Goal: Information Seeking & Learning: Get advice/opinions

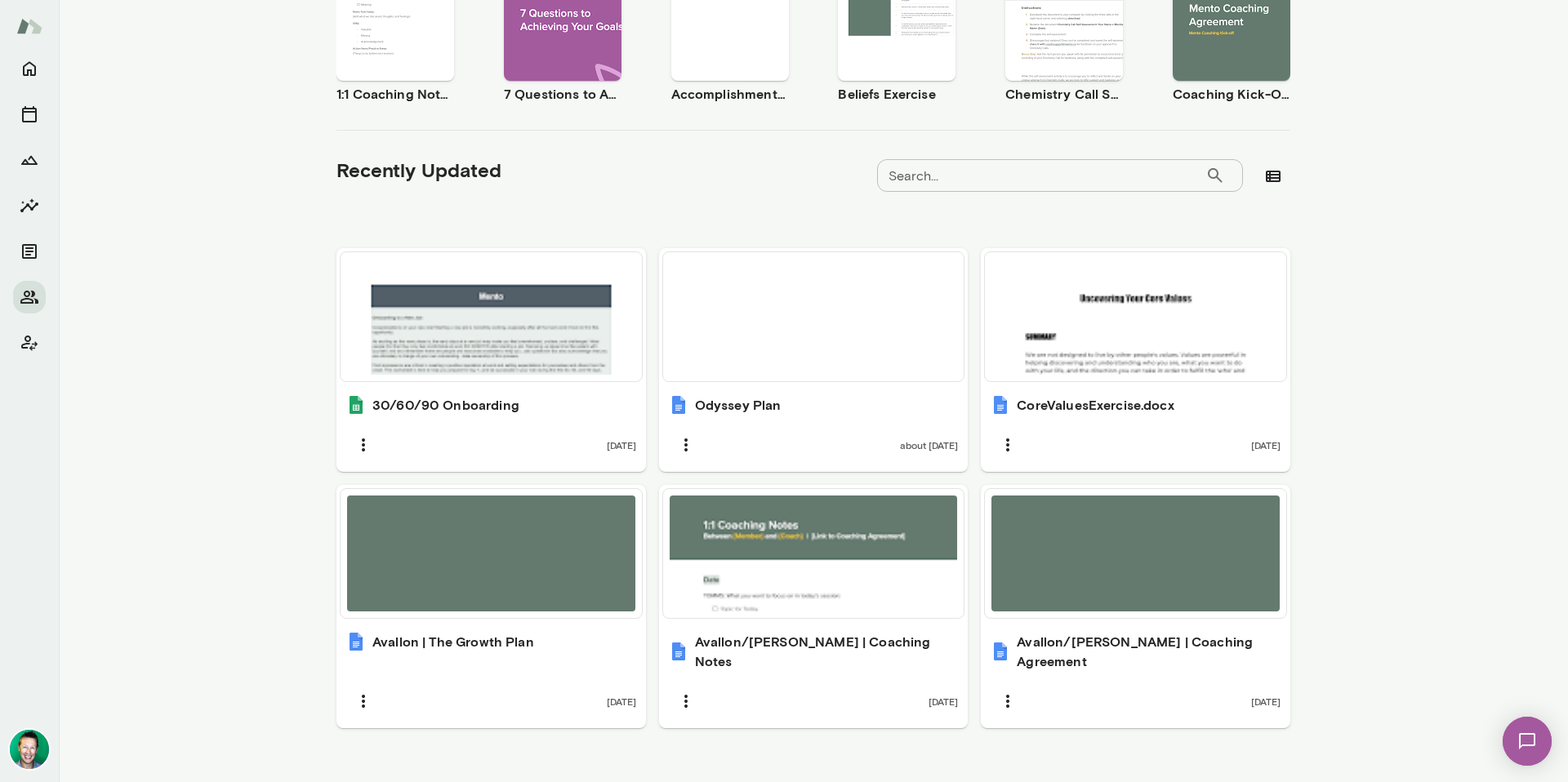
scroll to position [387, 0]
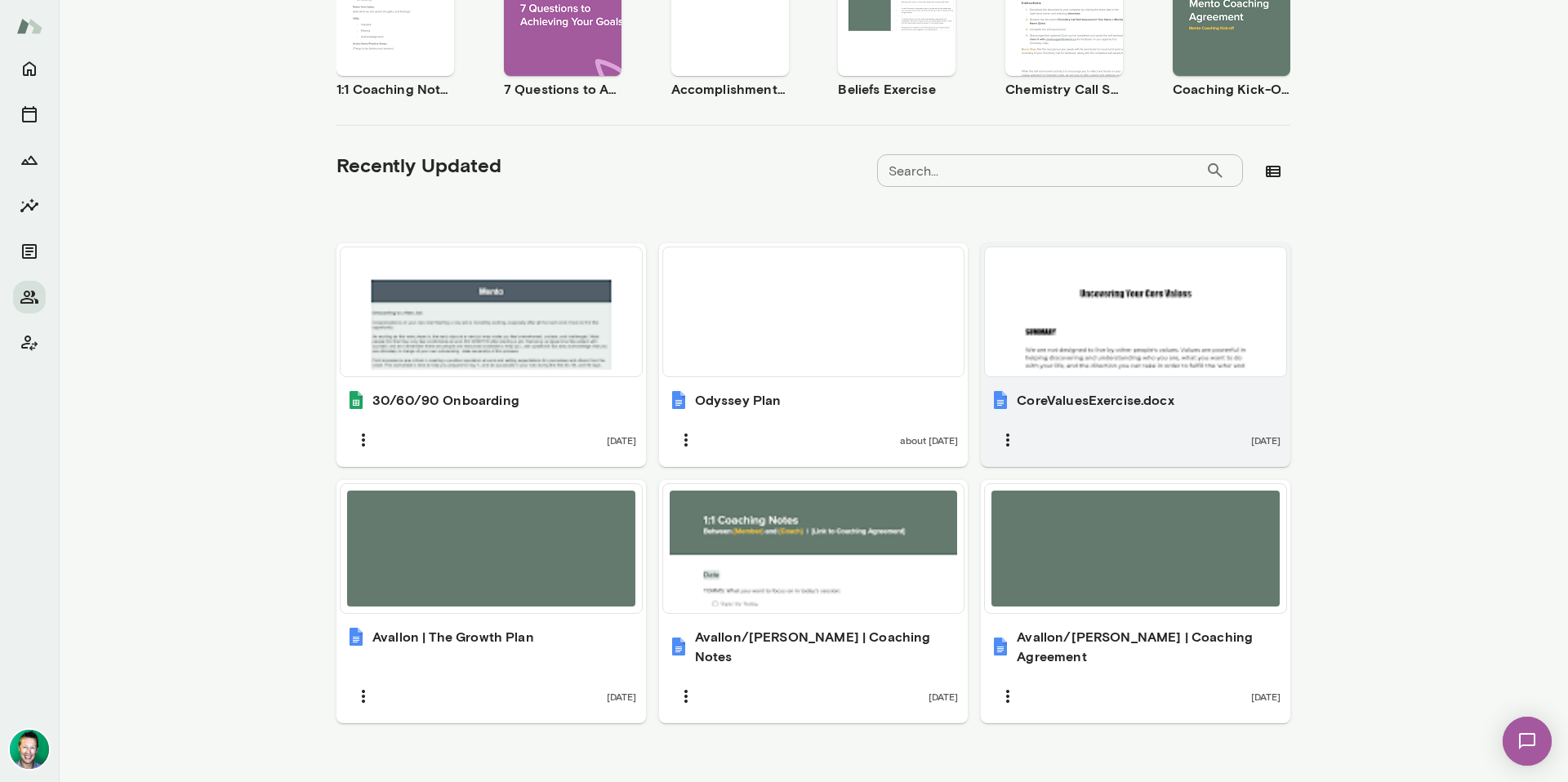
click at [1049, 322] on div at bounding box center [1136, 312] width 288 height 116
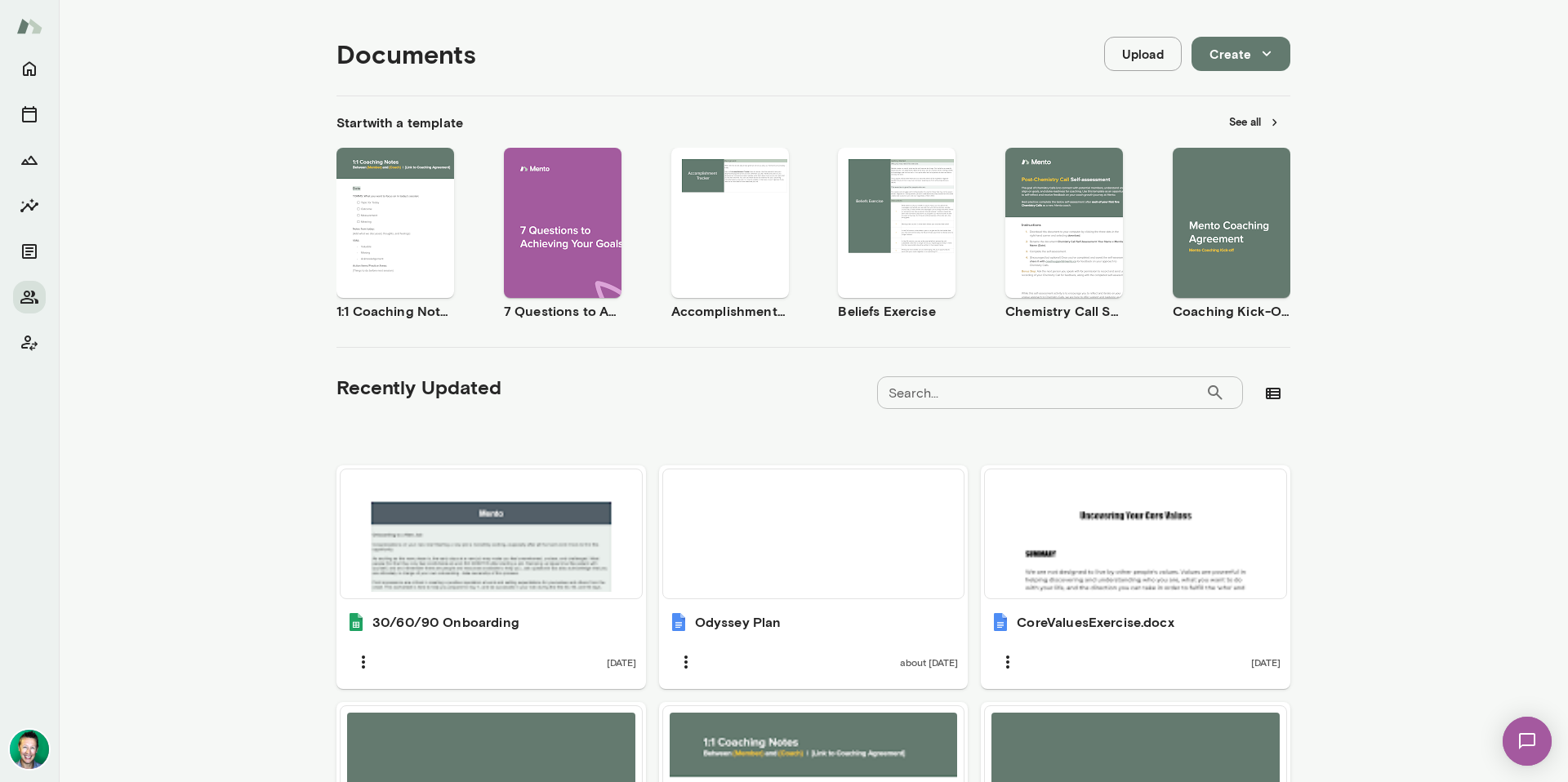
scroll to position [199, 0]
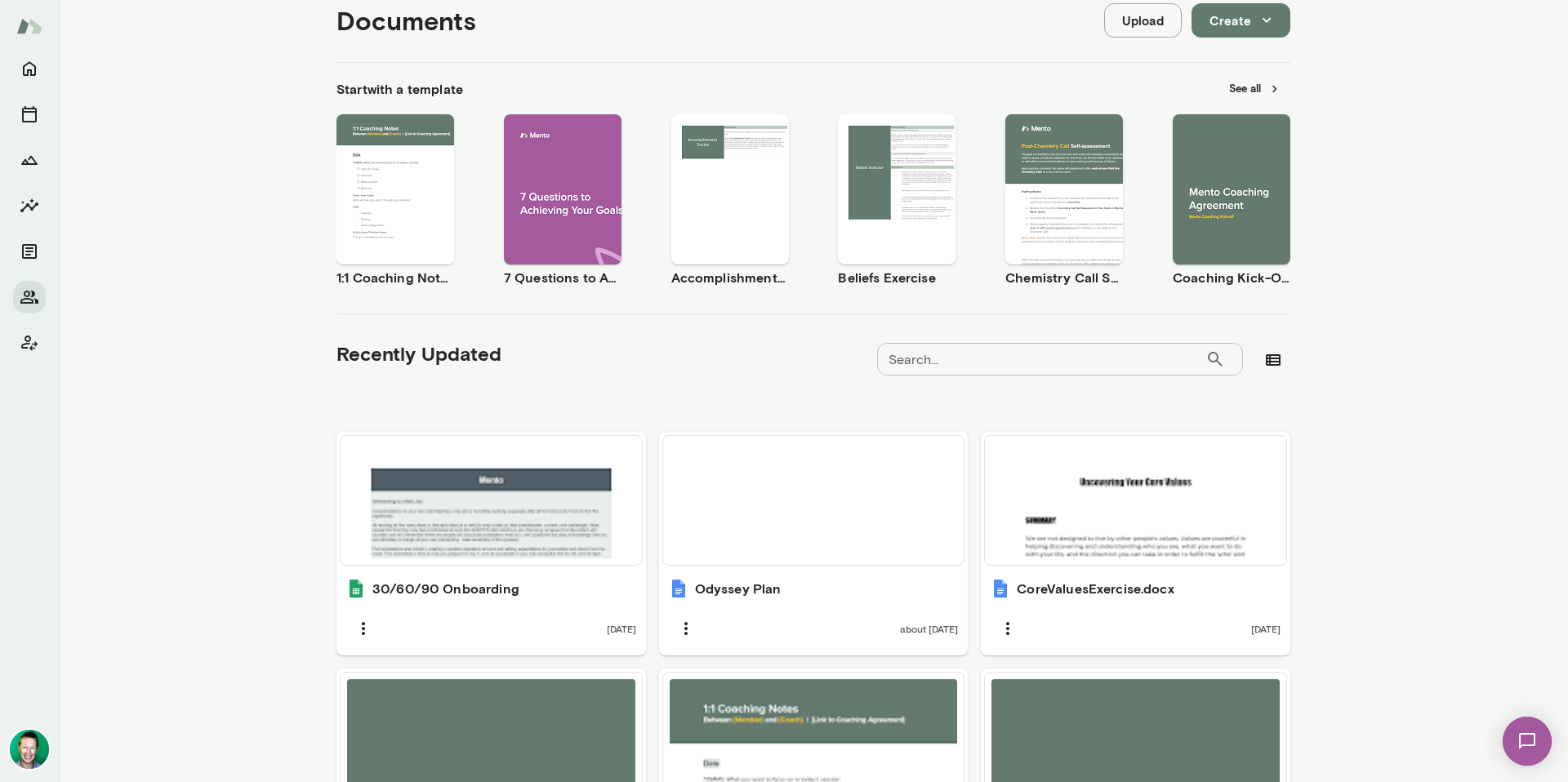
click at [373, 196] on icon "button" at bounding box center [373, 203] width 15 height 15
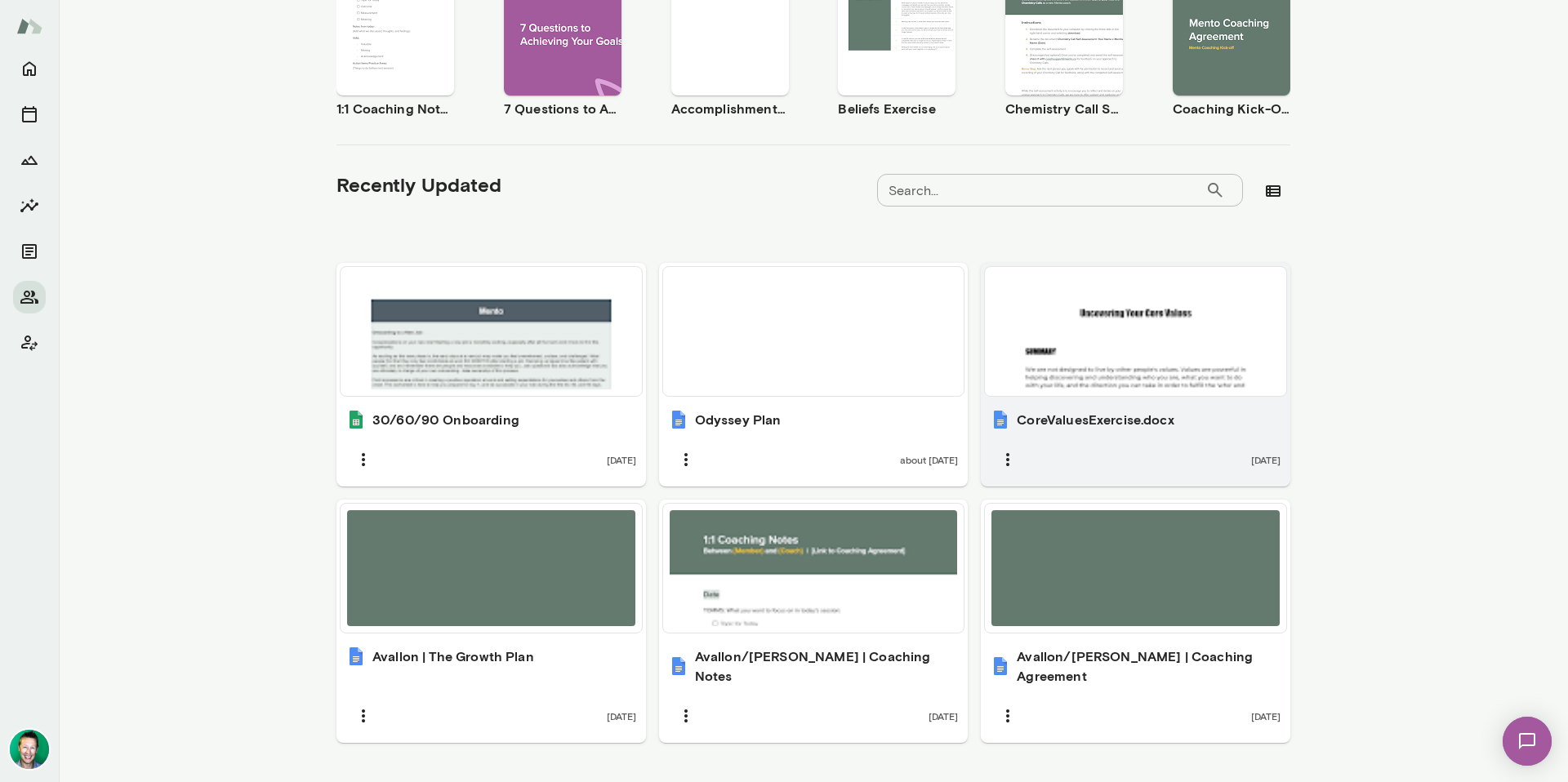
scroll to position [387, 0]
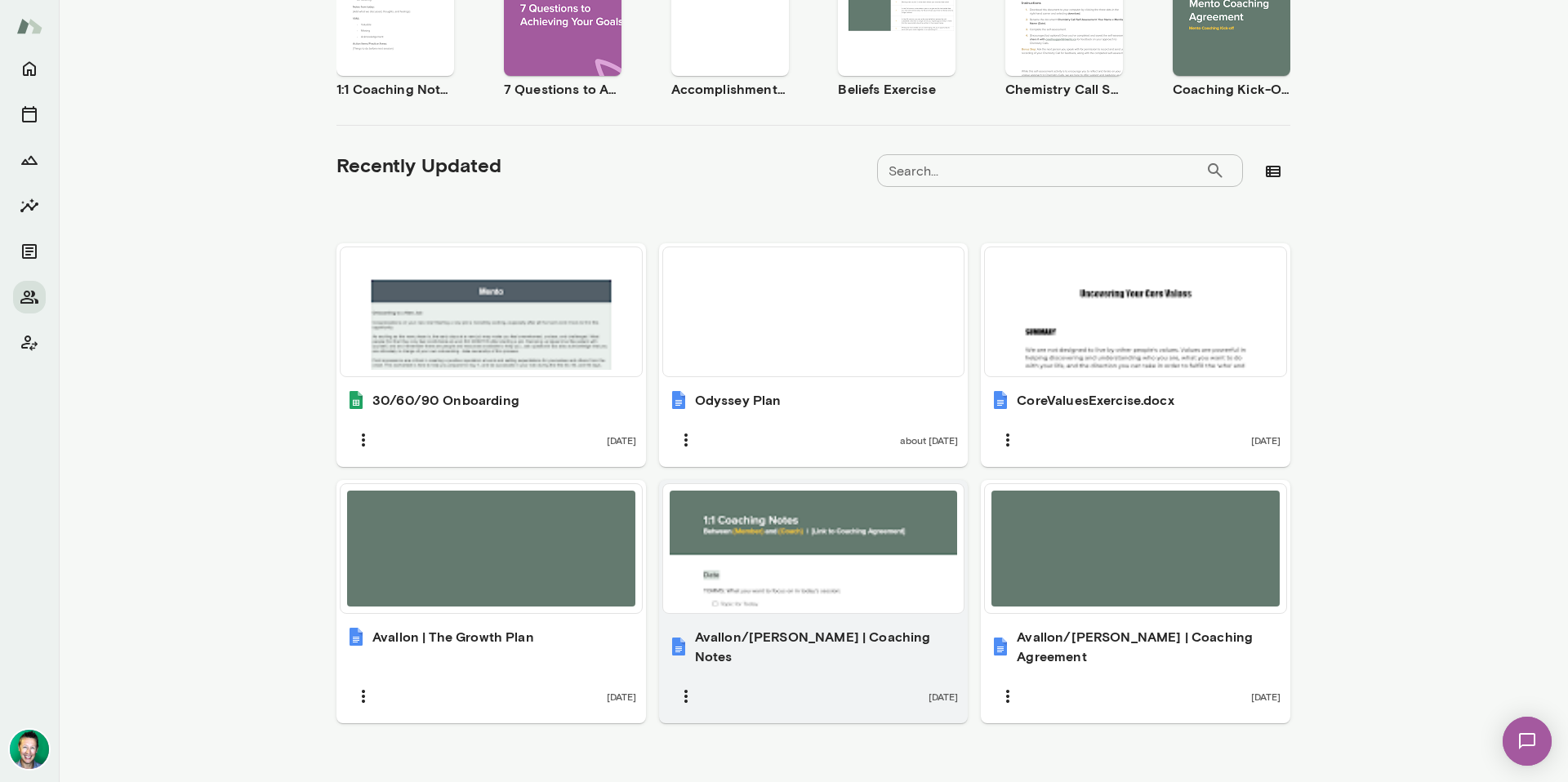
click at [872, 532] on div at bounding box center [814, 548] width 288 height 116
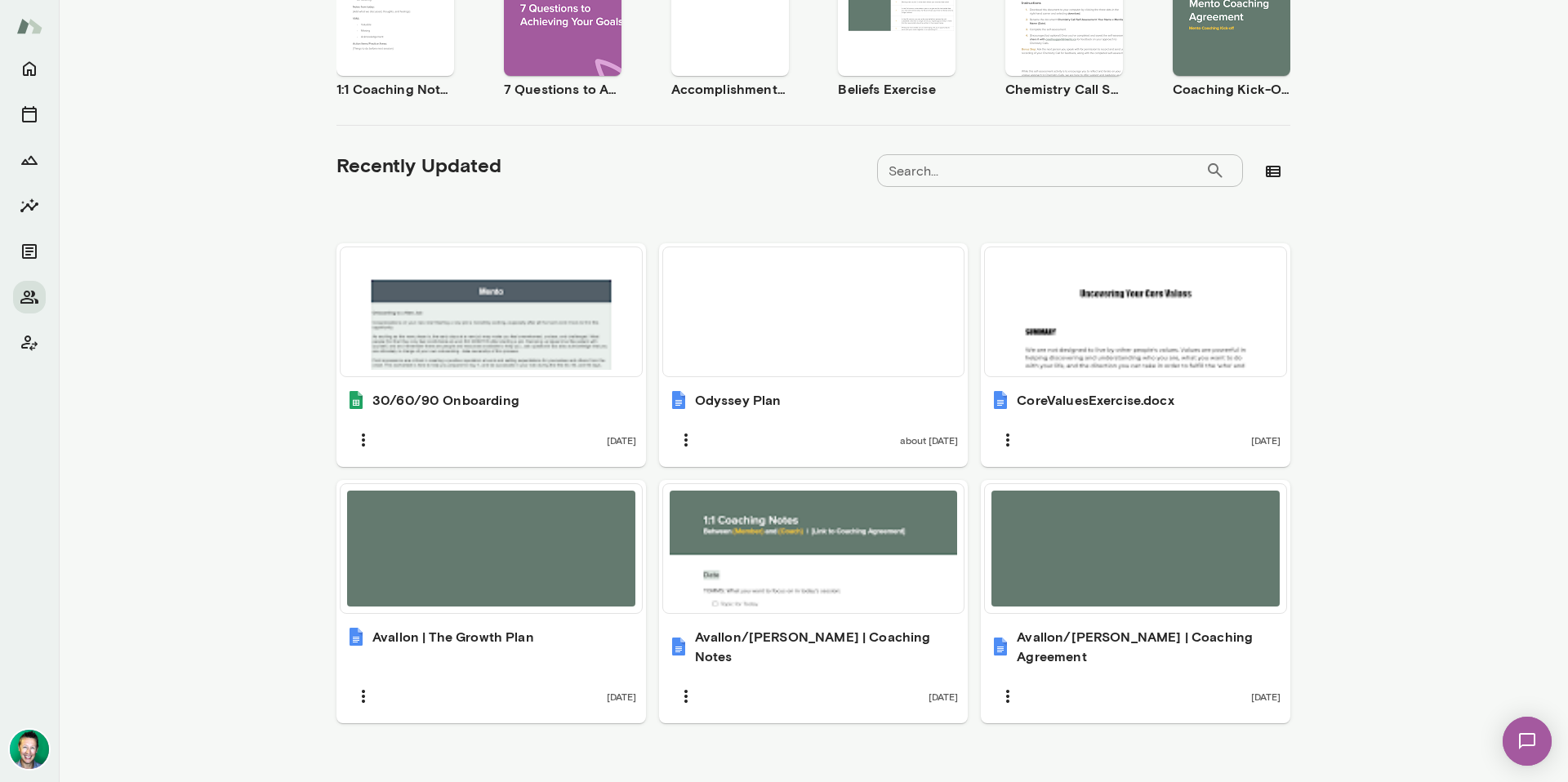
scroll to position [0, 0]
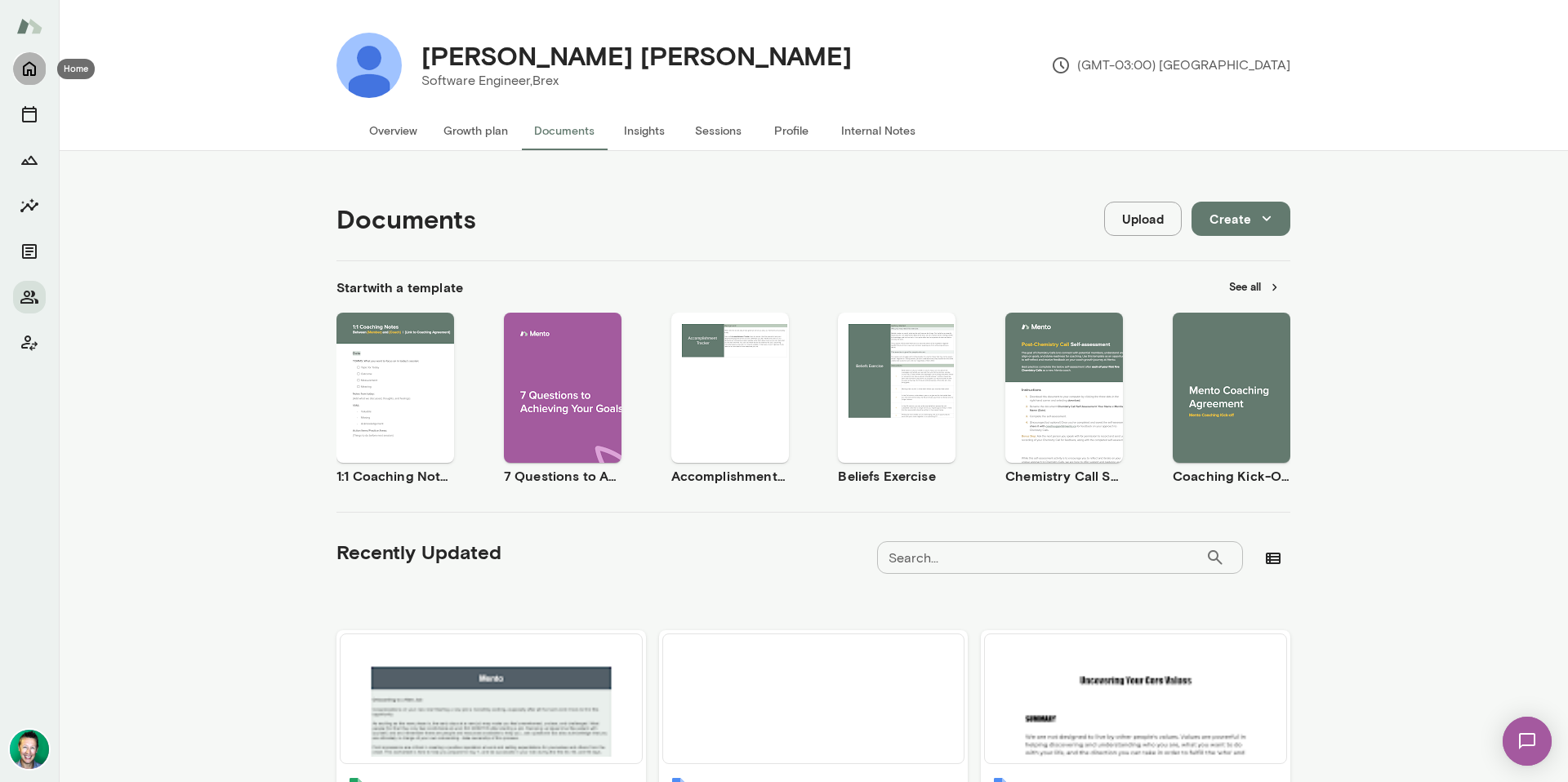
click at [31, 67] on icon "Home" at bounding box center [30, 69] width 20 height 20
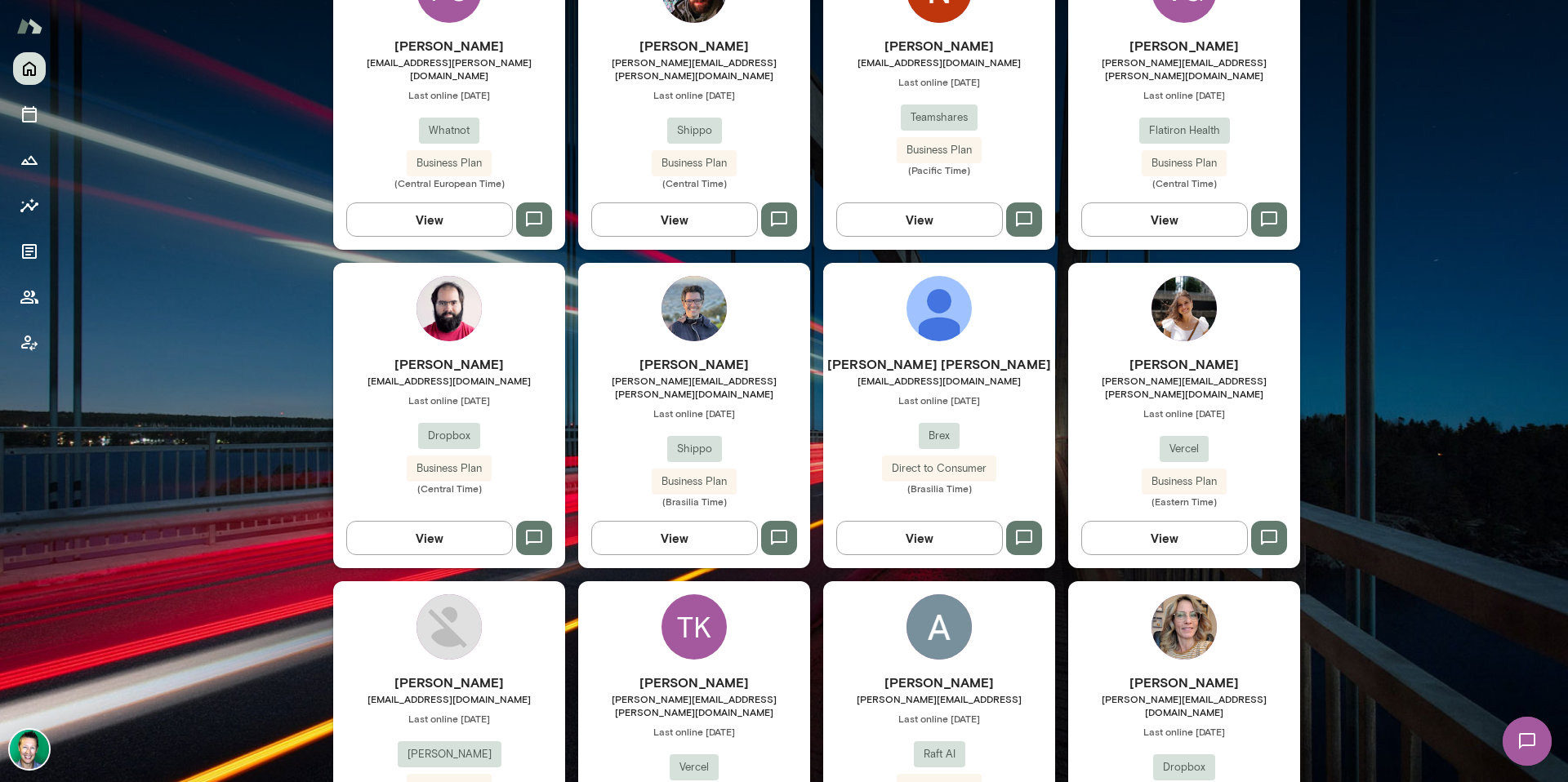
scroll to position [1200, 0]
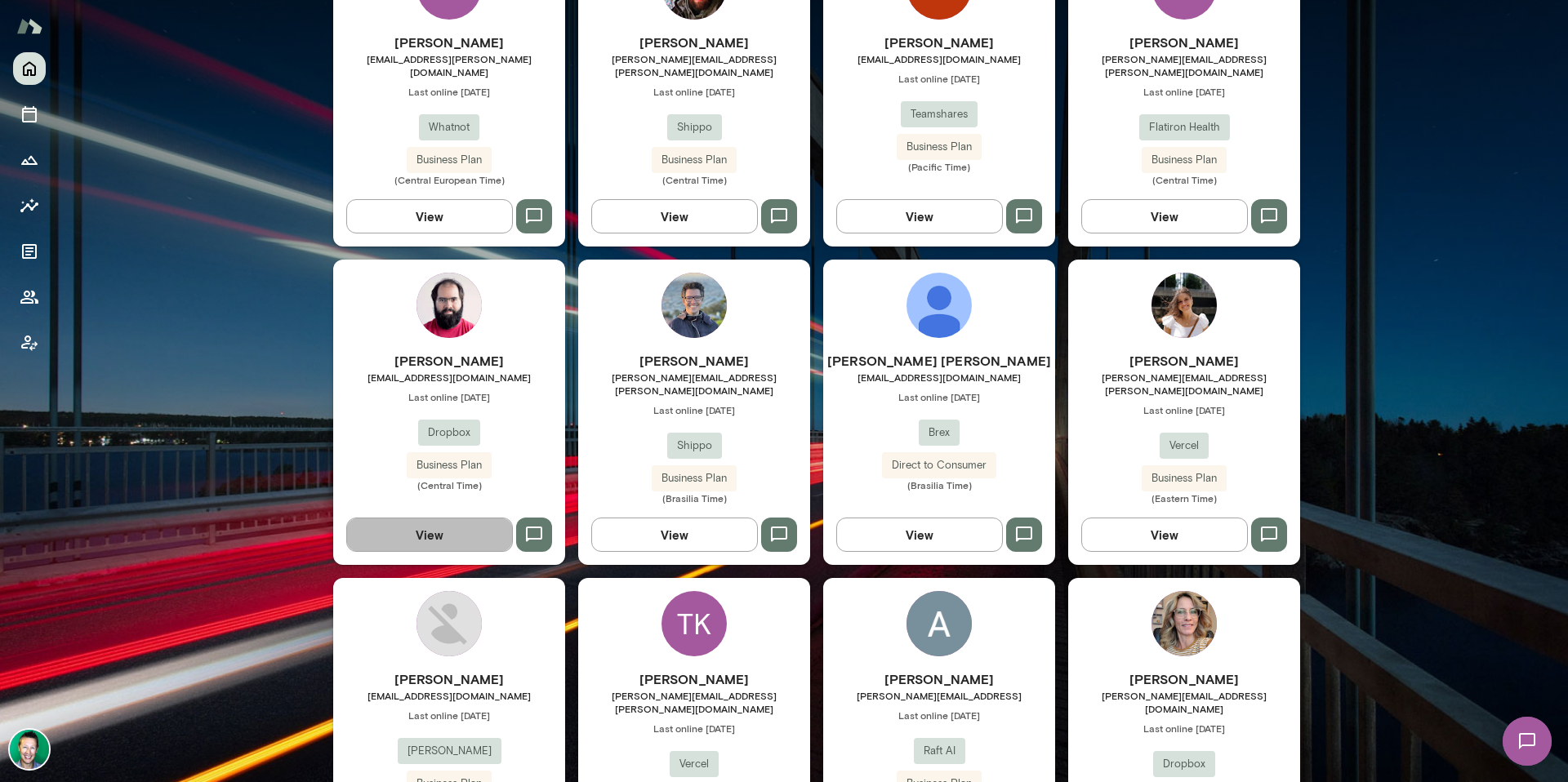
click at [429, 518] on button "View" at bounding box center [429, 535] width 167 height 35
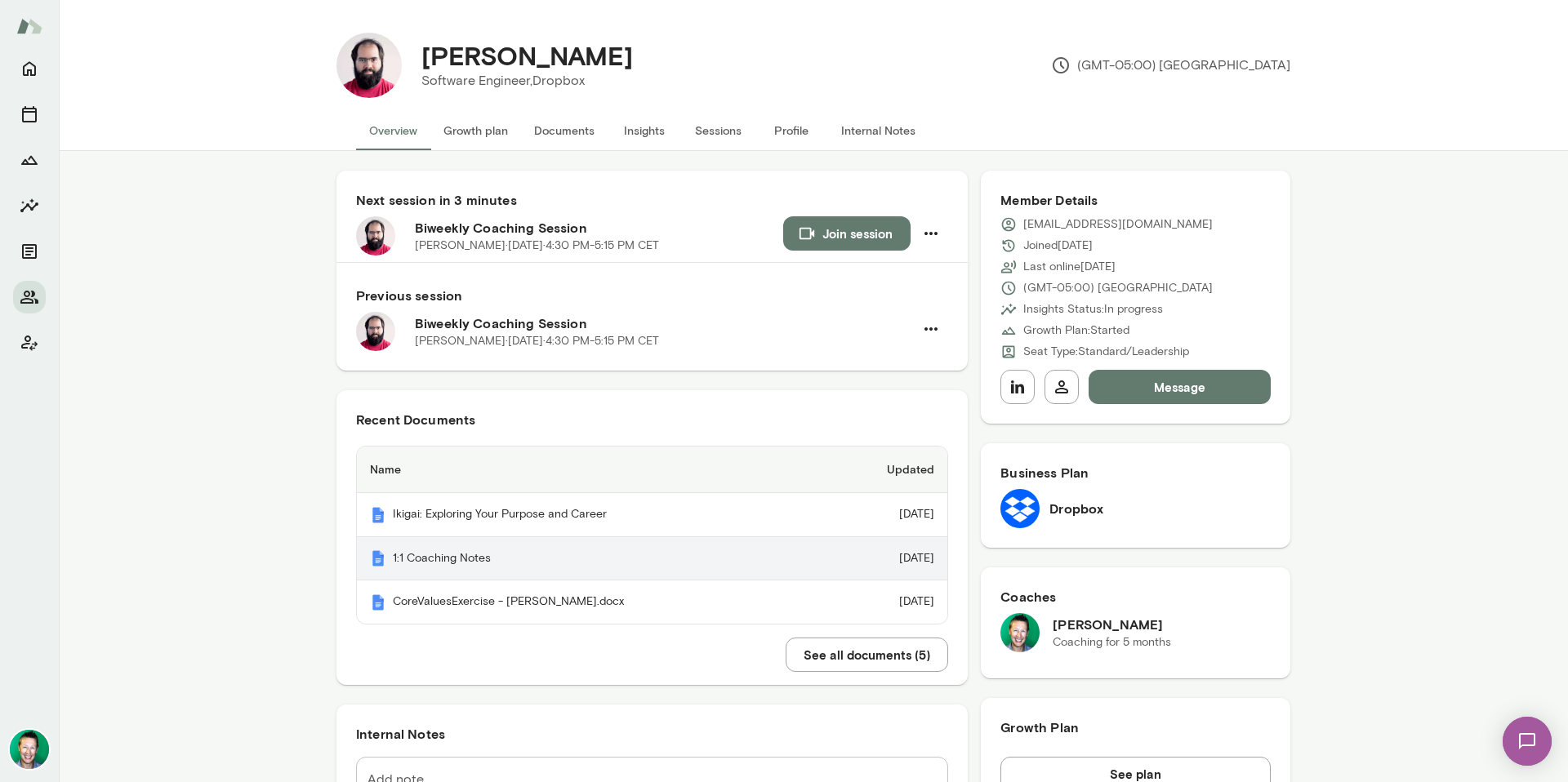
click at [459, 549] on th "1:1 Coaching Notes" at bounding box center [591, 560] width 468 height 44
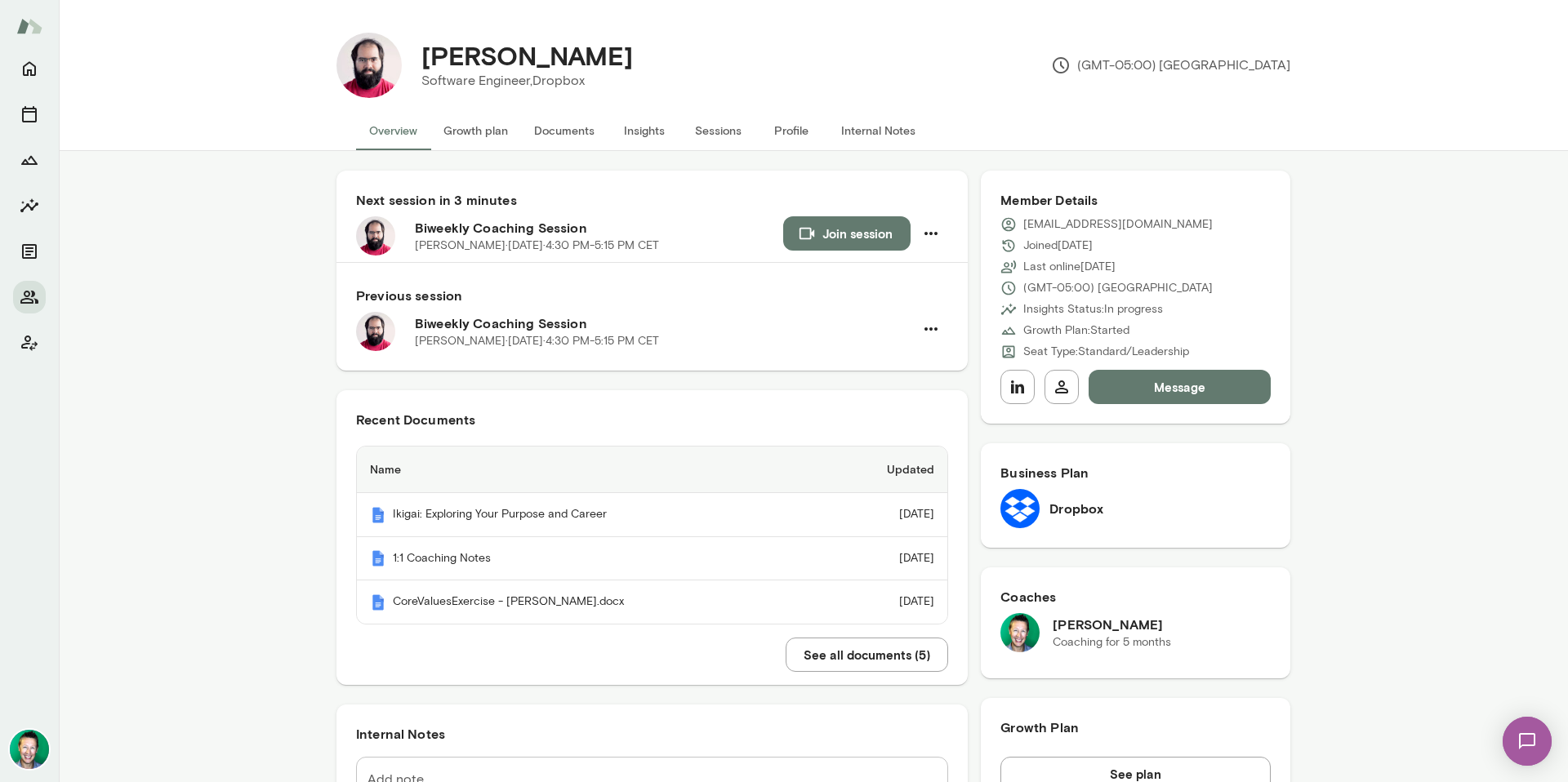
click at [553, 138] on button "Documents" at bounding box center [564, 130] width 87 height 39
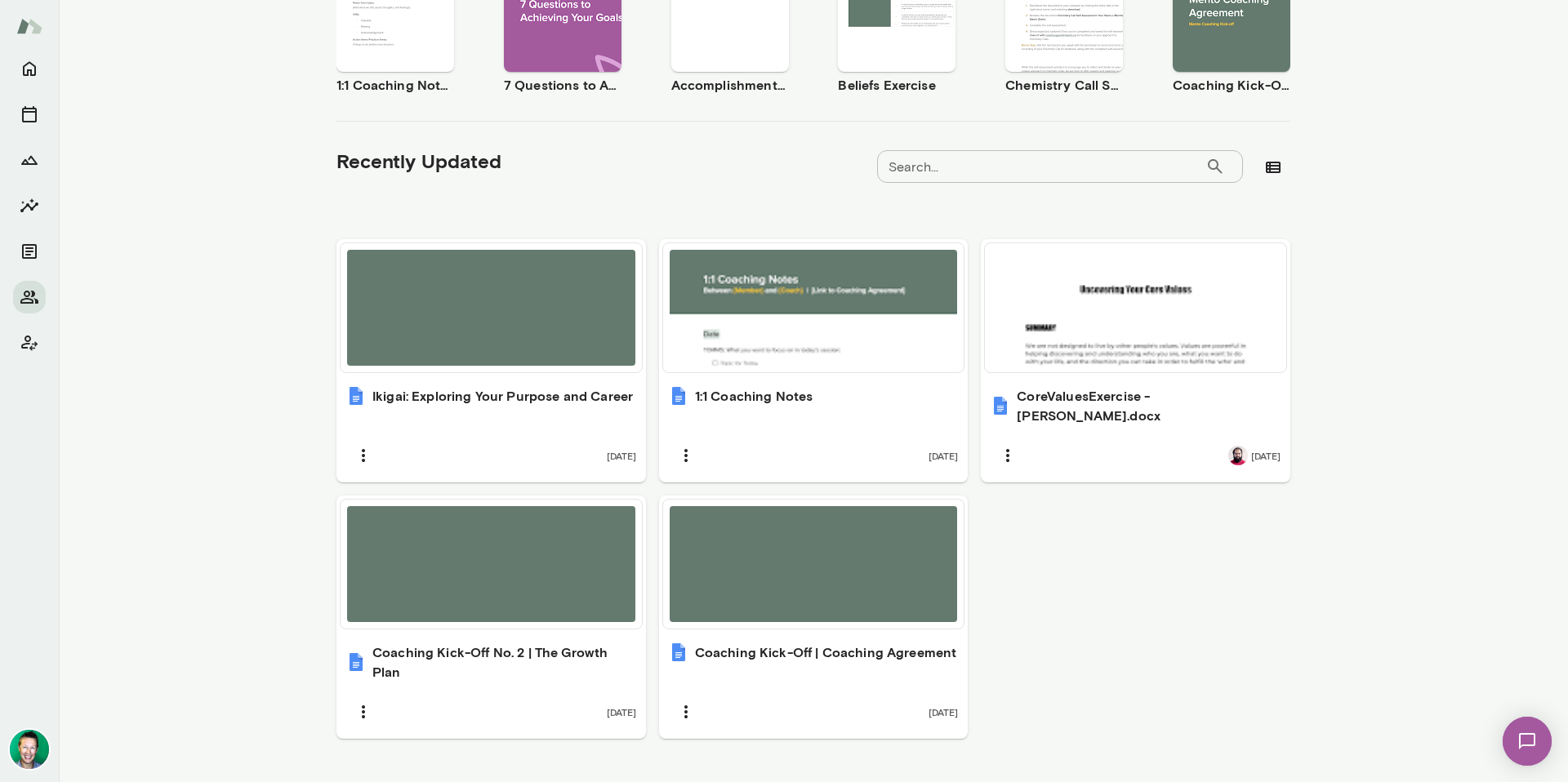
scroll to position [406, 0]
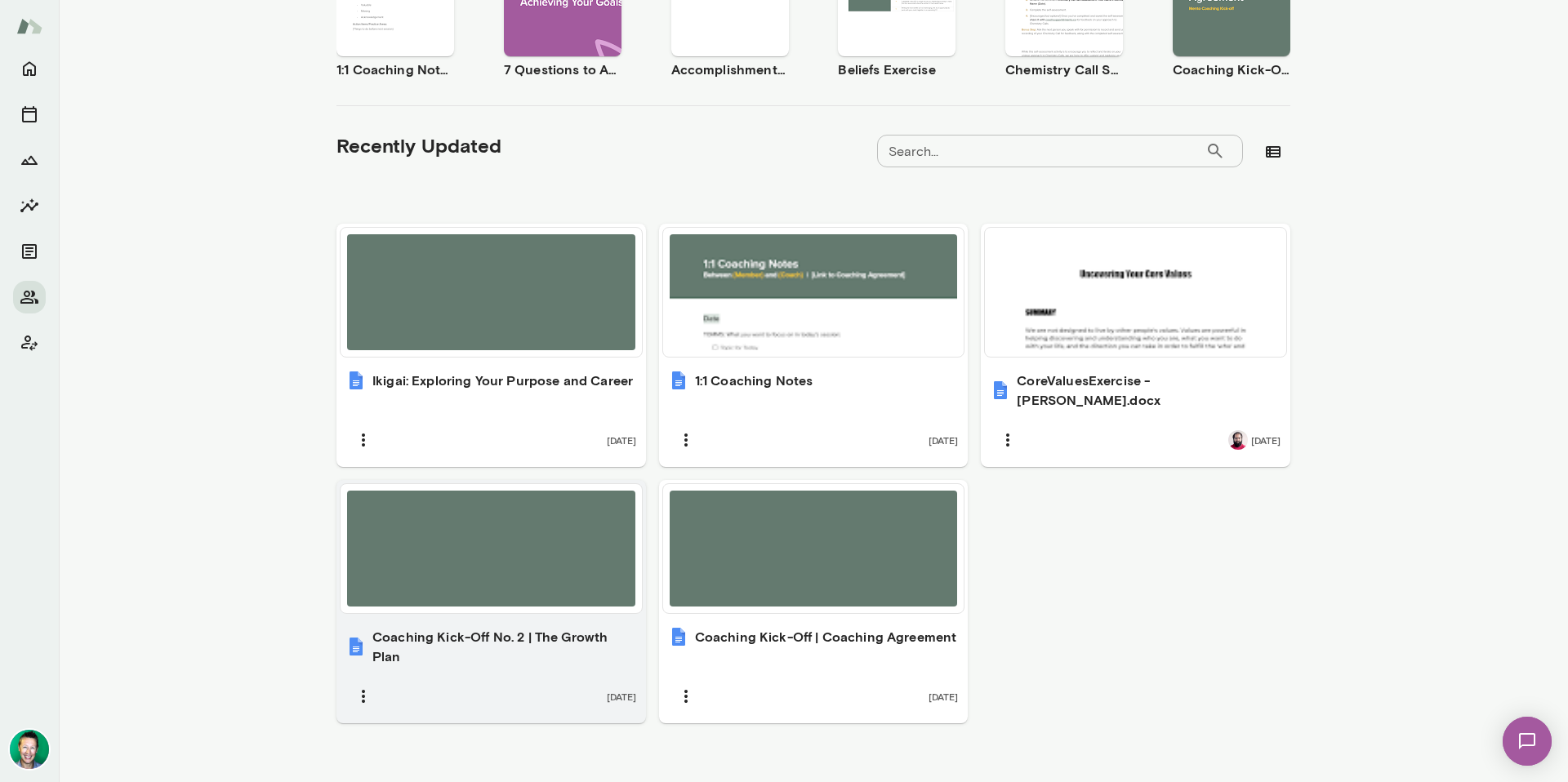
click at [477, 526] on div at bounding box center [491, 548] width 288 height 116
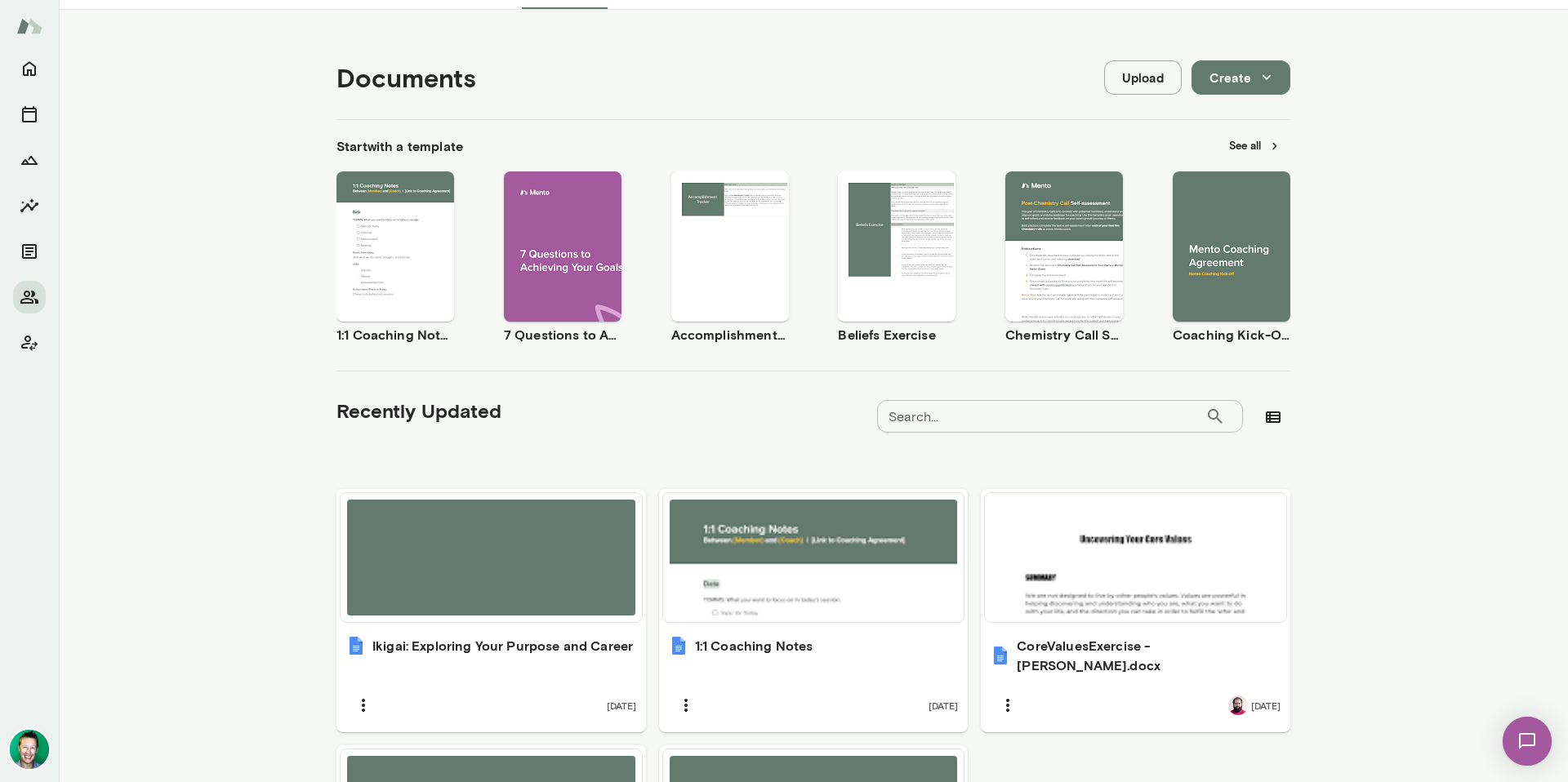
scroll to position [0, 0]
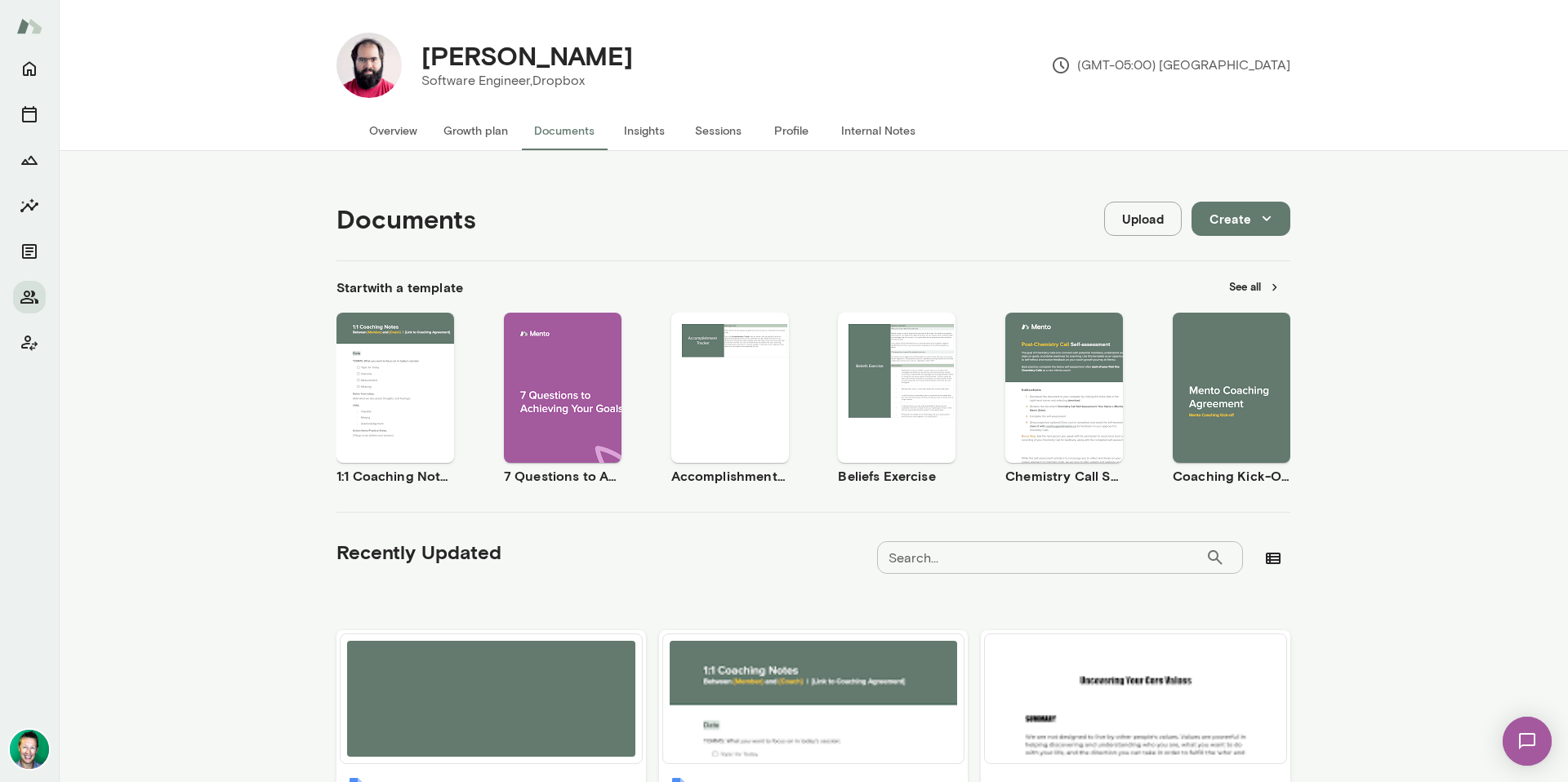
click at [443, 143] on button "Growth plan" at bounding box center [475, 130] width 90 height 39
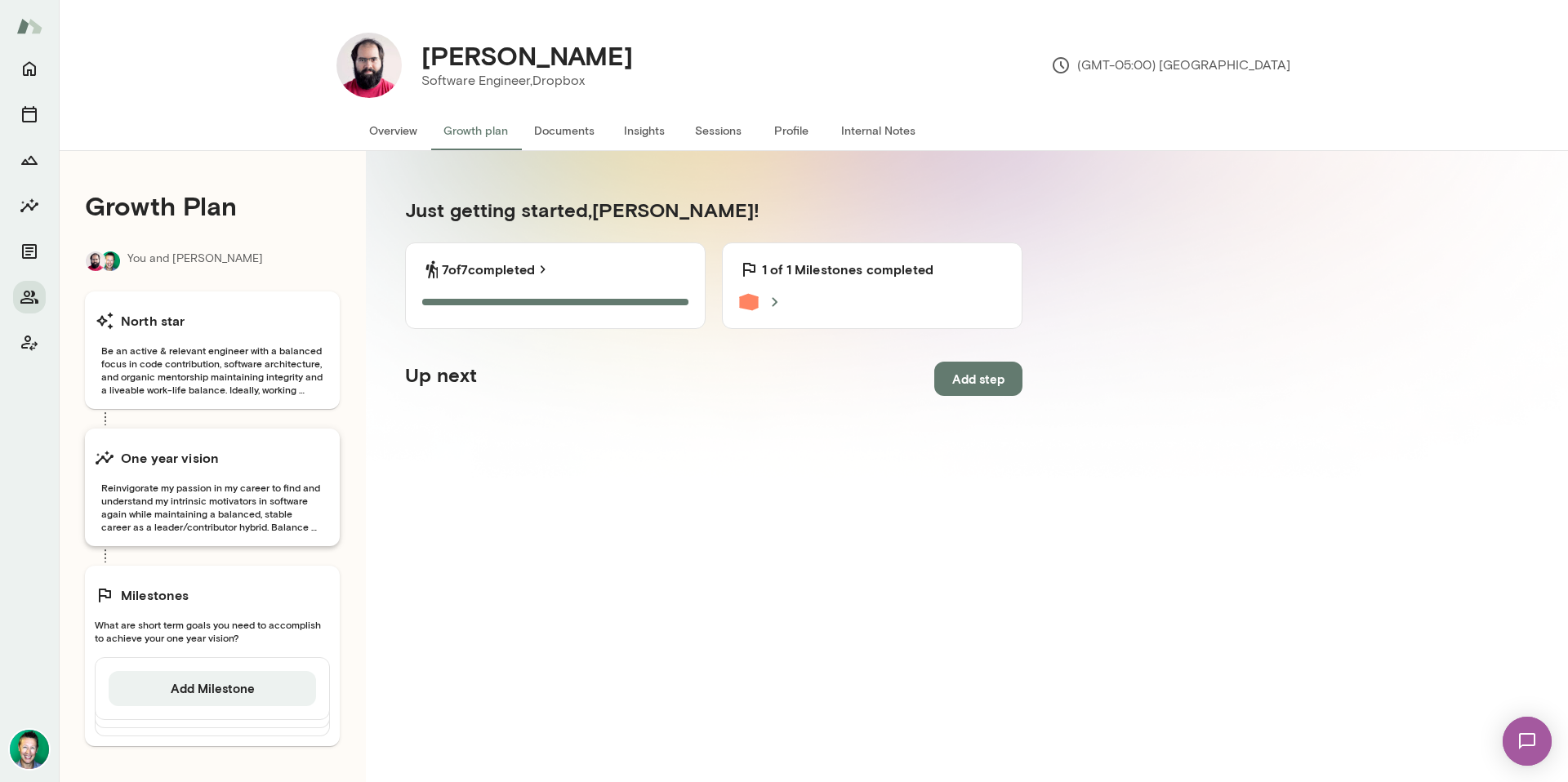
click at [232, 496] on span "Reinvigorate my passion in my career to find and understand my intrinsic motiva…" at bounding box center [212, 507] width 235 height 52
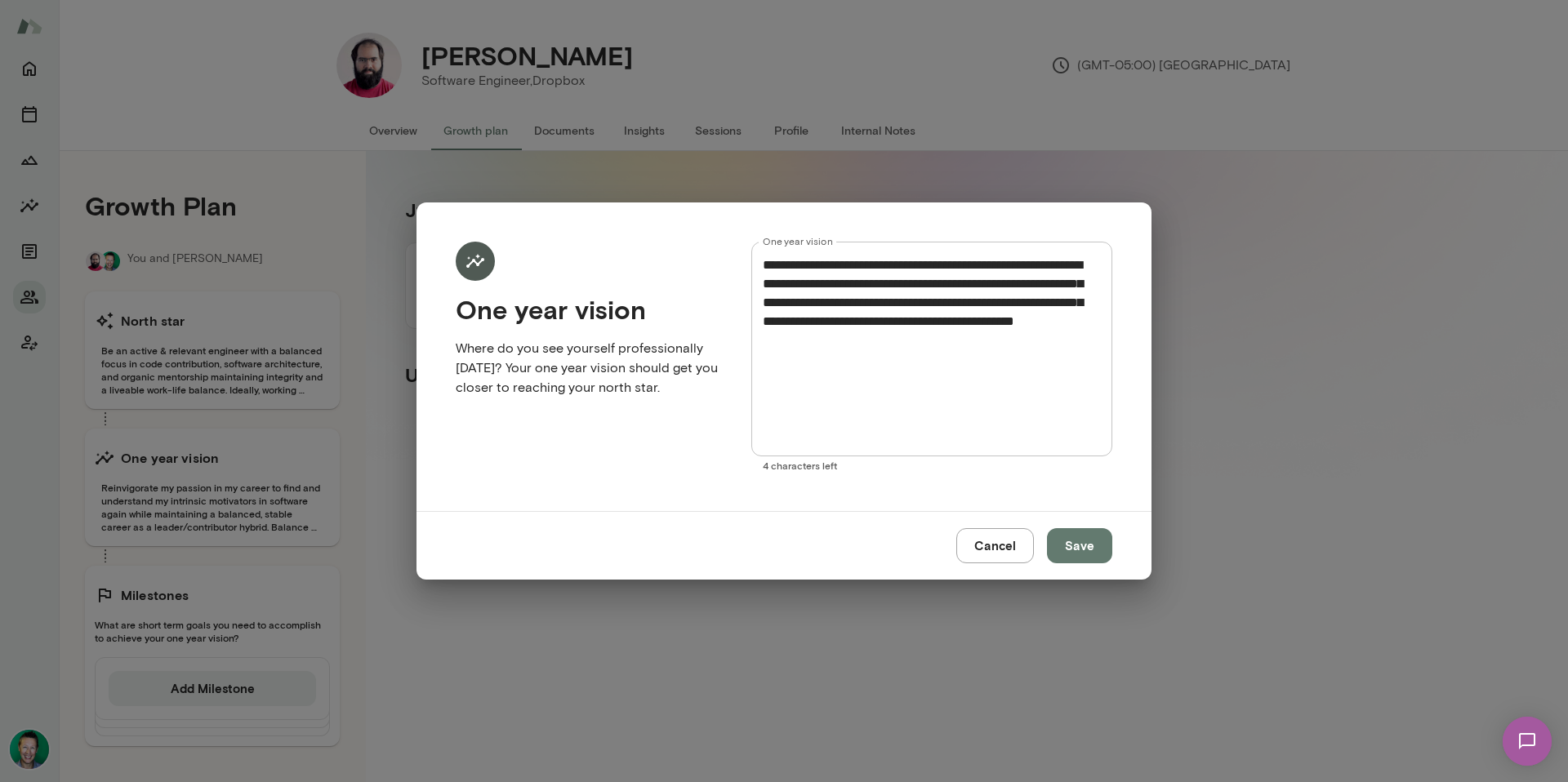
click at [1040, 334] on textarea "**********" at bounding box center [932, 349] width 338 height 188
drag, startPoint x: 1007, startPoint y: 341, endPoint x: 754, endPoint y: 252, distance: 268.2
click at [754, 252] on div "**********" at bounding box center [932, 349] width 361 height 215
click at [1032, 349] on textarea "**********" at bounding box center [932, 349] width 338 height 188
drag, startPoint x: 966, startPoint y: 284, endPoint x: 1003, endPoint y: 262, distance: 43.0
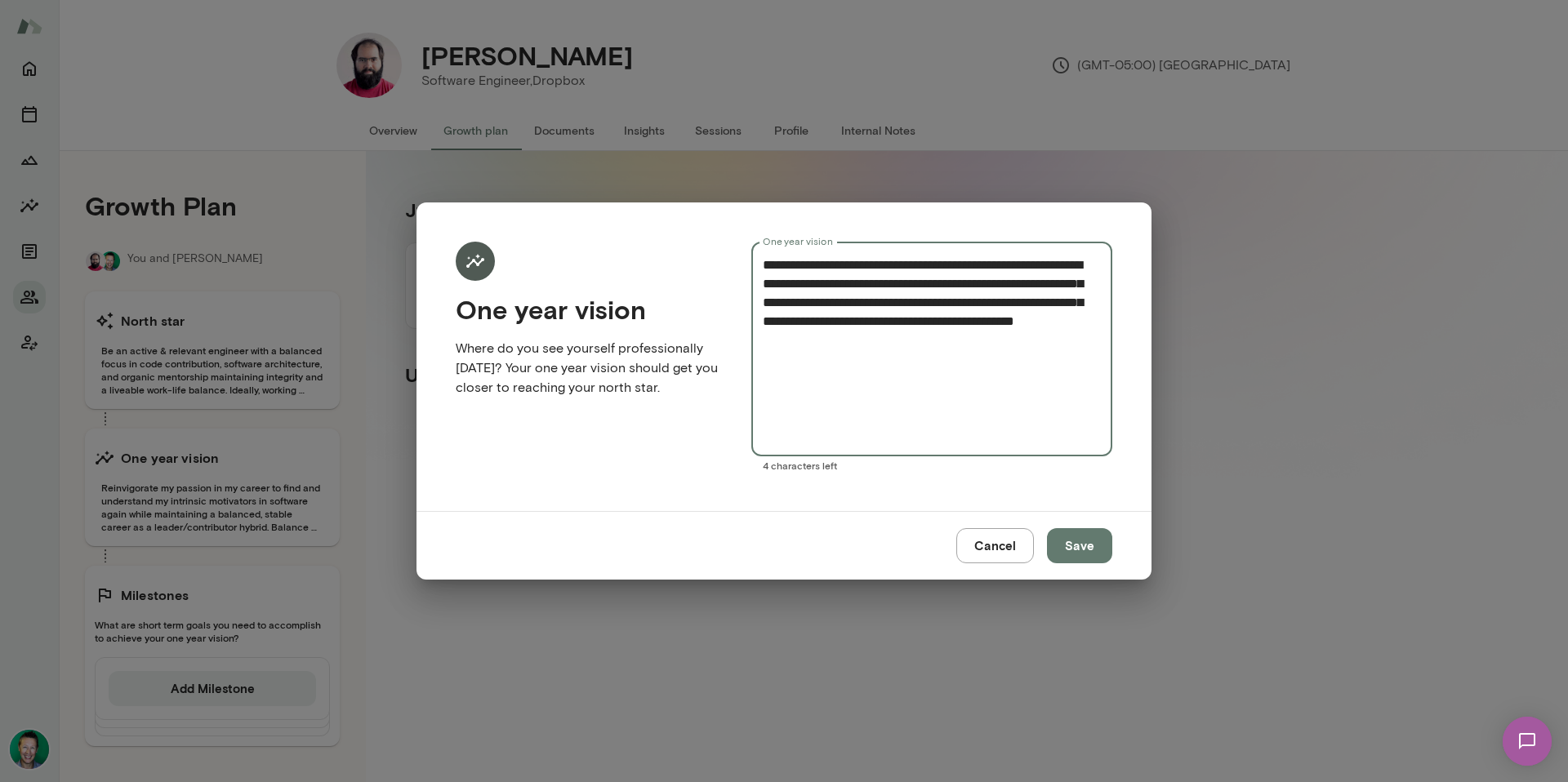
click at [1003, 262] on textarea "**********" at bounding box center [932, 349] width 338 height 188
click at [1018, 341] on textarea "**********" at bounding box center [932, 349] width 338 height 188
drag, startPoint x: 1018, startPoint y: 341, endPoint x: 729, endPoint y: 247, distance: 303.9
click at [729, 247] on form "**********" at bounding box center [784, 356] width 656 height 231
click at [1011, 547] on button "Cancel" at bounding box center [995, 546] width 77 height 35
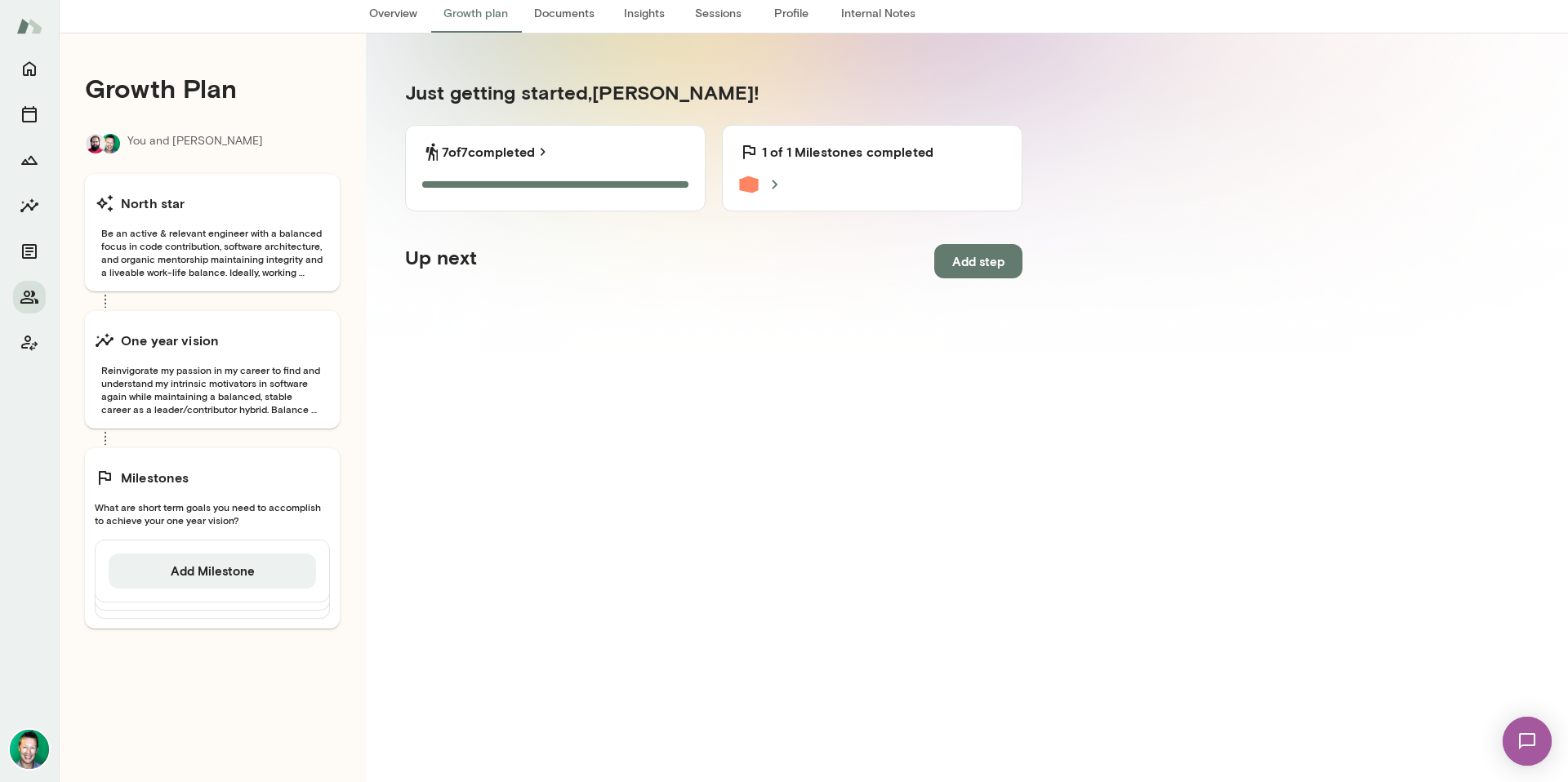
scroll to position [151, 0]
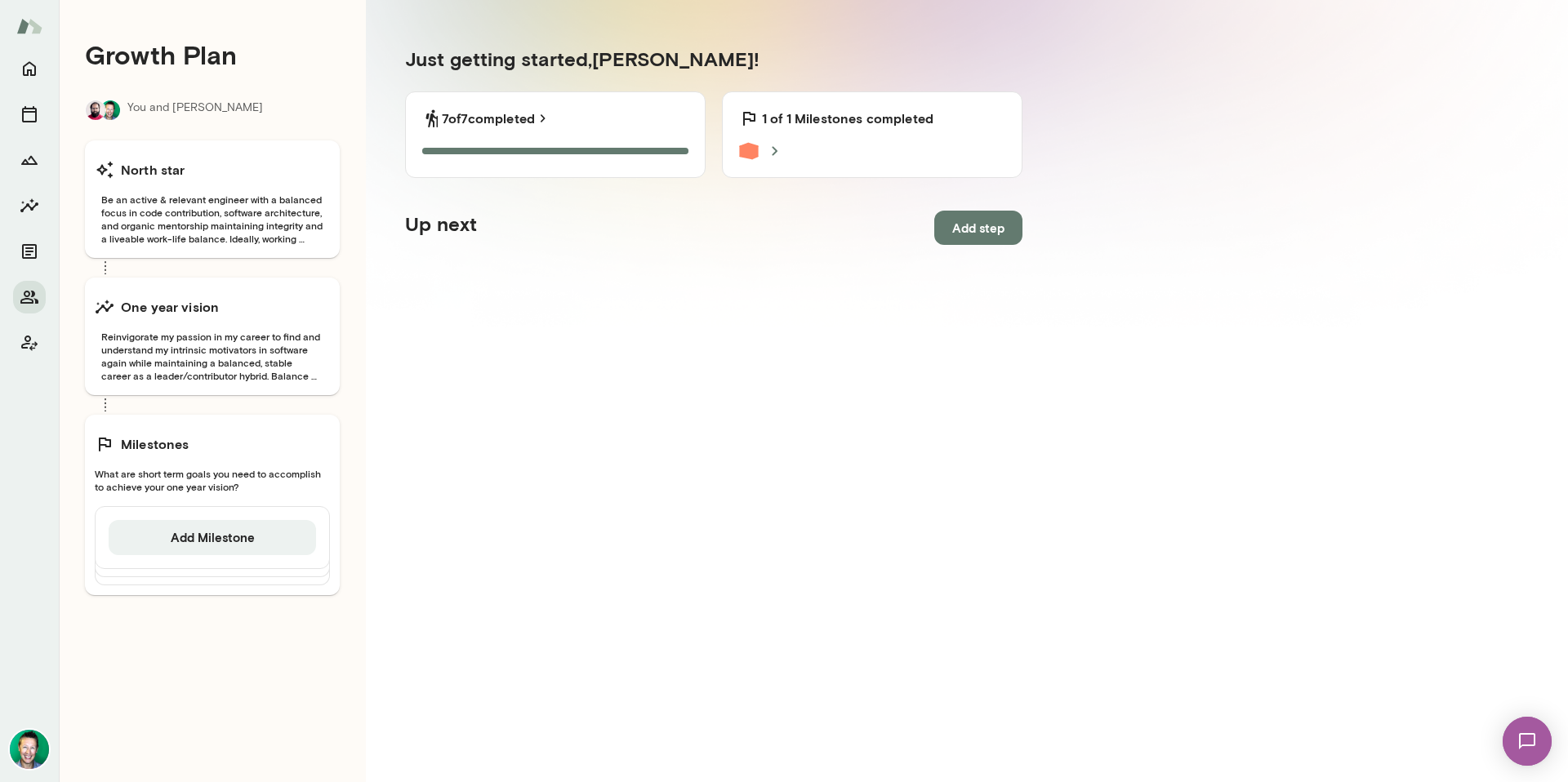
click at [760, 141] on div at bounding box center [872, 151] width 266 height 20
click at [780, 151] on icon at bounding box center [775, 151] width 20 height 20
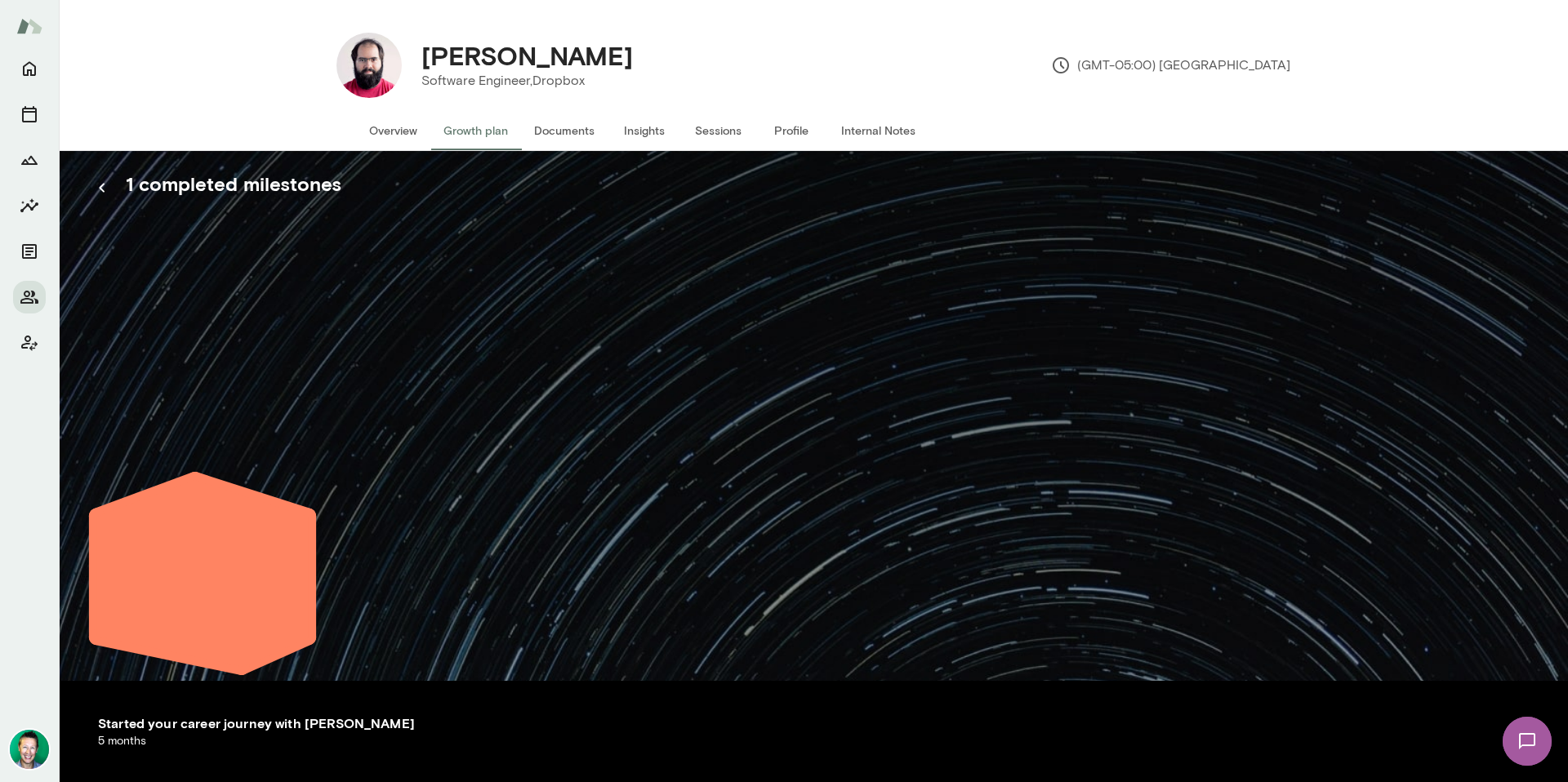
click at [102, 190] on icon "button" at bounding box center [101, 188] width 5 height 9
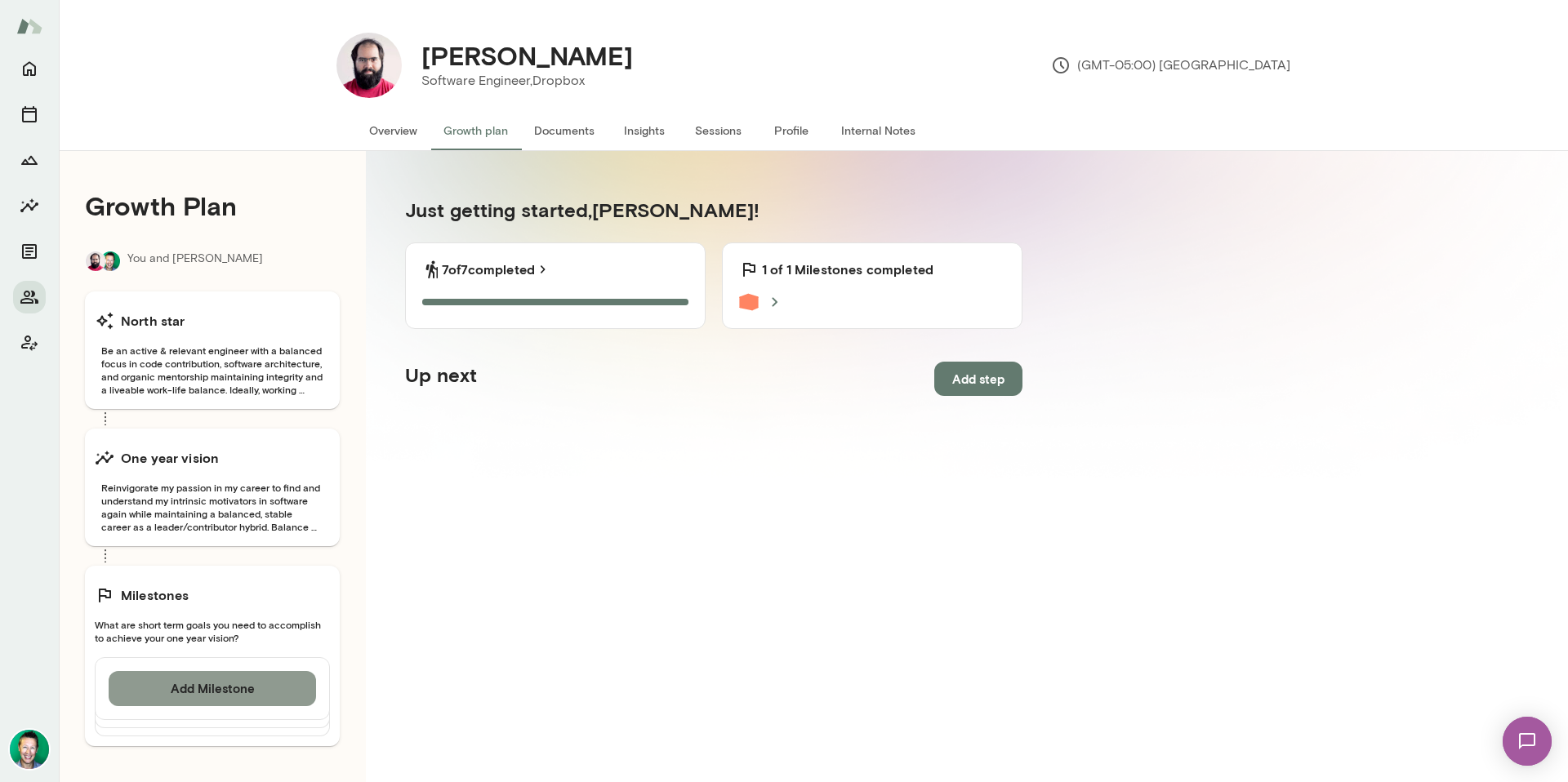
click at [210, 690] on button "Add Milestone" at bounding box center [212, 688] width 208 height 35
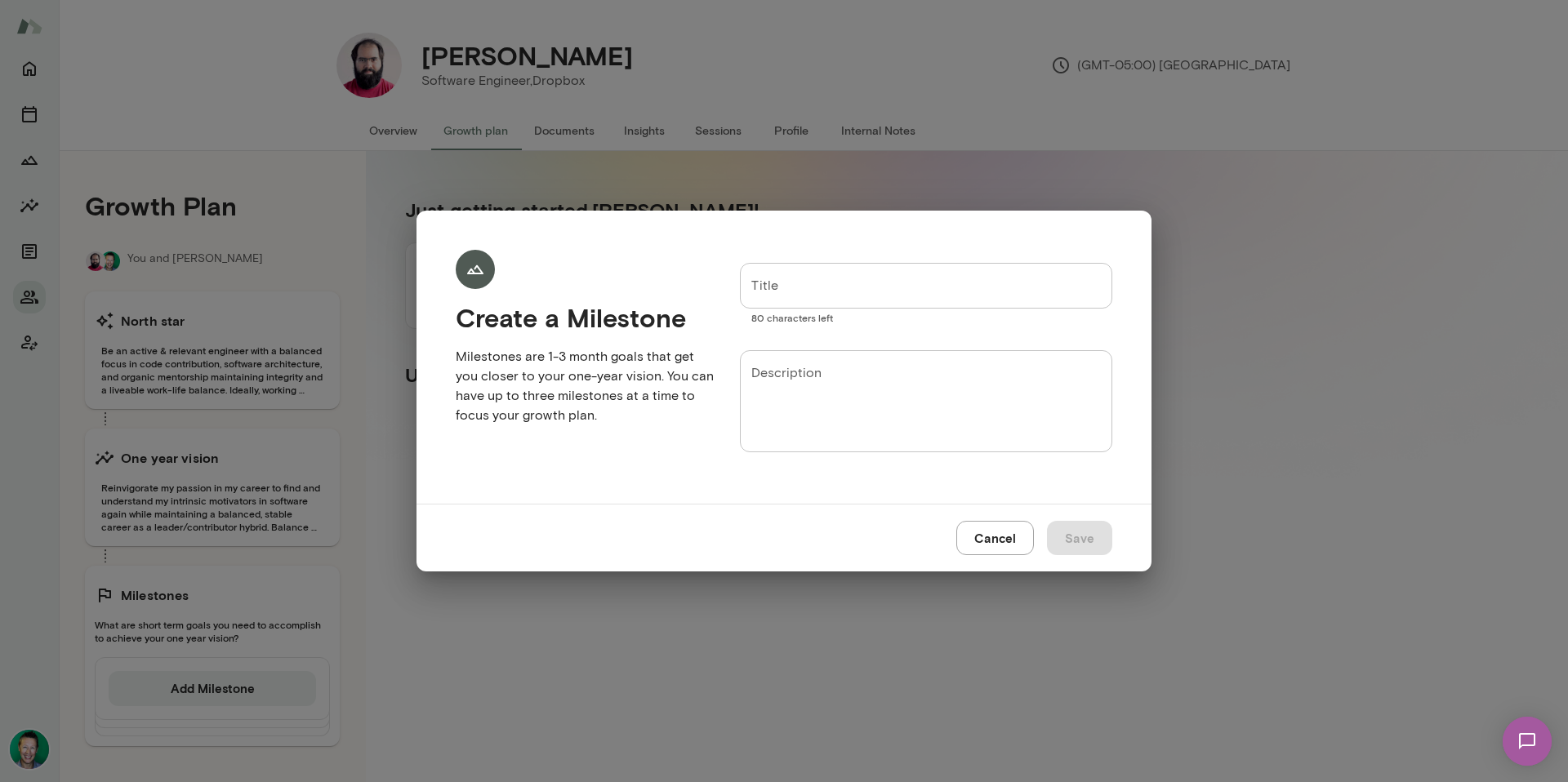
click at [829, 277] on input "Title" at bounding box center [926, 285] width 373 height 46
paste input "**********"
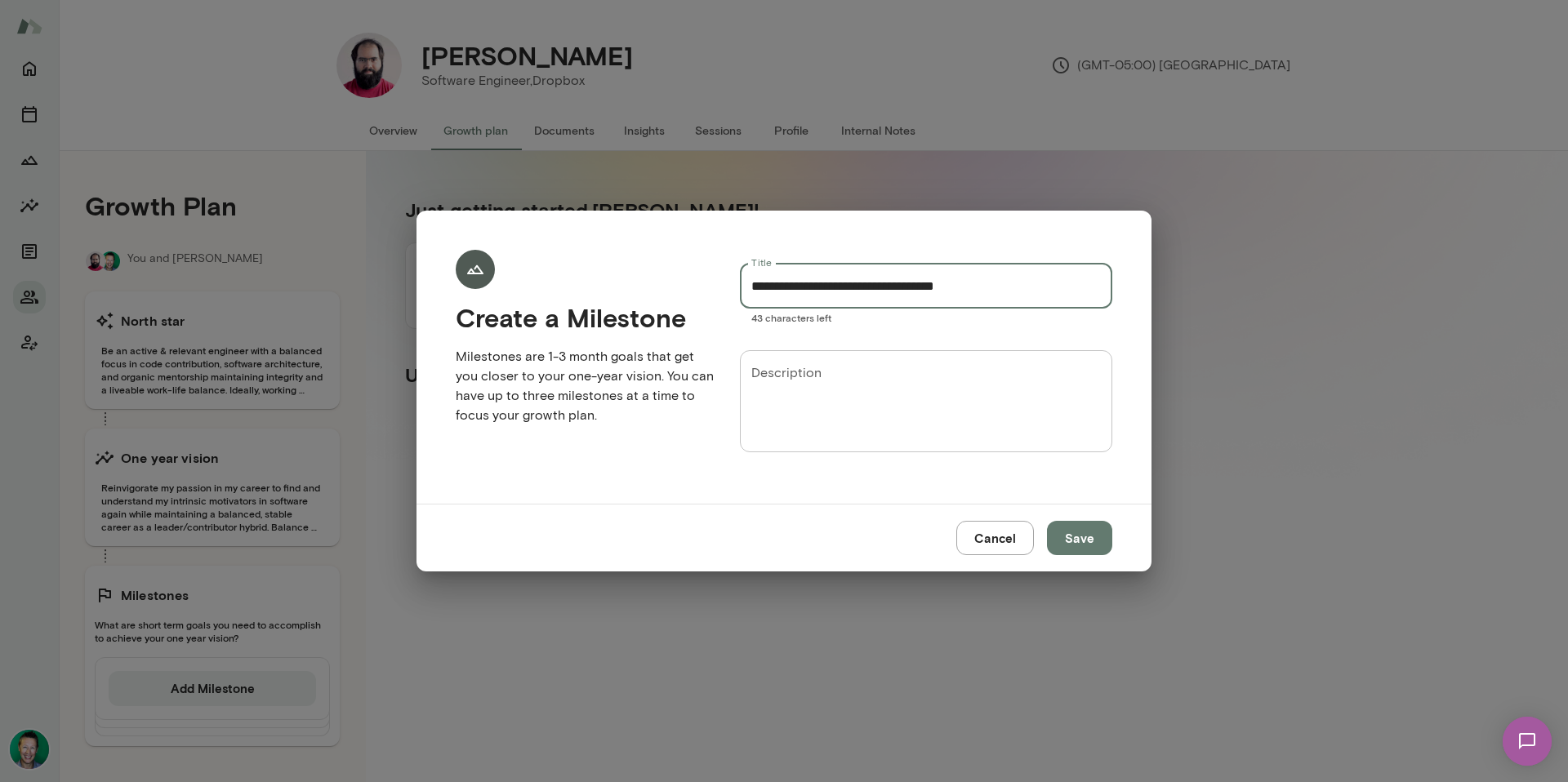
drag, startPoint x: 828, startPoint y: 277, endPoint x: 429, endPoint y: 1, distance: 485.2
click at [697, 270] on div "**********" at bounding box center [770, 343] width 683 height 240
paste input "text"
type input "**********"
click at [788, 357] on div "* Description" at bounding box center [926, 401] width 373 height 102
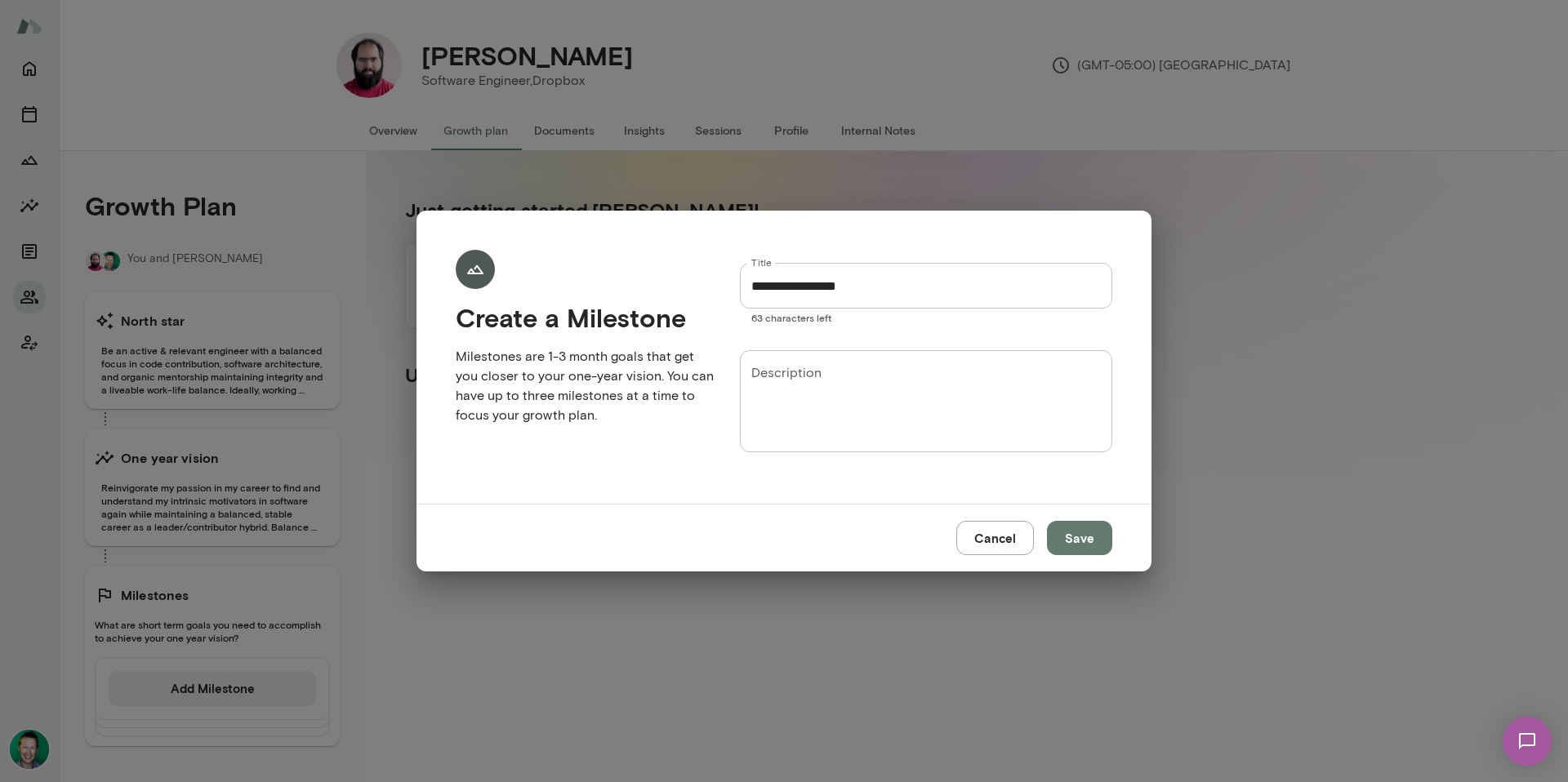
paste textarea "**********"
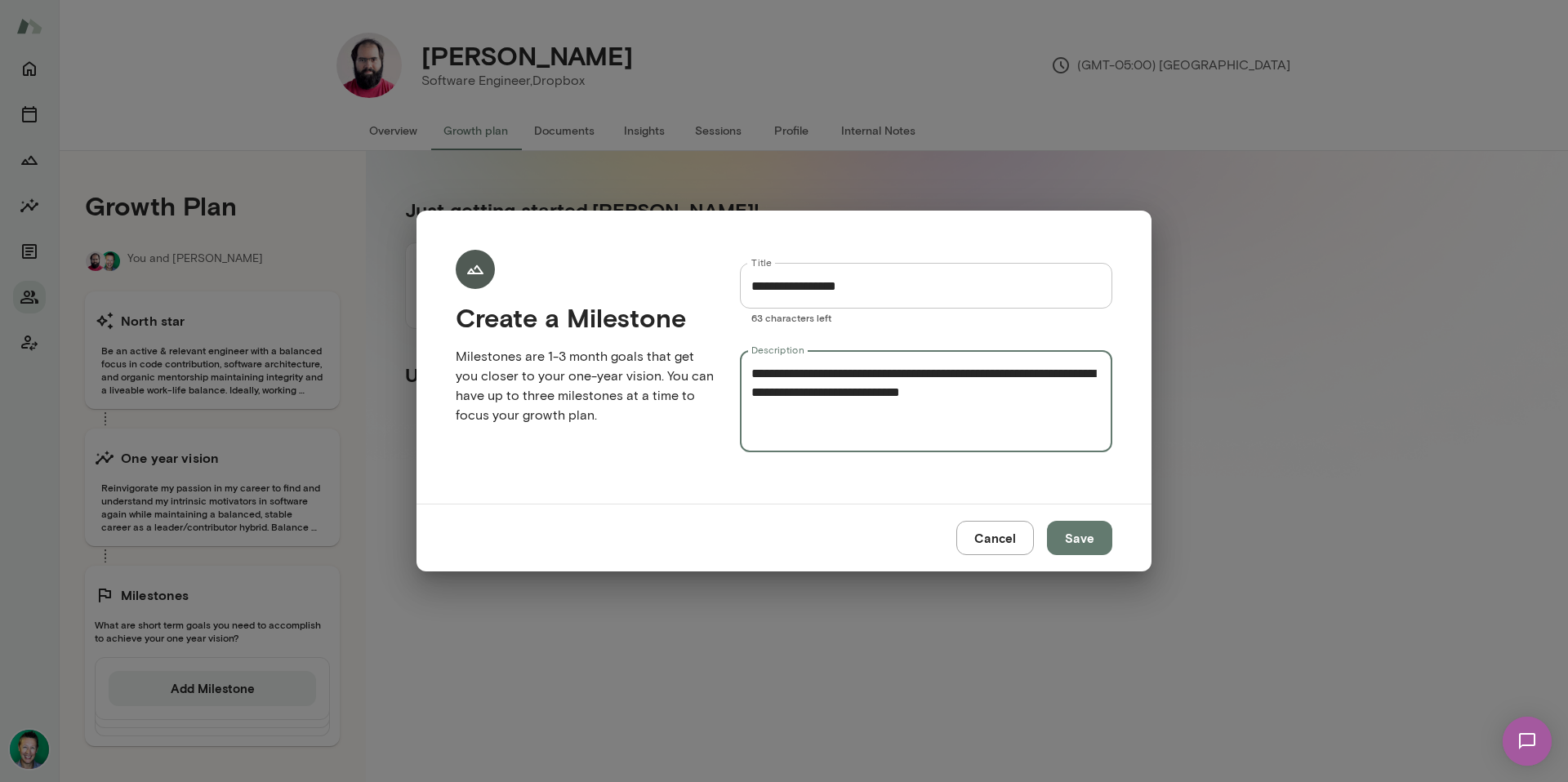
click at [1053, 390] on textarea "**********" at bounding box center [925, 402] width 349 height 75
paste textarea "**********"
type textarea "**********"
click at [1087, 538] on button "Save" at bounding box center [1080, 539] width 66 height 35
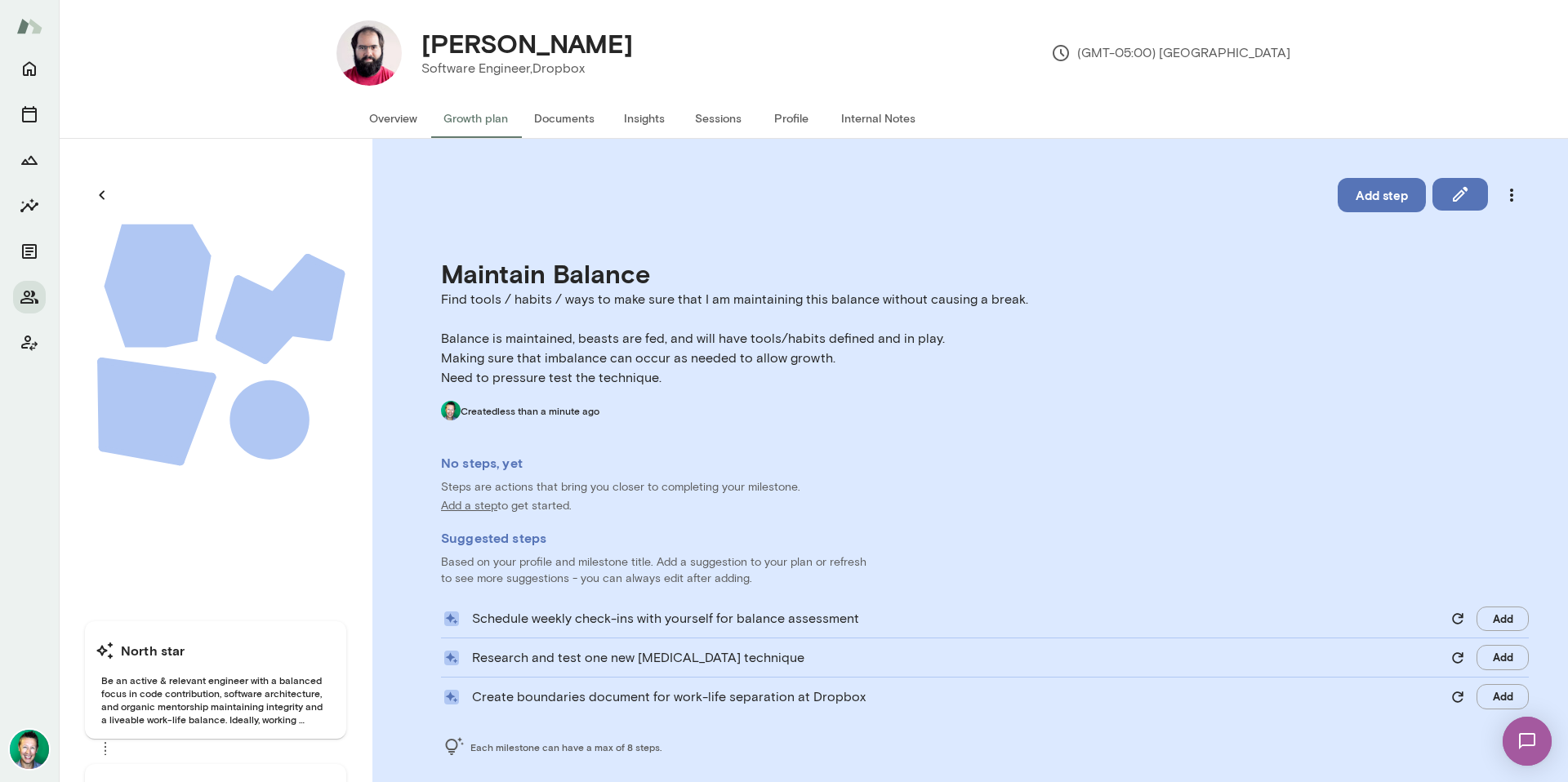
scroll to position [13, 0]
click at [1366, 196] on button "Add step" at bounding box center [1381, 194] width 88 height 35
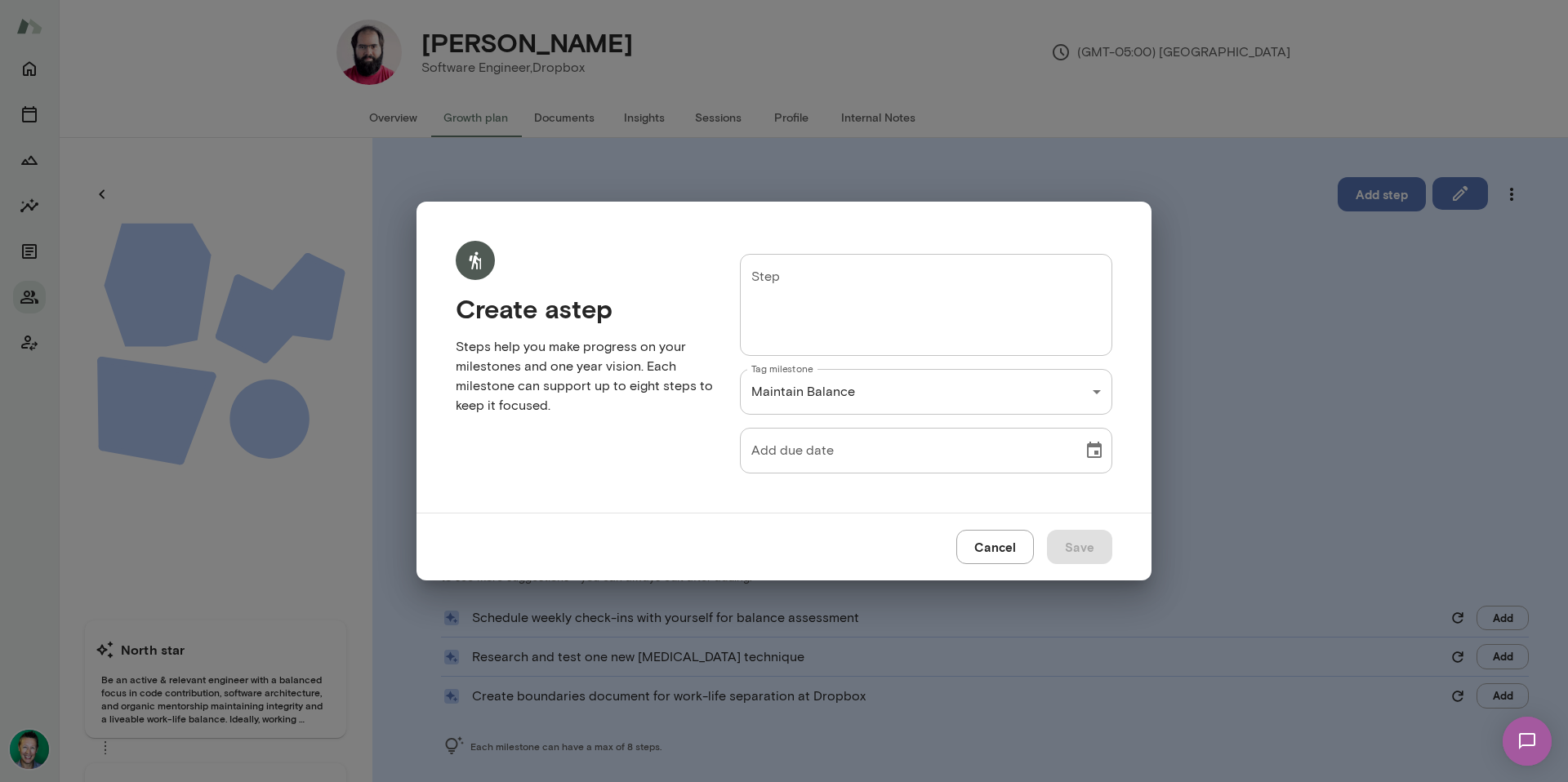
click at [766, 273] on textarea "Step" at bounding box center [925, 304] width 349 height 75
paste textarea "**********"
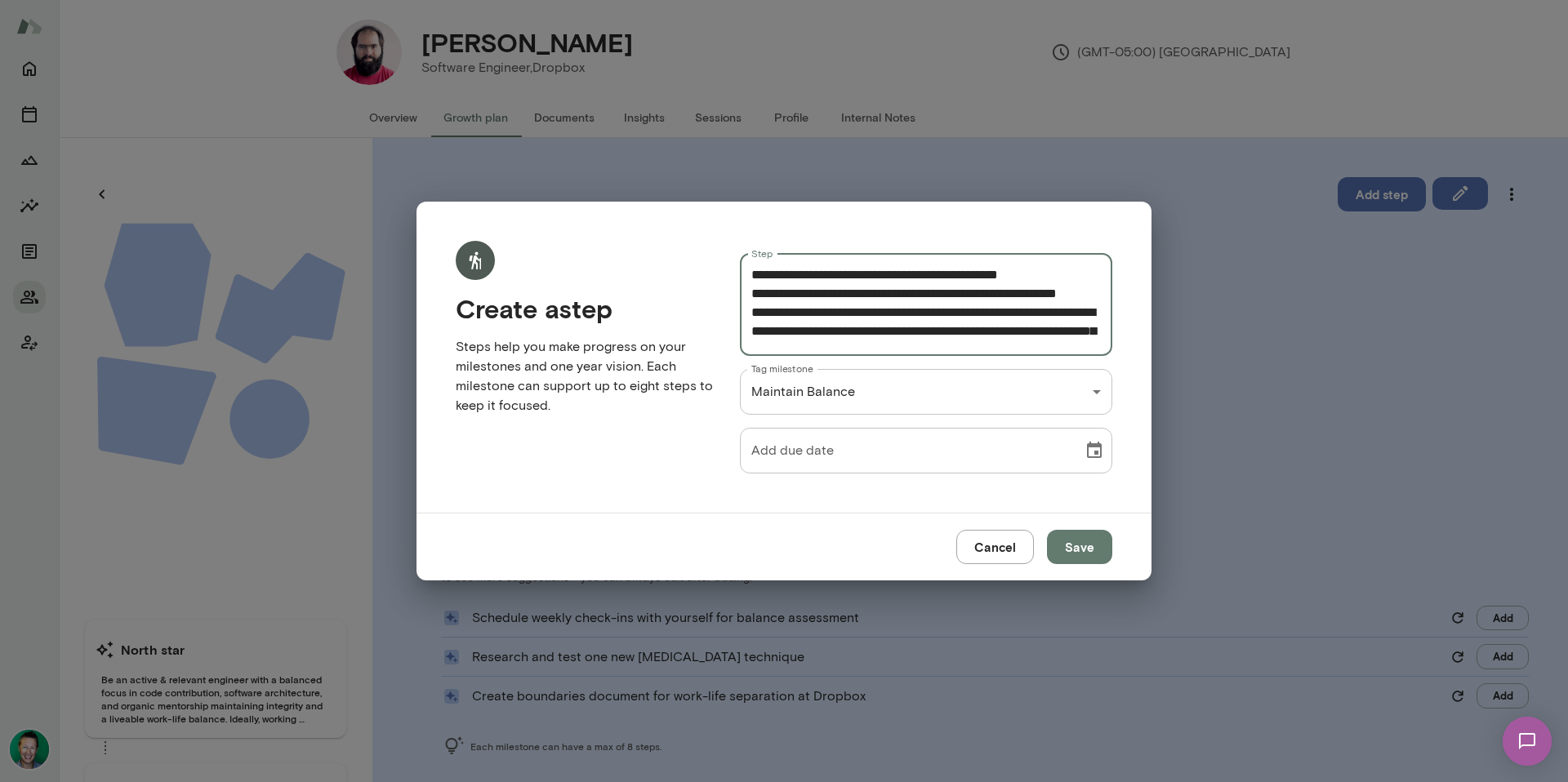
scroll to position [0, 0]
type textarea "**********"
click at [1081, 544] on button "Save" at bounding box center [1080, 547] width 66 height 35
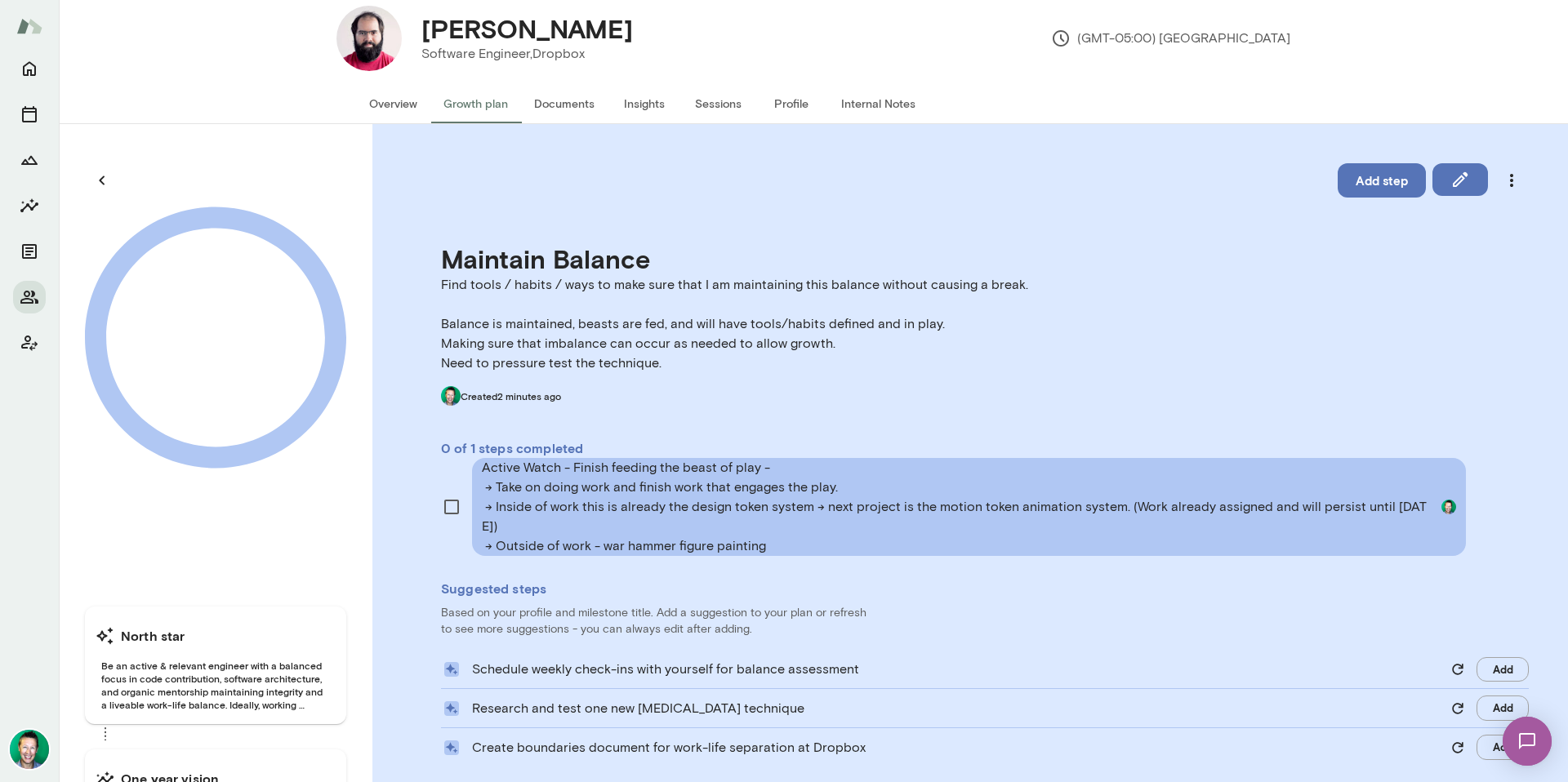
scroll to position [44, 0]
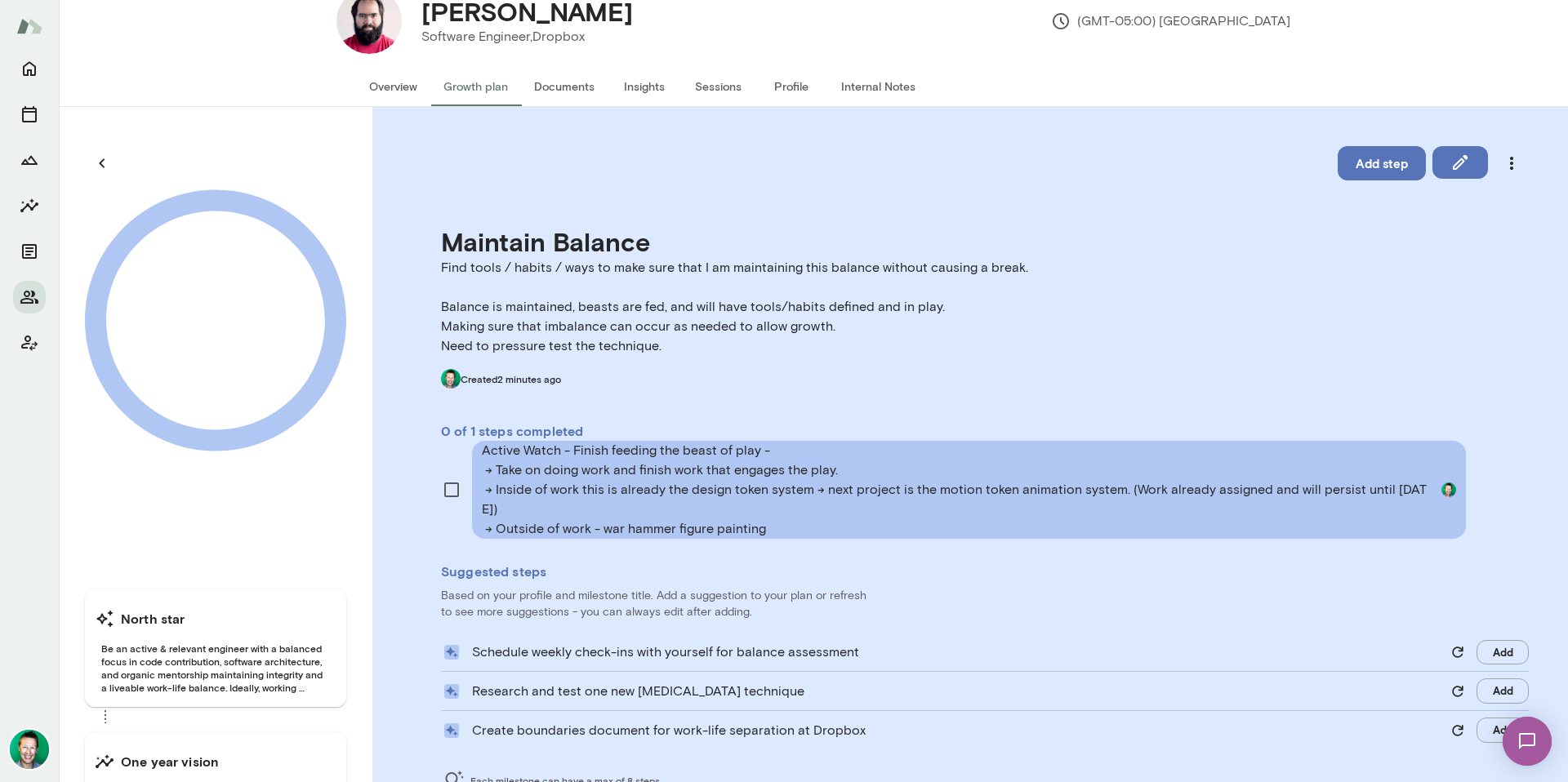
click at [1108, 405] on div "Maintain Balance Find tools / habits / ways to make sure that I am maintaining …" at bounding box center [985, 333] width 1088 height 214
click at [1358, 155] on button "Add step" at bounding box center [1381, 163] width 88 height 35
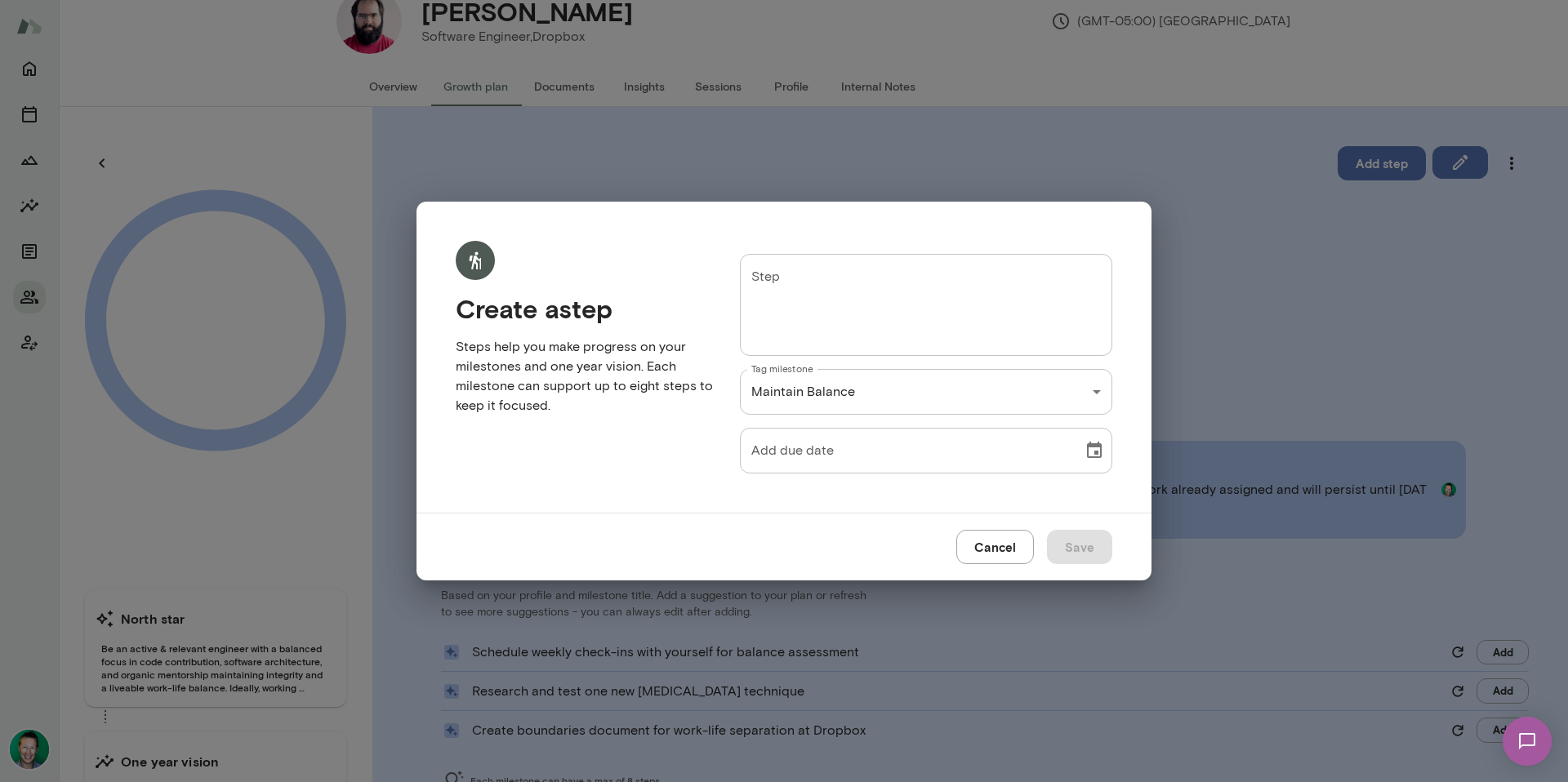
click at [861, 257] on div "* Step" at bounding box center [926, 305] width 373 height 102
paste textarea "**********"
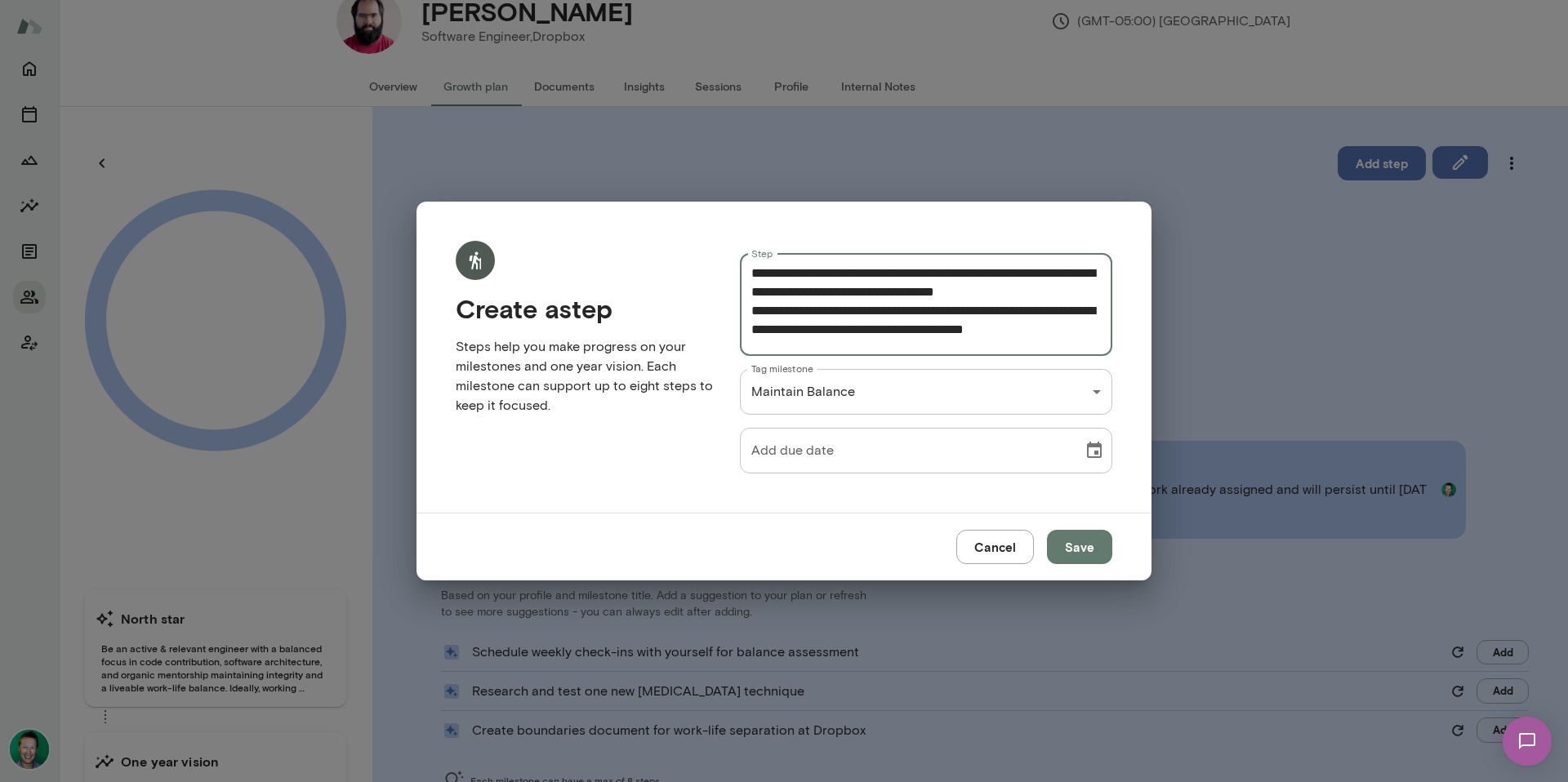
scroll to position [0, 0]
type textarea "**********"
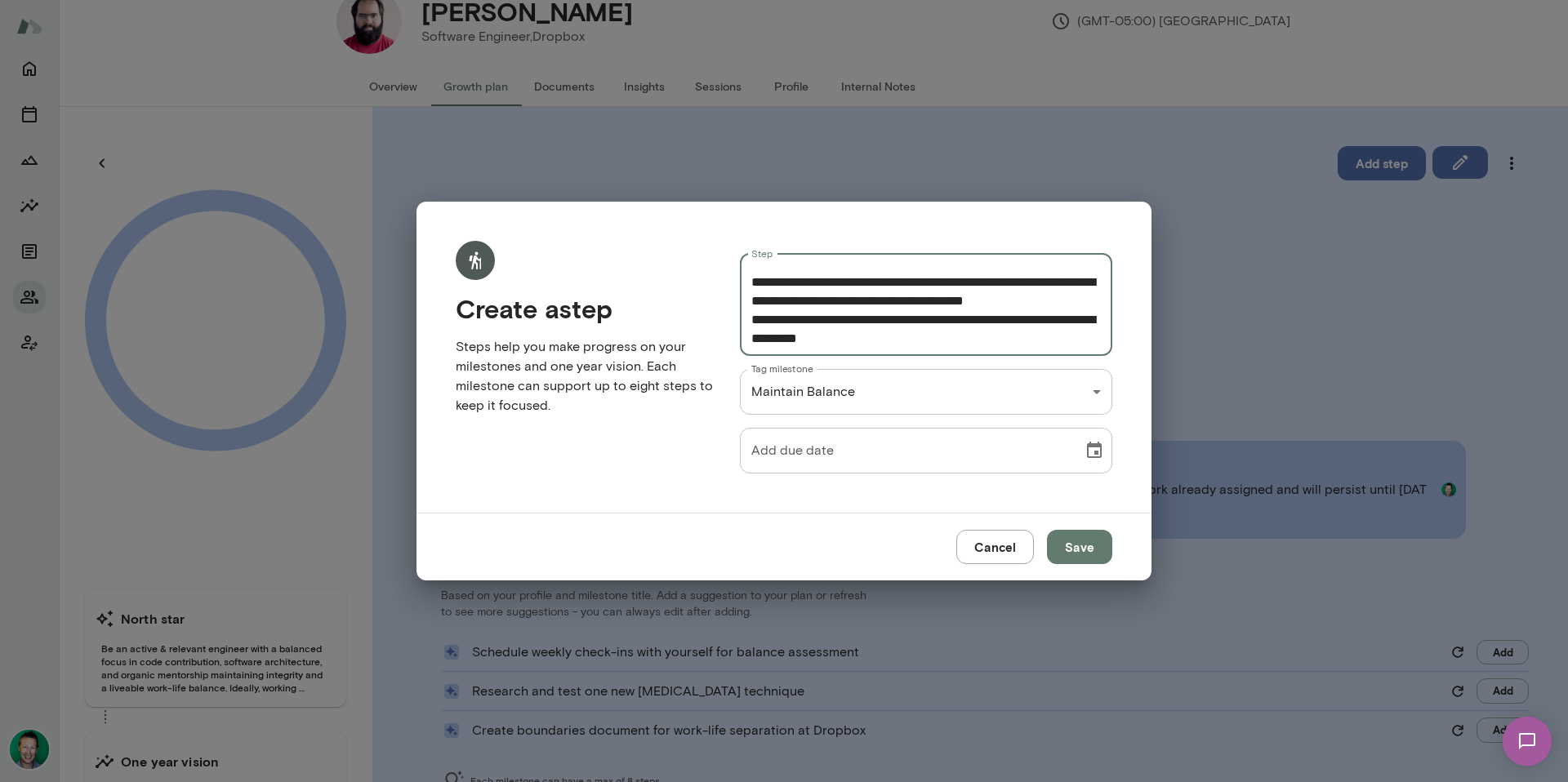
scroll to position [57, 0]
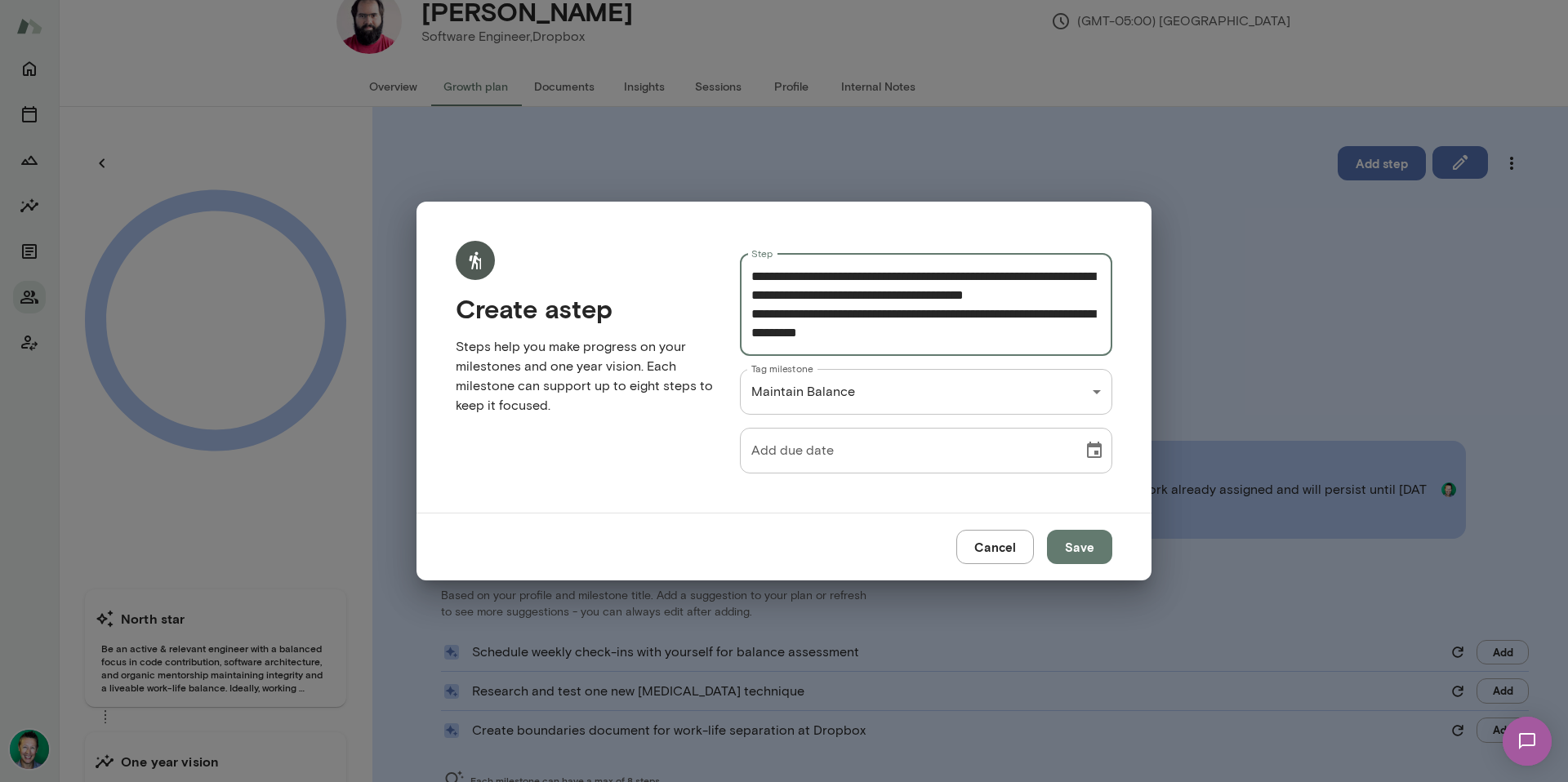
click at [1072, 542] on button "Save" at bounding box center [1080, 547] width 66 height 35
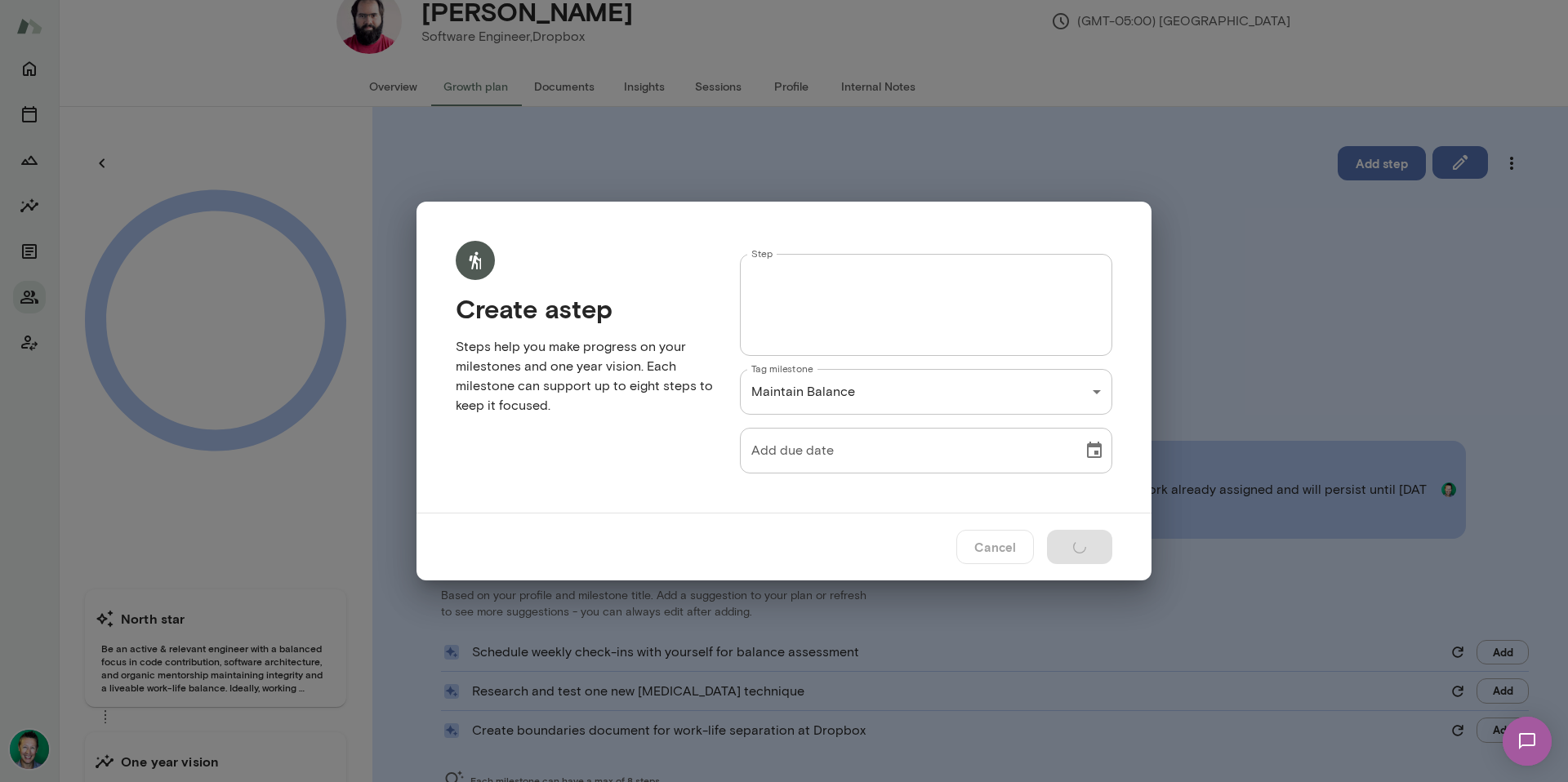
scroll to position [0, 0]
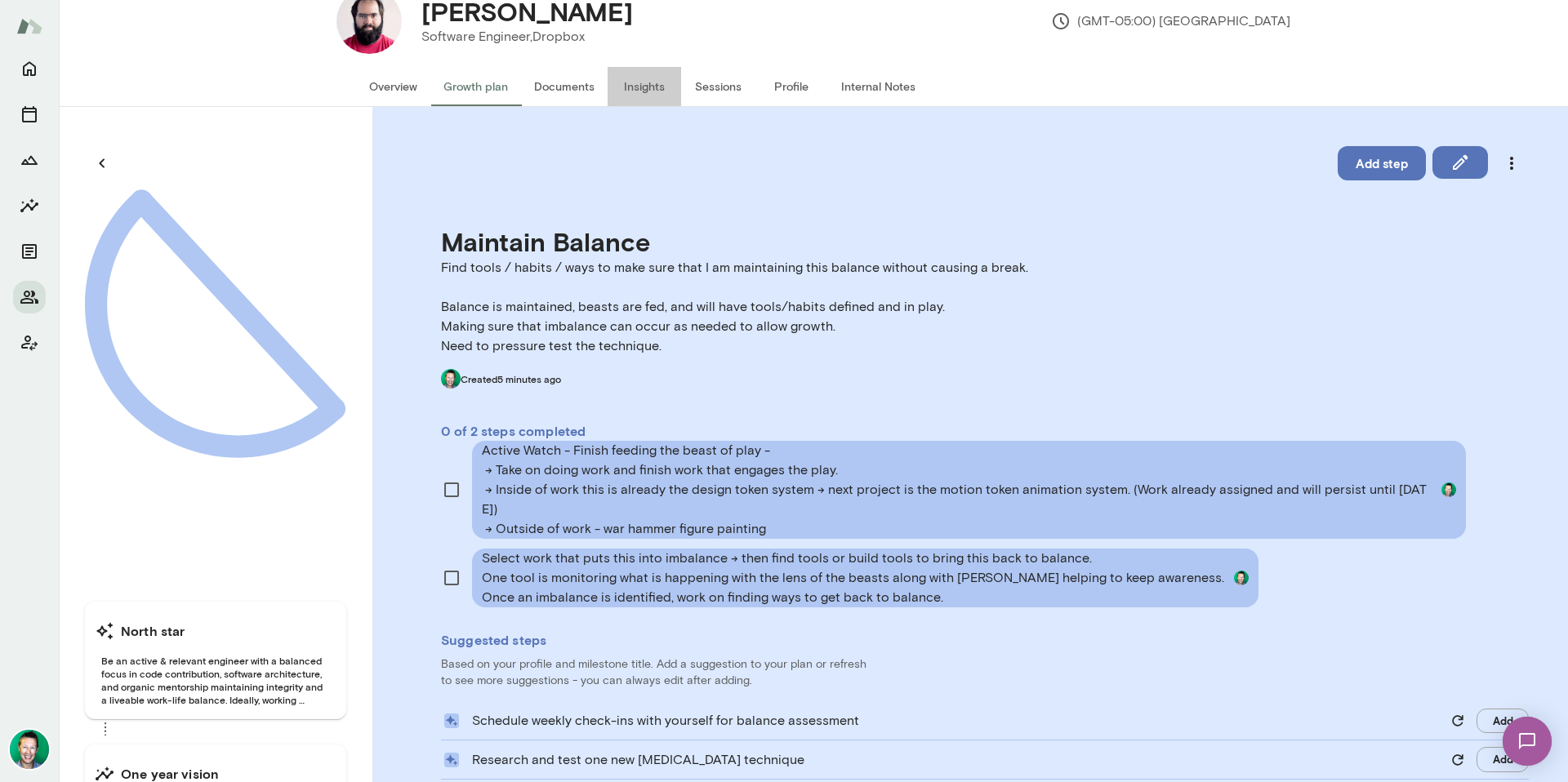
drag, startPoint x: 617, startPoint y: 90, endPoint x: 625, endPoint y: 87, distance: 8.5
click at [619, 90] on button "Insights" at bounding box center [645, 86] width 74 height 39
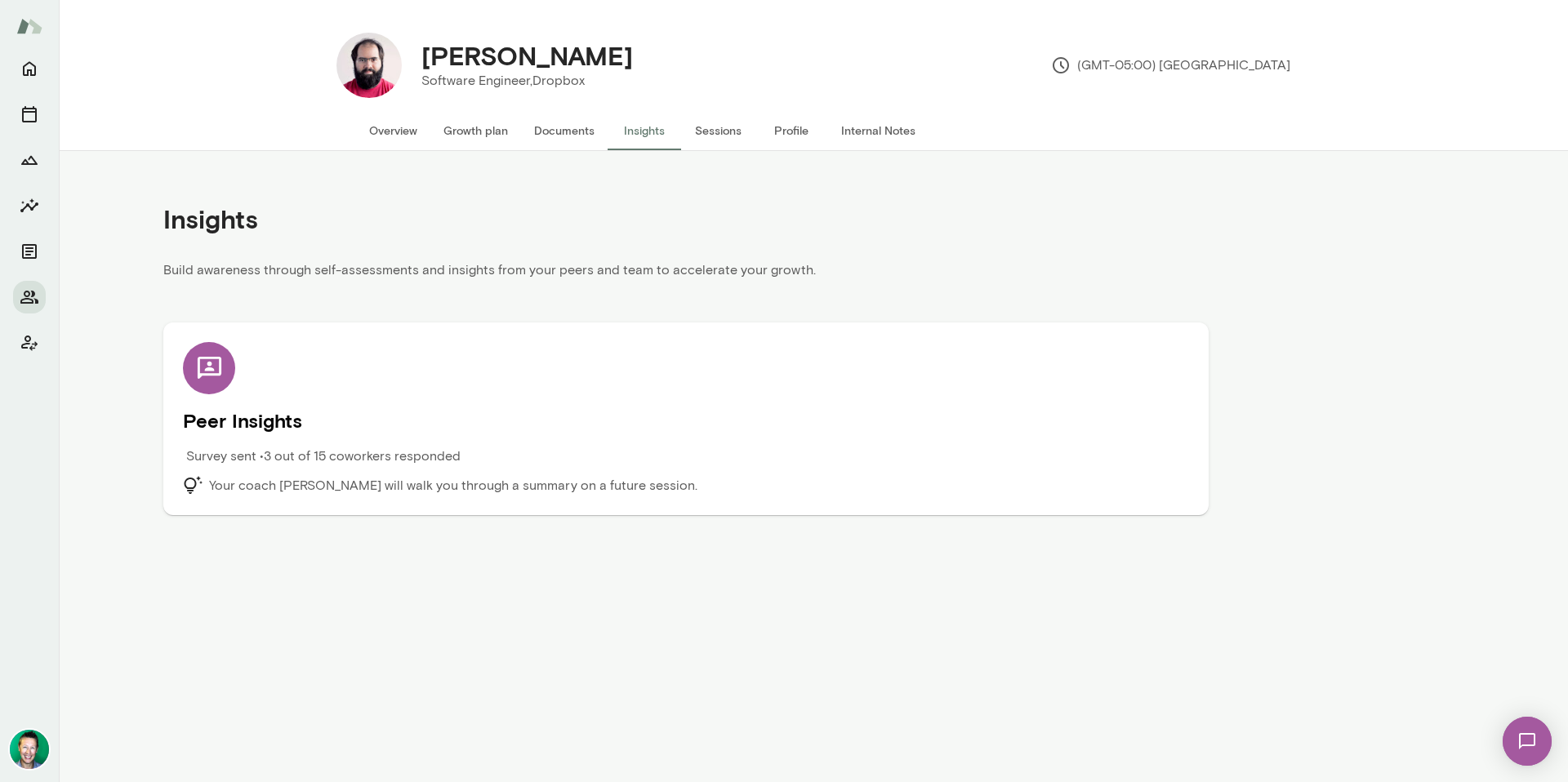
click at [325, 468] on div "Survey sent • 3 out of 15 coworkers responded" at bounding box center [561, 461] width 755 height 29
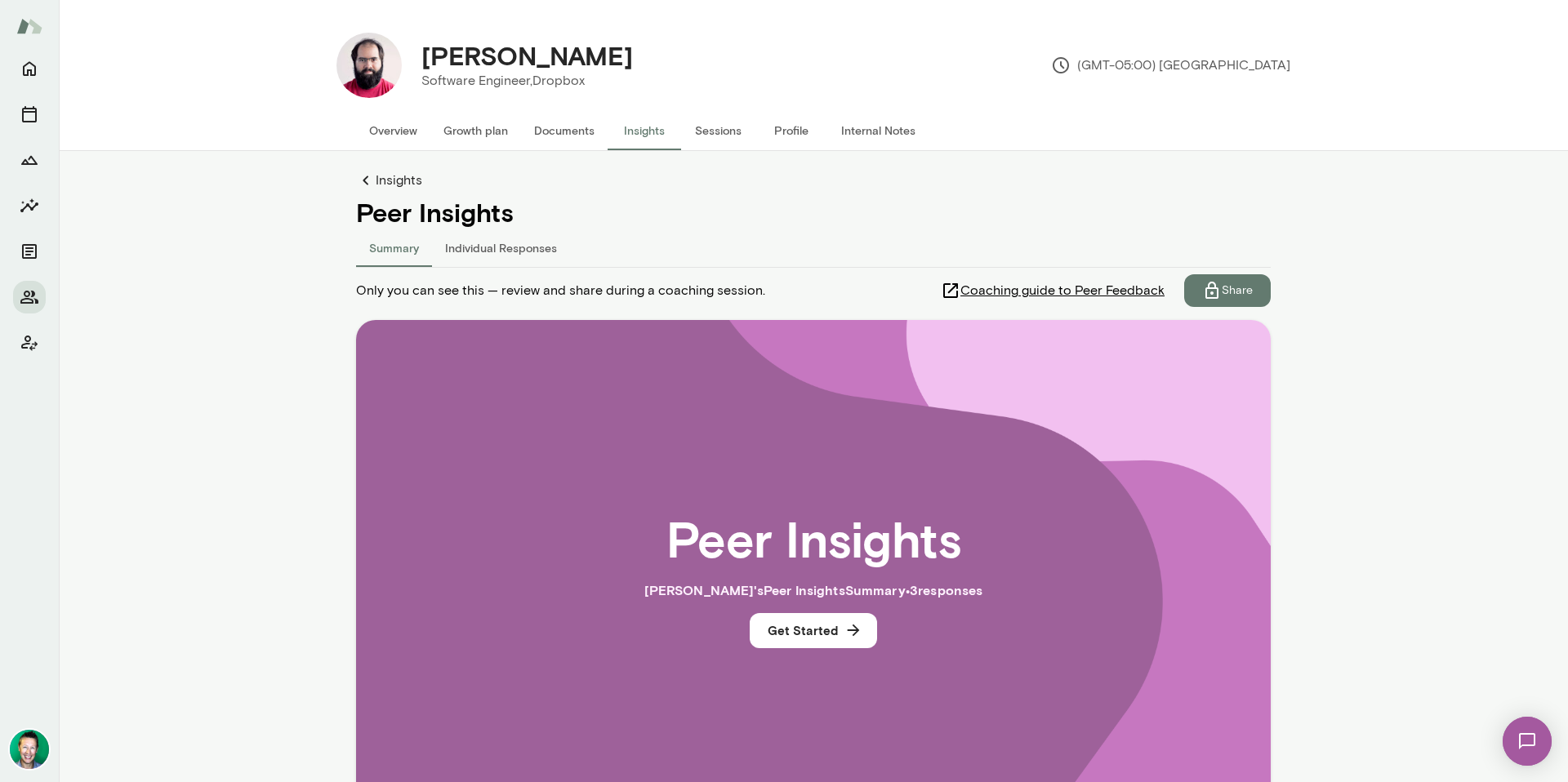
click at [490, 222] on h4 "Peer Insights" at bounding box center [813, 212] width 914 height 31
click at [784, 623] on button "Get Started" at bounding box center [813, 631] width 128 height 35
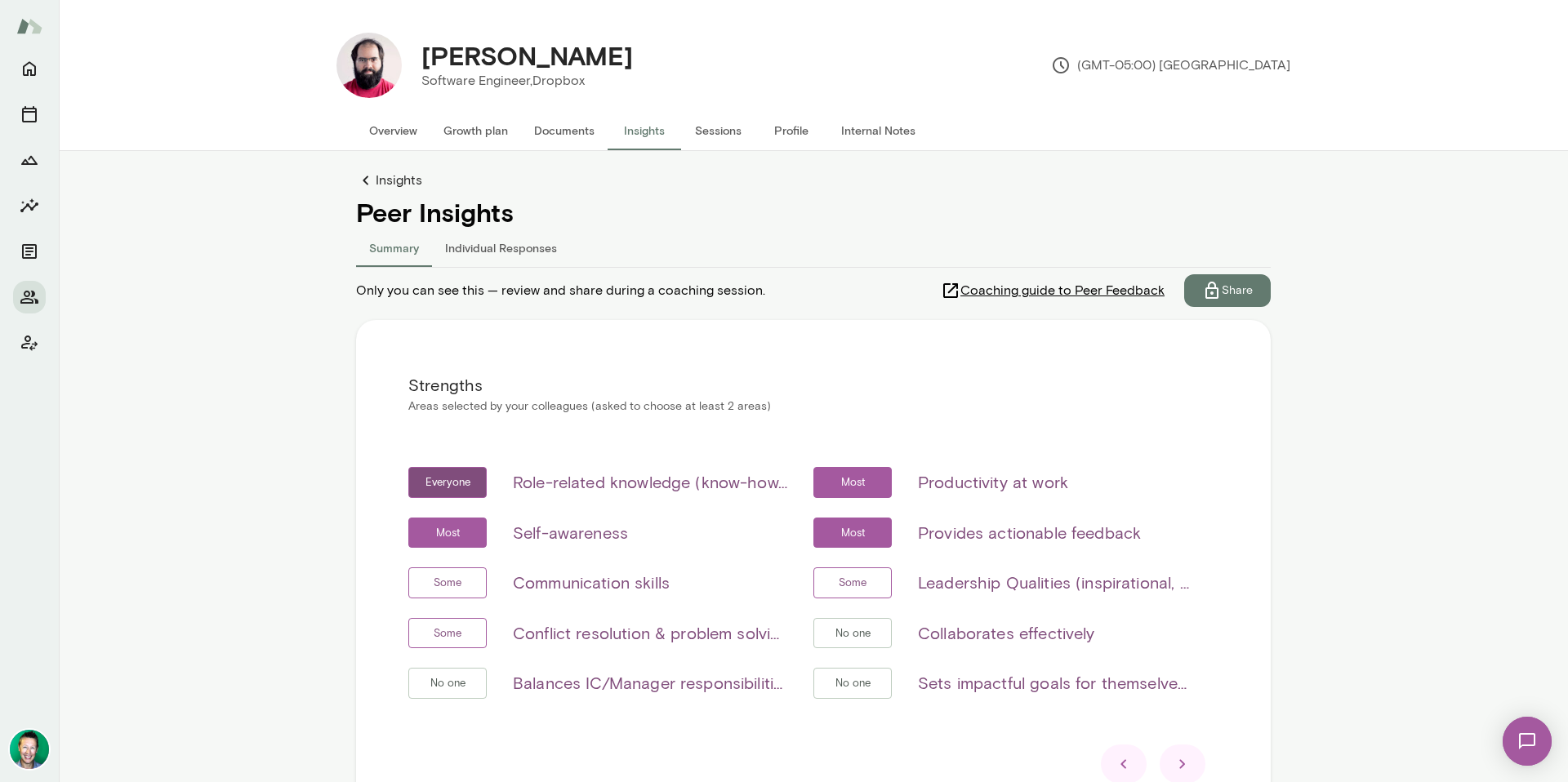
scroll to position [139, 0]
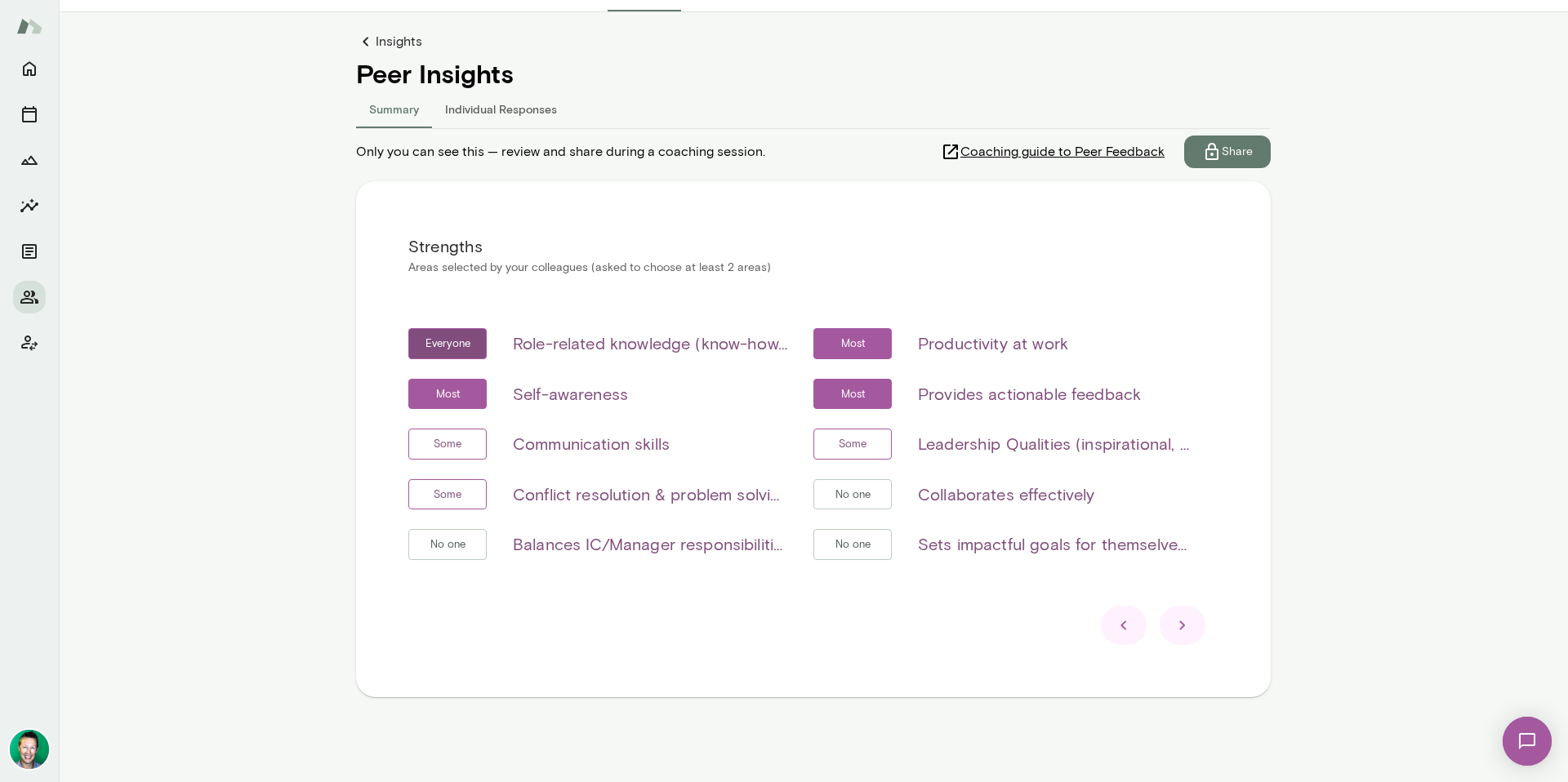
click at [1189, 630] on div at bounding box center [1182, 625] width 46 height 39
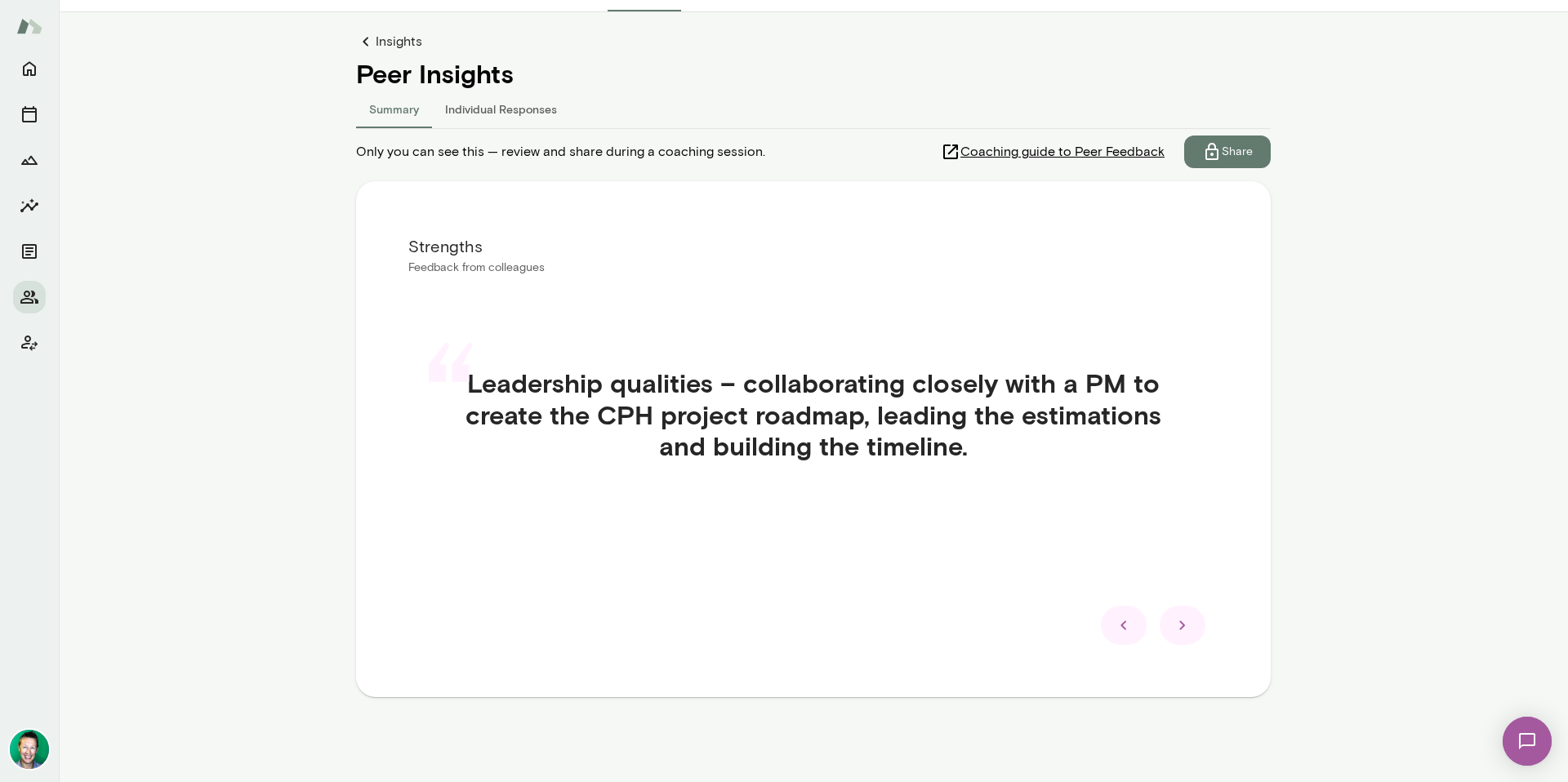
click at [1181, 630] on icon at bounding box center [1183, 626] width 20 height 20
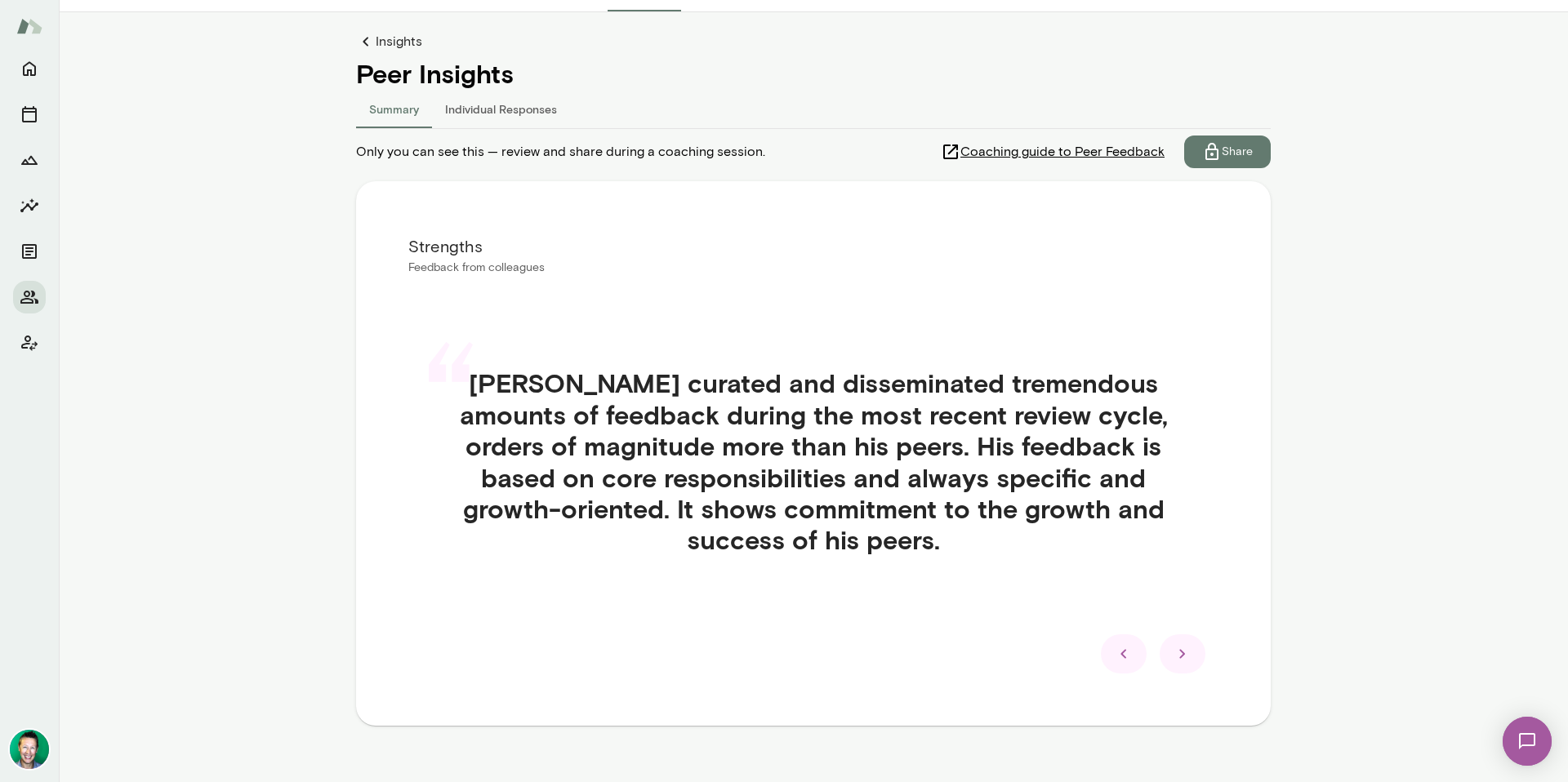
click at [1178, 657] on icon at bounding box center [1183, 654] width 20 height 20
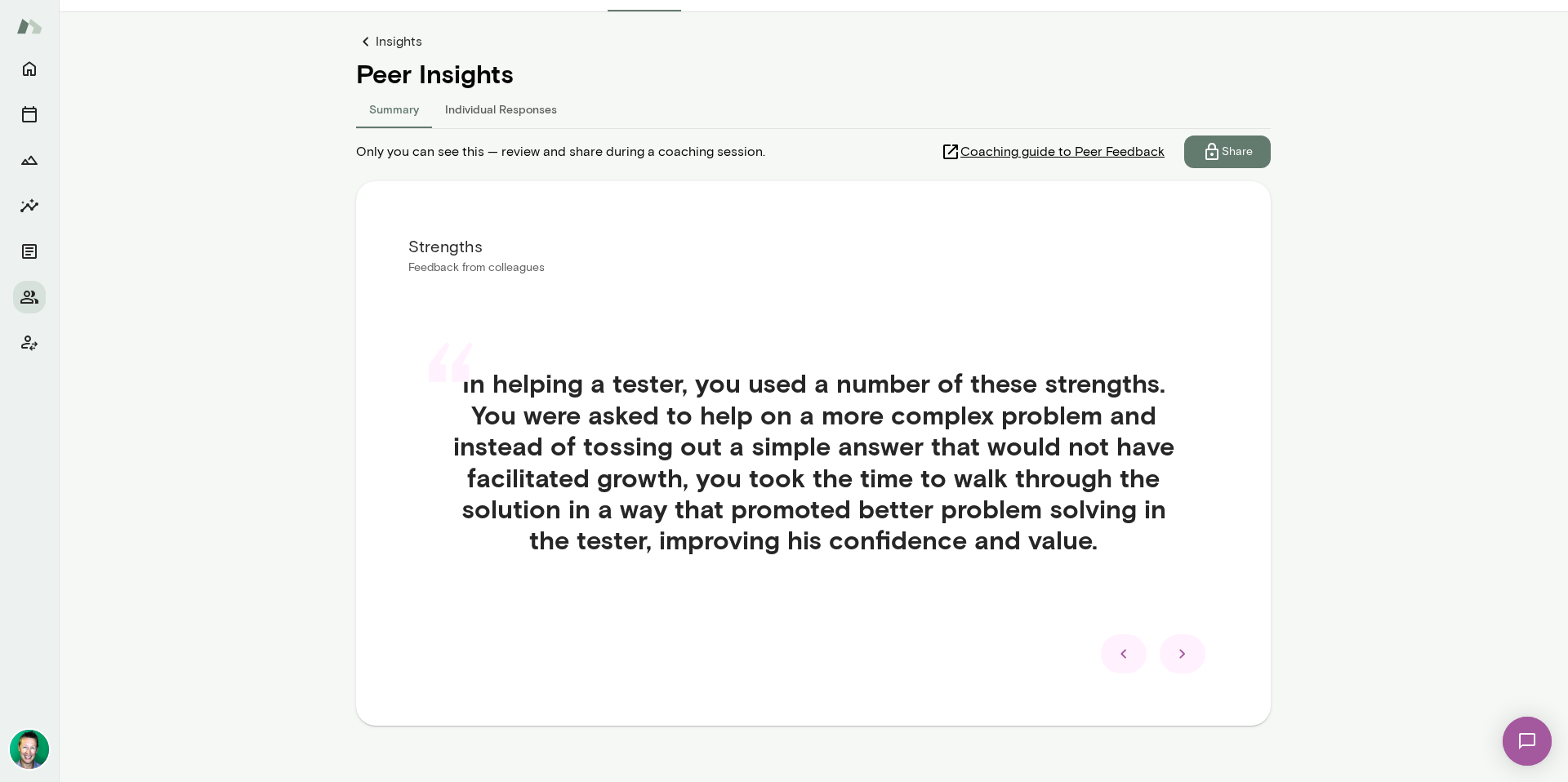
click at [1178, 657] on icon at bounding box center [1183, 654] width 20 height 20
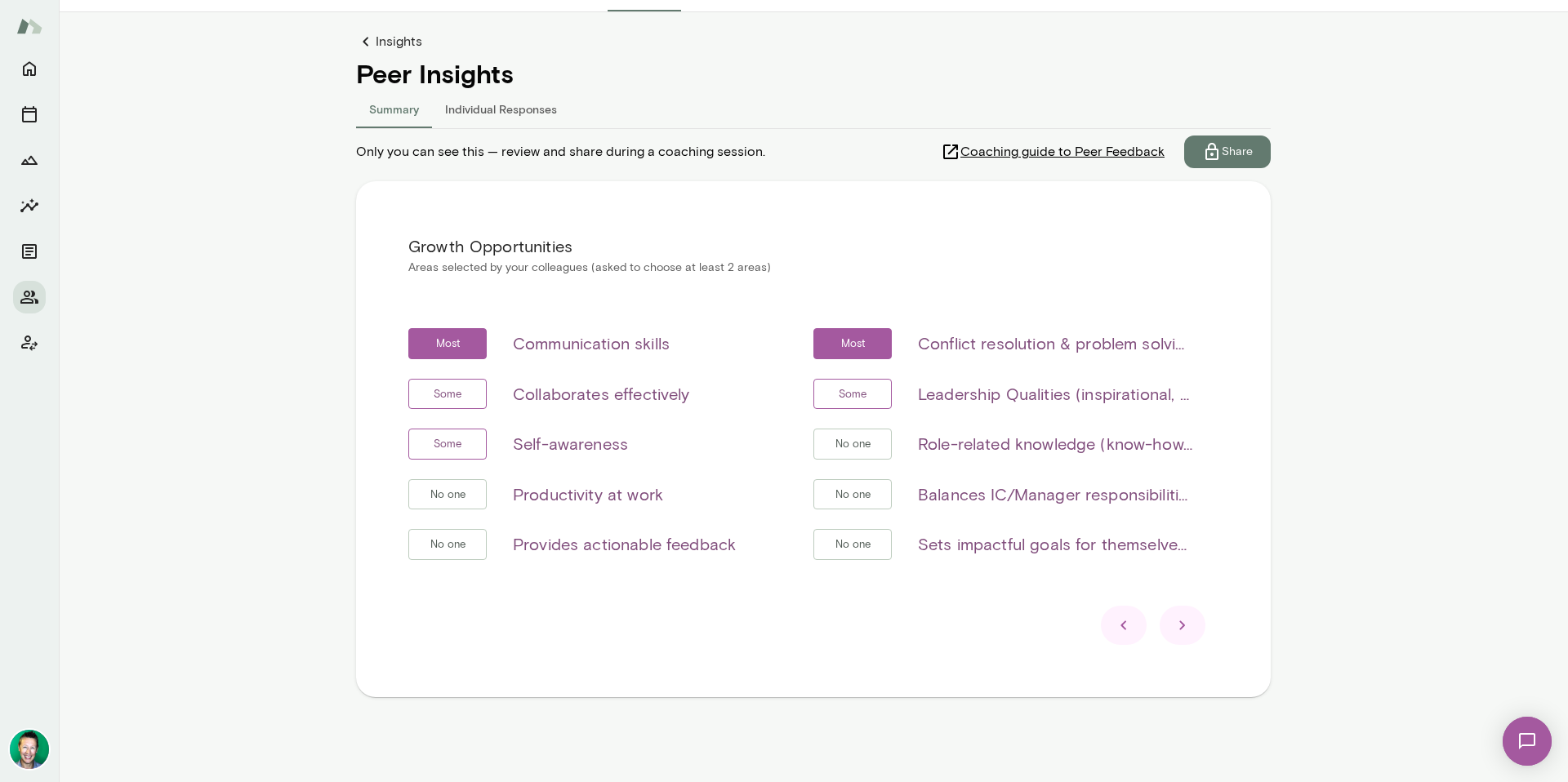
click at [1119, 635] on div at bounding box center [1124, 625] width 46 height 39
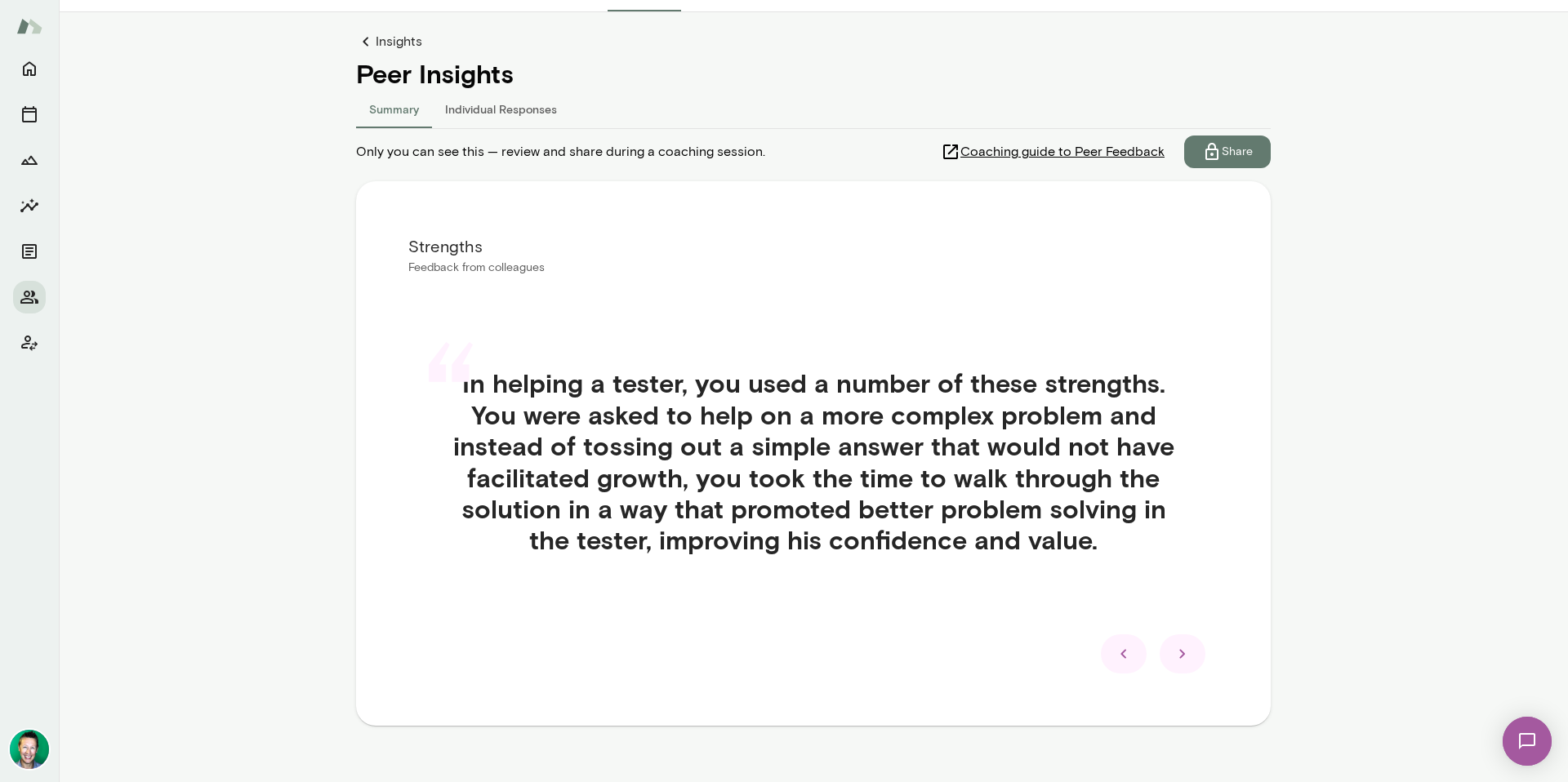
click at [1119, 649] on icon at bounding box center [1124, 654] width 20 height 20
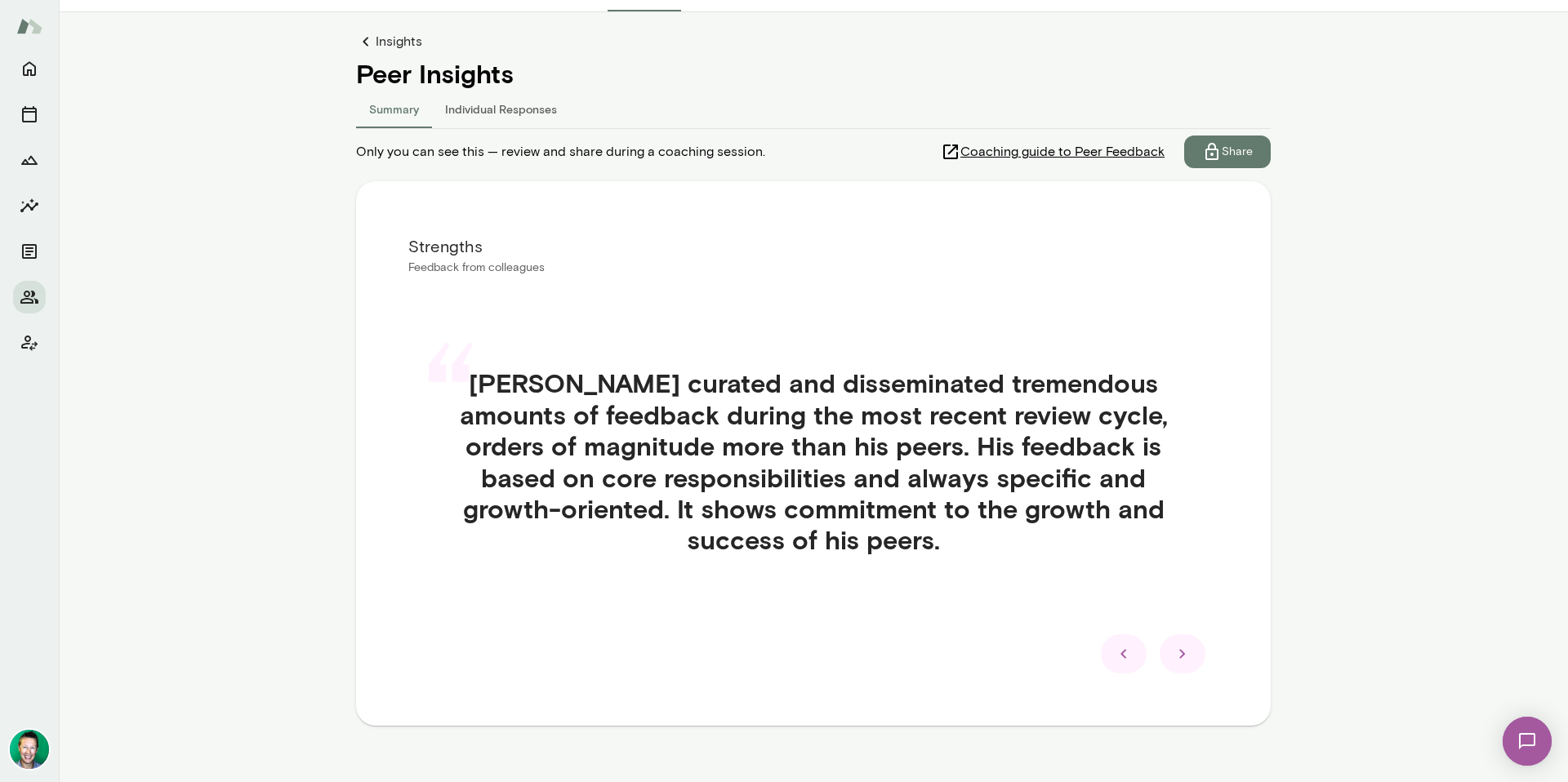
click at [1118, 660] on icon at bounding box center [1124, 654] width 20 height 20
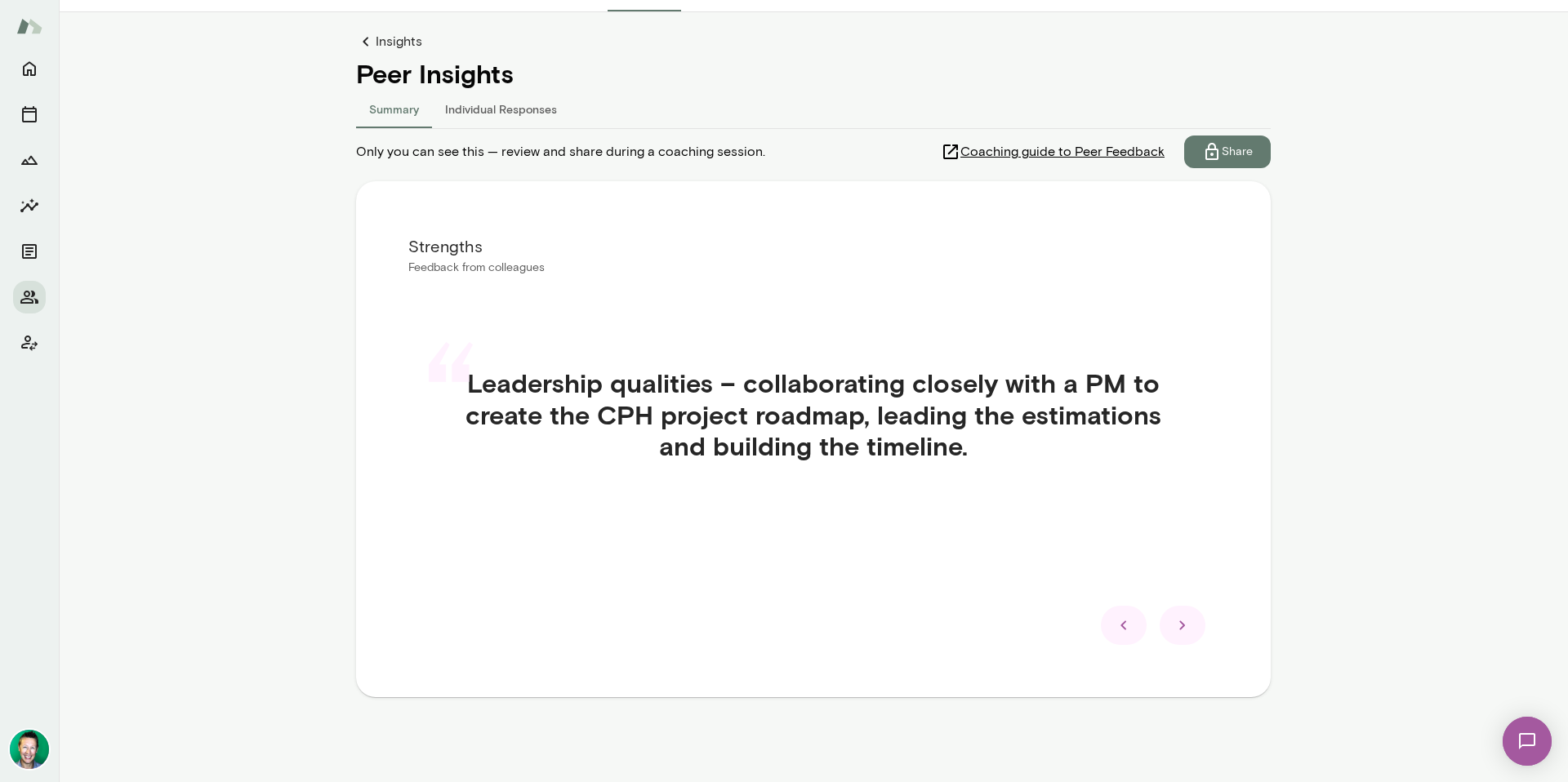
click at [1126, 633] on icon at bounding box center [1124, 626] width 20 height 20
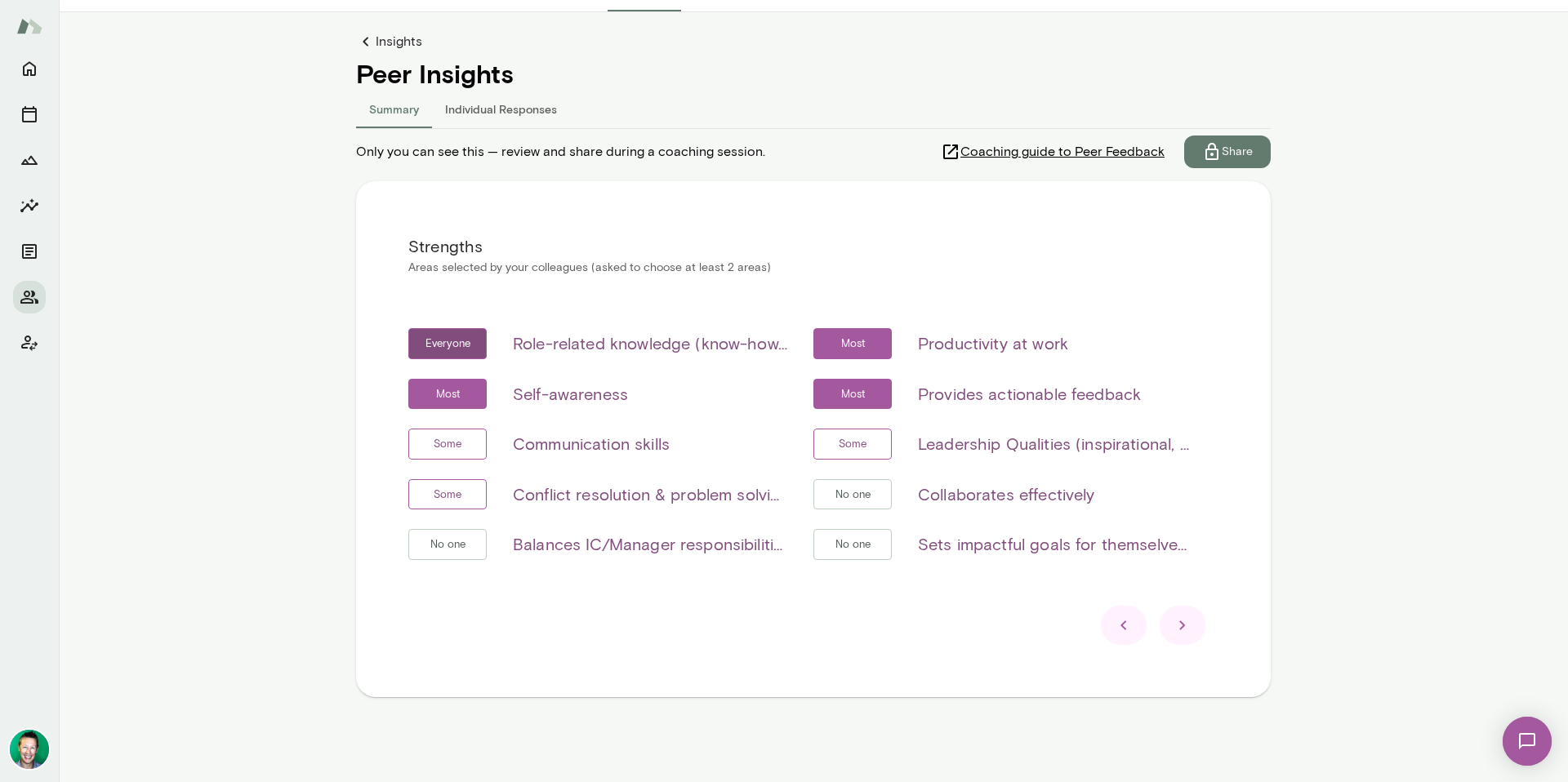
click at [1181, 633] on icon at bounding box center [1183, 626] width 20 height 20
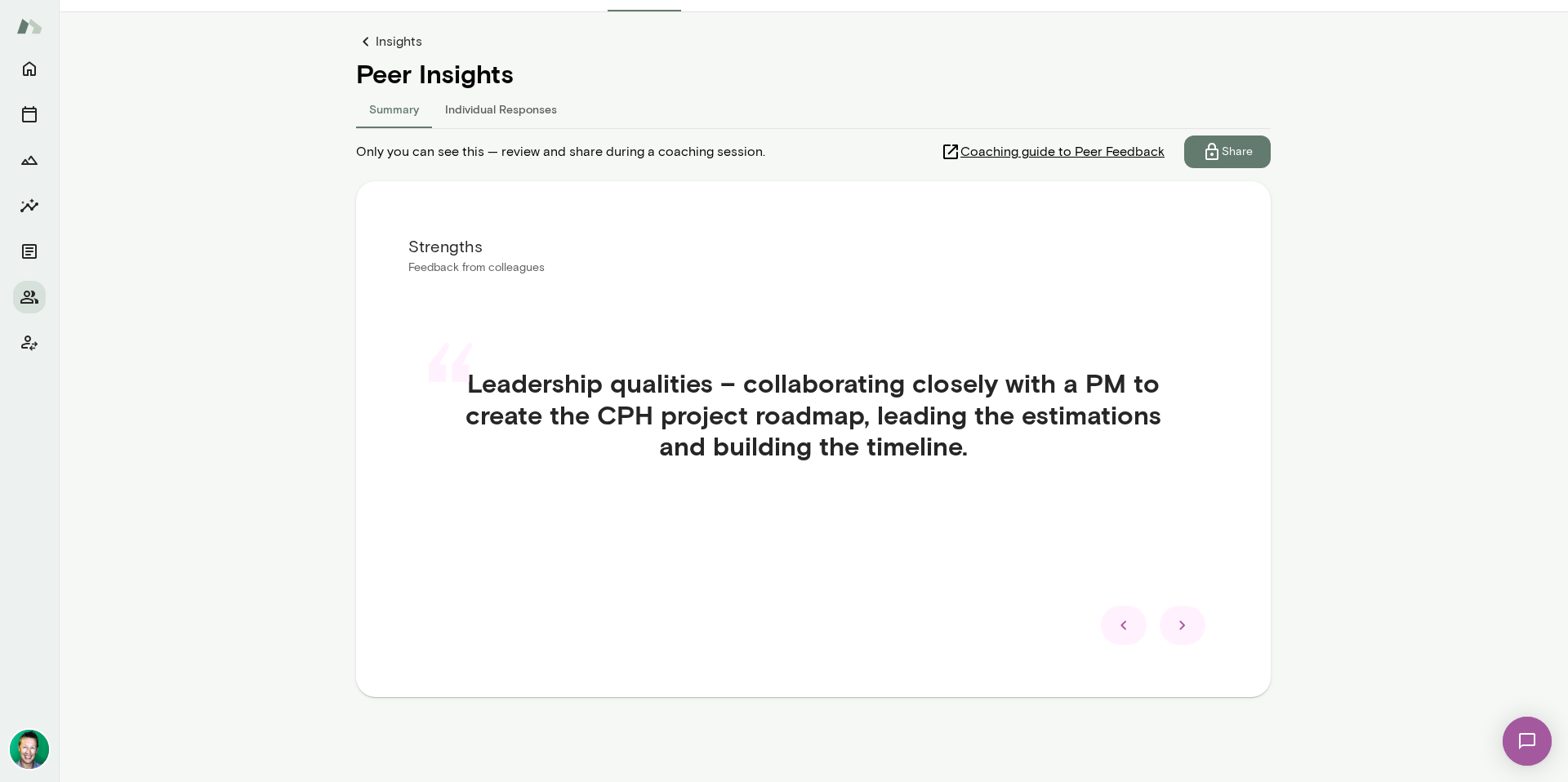
click at [1118, 631] on icon at bounding box center [1124, 626] width 20 height 20
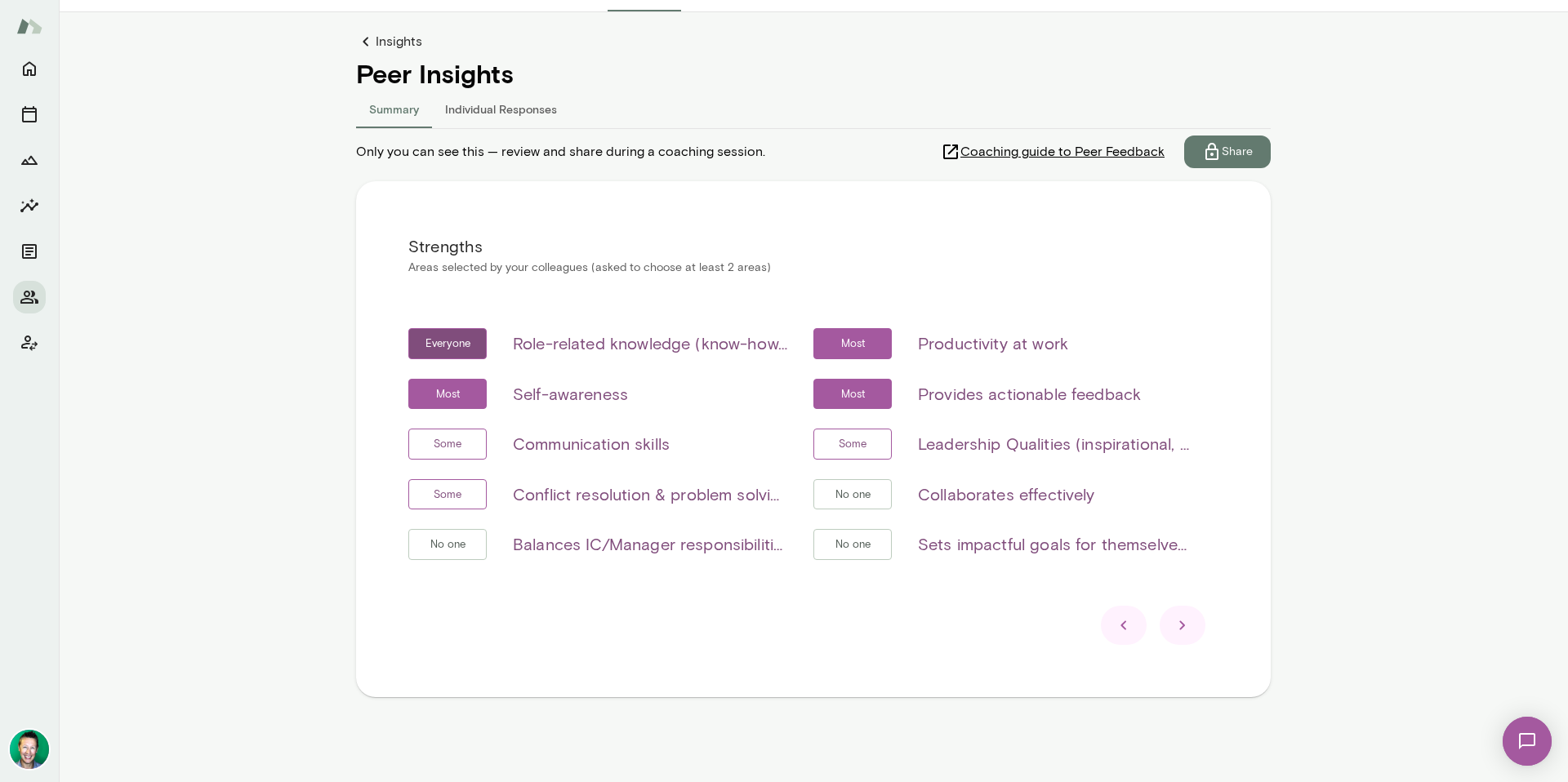
click at [1173, 627] on icon at bounding box center [1183, 626] width 20 height 20
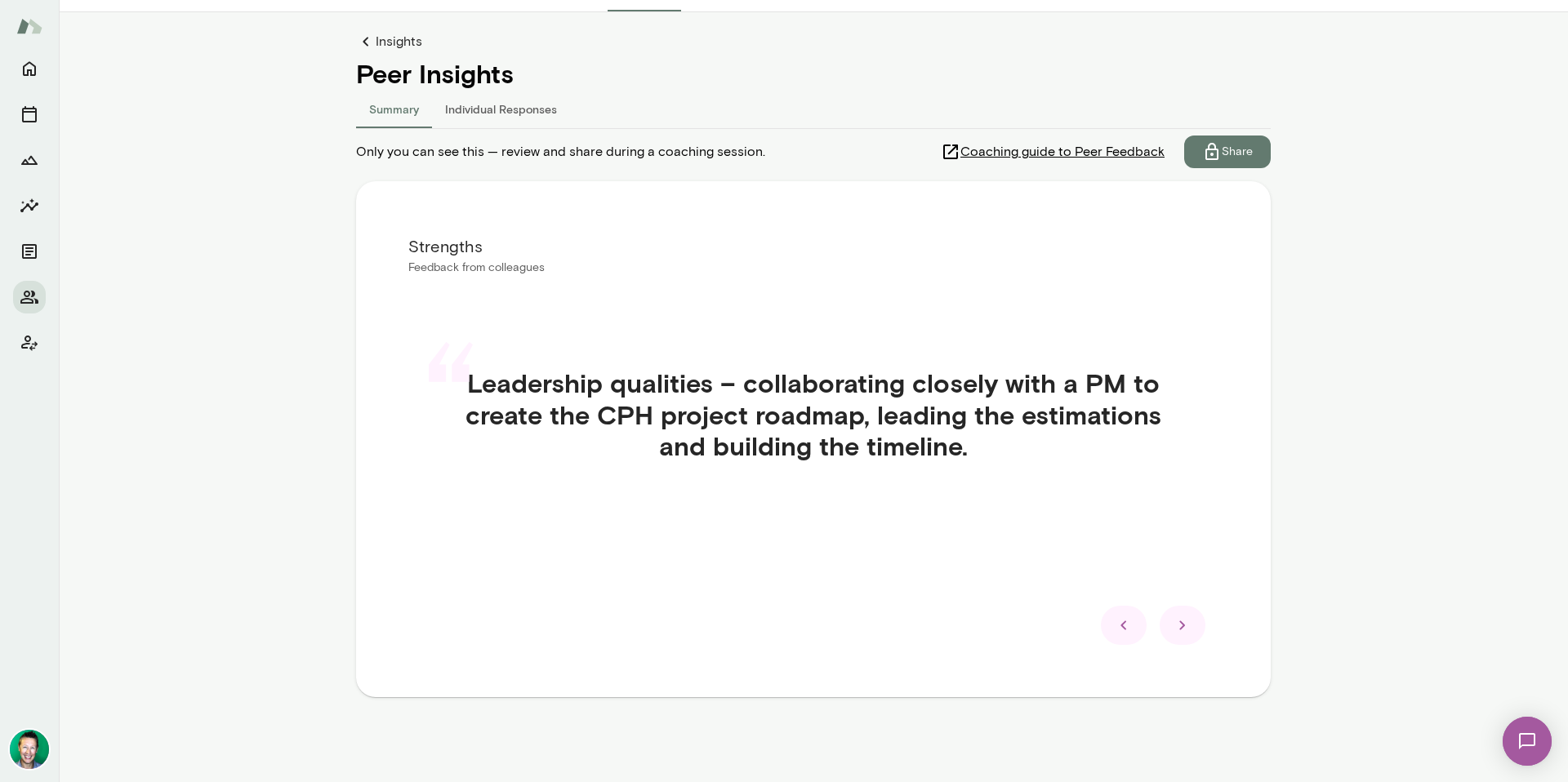
click at [1173, 628] on icon at bounding box center [1183, 626] width 20 height 20
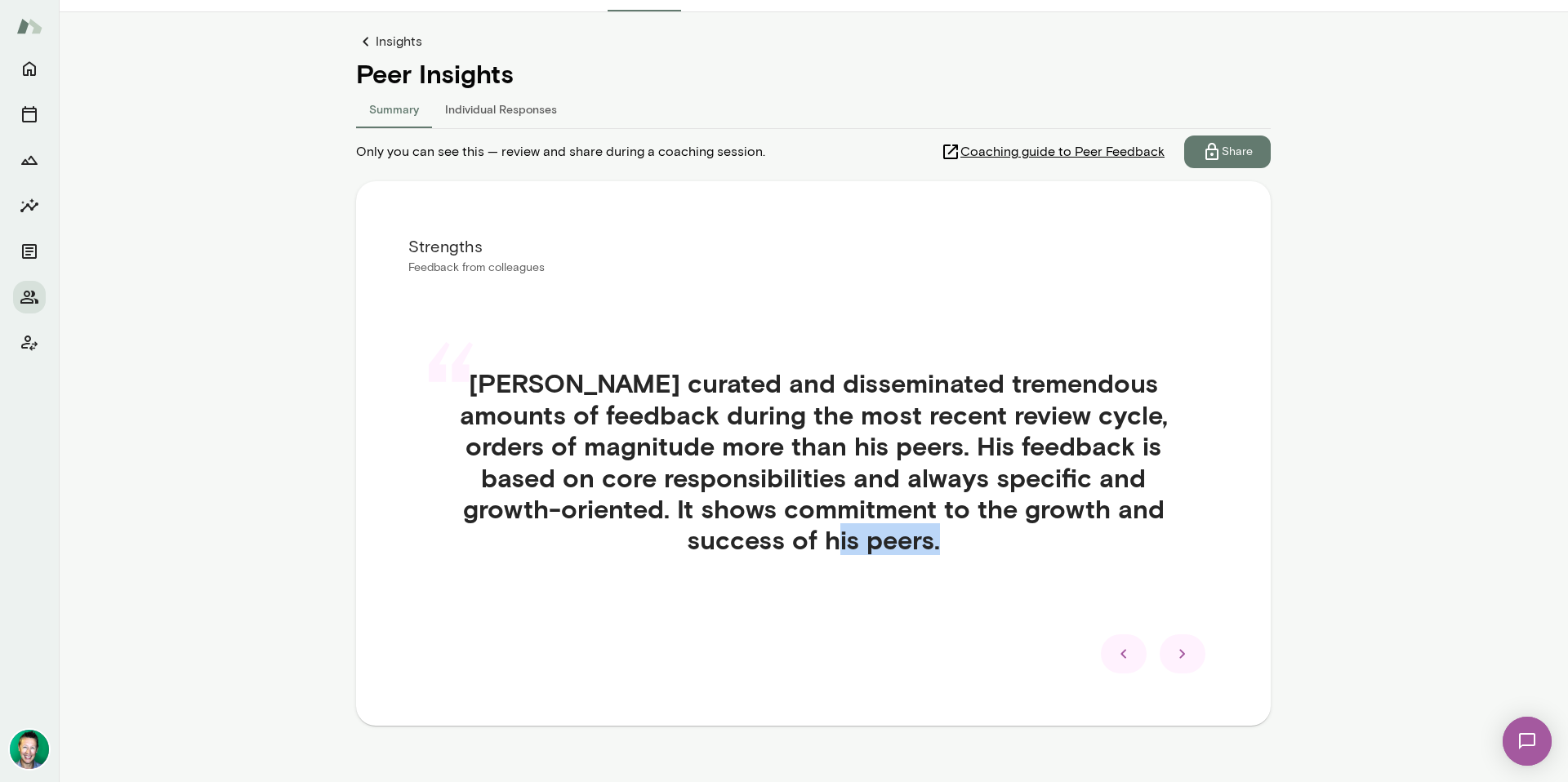
click at [1171, 628] on div "“ [PERSON_NAME] curated and disseminated tremendous amounts of feedback during …" at bounding box center [813, 480] width 810 height 305
click at [1179, 656] on icon at bounding box center [1183, 654] width 20 height 20
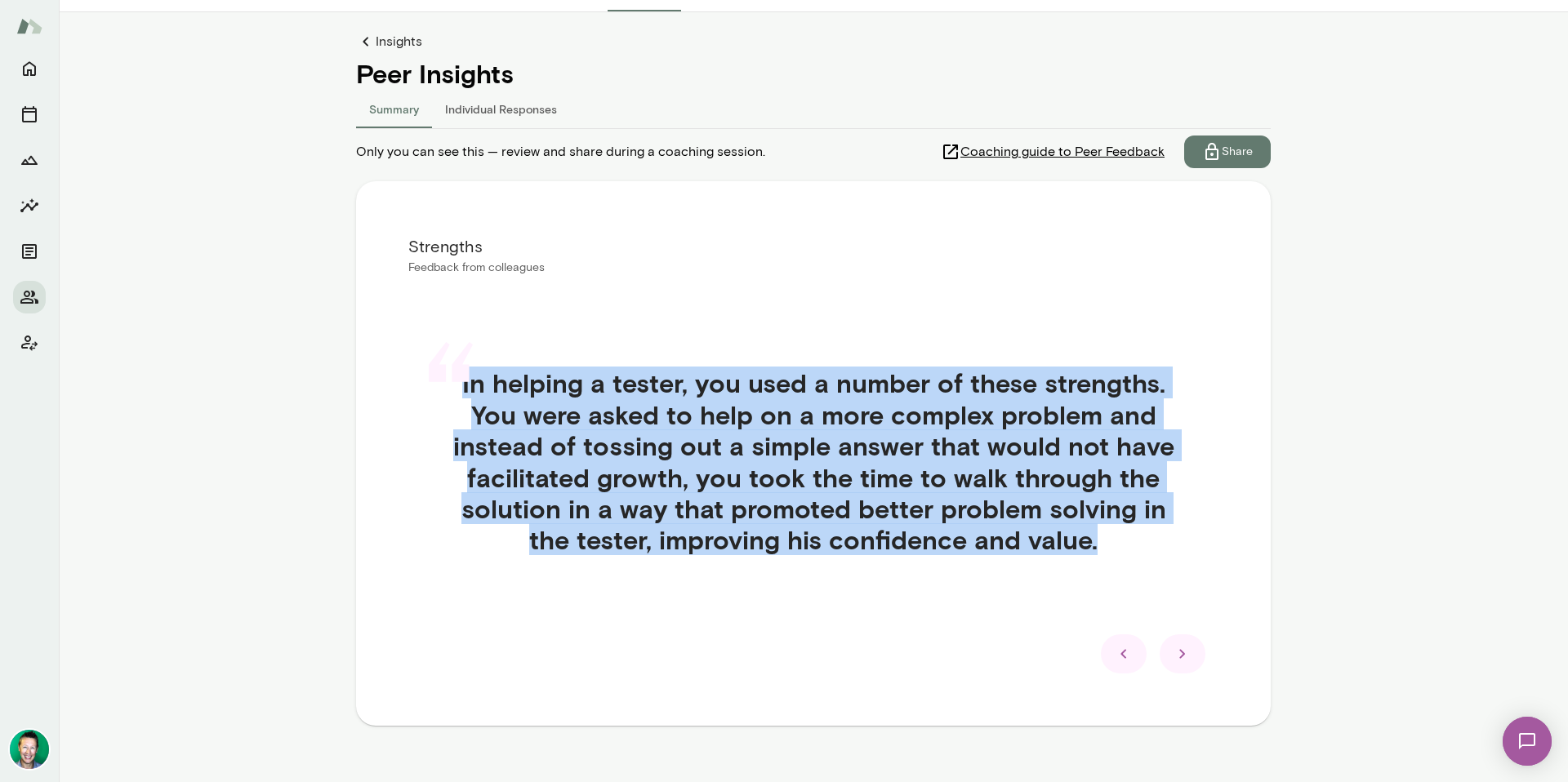
click at [1173, 658] on icon at bounding box center [1183, 654] width 20 height 20
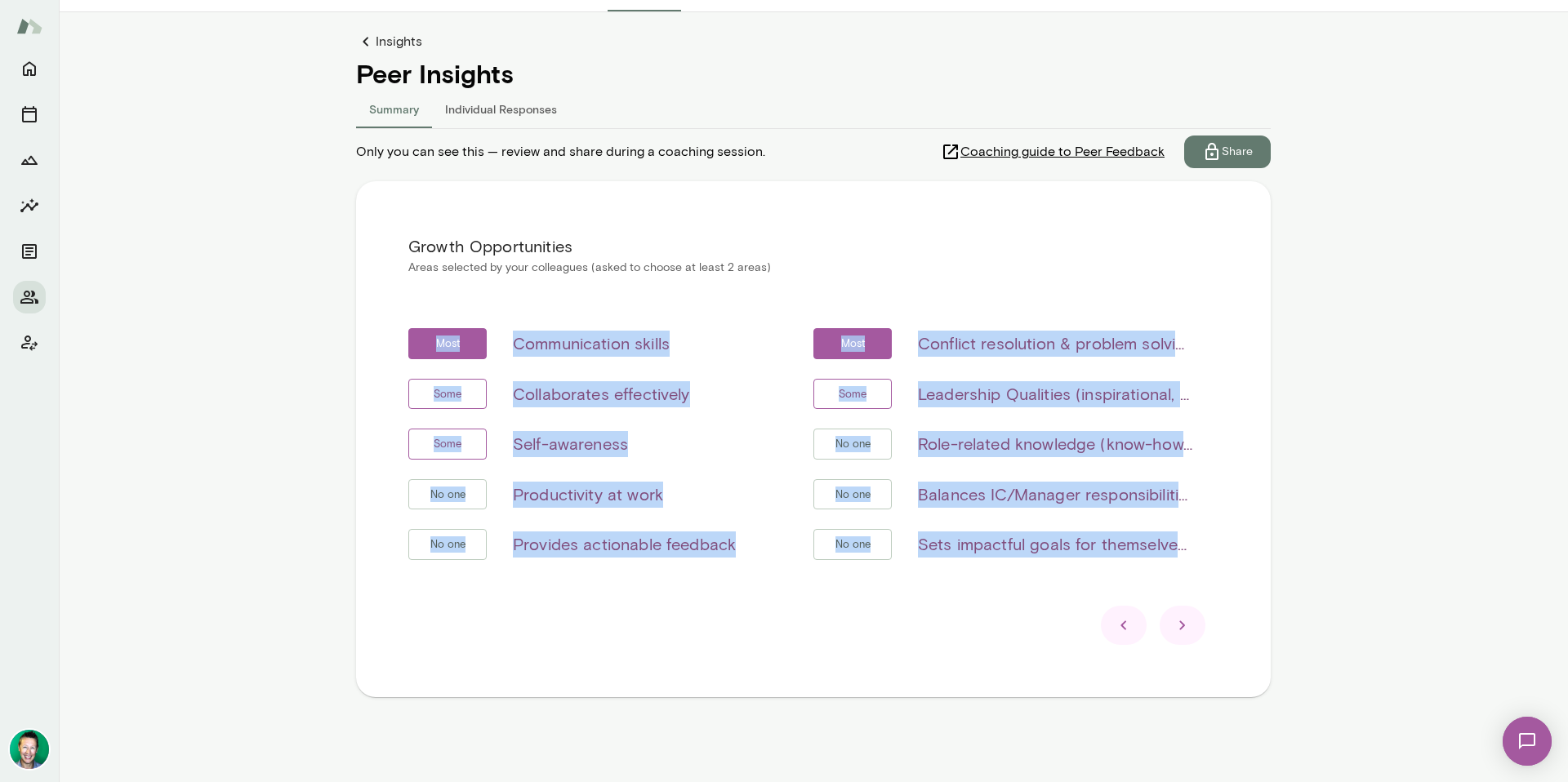
click at [780, 618] on div at bounding box center [813, 625] width 810 height 39
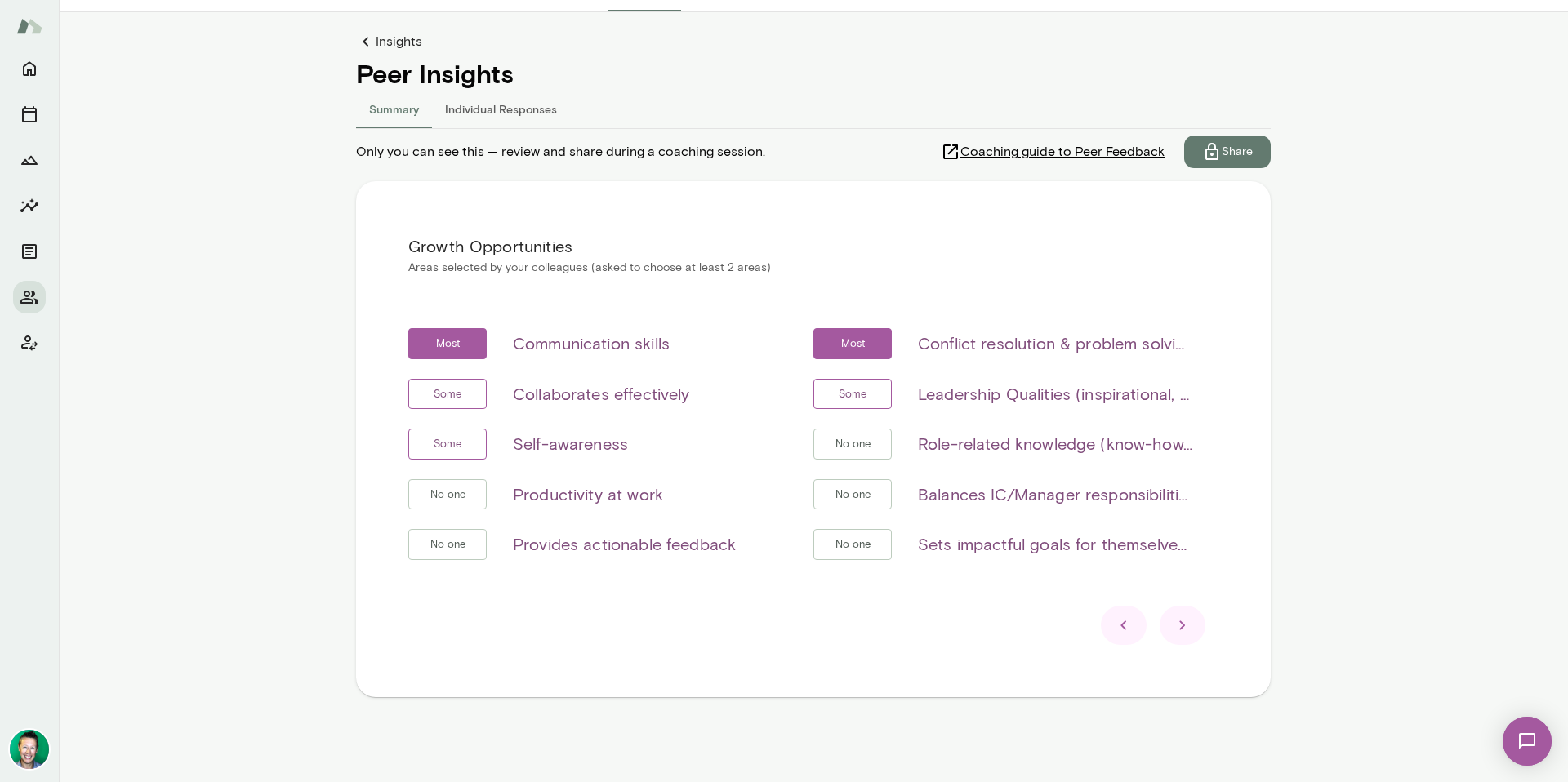
click at [1130, 627] on div at bounding box center [1124, 625] width 46 height 39
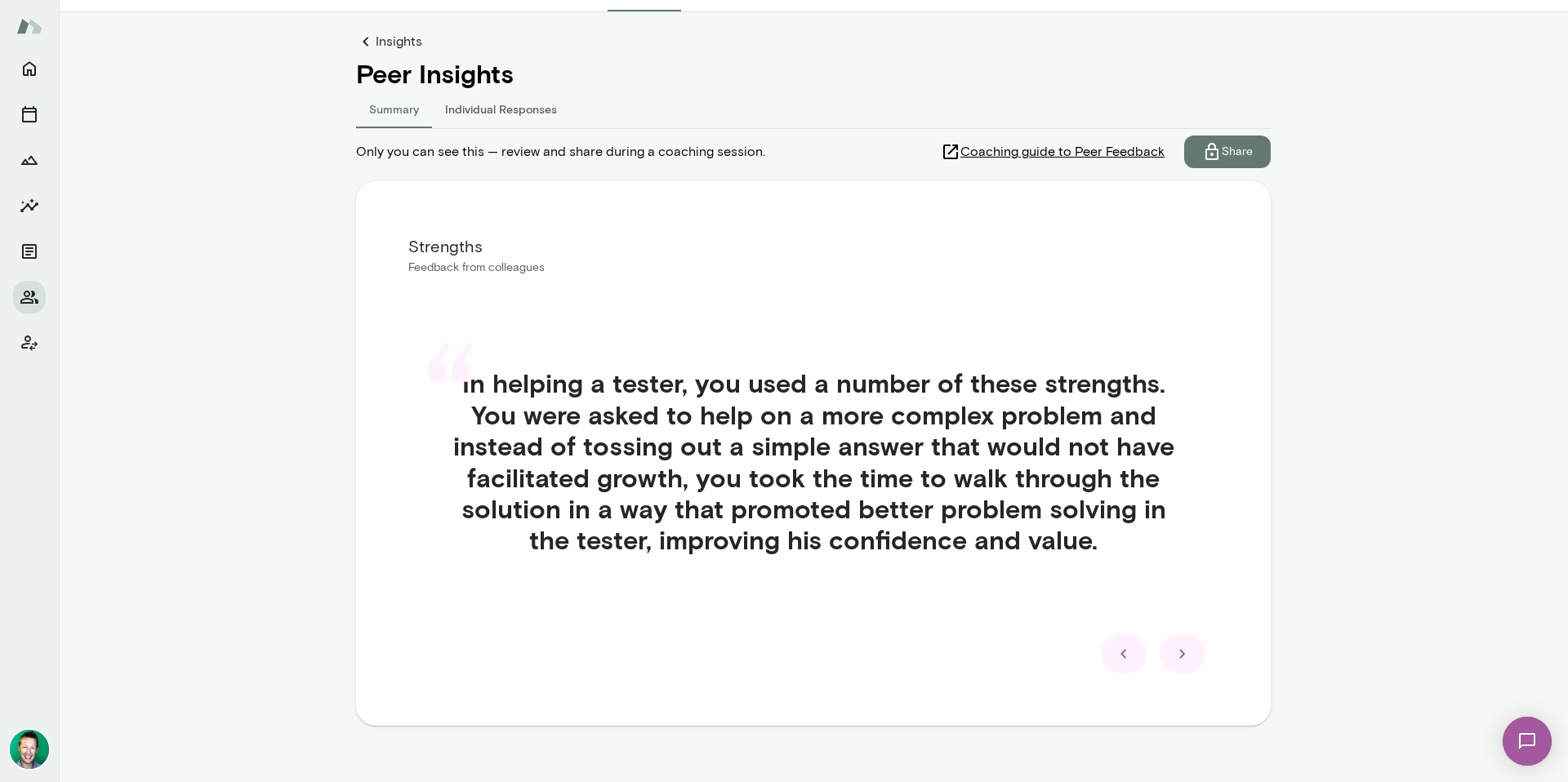
click at [1120, 655] on icon at bounding box center [1123, 653] width 5 height 9
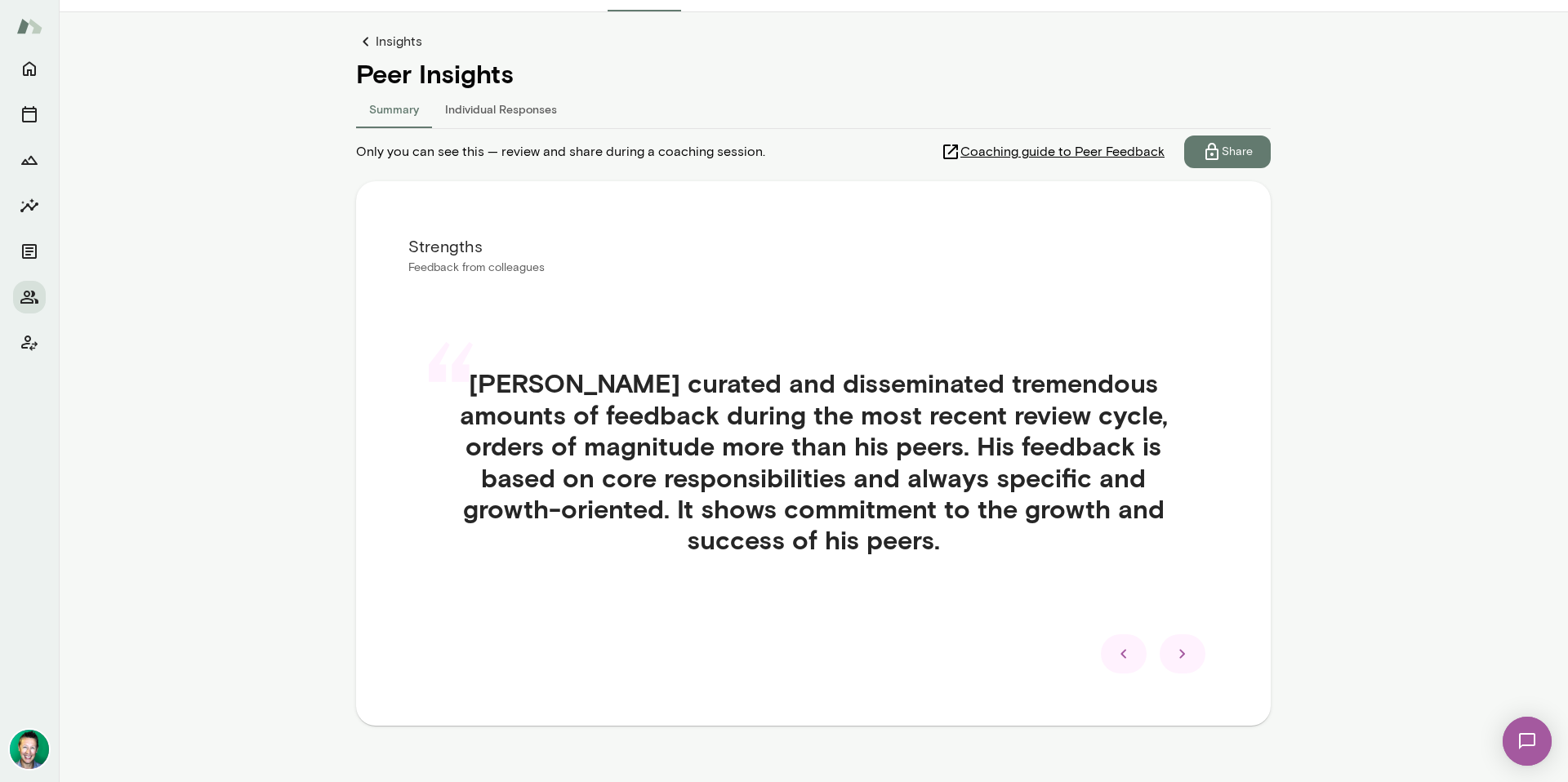
click at [1119, 655] on icon at bounding box center [1124, 654] width 20 height 20
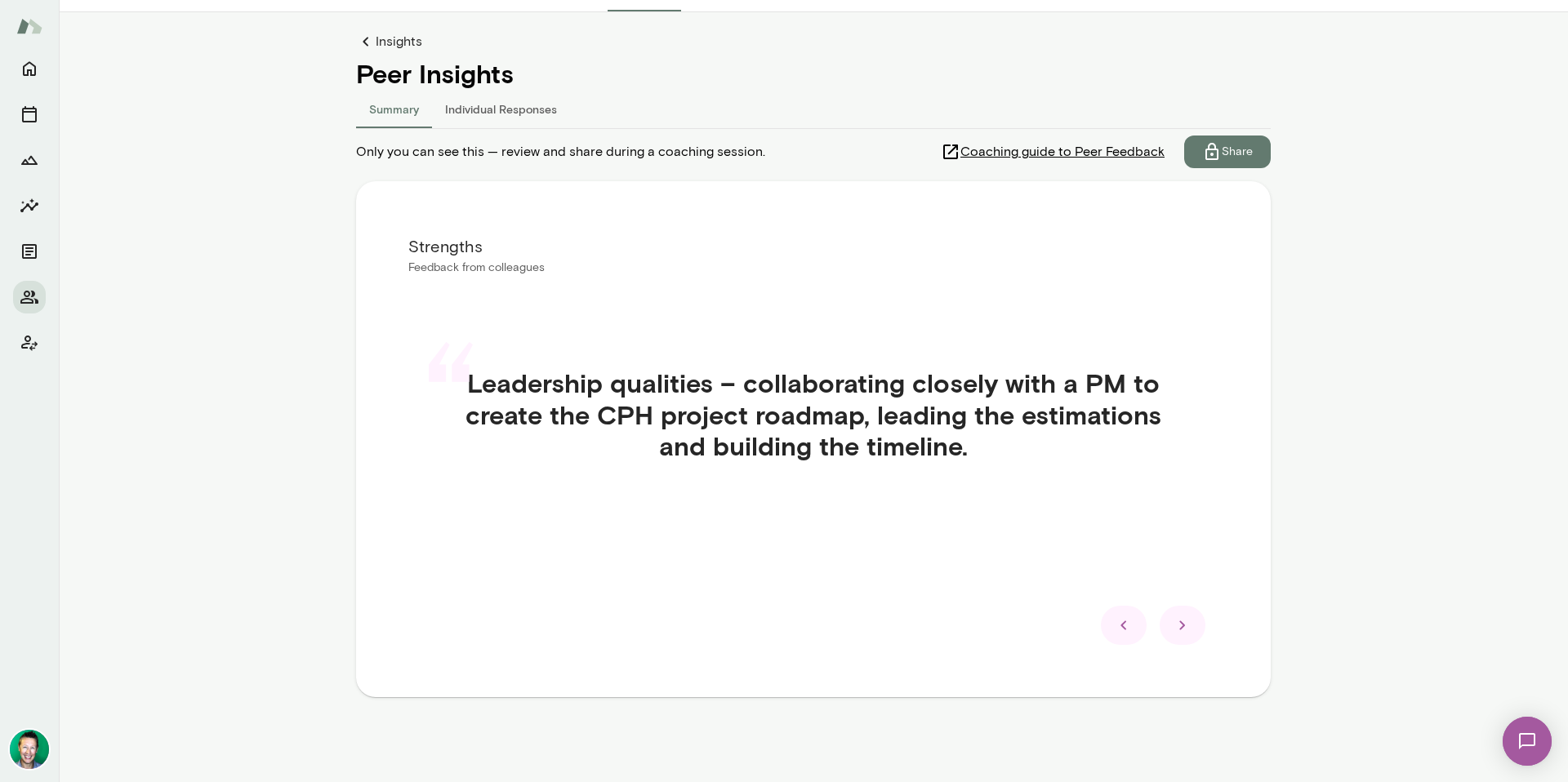
click at [1183, 626] on icon at bounding box center [1183, 626] width 20 height 20
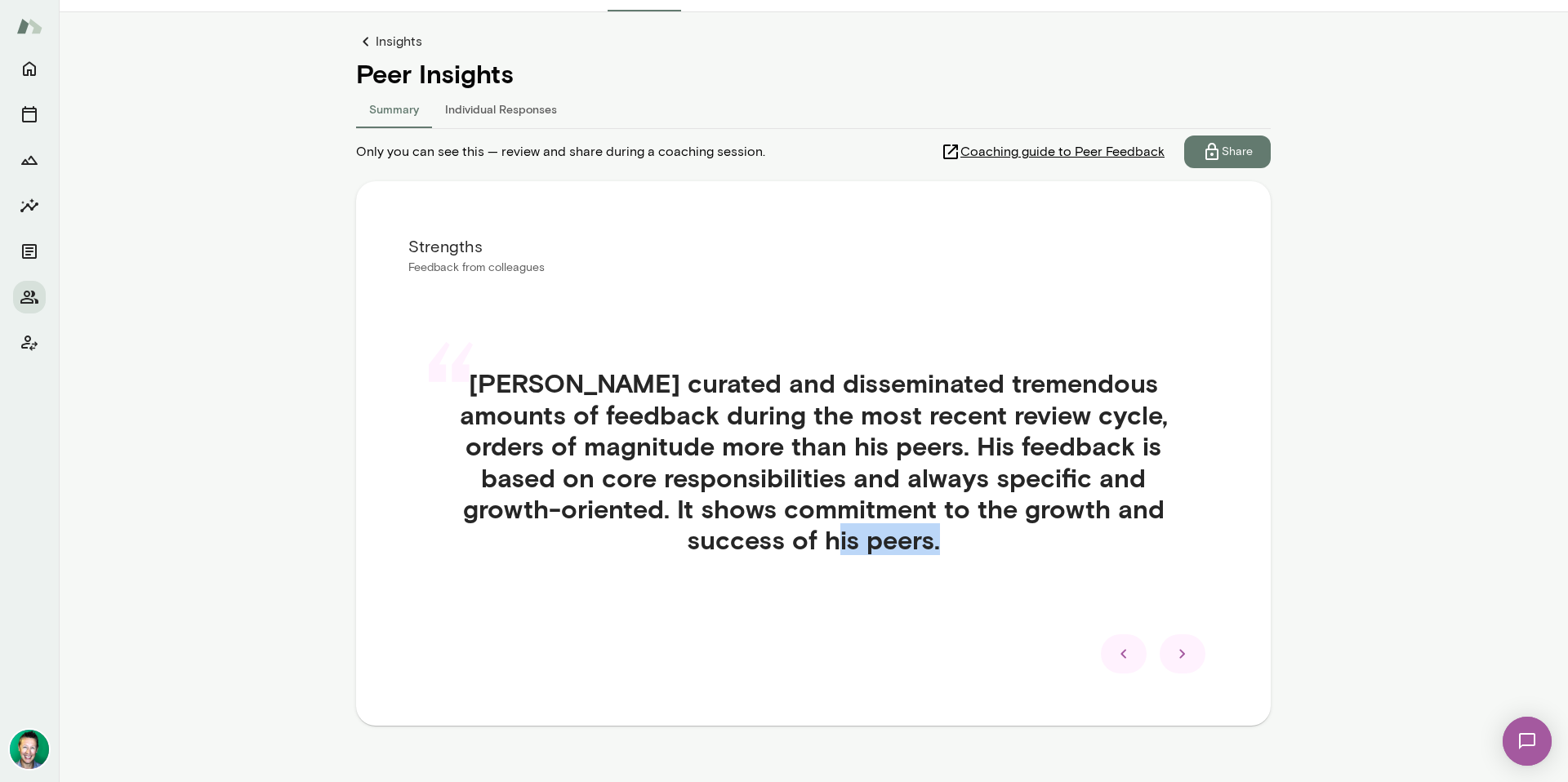
click at [1183, 626] on div "“ [PERSON_NAME] curated and disseminated tremendous amounts of feedback during …" at bounding box center [813, 480] width 810 height 305
click at [1178, 660] on icon at bounding box center [1183, 654] width 20 height 20
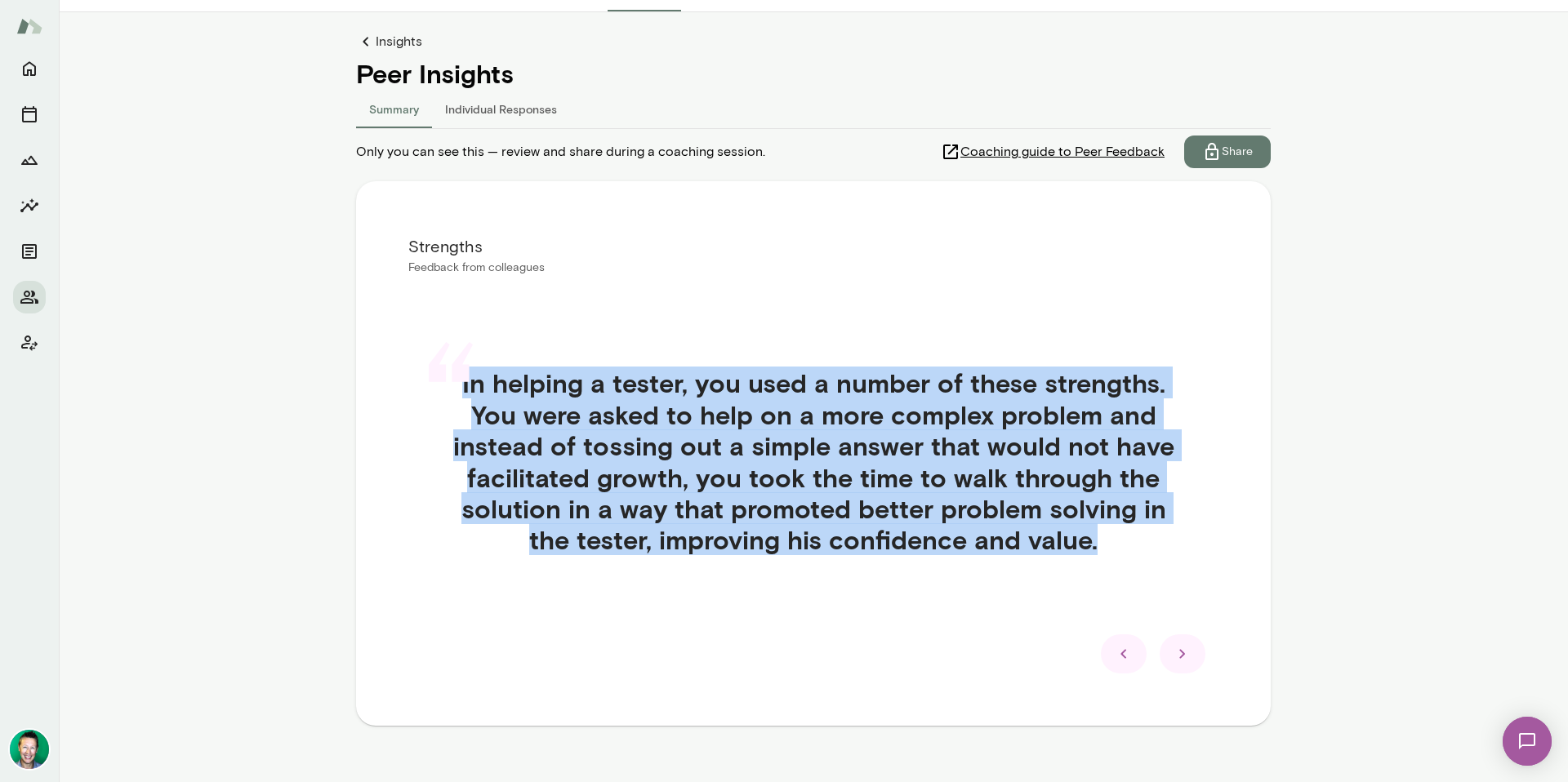
click at [1176, 659] on icon at bounding box center [1183, 654] width 20 height 20
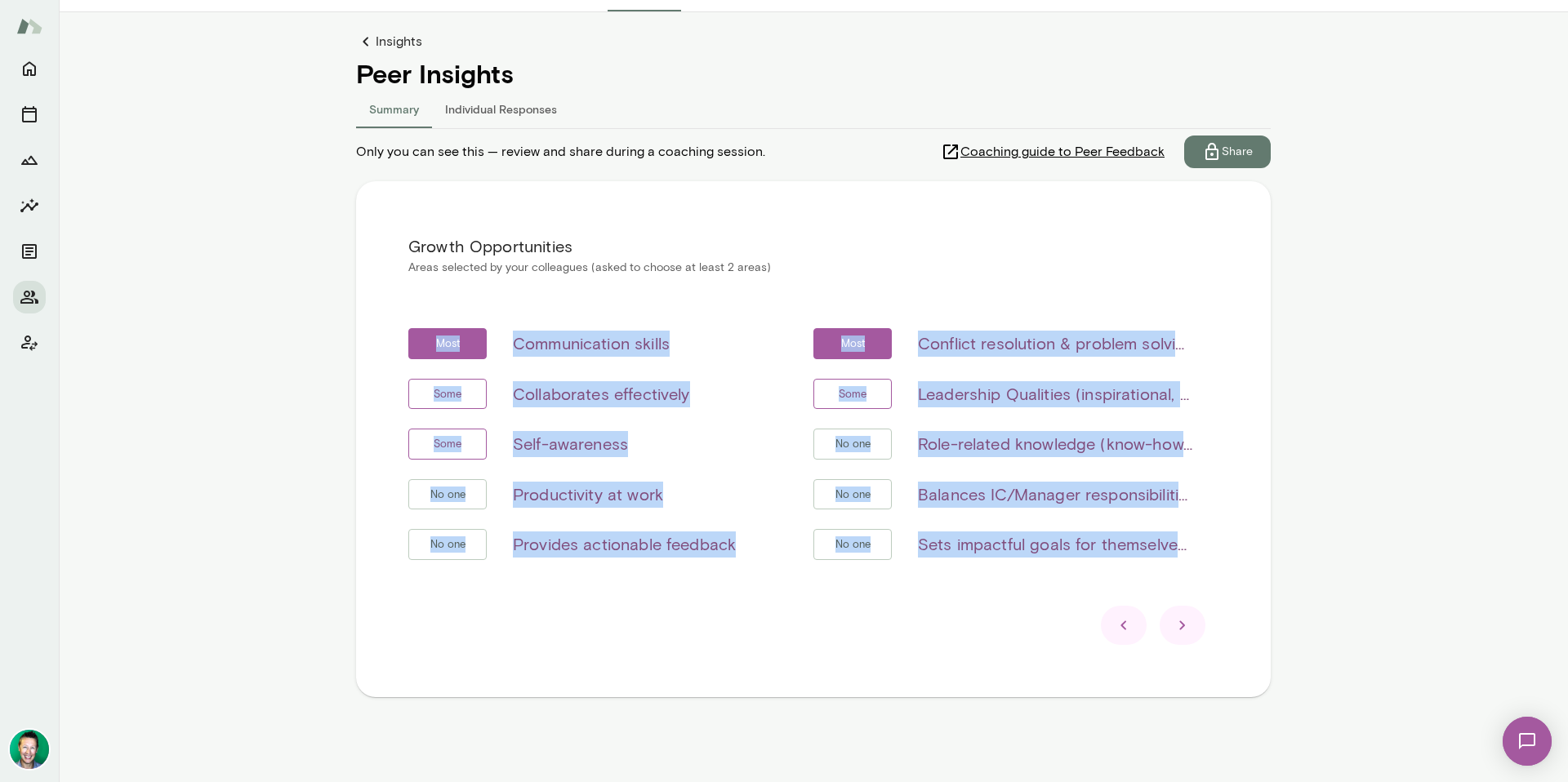
click at [1181, 659] on div "Growth Opportunities Areas selected by your colleagues (asked to choose at leas…" at bounding box center [813, 439] width 914 height 516
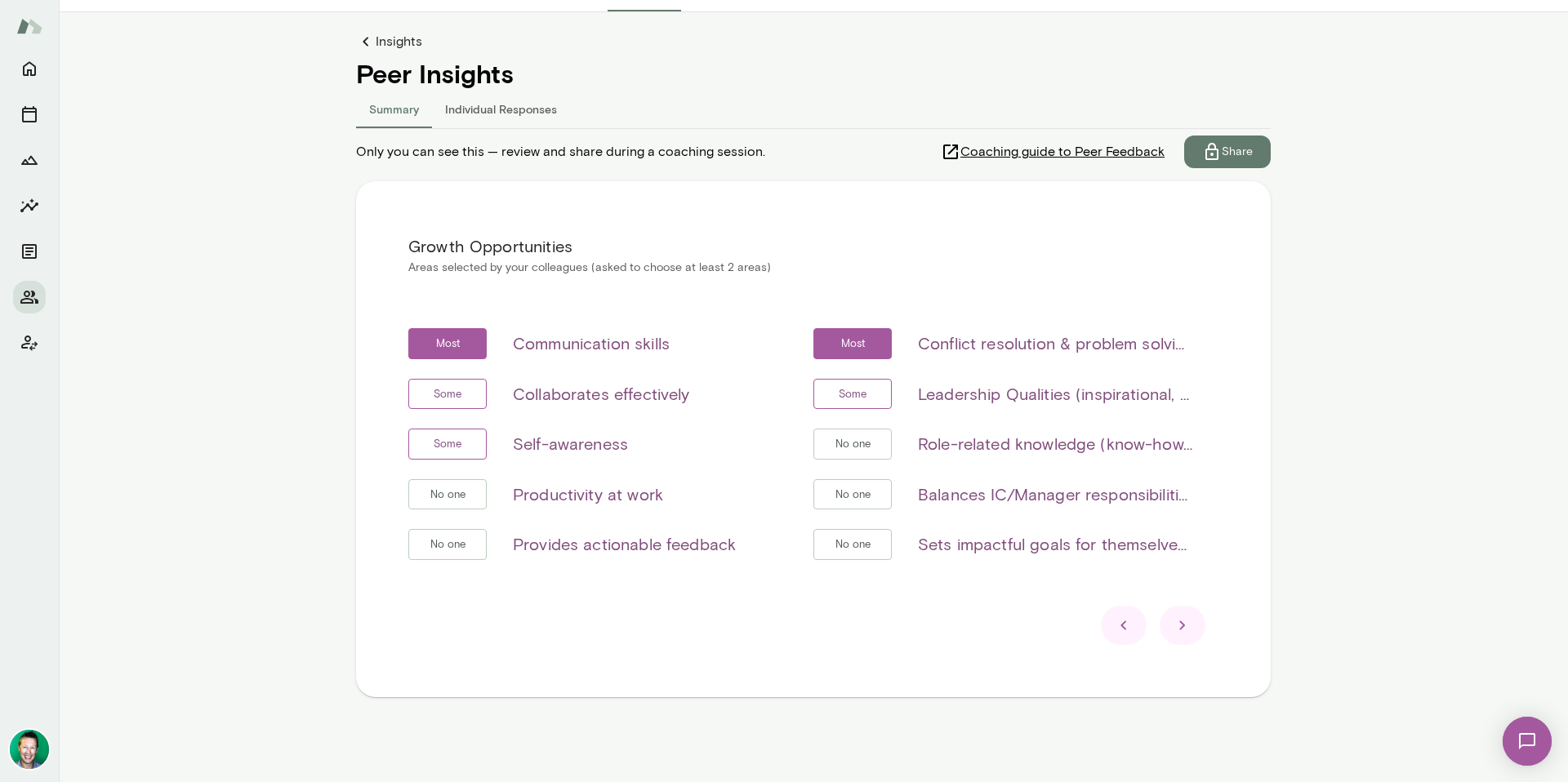
click at [1181, 659] on div "Growth Opportunities Areas selected by your colleagues (asked to choose at leas…" at bounding box center [813, 439] width 914 height 516
click at [1183, 636] on div at bounding box center [1182, 625] width 46 height 39
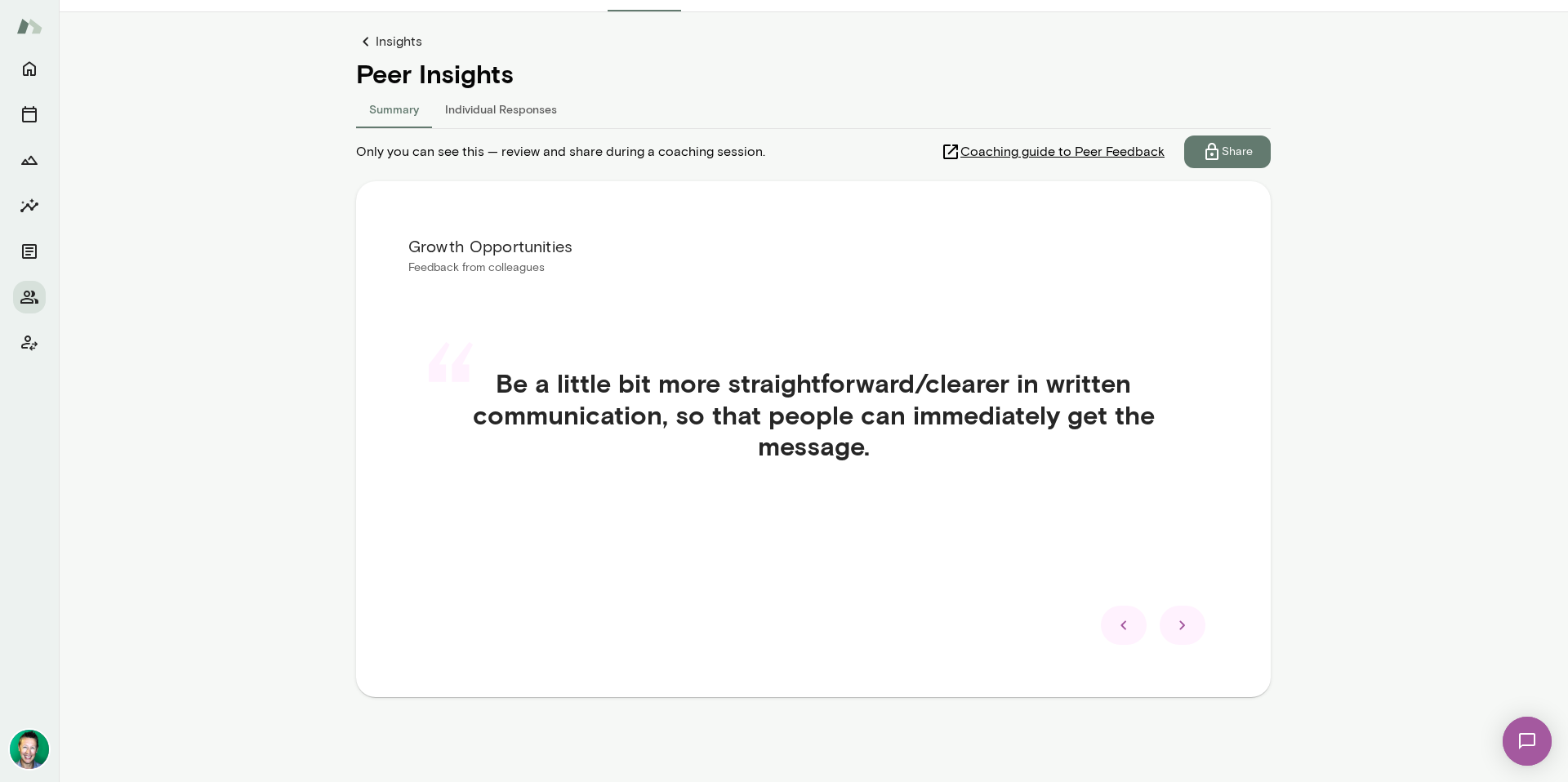
click at [1178, 632] on icon at bounding box center [1183, 626] width 20 height 20
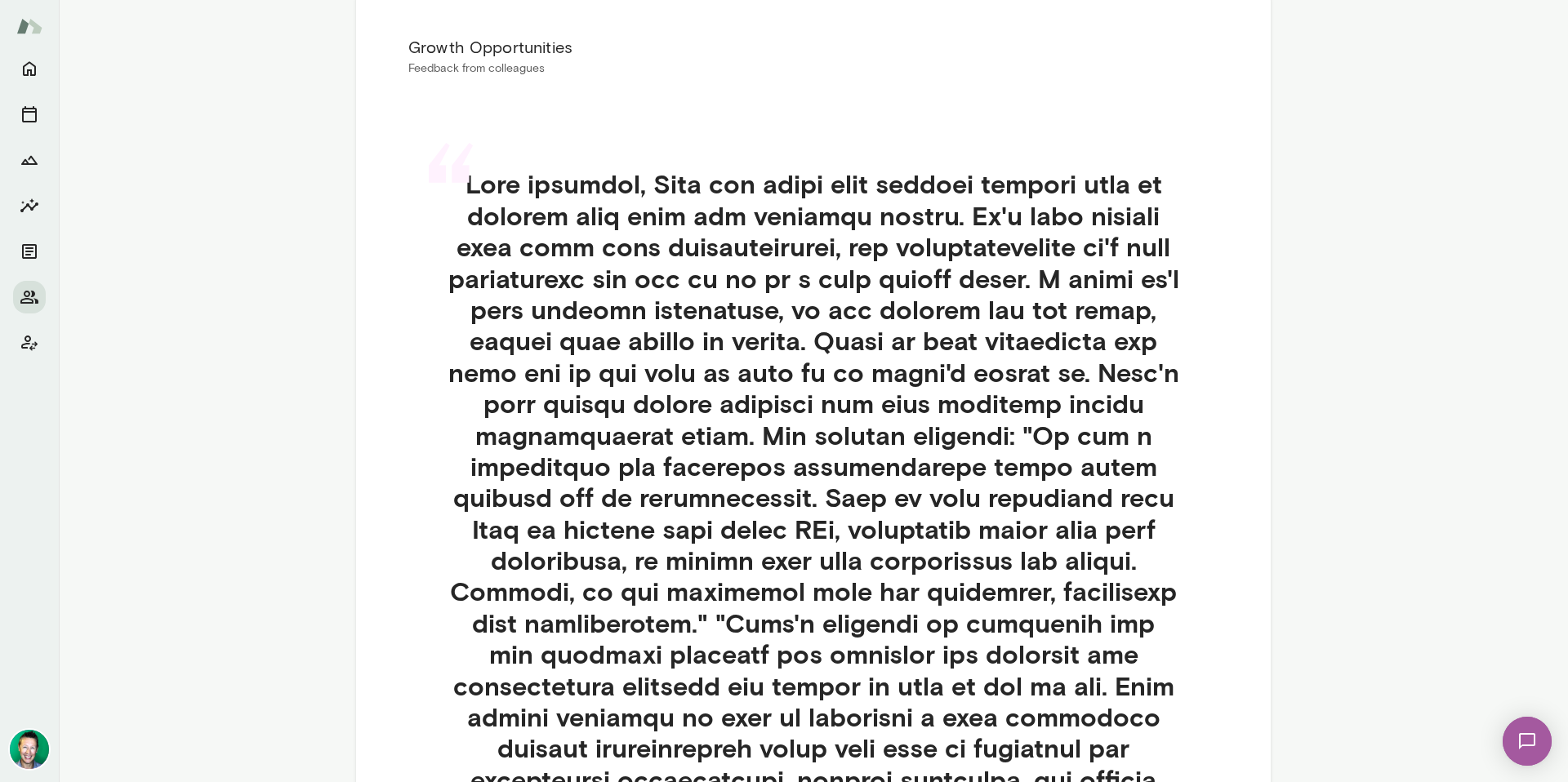
scroll to position [341, 0]
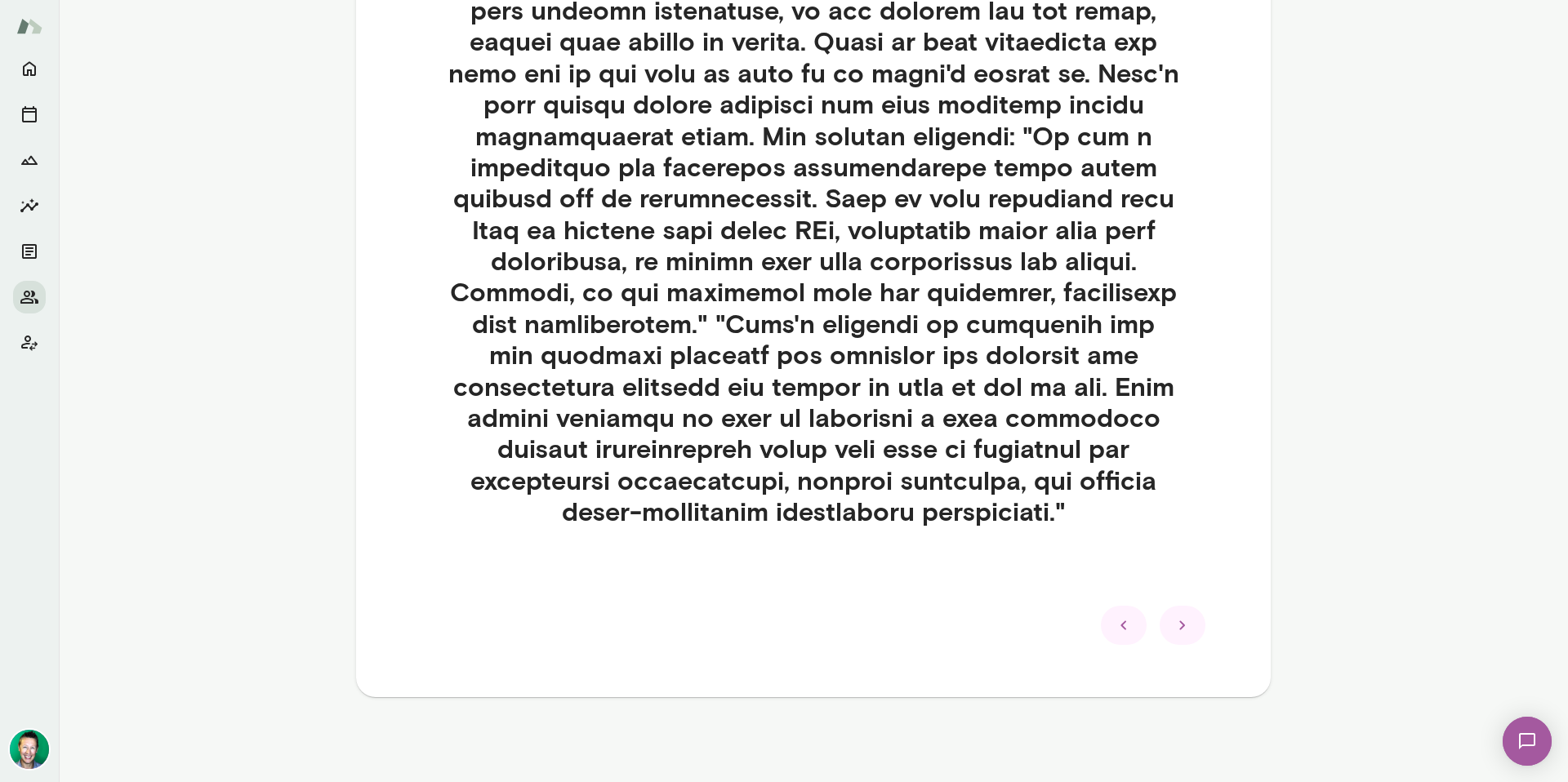
click at [1179, 616] on icon at bounding box center [1183, 626] width 20 height 20
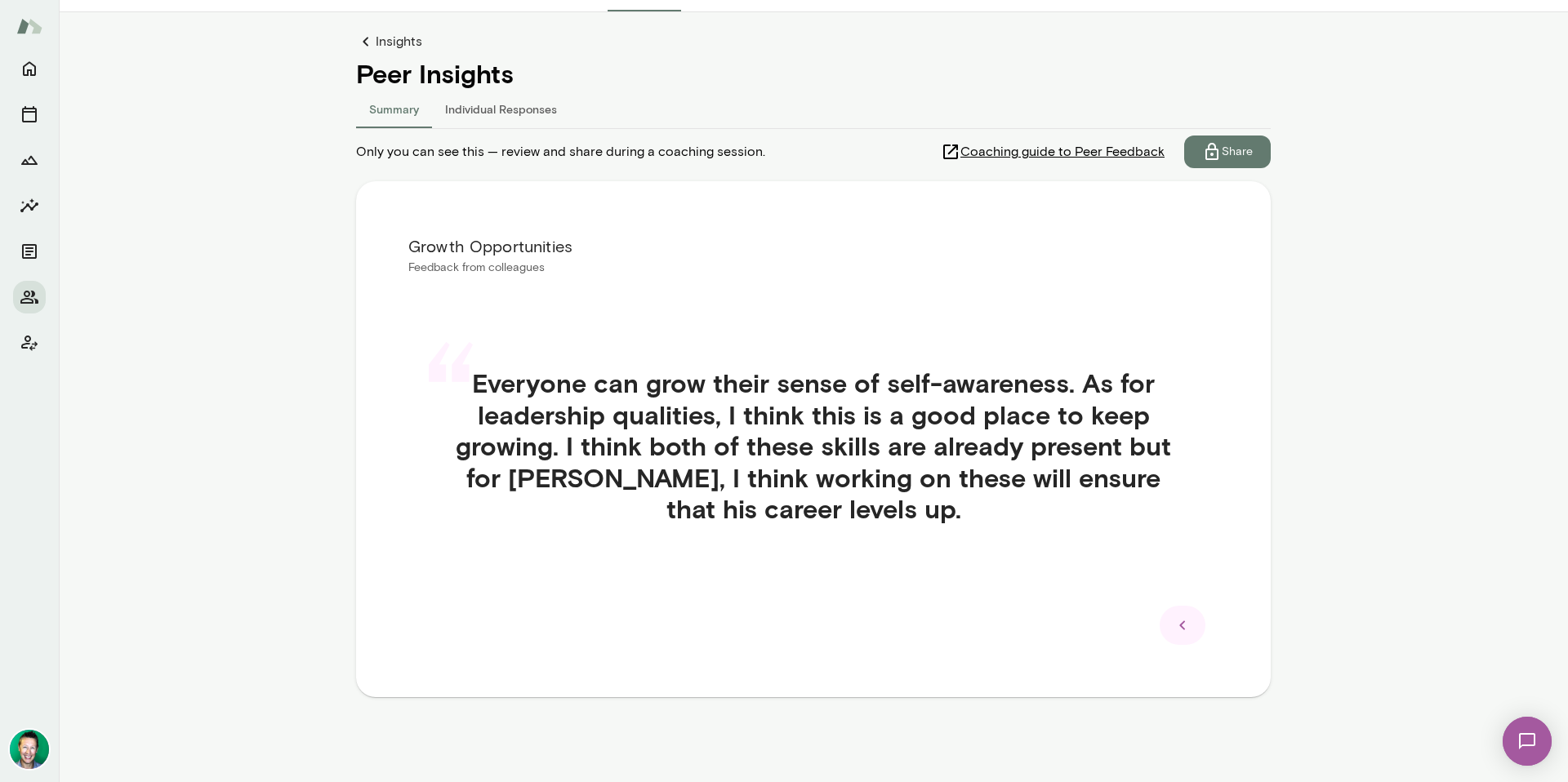
click at [1185, 634] on icon at bounding box center [1183, 626] width 20 height 20
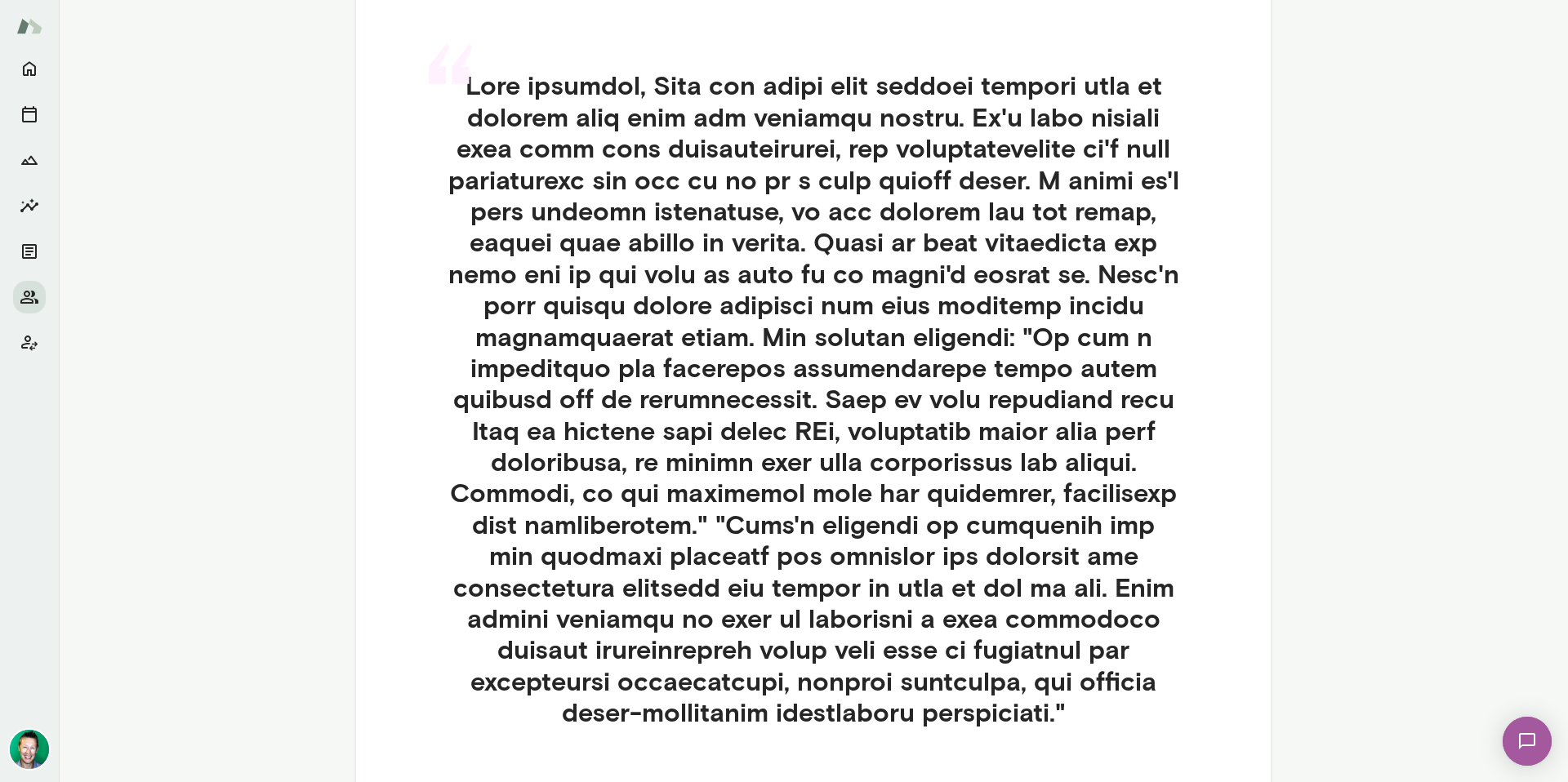
scroll to position [638, 0]
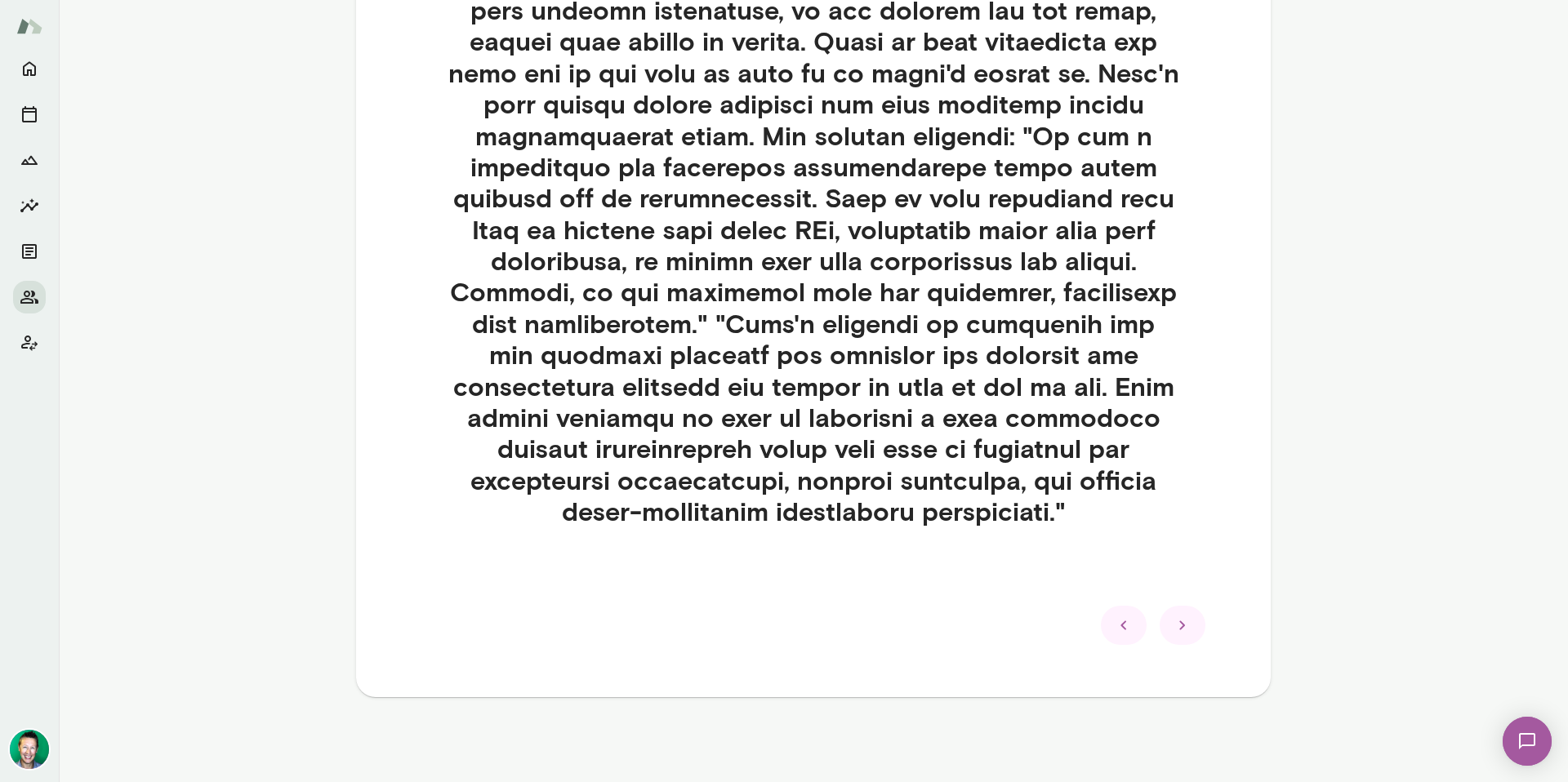
click at [1122, 645] on div "Growth Opportunities Feedback from colleagues “" at bounding box center [813, 189] width 914 height 1014
click at [1114, 629] on icon at bounding box center [1124, 626] width 20 height 20
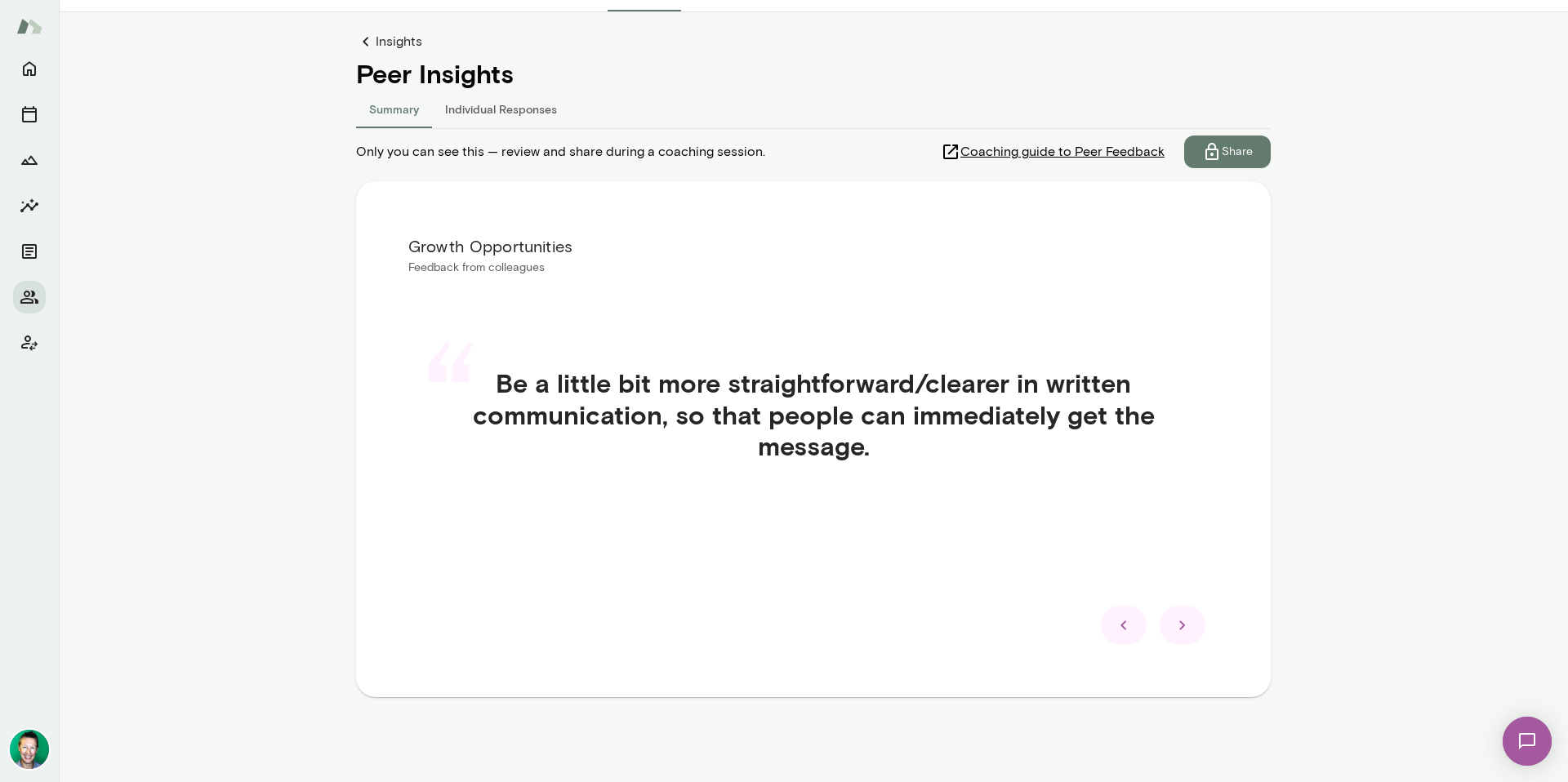
click at [1119, 624] on icon at bounding box center [1124, 626] width 20 height 20
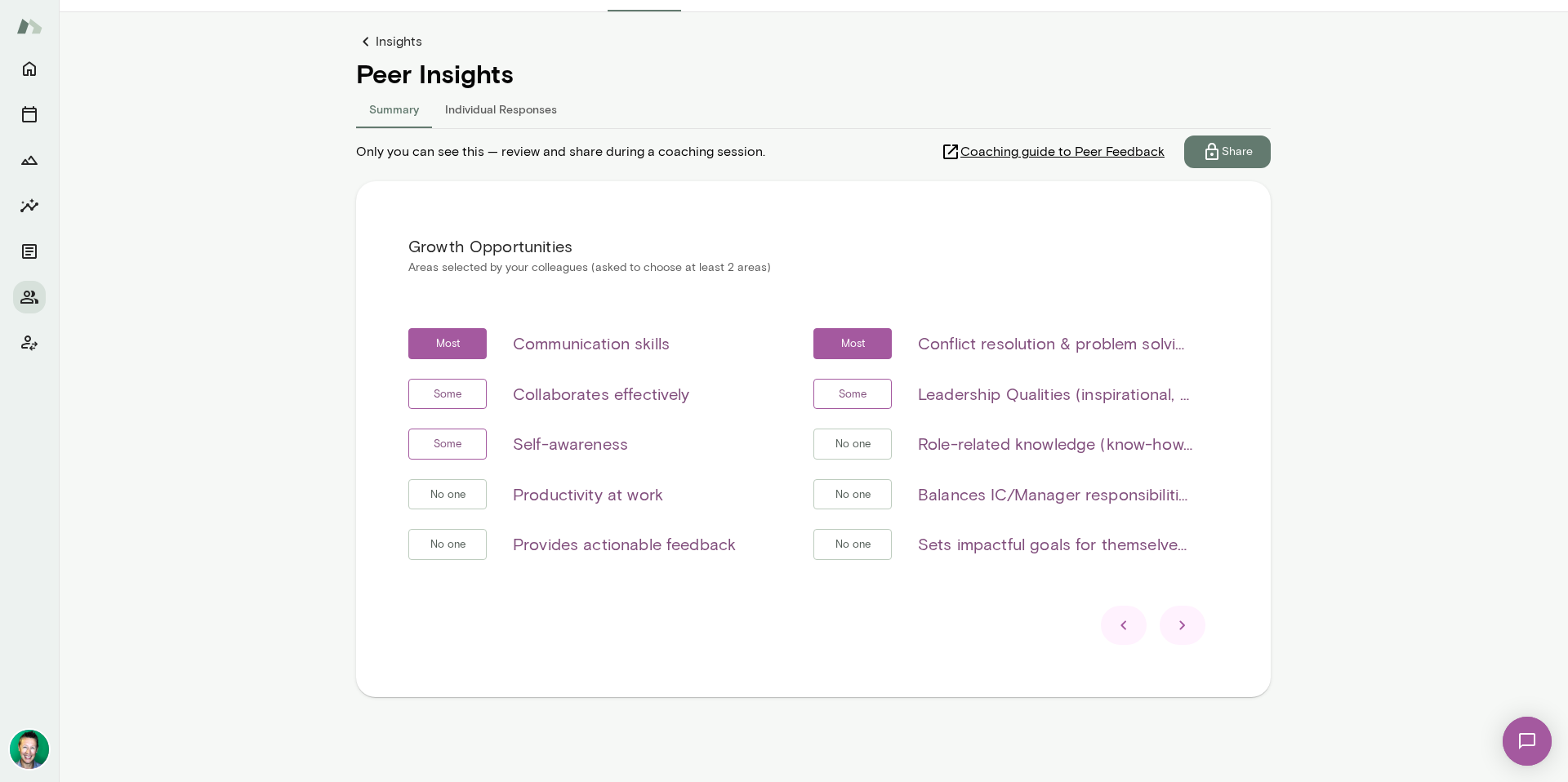
click at [1119, 624] on icon at bounding box center [1124, 626] width 20 height 20
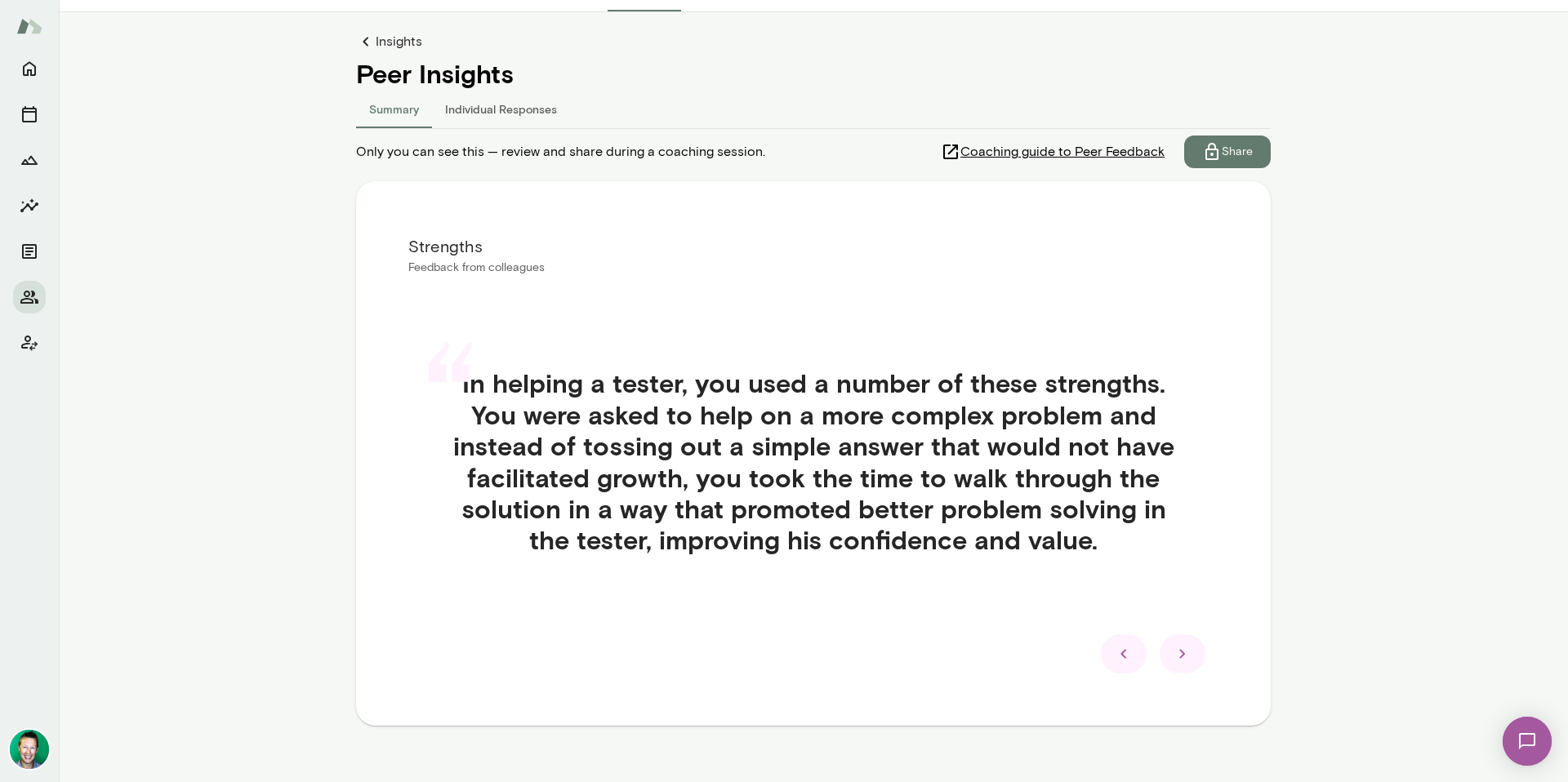
click at [1120, 657] on icon at bounding box center [1123, 653] width 5 height 9
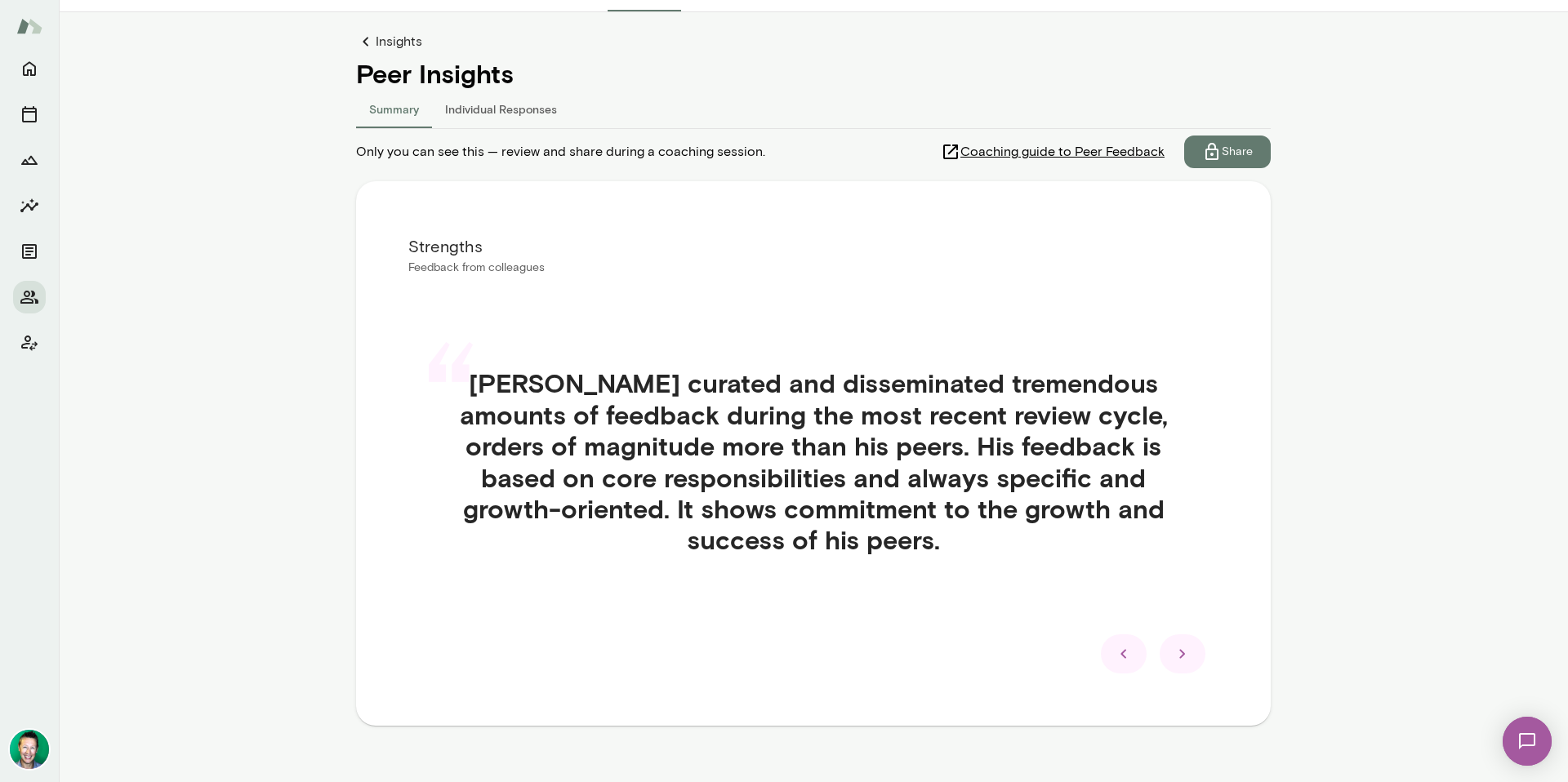
click at [1120, 657] on icon at bounding box center [1123, 653] width 5 height 9
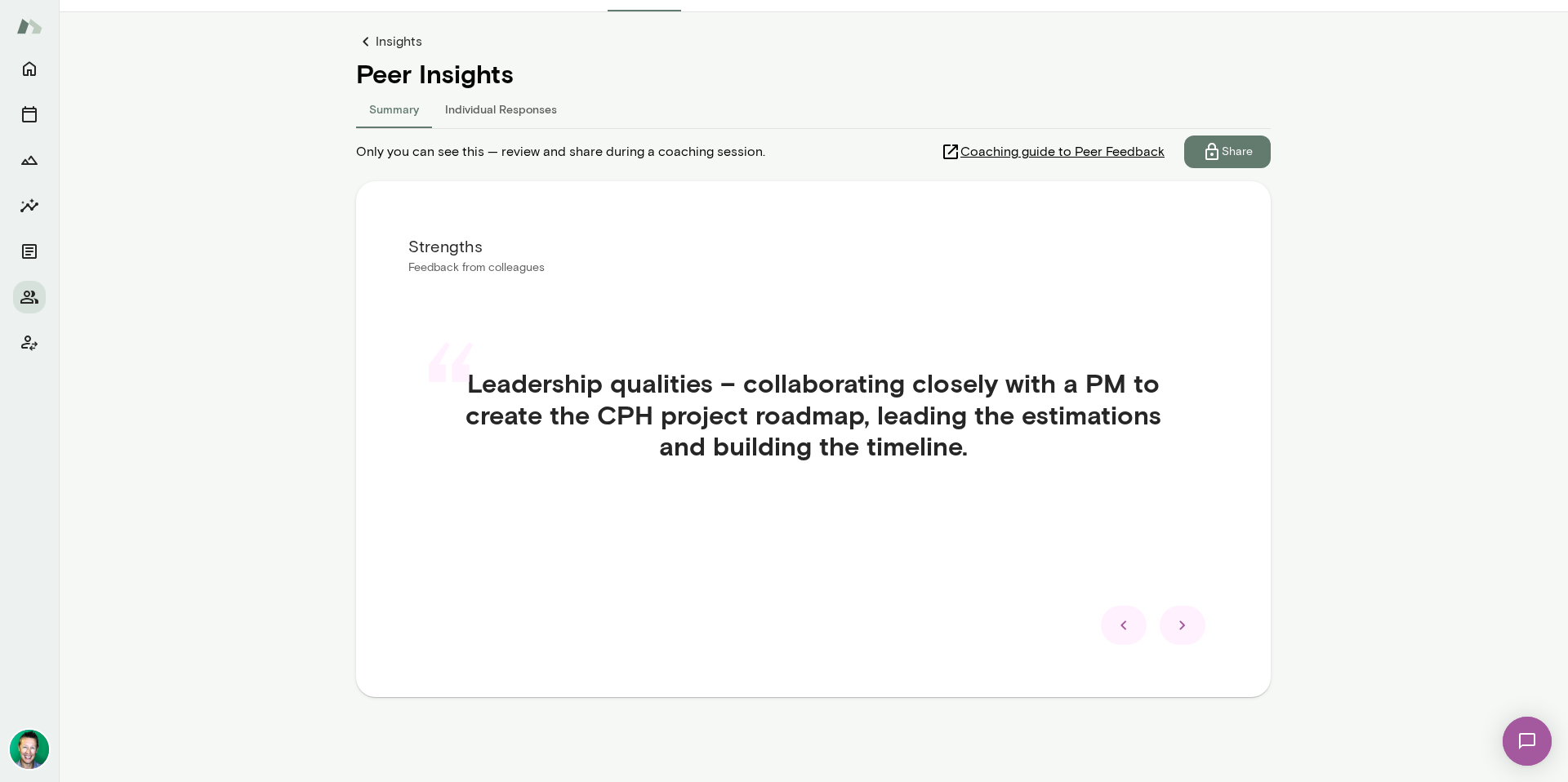
click at [1119, 658] on div "Strengths Feedback from colleagues “ Leadership qualities – collaborating close…" at bounding box center [813, 439] width 914 height 516
click at [1119, 632] on icon at bounding box center [1124, 626] width 20 height 20
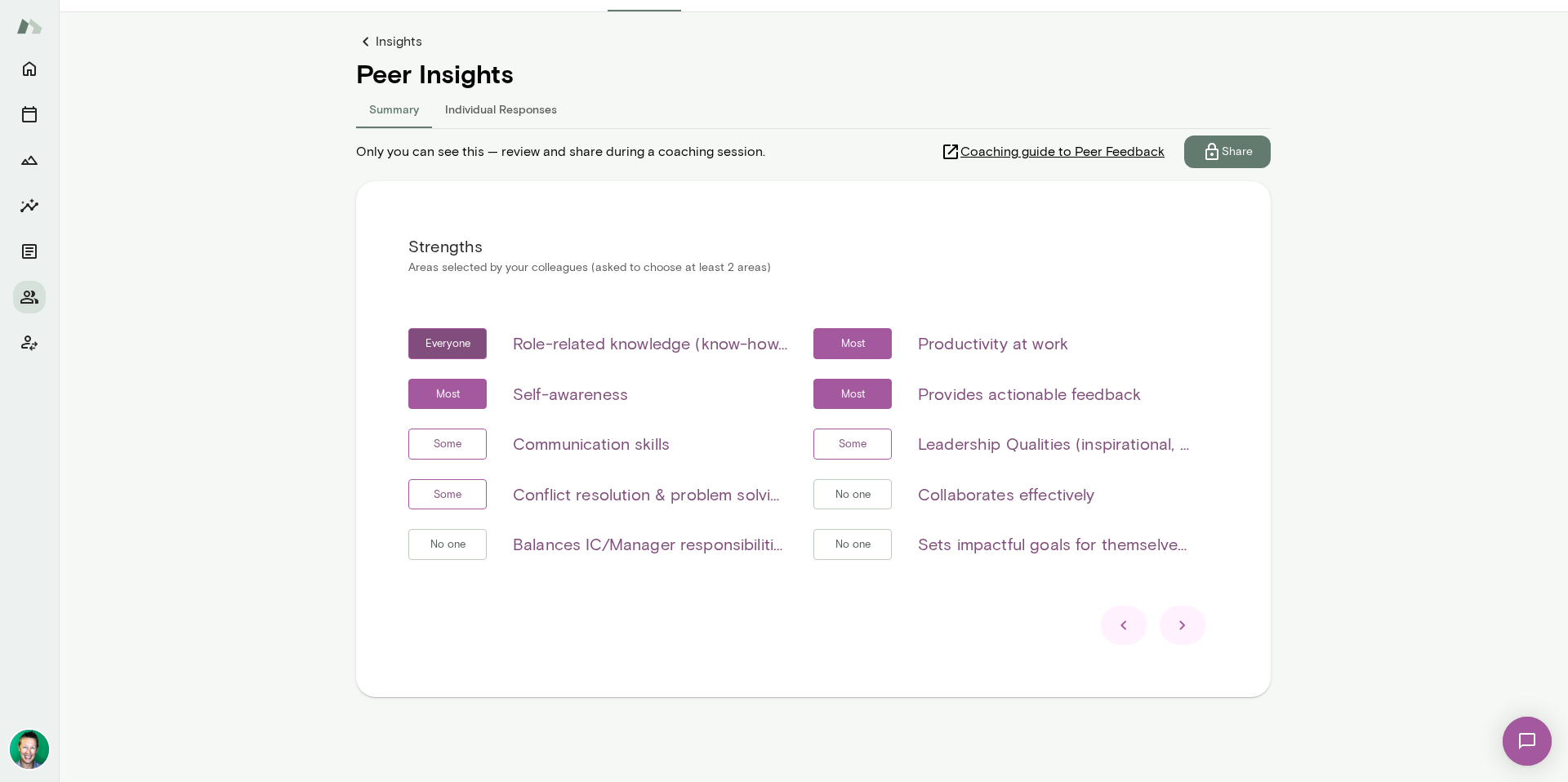
click at [1119, 627] on icon at bounding box center [1124, 626] width 20 height 20
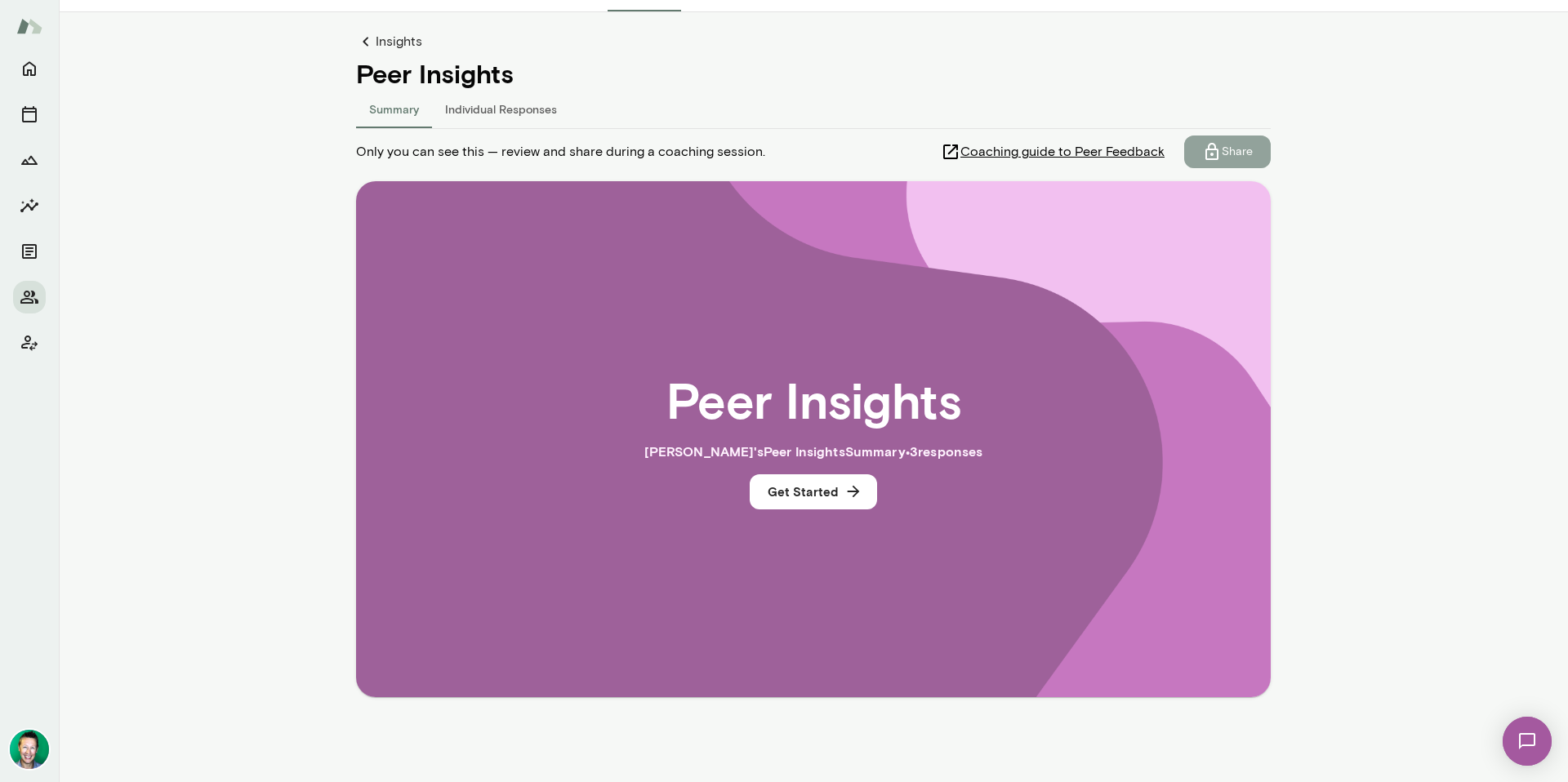
click at [1228, 145] on p "Share" at bounding box center [1237, 152] width 31 height 16
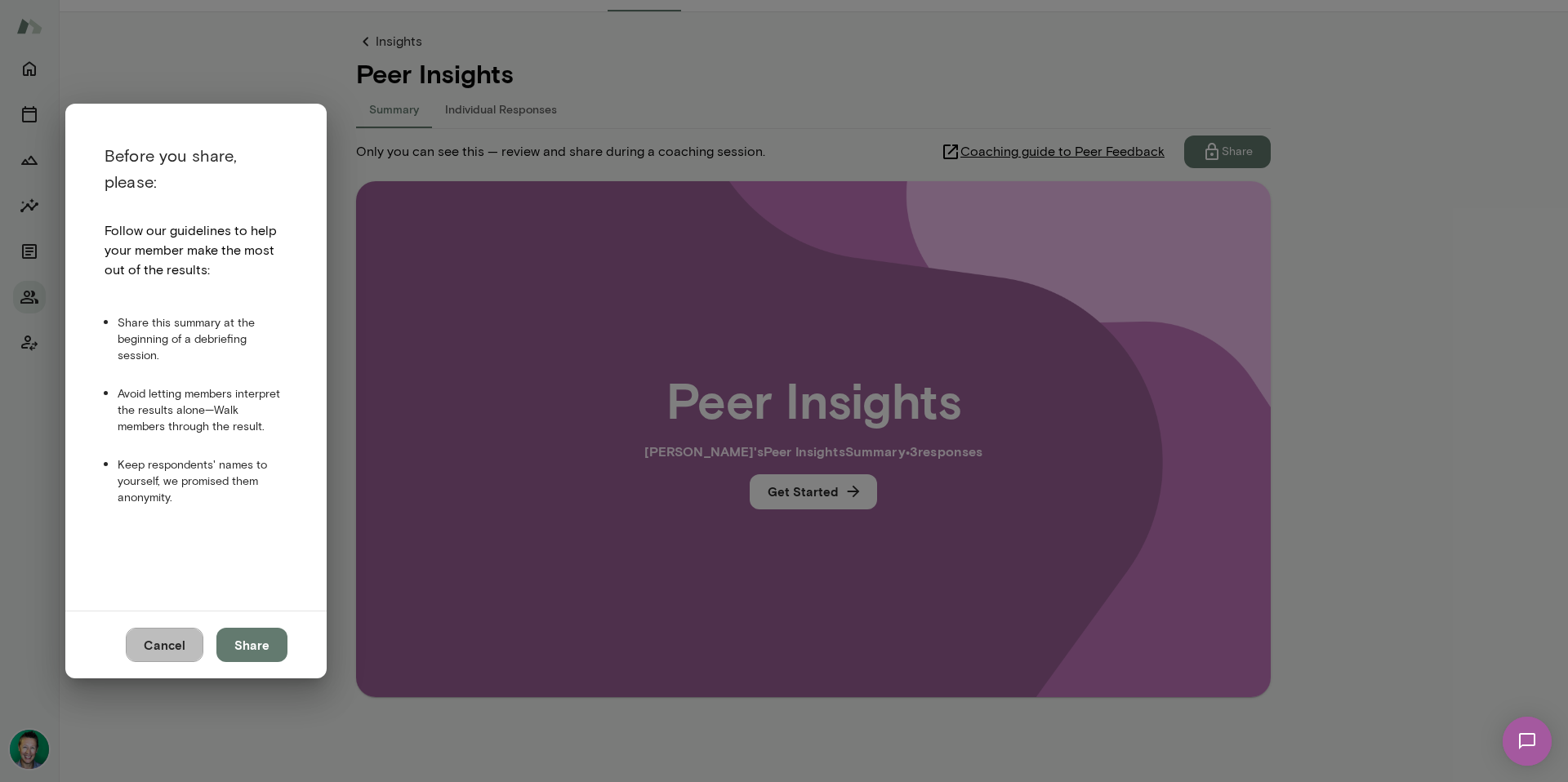
click at [174, 648] on button "Cancel" at bounding box center [164, 645] width 77 height 35
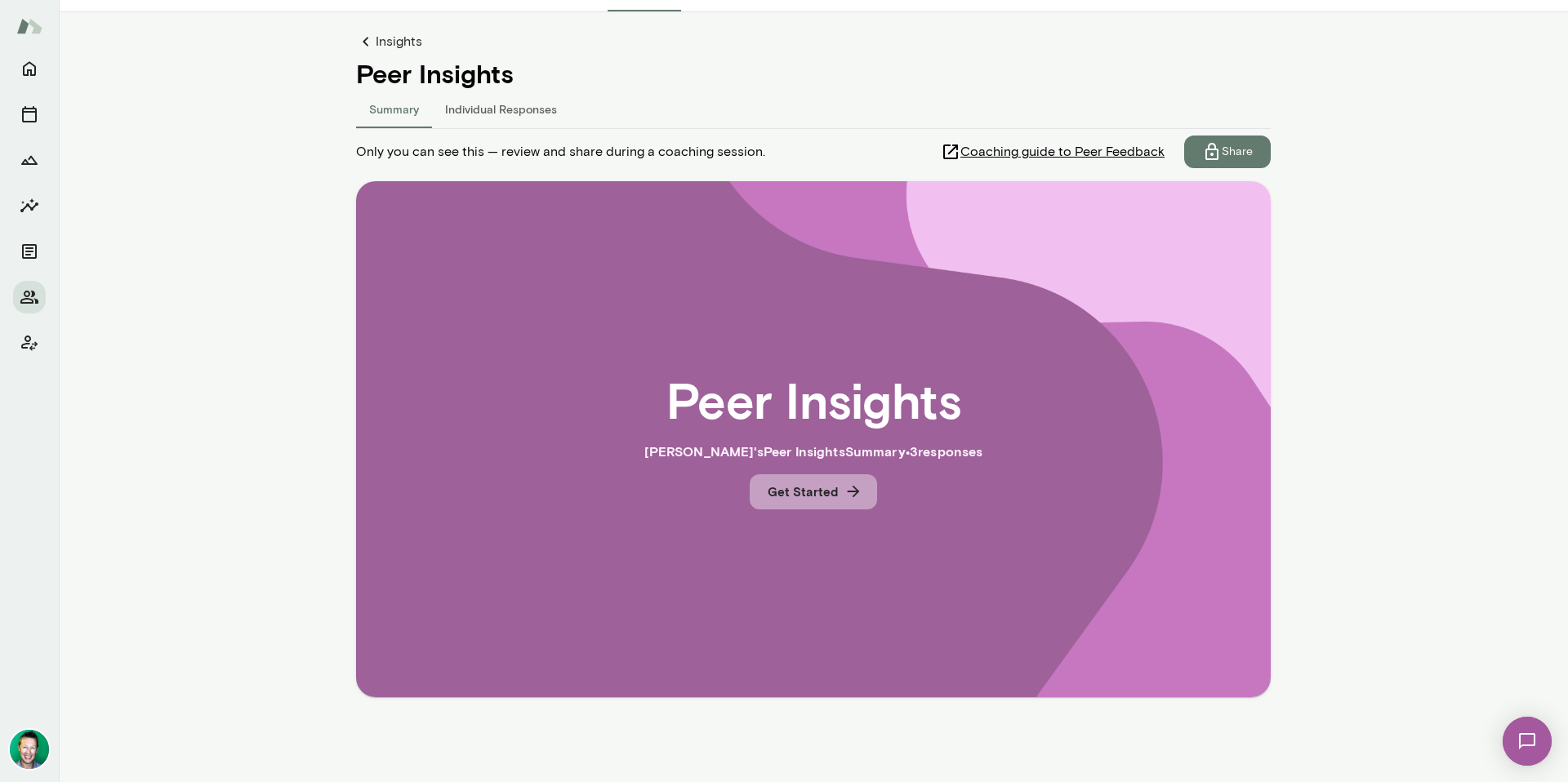
click at [810, 499] on button "Get Started" at bounding box center [813, 492] width 128 height 35
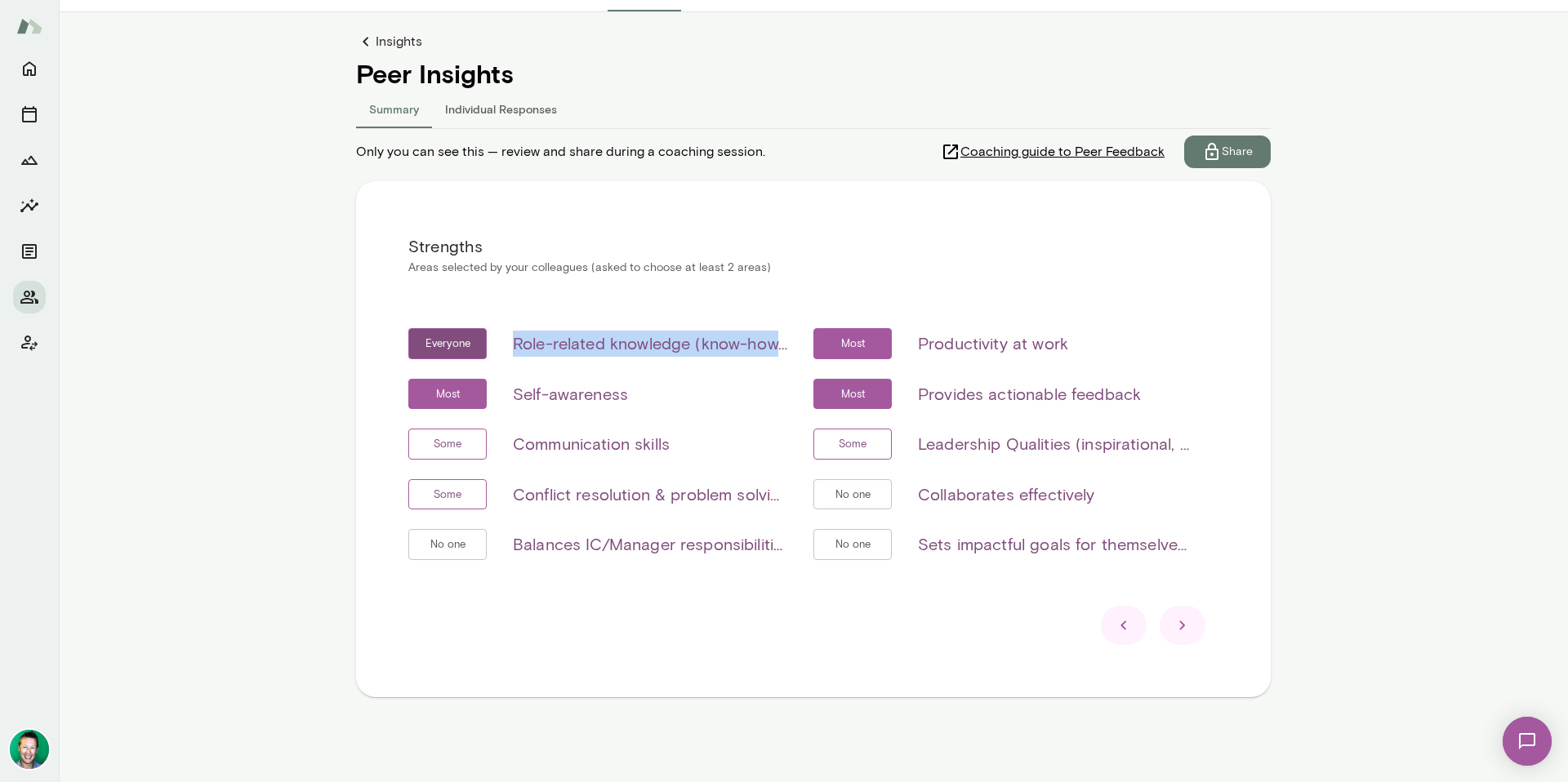
drag, startPoint x: 508, startPoint y: 349, endPoint x: 813, endPoint y: 348, distance: 305.0
click at [819, 346] on div "Everyone Role-related knowledge (know-how, skills, etc) Most Productivity at wo…" at bounding box center [813, 454] width 810 height 252
click at [765, 341] on h6 "Role-related knowledge (know-how, skills, etc)" at bounding box center [650, 344] width 274 height 26
drag, startPoint x: 917, startPoint y: 343, endPoint x: 1070, endPoint y: 346, distance: 153.0
click at [1070, 346] on div "Most Productivity at work" at bounding box center [1003, 344] width 379 height 31
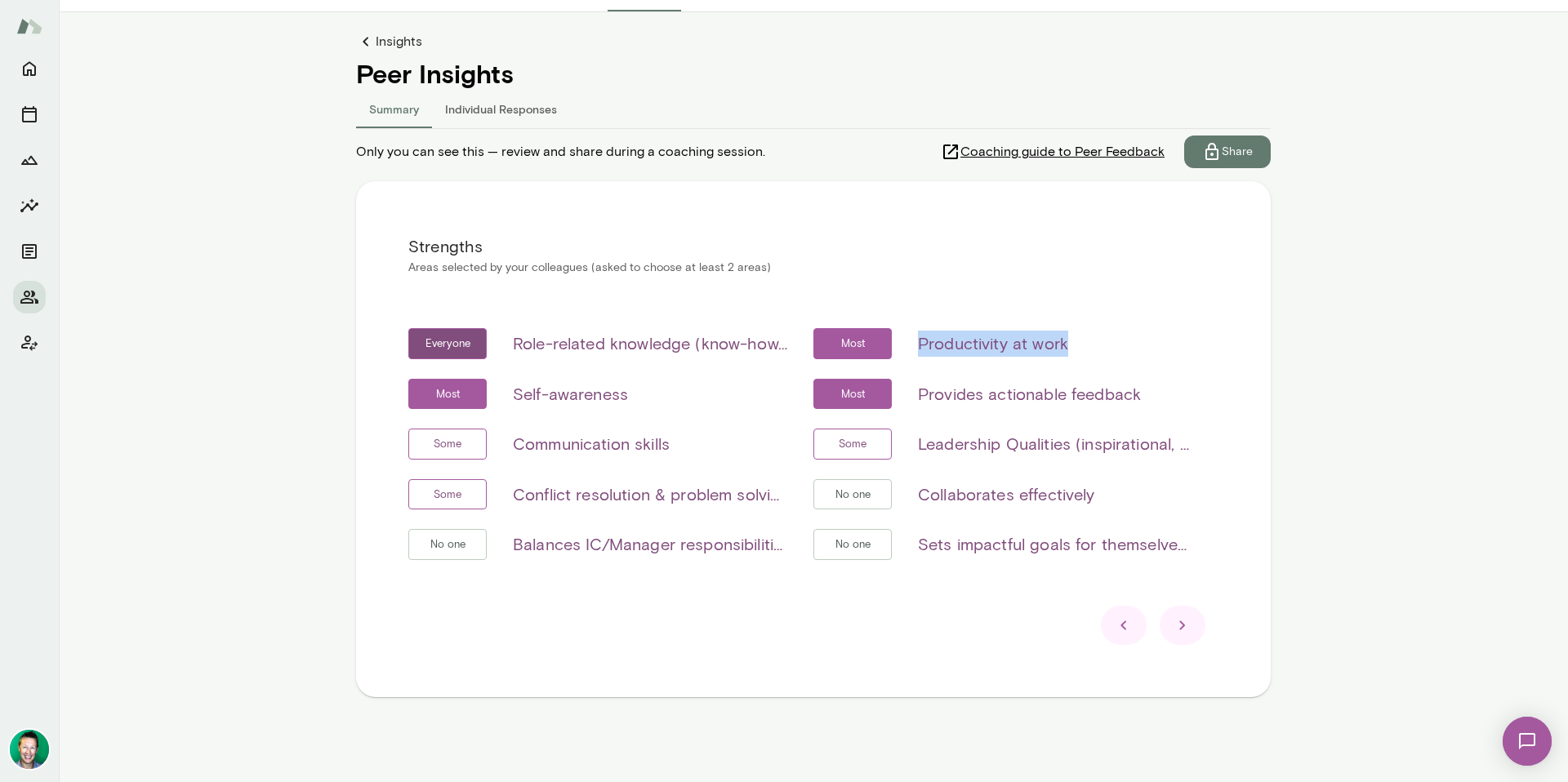
drag, startPoint x: 1066, startPoint y: 344, endPoint x: 911, endPoint y: 347, distance: 155.0
click at [911, 347] on div "Most Productivity at work" at bounding box center [1003, 344] width 379 height 31
click at [929, 345] on h6 "Productivity at work" at bounding box center [993, 344] width 150 height 26
drag, startPoint x: 631, startPoint y: 388, endPoint x: 507, endPoint y: 390, distance: 124.0
click at [507, 390] on div "Most Self-awareness" at bounding box center [598, 395] width 379 height 31
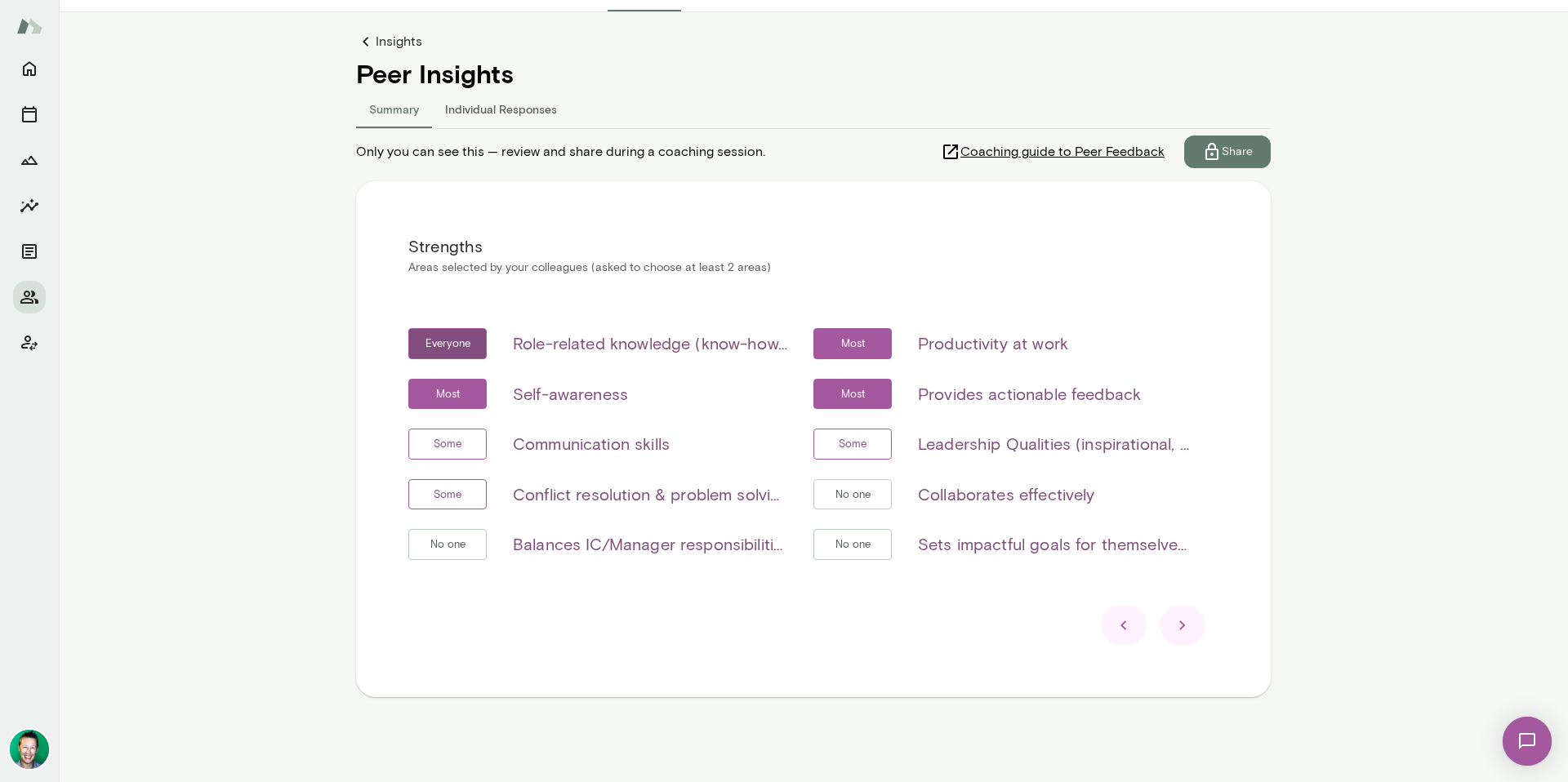
click at [1064, 383] on h6 "Provides actionable feedback" at bounding box center [1029, 394] width 223 height 26
drag, startPoint x: 1177, startPoint y: 400, endPoint x: 913, endPoint y: 398, distance: 264.0
click at [913, 398] on div "Most Provides actionable feedback" at bounding box center [1003, 395] width 379 height 31
click at [918, 398] on h6 "Provides actionable feedback" at bounding box center [1029, 394] width 223 height 26
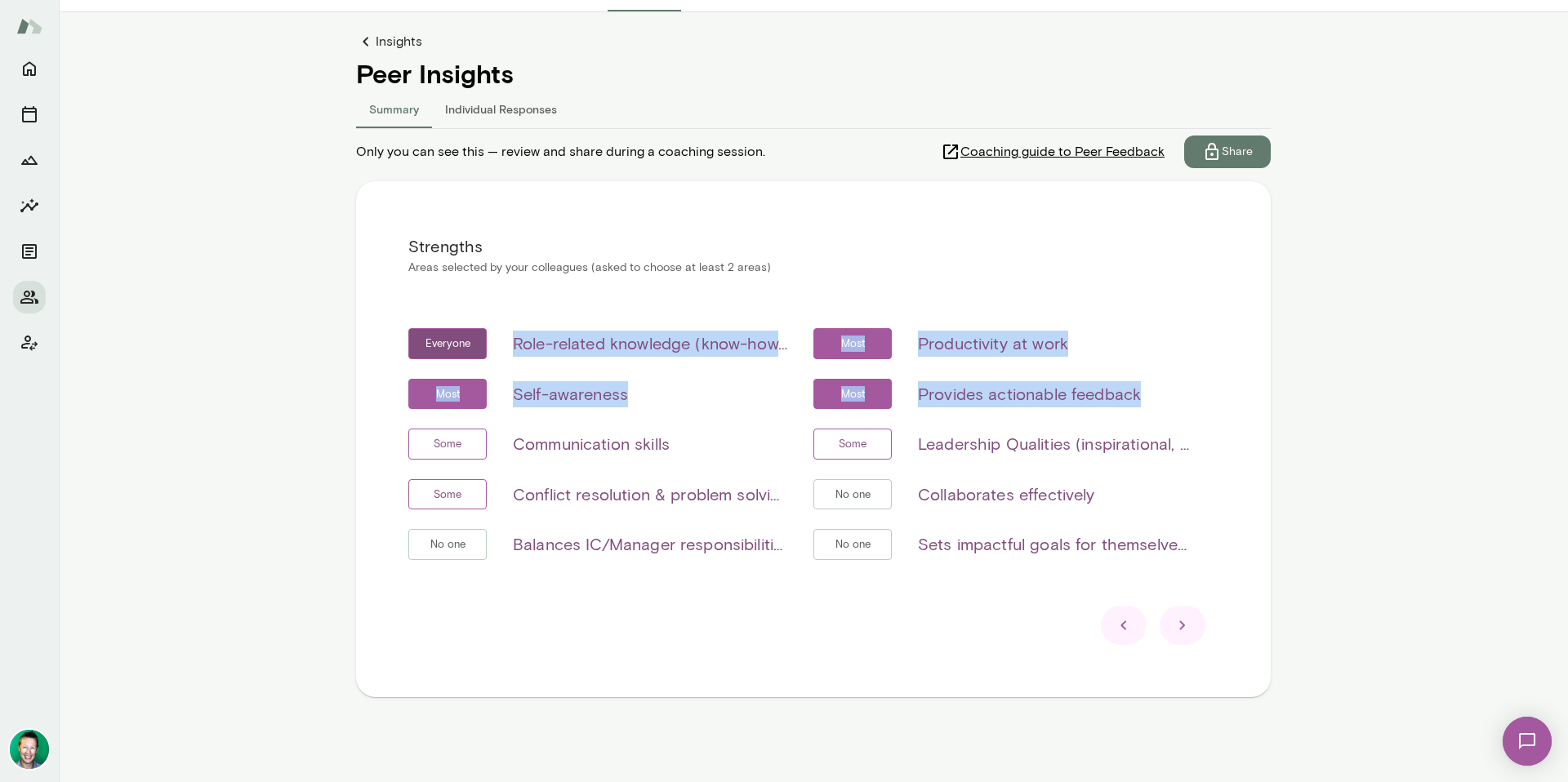
drag, startPoint x: 1178, startPoint y: 390, endPoint x: 475, endPoint y: 344, distance: 704.5
click at [475, 344] on div "Everyone Role-related knowledge (know-how, skills, etc) Most Productivity at wo…" at bounding box center [813, 454] width 810 height 252
click at [633, 413] on div "Everyone Role-related knowledge (know-how, skills, etc) Most Productivity at wo…" at bounding box center [813, 454] width 810 height 252
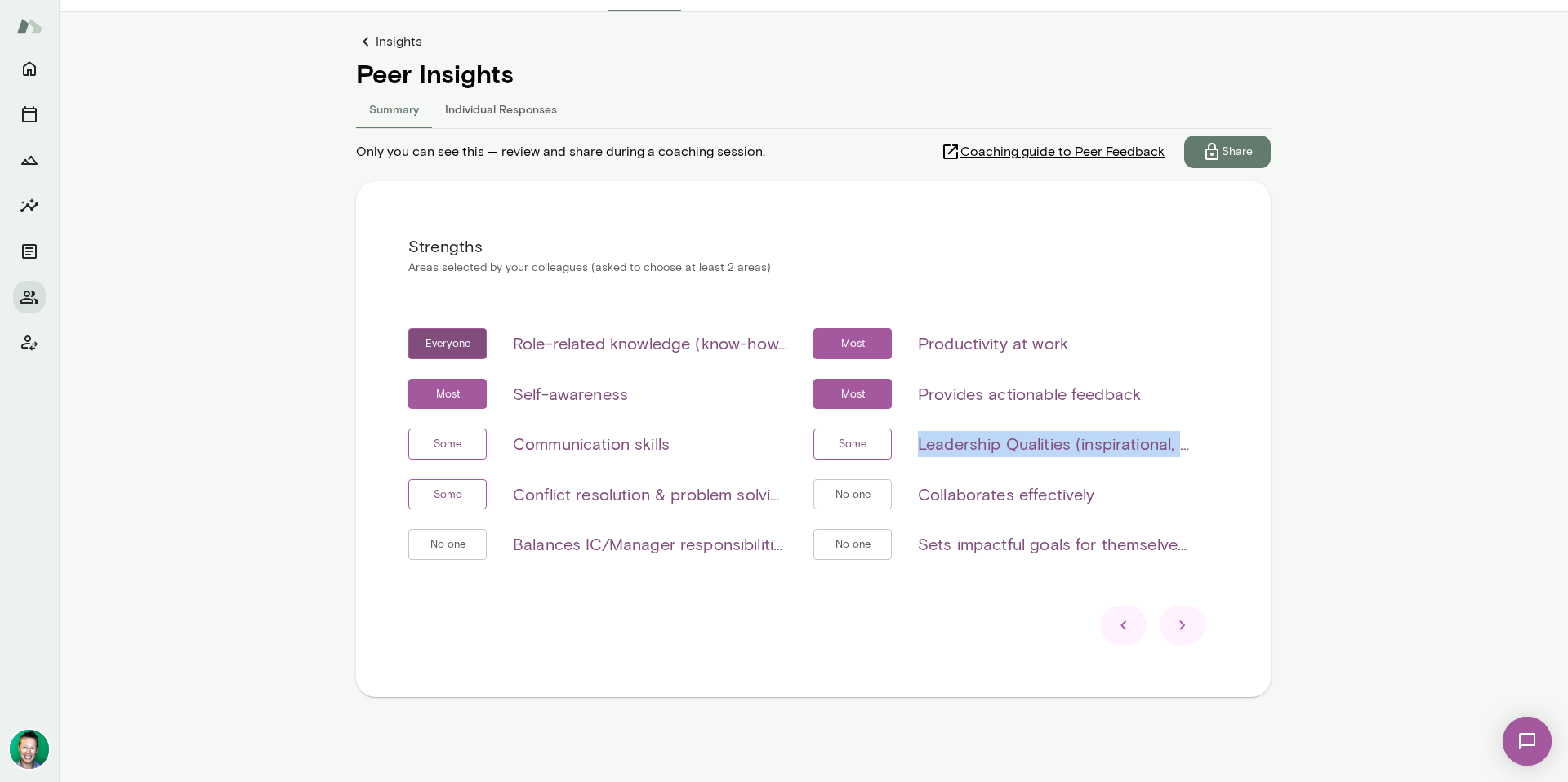
drag, startPoint x: 914, startPoint y: 438, endPoint x: 1212, endPoint y: 451, distance: 298.3
click at [1212, 451] on div "Strengths Areas selected by your colleagues (asked to choose at least 2 areas) …" at bounding box center [813, 439] width 914 height 516
click at [1164, 468] on div "Everyone Role-related knowledge (know-how, skills, etc) Most Productivity at wo…" at bounding box center [813, 454] width 810 height 252
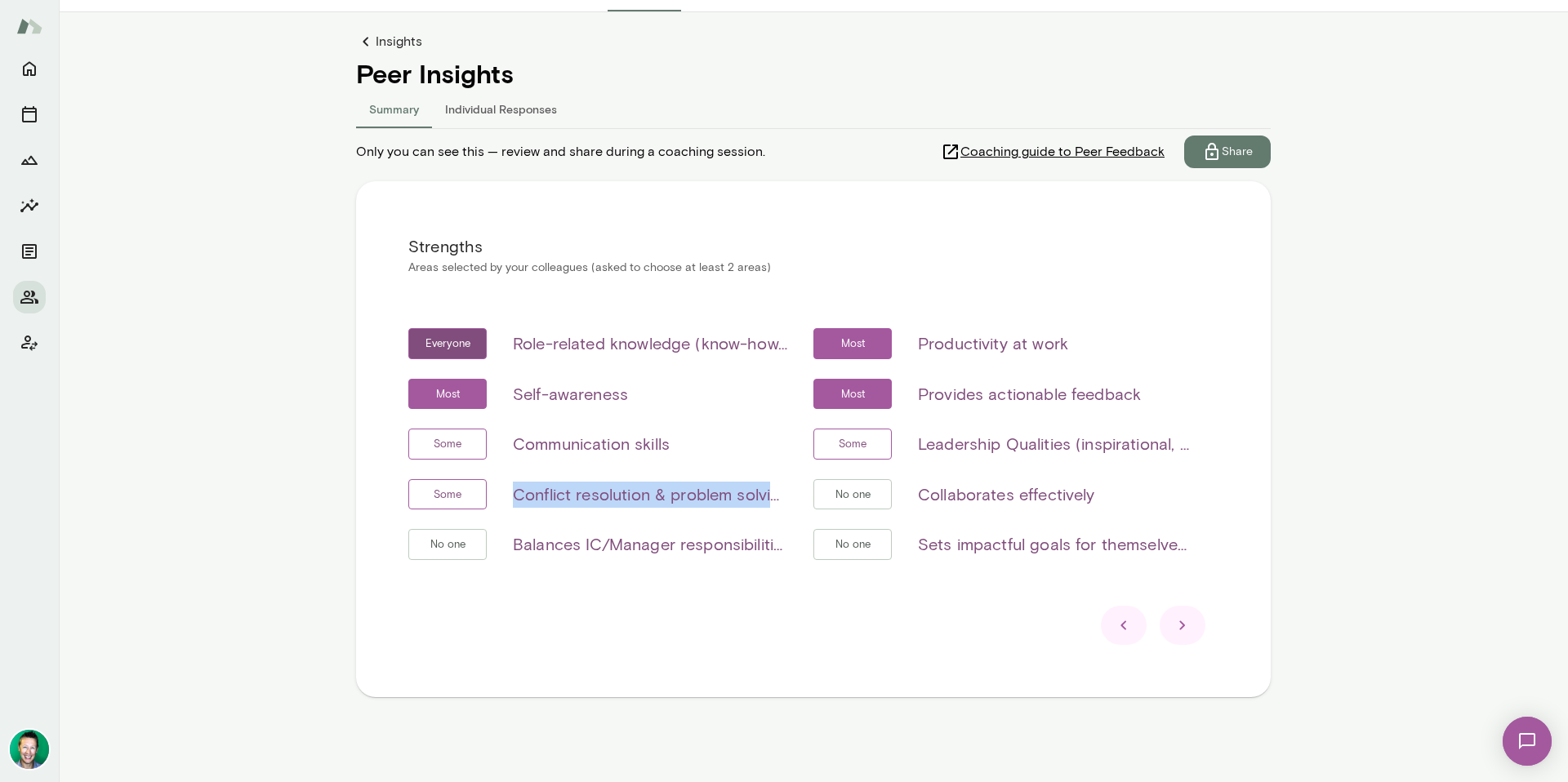
drag, startPoint x: 508, startPoint y: 497, endPoint x: 746, endPoint y: 498, distance: 238.0
click at [774, 497] on h6 "Conflict resolution & problem solving" at bounding box center [650, 495] width 274 height 26
click at [732, 498] on h6 "Conflict resolution & problem solving" at bounding box center [650, 495] width 274 height 26
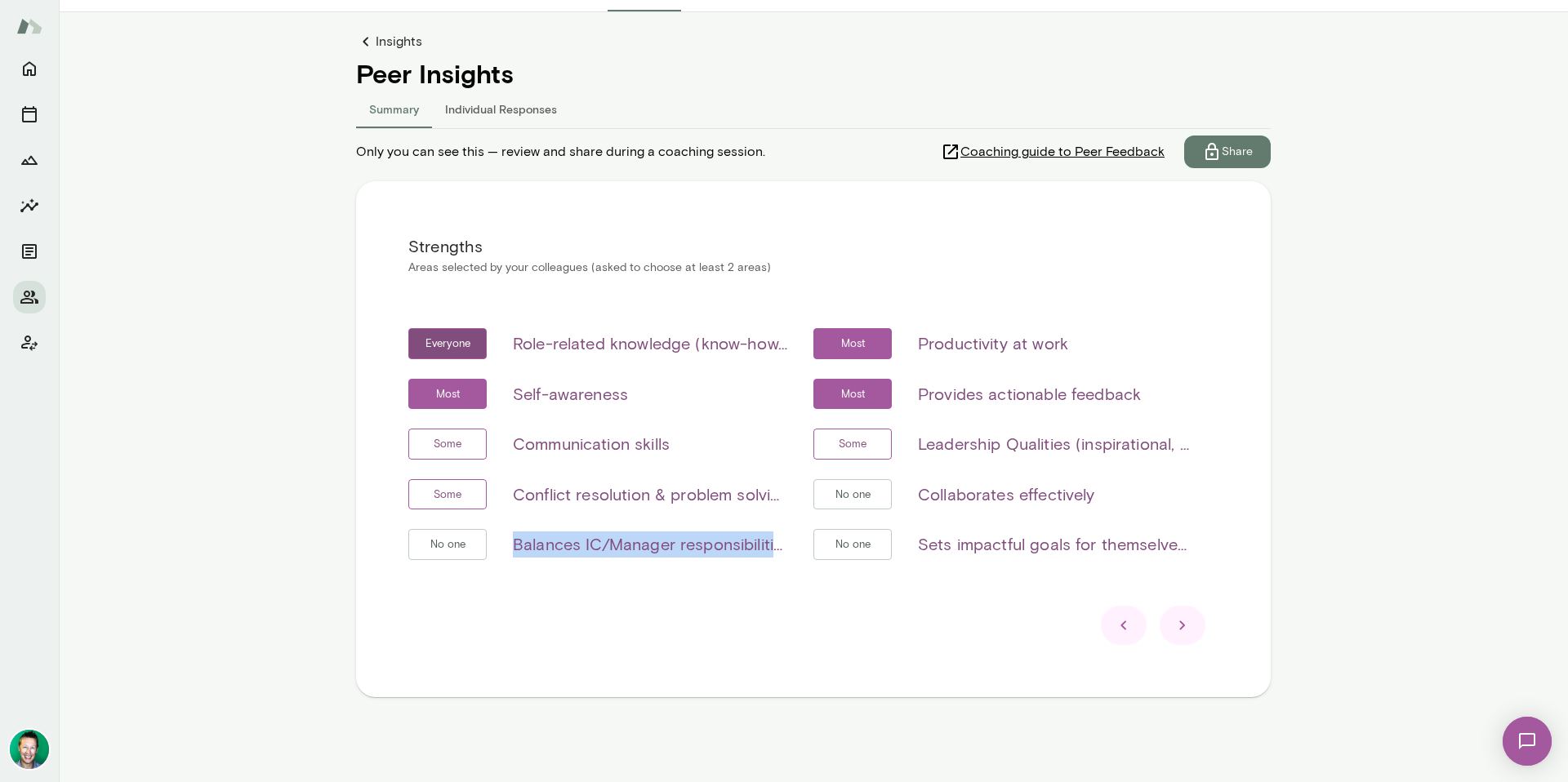
drag, startPoint x: 506, startPoint y: 544, endPoint x: 826, endPoint y: 545, distance: 320.0
click at [826, 545] on div "Everyone Role-related knowledge (know-how, skills, etc) Most Productivity at wo…" at bounding box center [813, 454] width 810 height 252
click at [804, 584] on div "Strengths Areas selected by your colleagues (asked to choose at least 2 areas) …" at bounding box center [813, 439] width 914 height 516
click at [1000, 153] on span "Coaching guide to Peer Feedback" at bounding box center [1063, 152] width 204 height 20
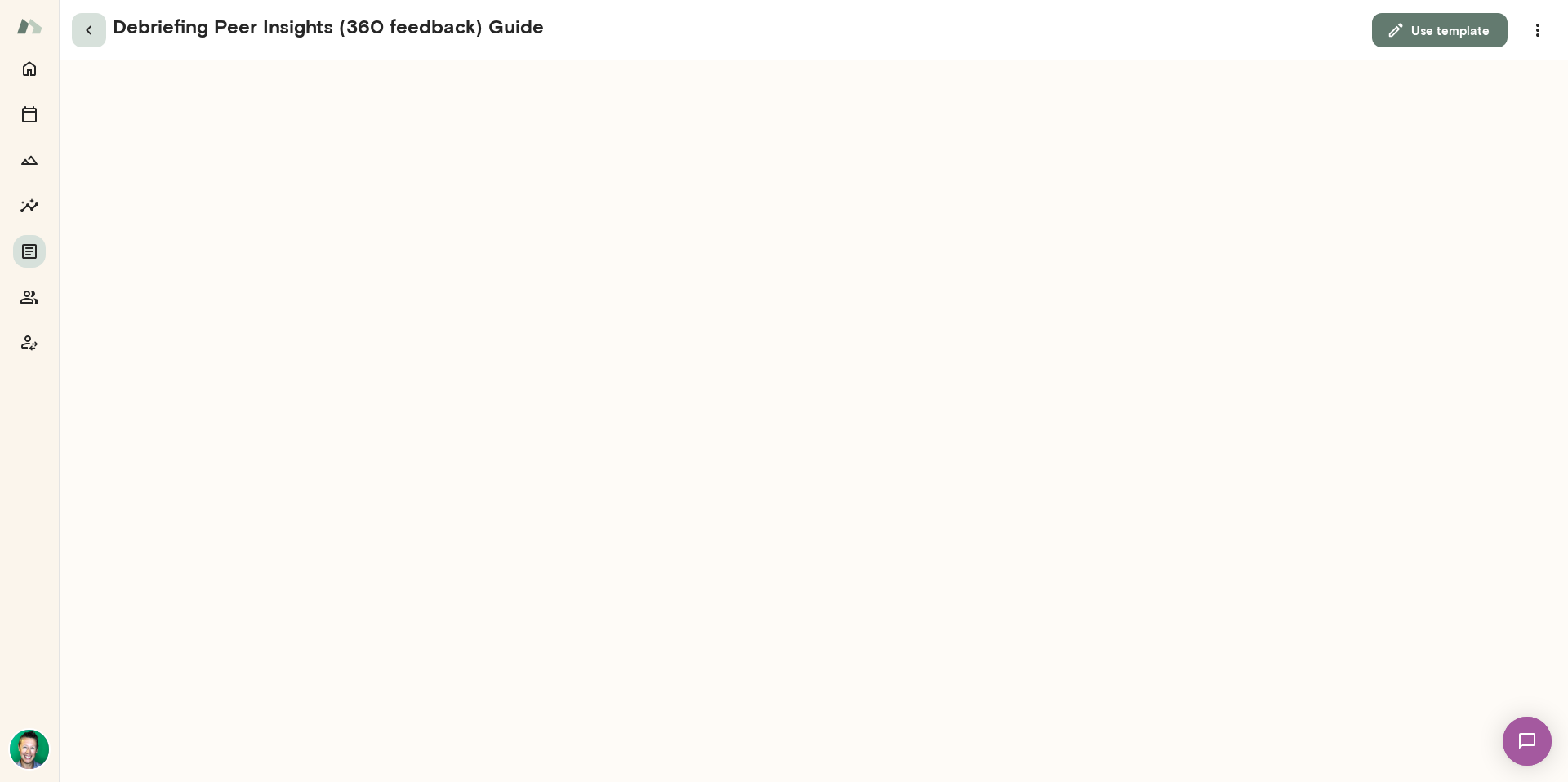
click at [91, 29] on icon "button" at bounding box center [89, 30] width 20 height 20
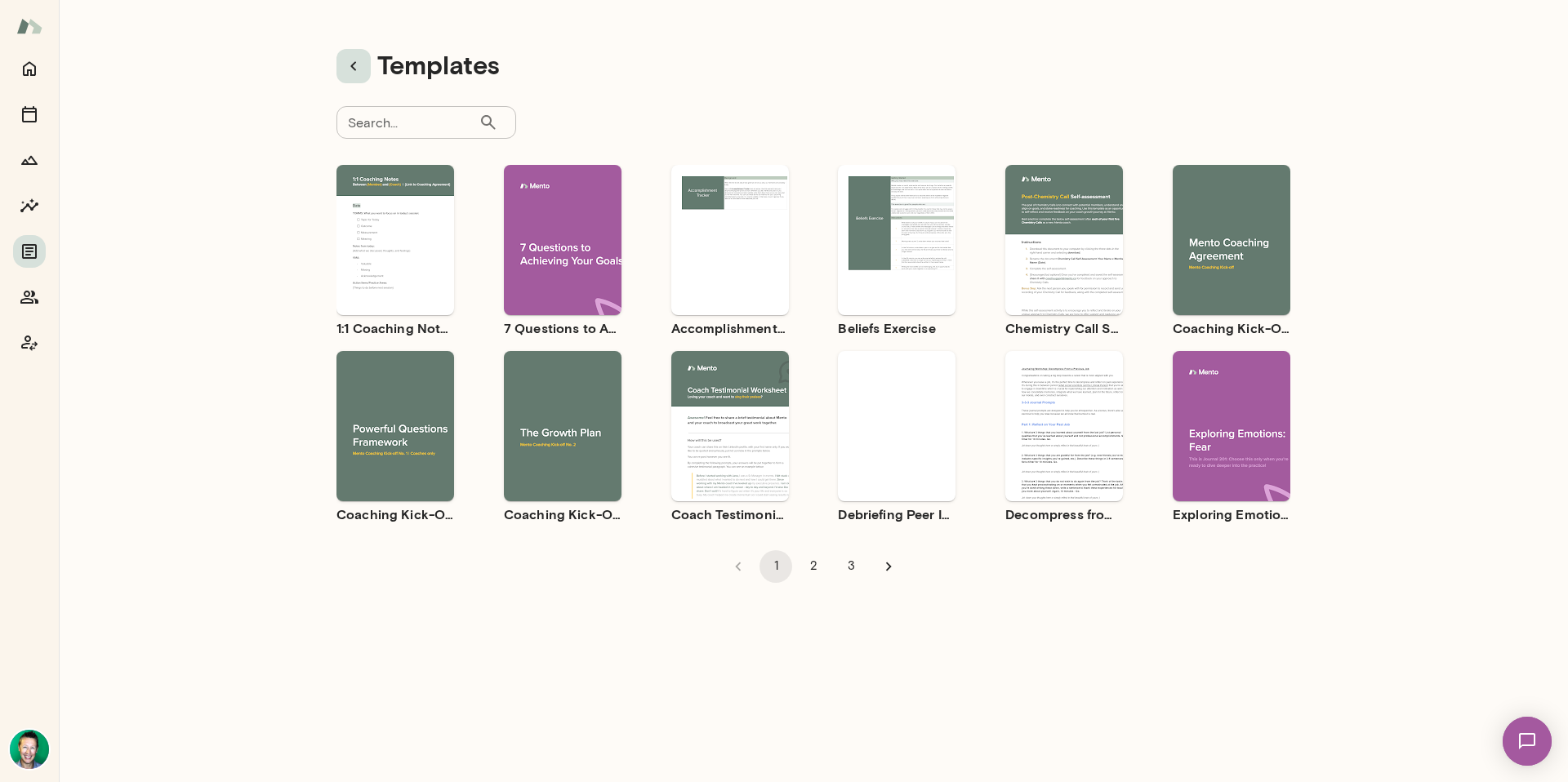
click at [350, 69] on icon "button" at bounding box center [354, 67] width 20 height 20
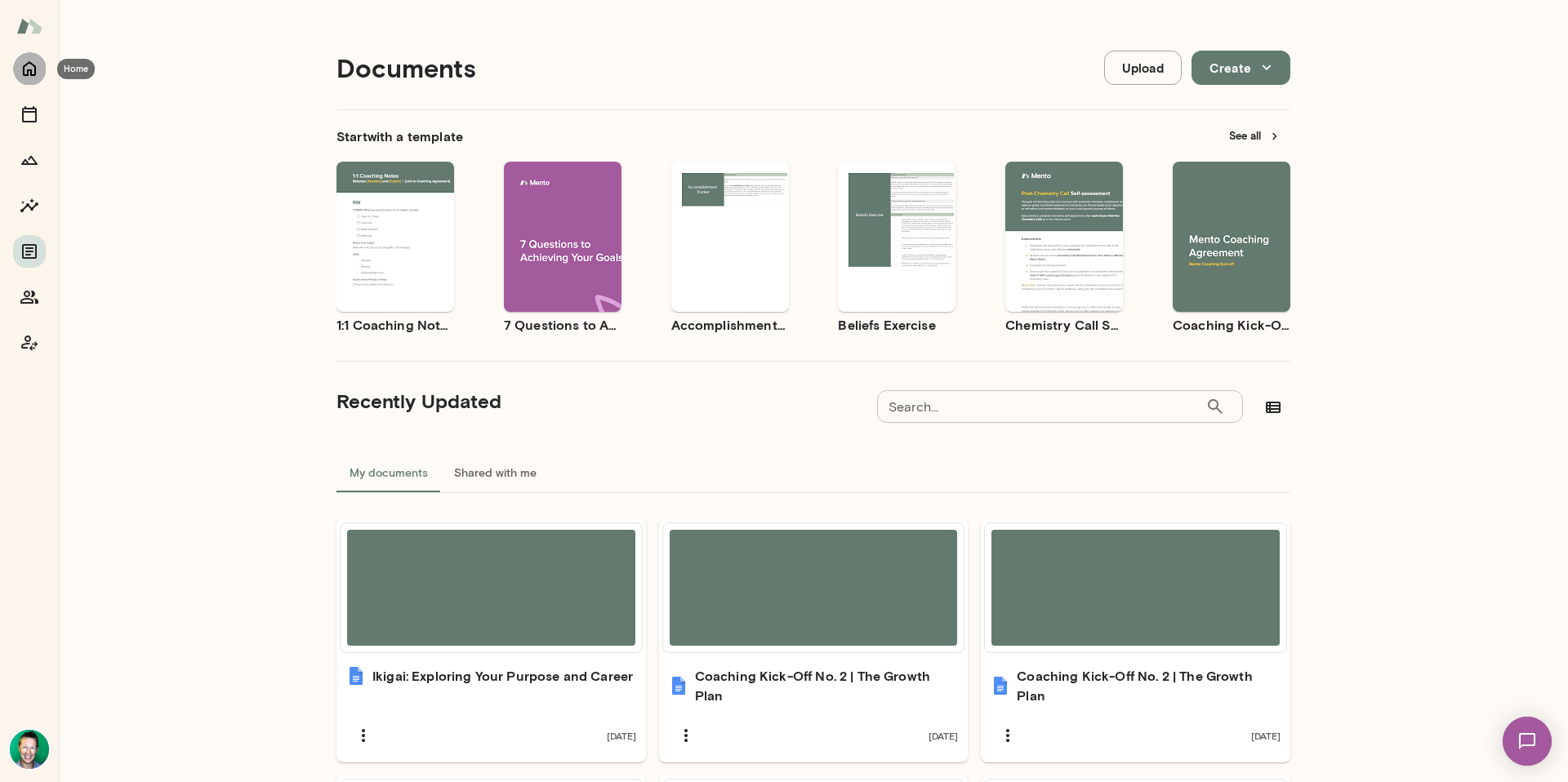
click at [34, 75] on icon "Home" at bounding box center [29, 69] width 13 height 15
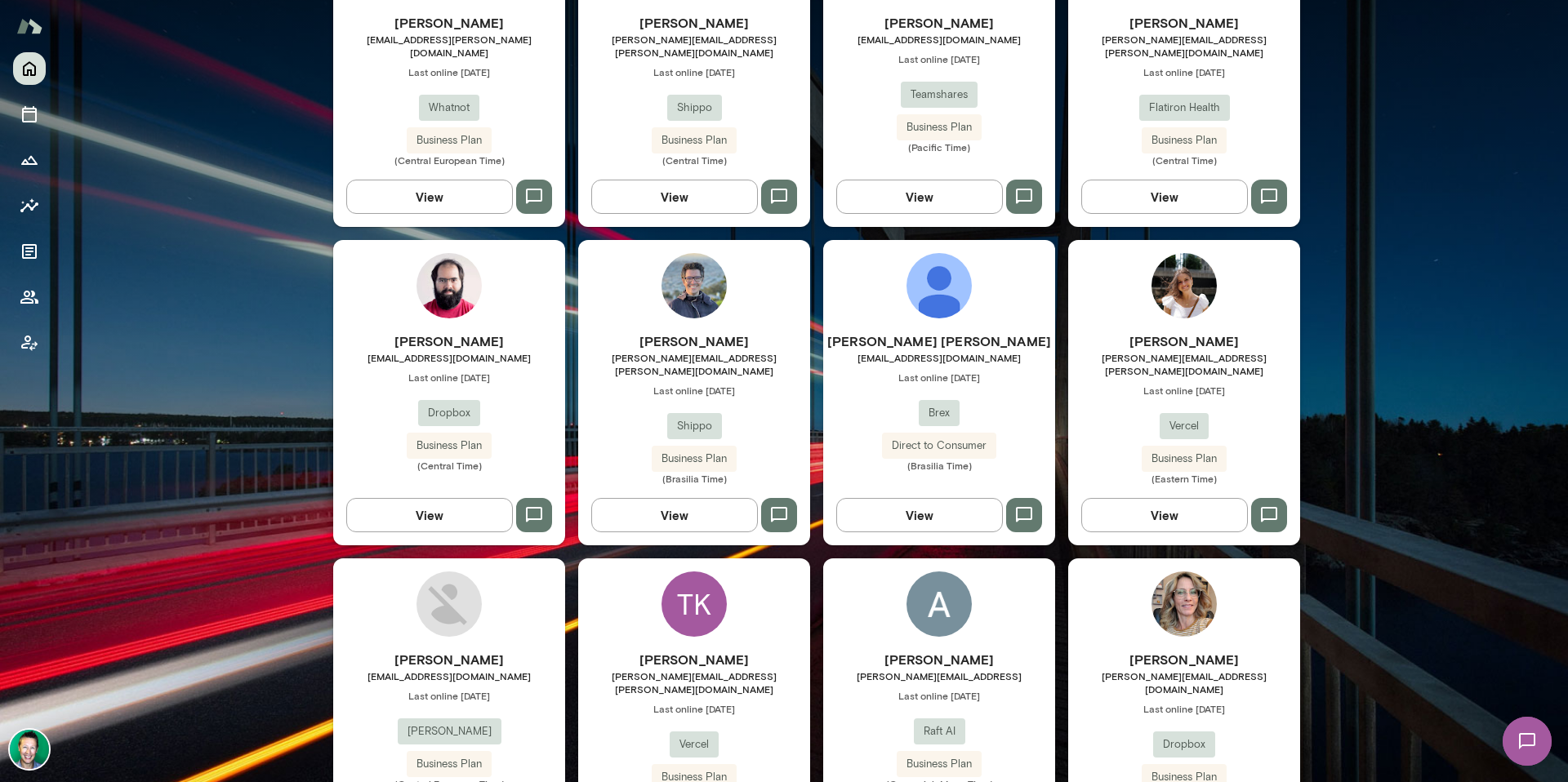
scroll to position [1223, 0]
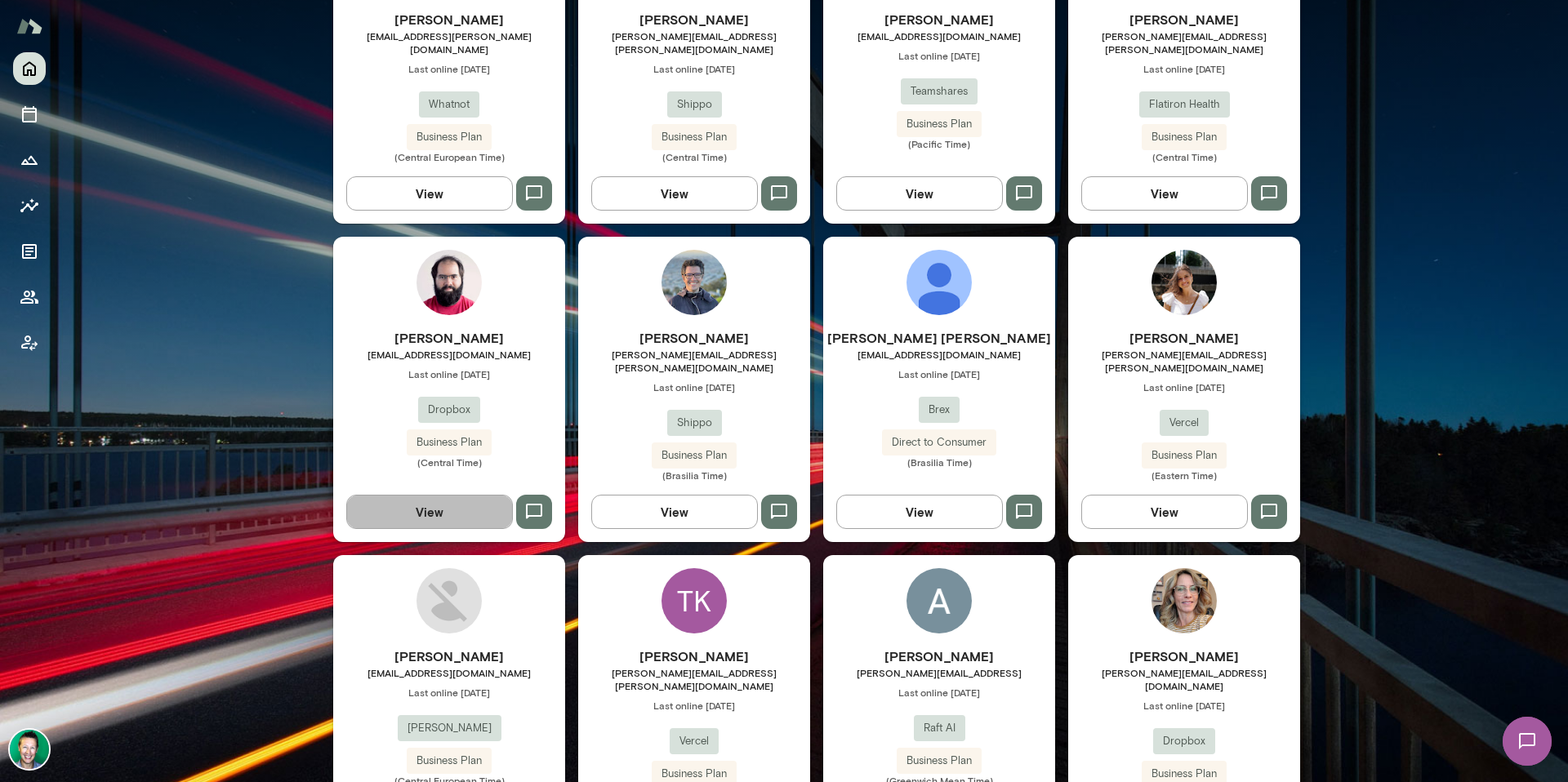
click at [445, 495] on button "View" at bounding box center [429, 512] width 167 height 35
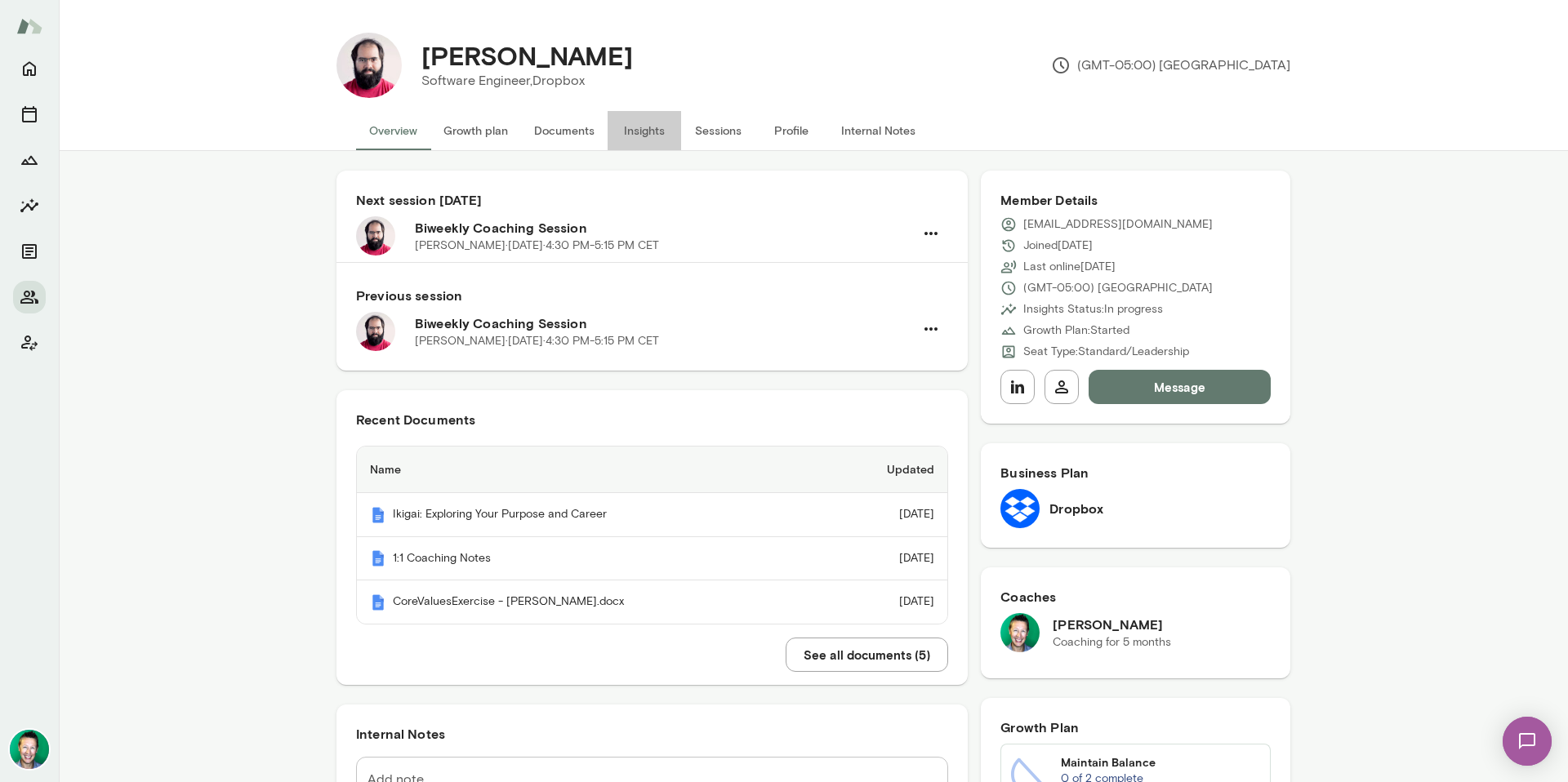
click at [640, 134] on button "Insights" at bounding box center [645, 130] width 74 height 39
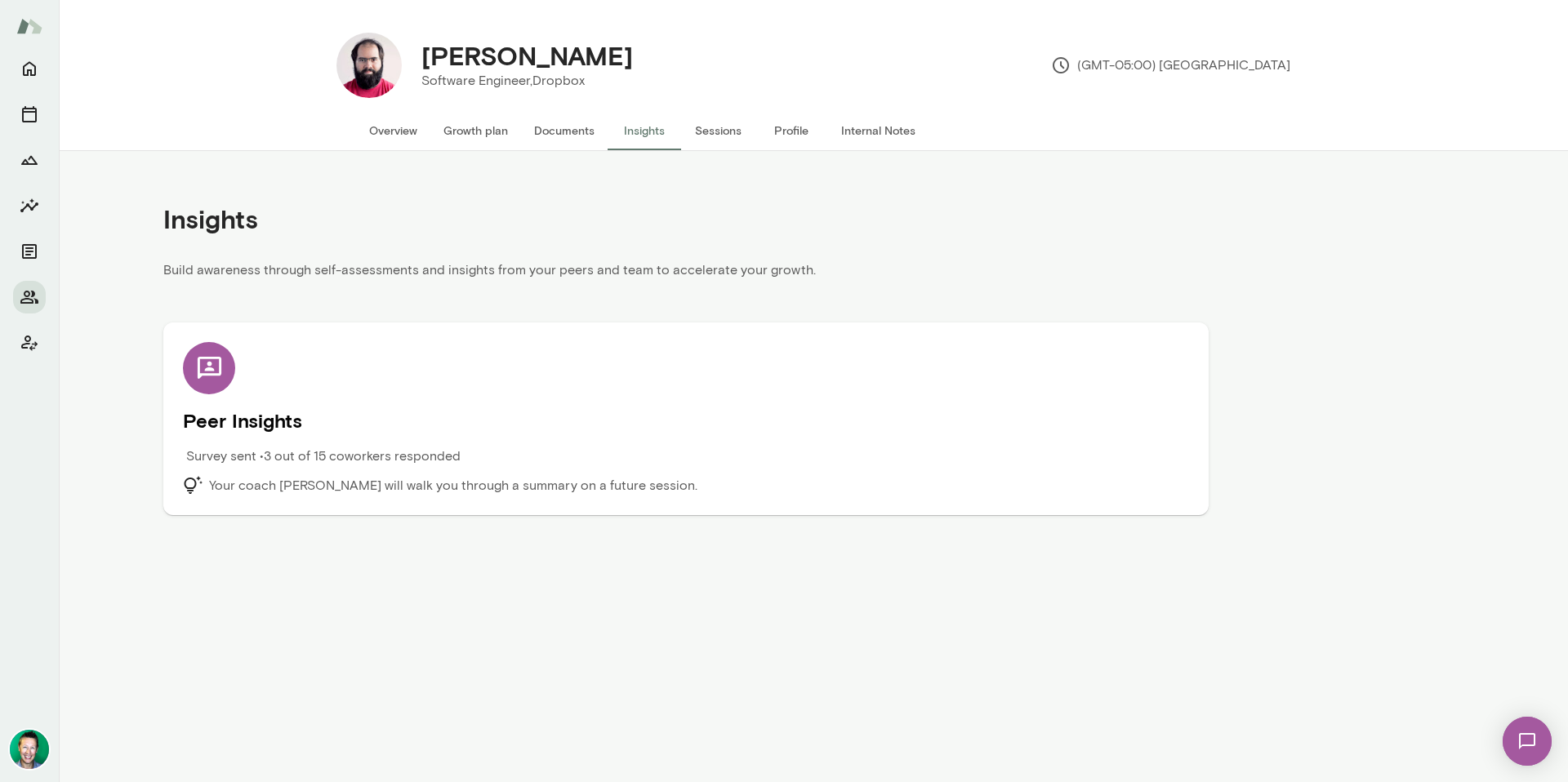
click at [248, 424] on h5 "Peer Insights" at bounding box center [686, 420] width 1006 height 26
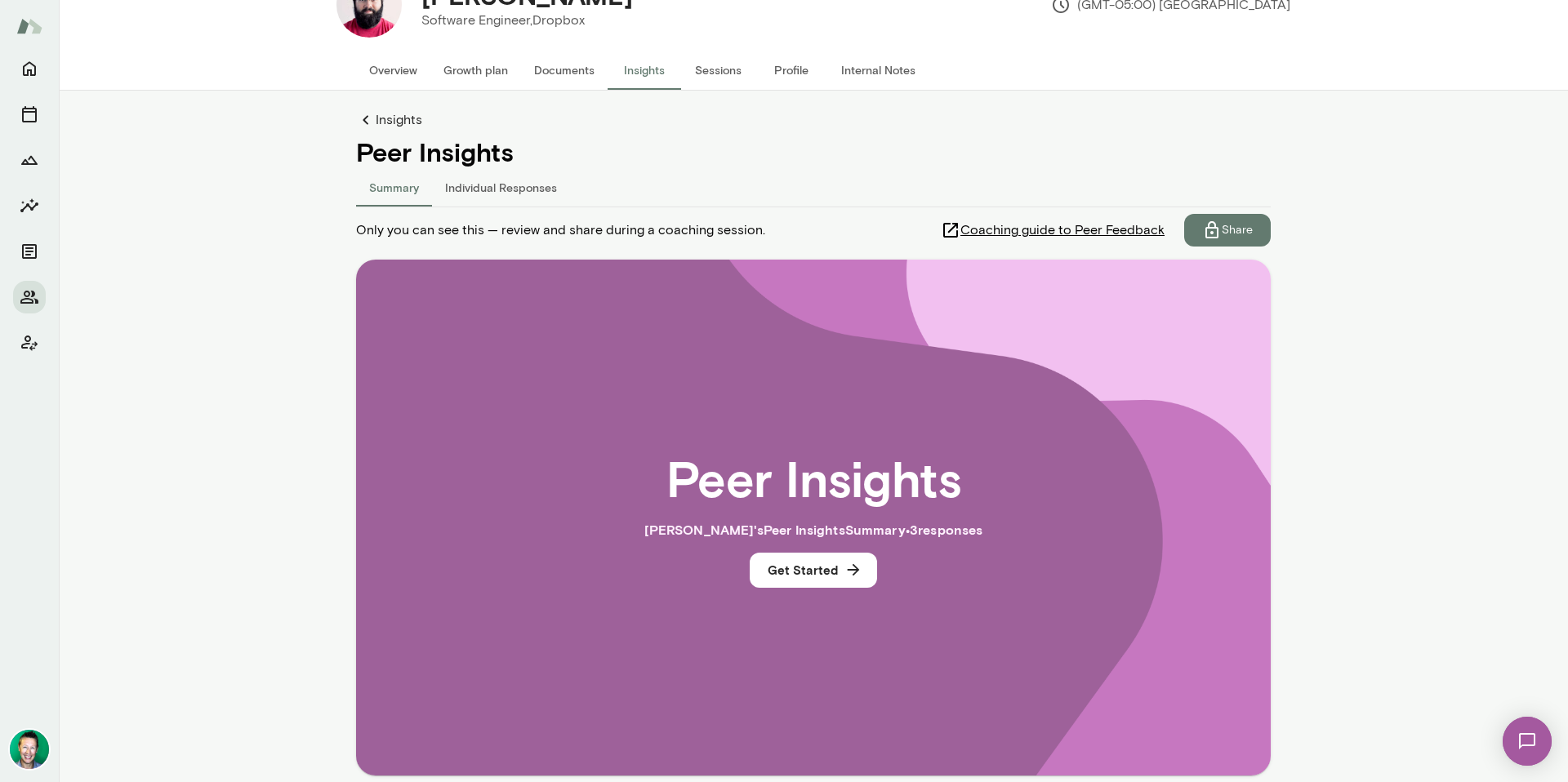
scroll to position [139, 0]
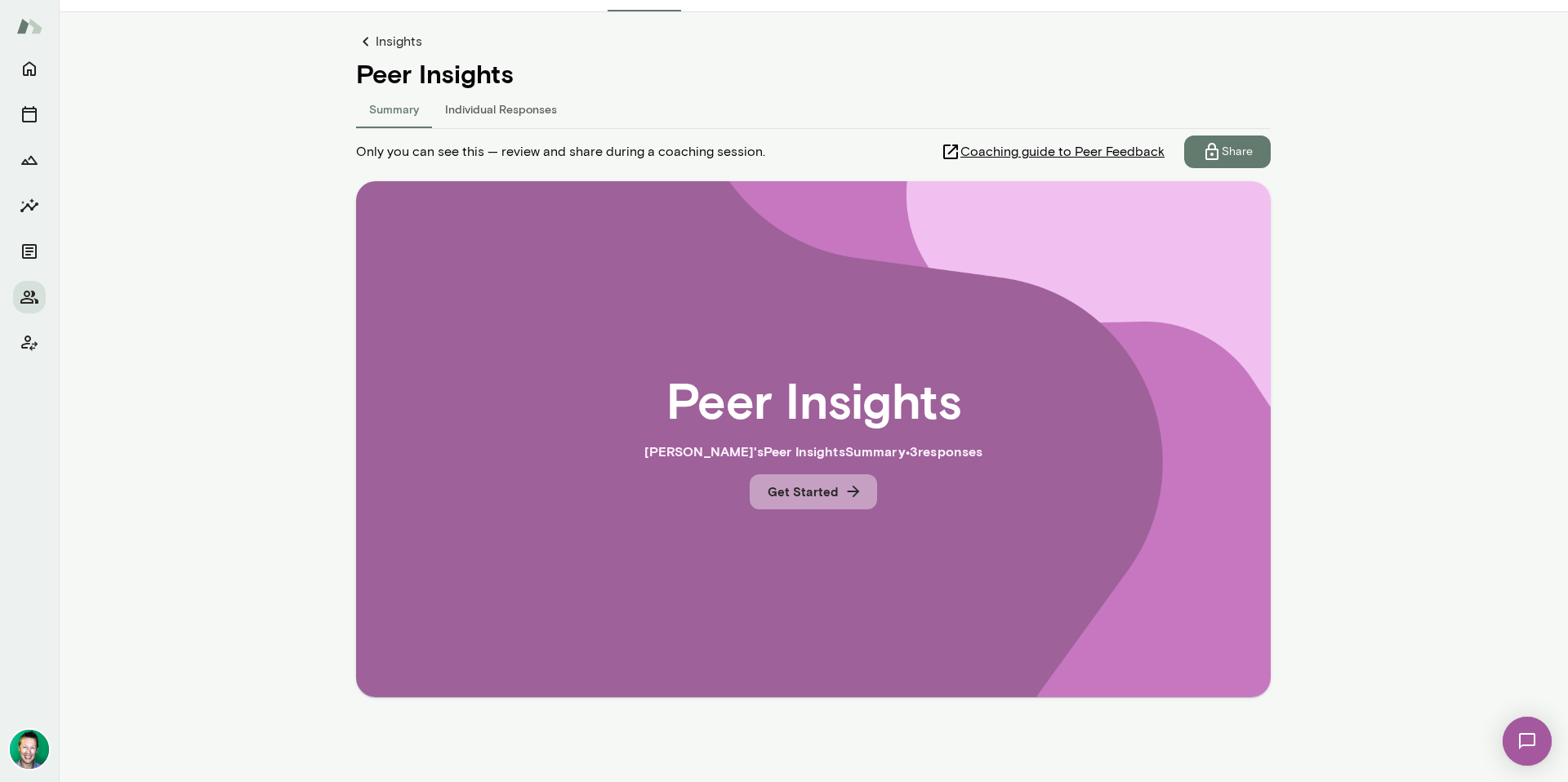
click at [846, 506] on button "Get Started" at bounding box center [813, 492] width 128 height 35
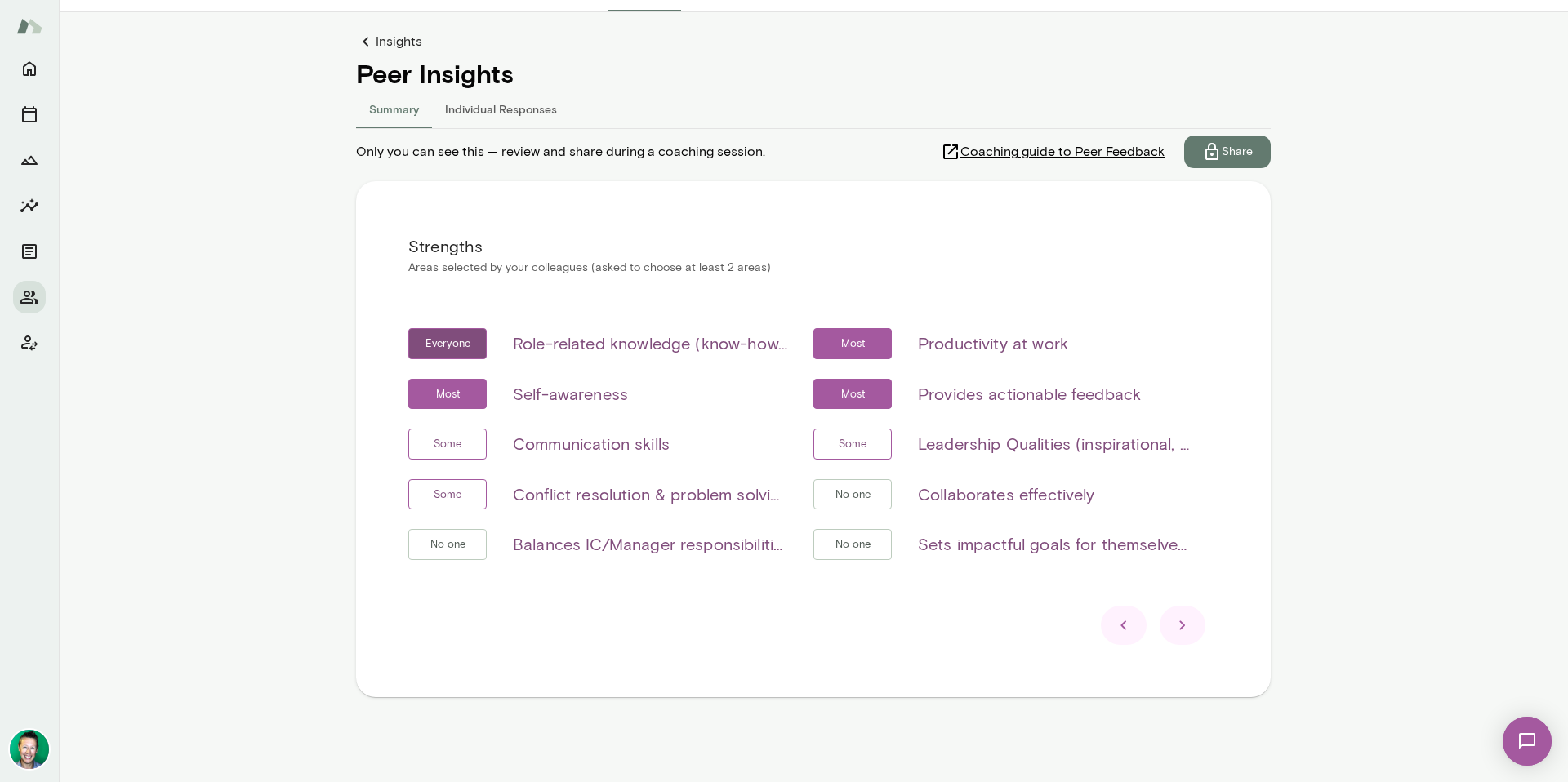
click at [1181, 625] on icon at bounding box center [1183, 626] width 20 height 20
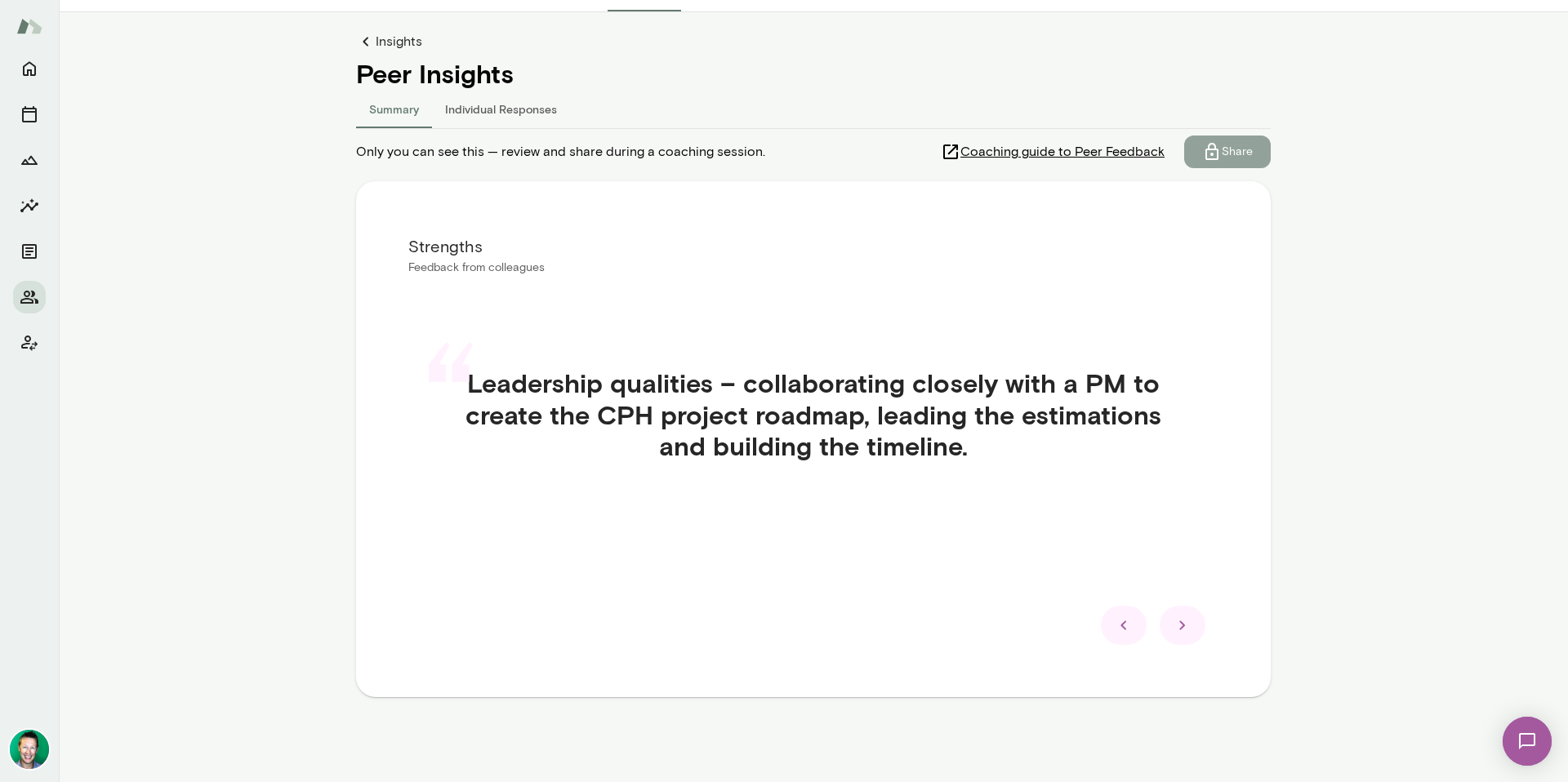
click at [1223, 153] on p "Share" at bounding box center [1237, 152] width 31 height 16
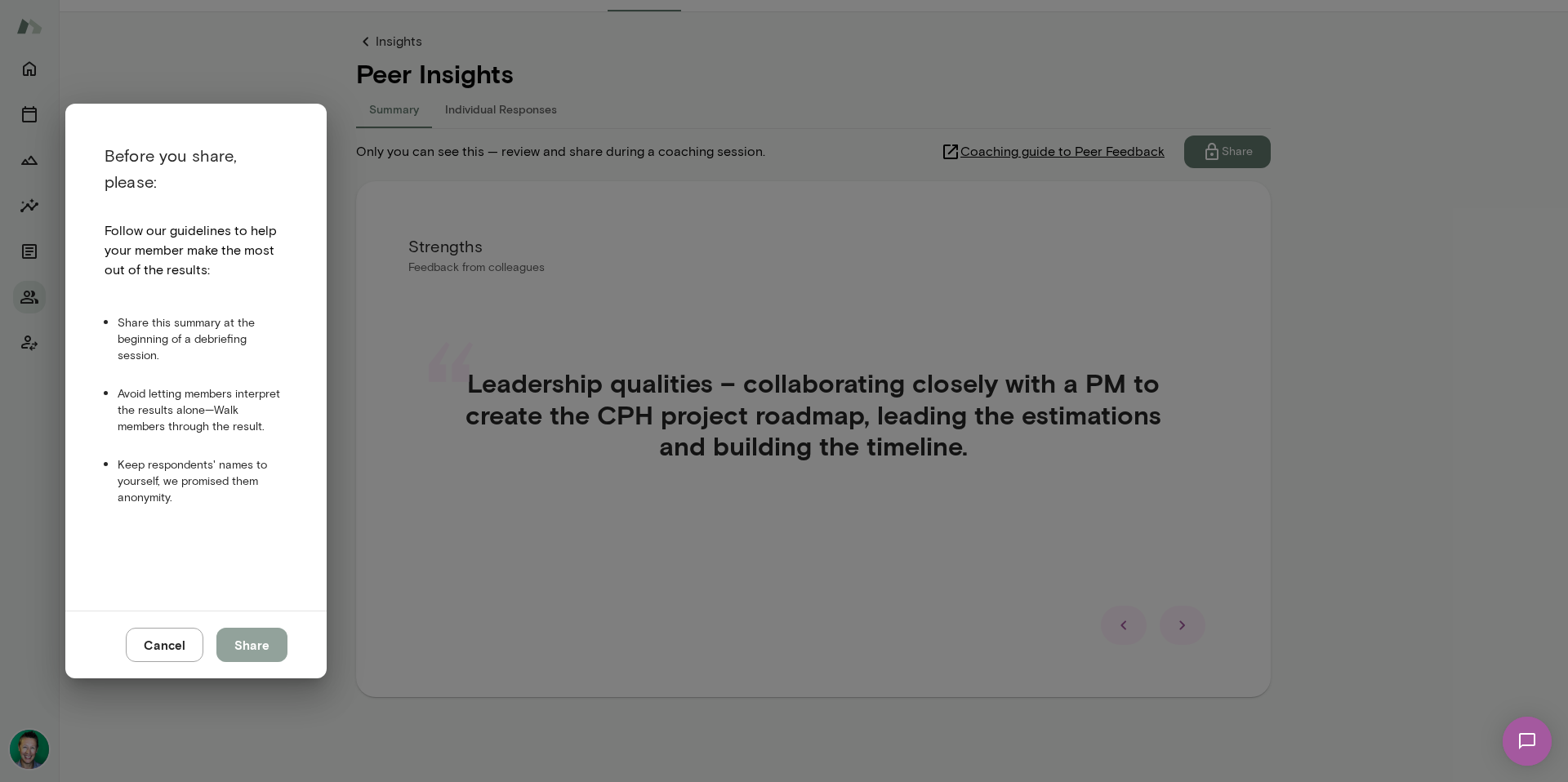
click at [253, 647] on button "Share" at bounding box center [252, 645] width 71 height 35
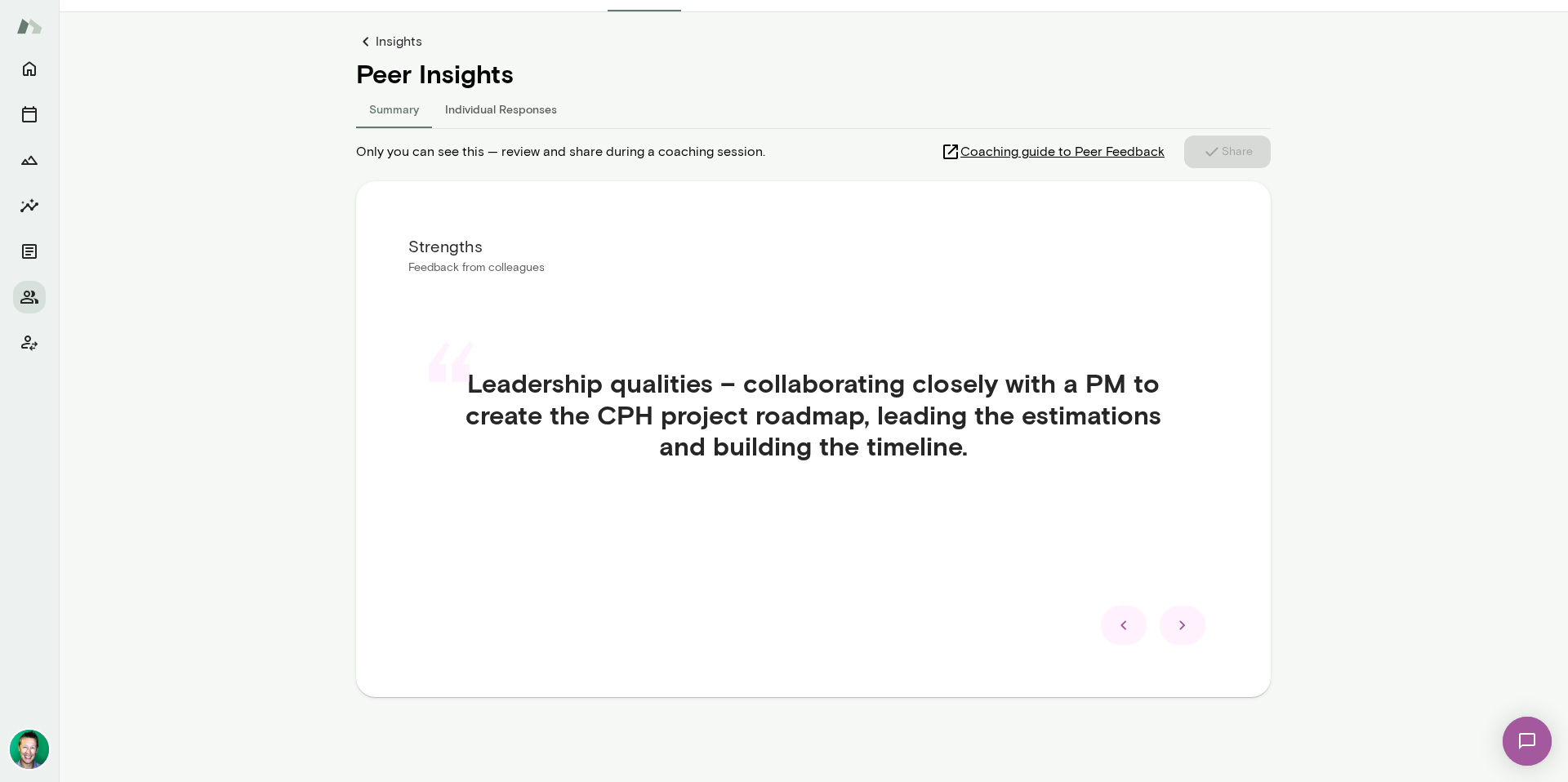
click at [1180, 628] on icon at bounding box center [1182, 626] width 5 height 9
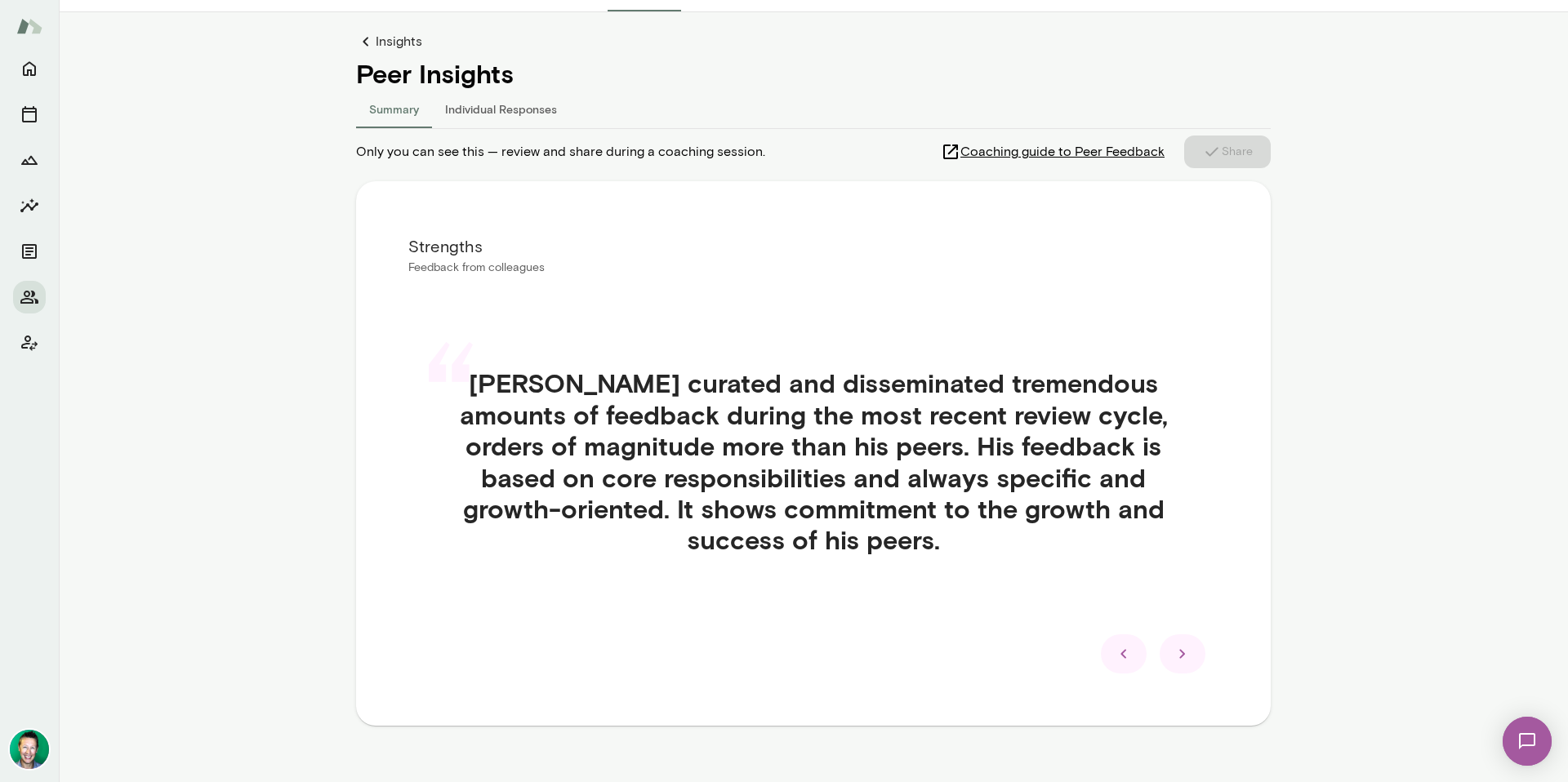
click at [1181, 654] on icon at bounding box center [1183, 654] width 20 height 20
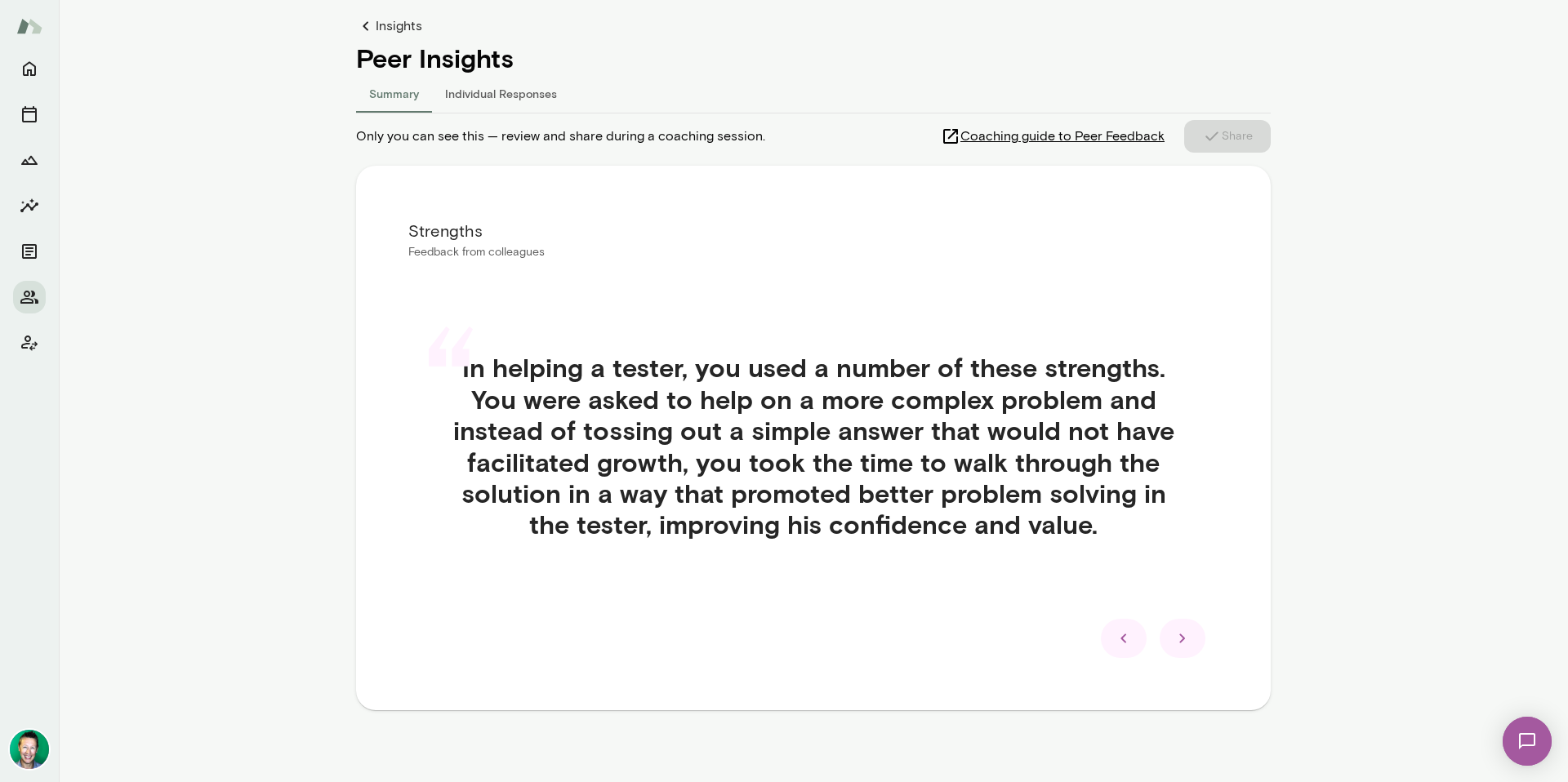
scroll to position [155, 0]
click at [1177, 641] on icon at bounding box center [1183, 638] width 20 height 20
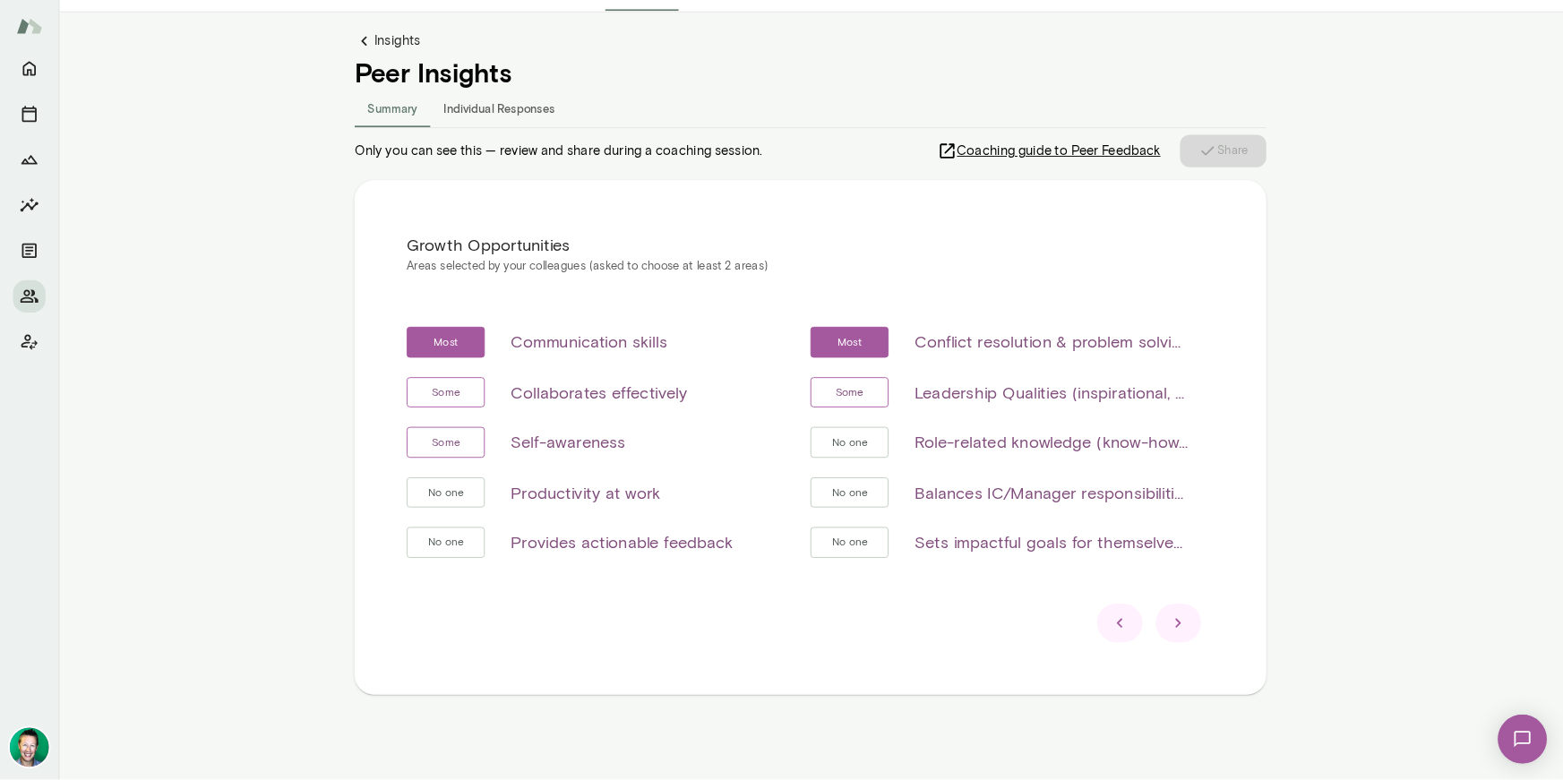
scroll to position [152, 0]
click at [1230, 688] on icon at bounding box center [1233, 687] width 22 height 22
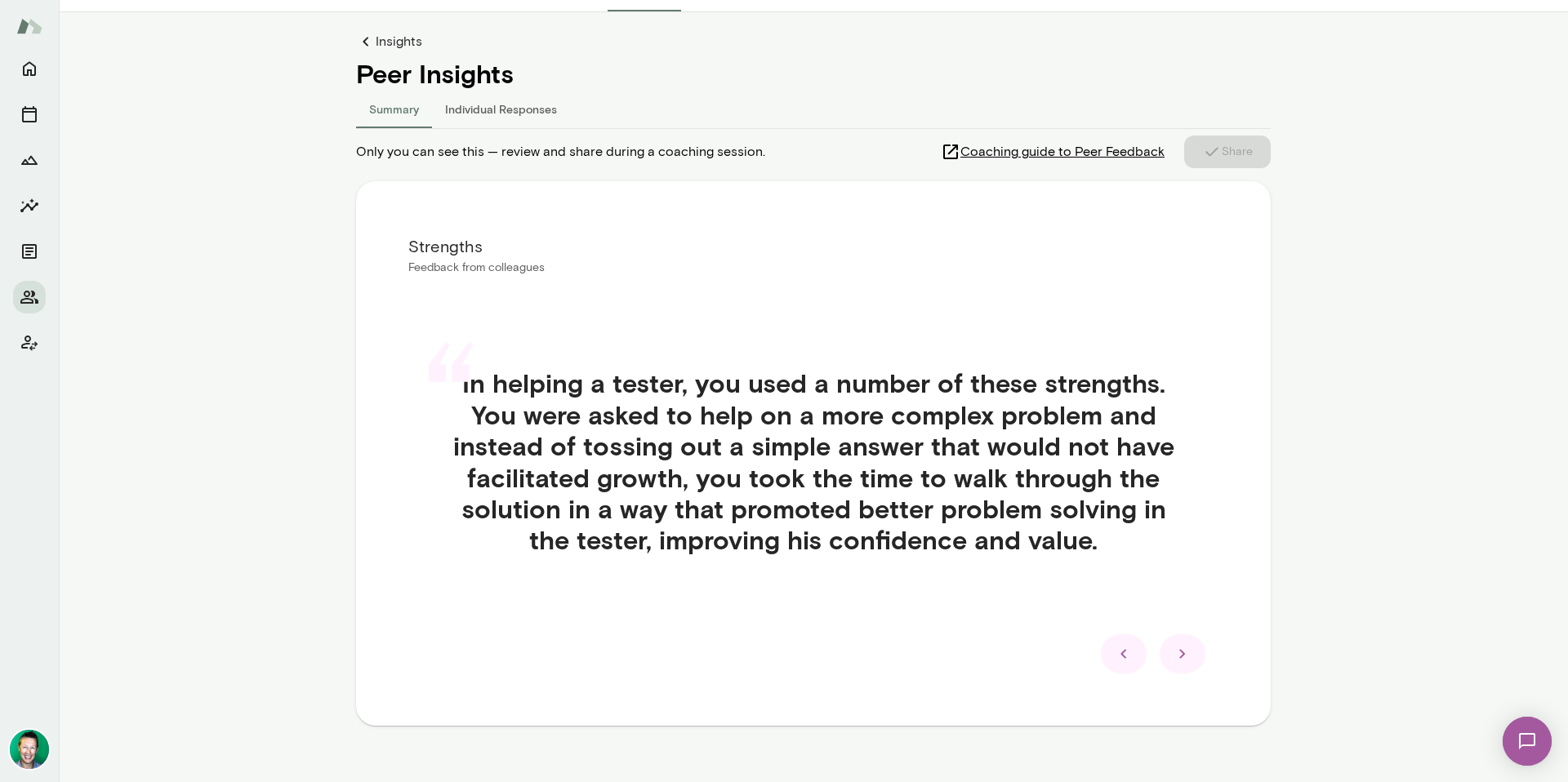
click at [1180, 651] on icon at bounding box center [1183, 654] width 20 height 20
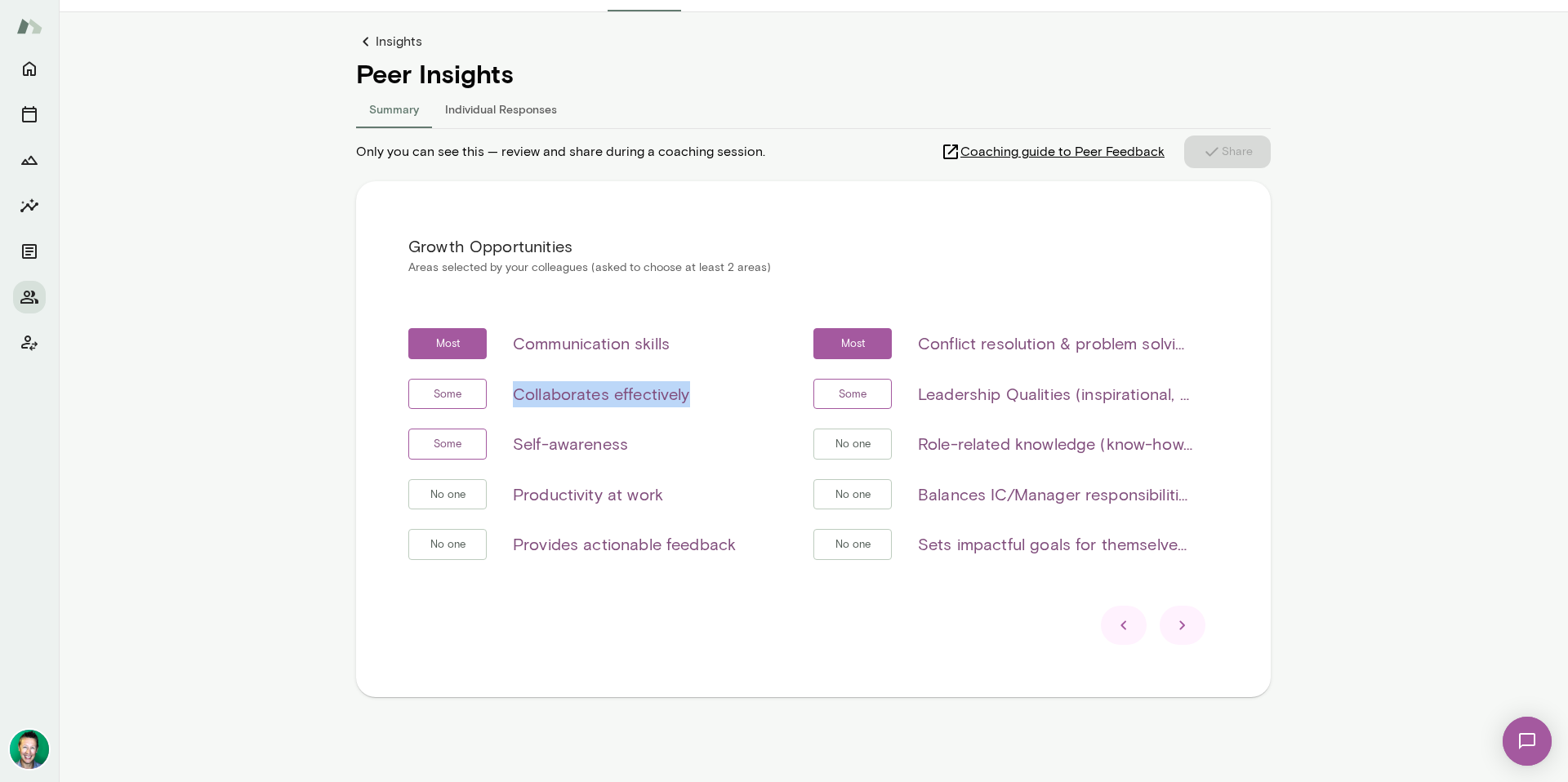
drag, startPoint x: 508, startPoint y: 393, endPoint x: 688, endPoint y: 391, distance: 180.0
click at [688, 391] on div "Some Collaborates effectively" at bounding box center [598, 395] width 379 height 31
click at [960, 396] on h6 "Leadership Qualities (inspirational, visionary & strategic, empowerment & deleg…" at bounding box center [1055, 394] width 274 height 26
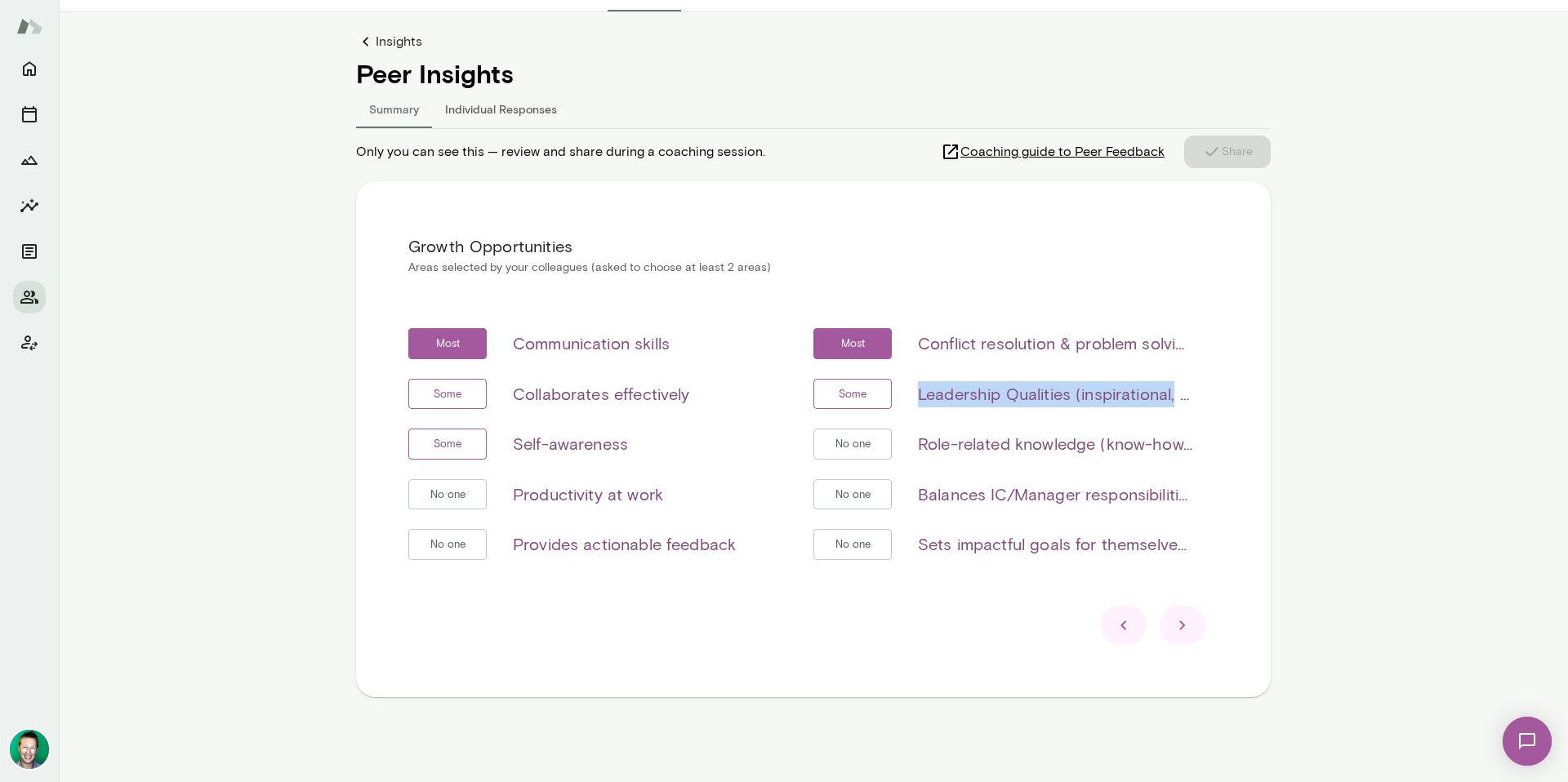
drag, startPoint x: 907, startPoint y: 396, endPoint x: 1169, endPoint y: 401, distance: 262.0
click at [1169, 401] on div "Some Leadership Qualities (inspirational, visionary & strategic, empowerment & …" at bounding box center [1003, 395] width 379 height 31
click at [1114, 624] on icon at bounding box center [1124, 626] width 20 height 20
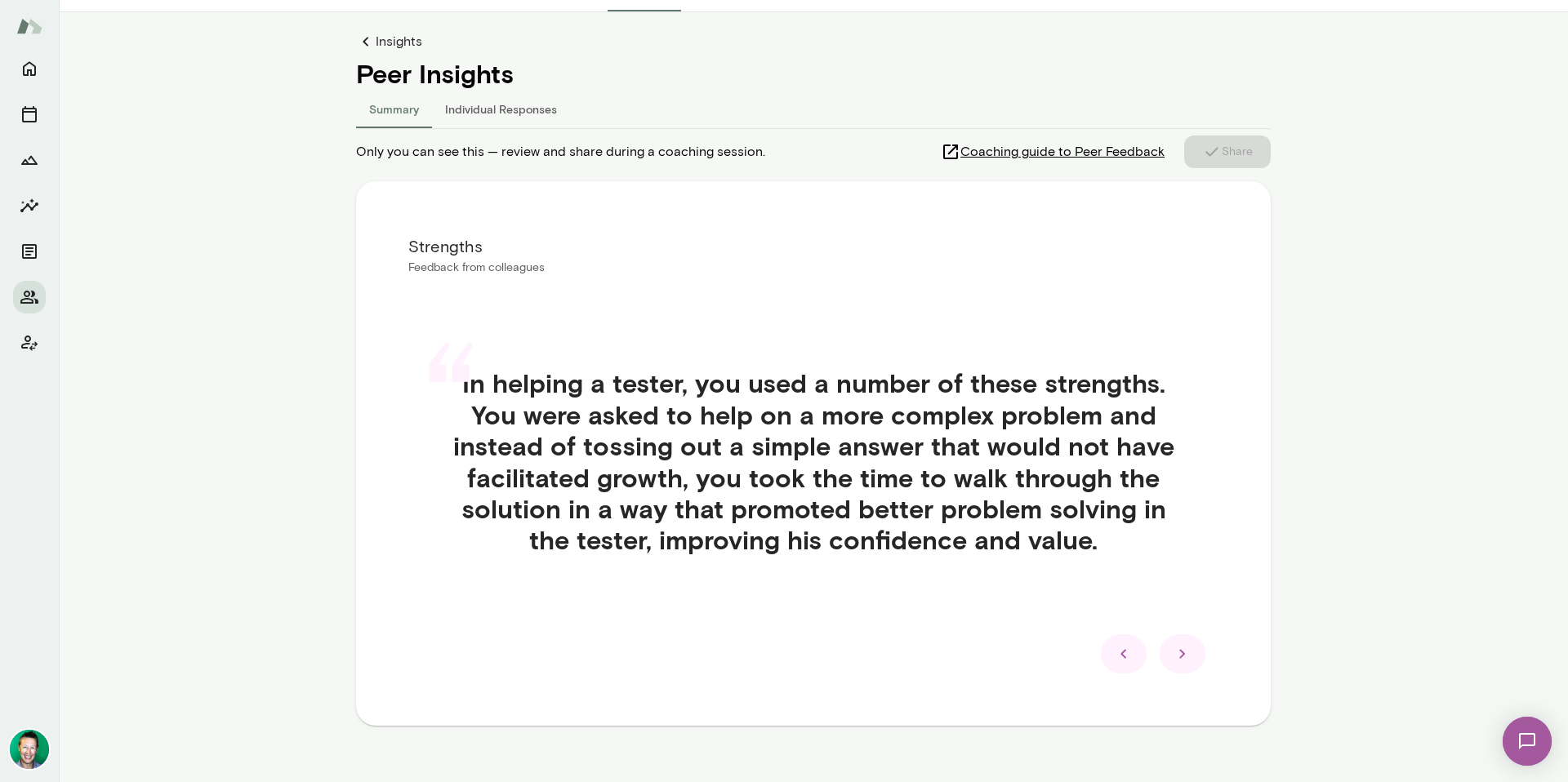
click at [1117, 642] on div at bounding box center [1124, 653] width 46 height 39
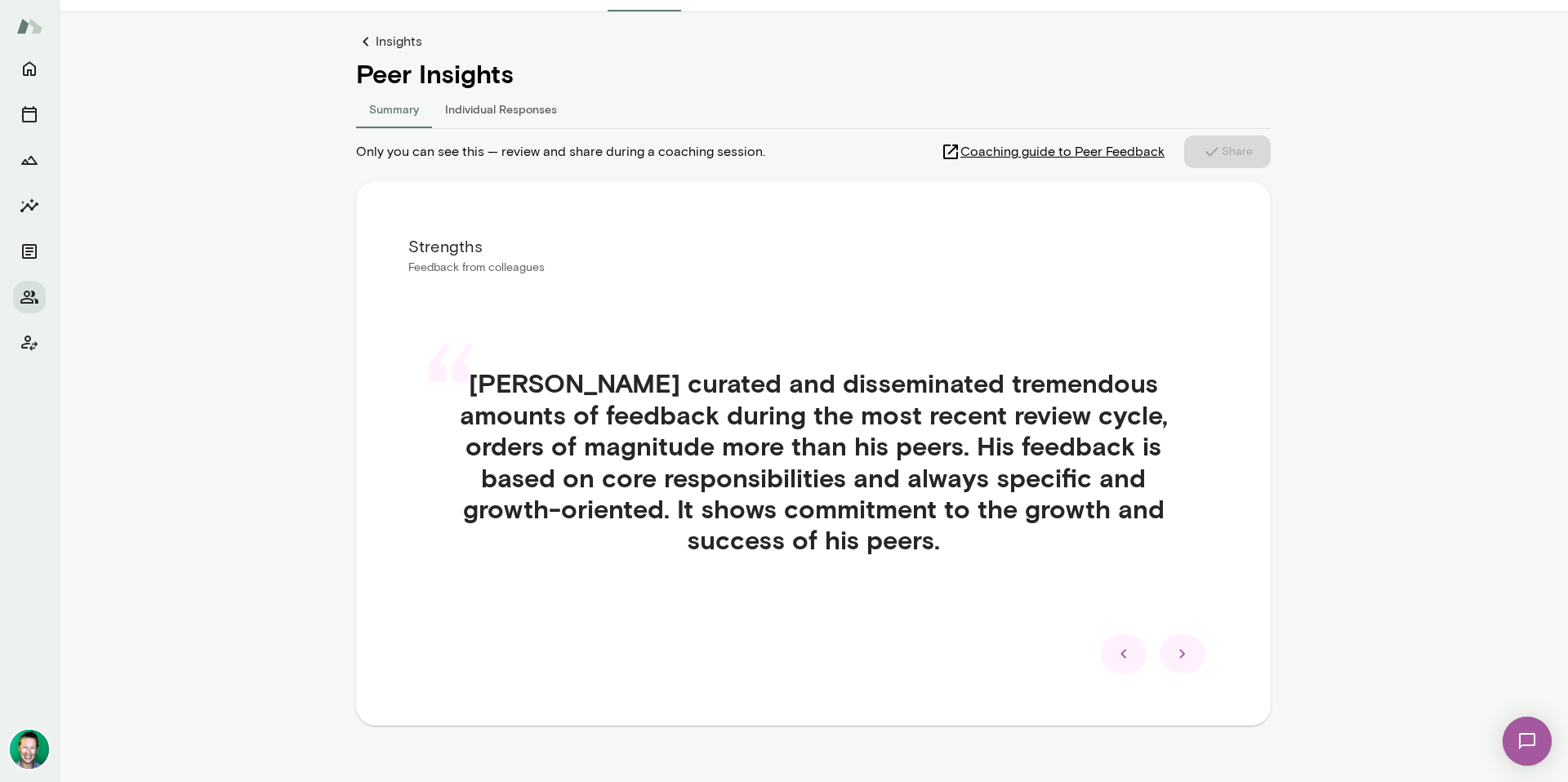
click at [1120, 653] on icon at bounding box center [1123, 653] width 5 height 9
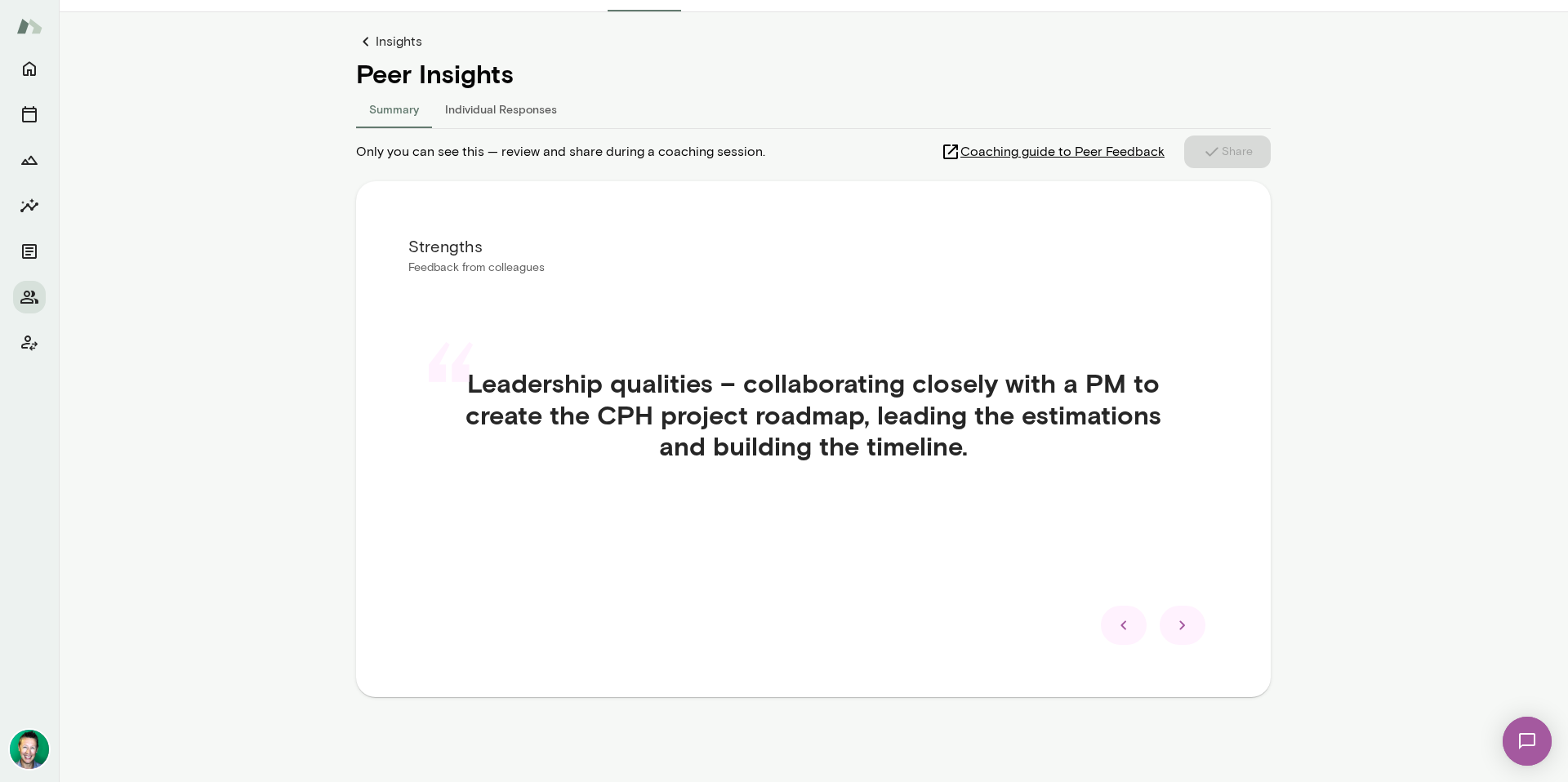
click at [1117, 653] on div "Strengths Feedback from colleagues “ Leadership qualities – collaborating close…" at bounding box center [813, 439] width 914 height 516
click at [1117, 632] on icon at bounding box center [1124, 626] width 20 height 20
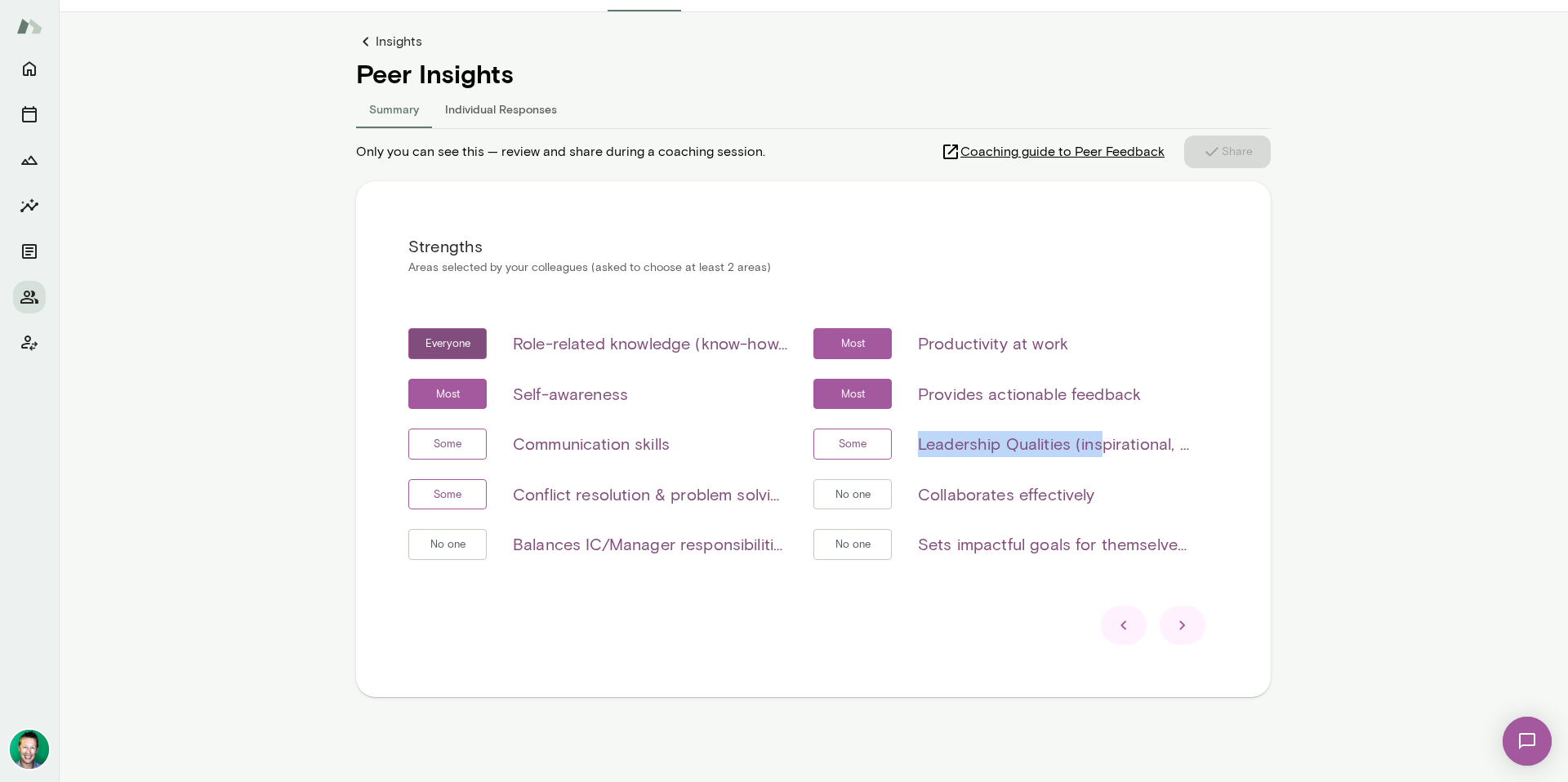
drag, startPoint x: 914, startPoint y: 445, endPoint x: 1097, endPoint y: 446, distance: 183.0
click at [1097, 446] on h6 "Leadership Qualities (inspirational, visionary & strategic, empowerment & deleg…" at bounding box center [1055, 444] width 274 height 26
click at [1096, 446] on h6 "Leadership Qualities (inspirational, visionary & strategic, empowerment & deleg…" at bounding box center [1055, 444] width 274 height 26
click at [1178, 622] on icon at bounding box center [1183, 626] width 20 height 20
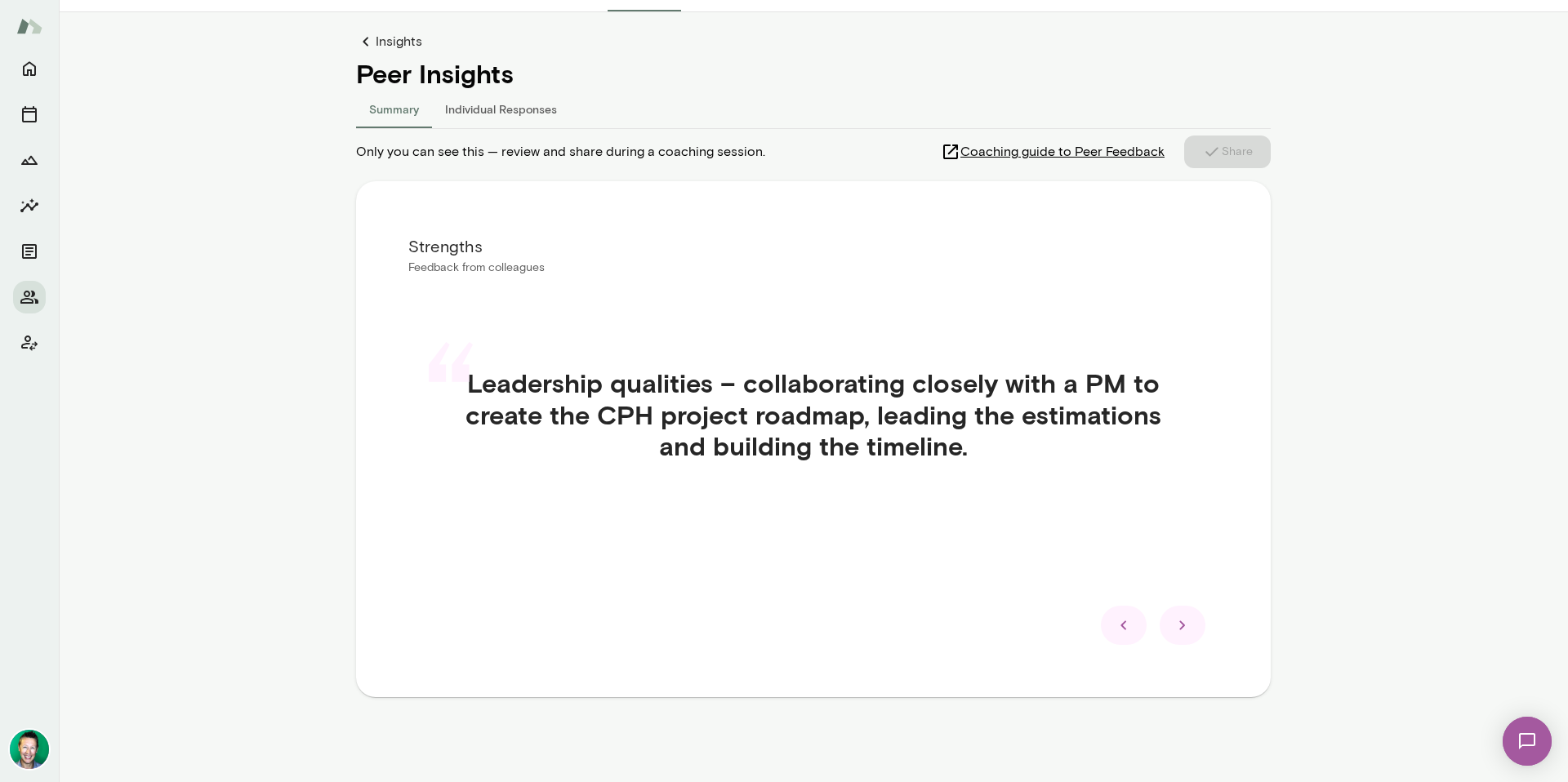
click at [1176, 625] on icon at bounding box center [1183, 626] width 20 height 20
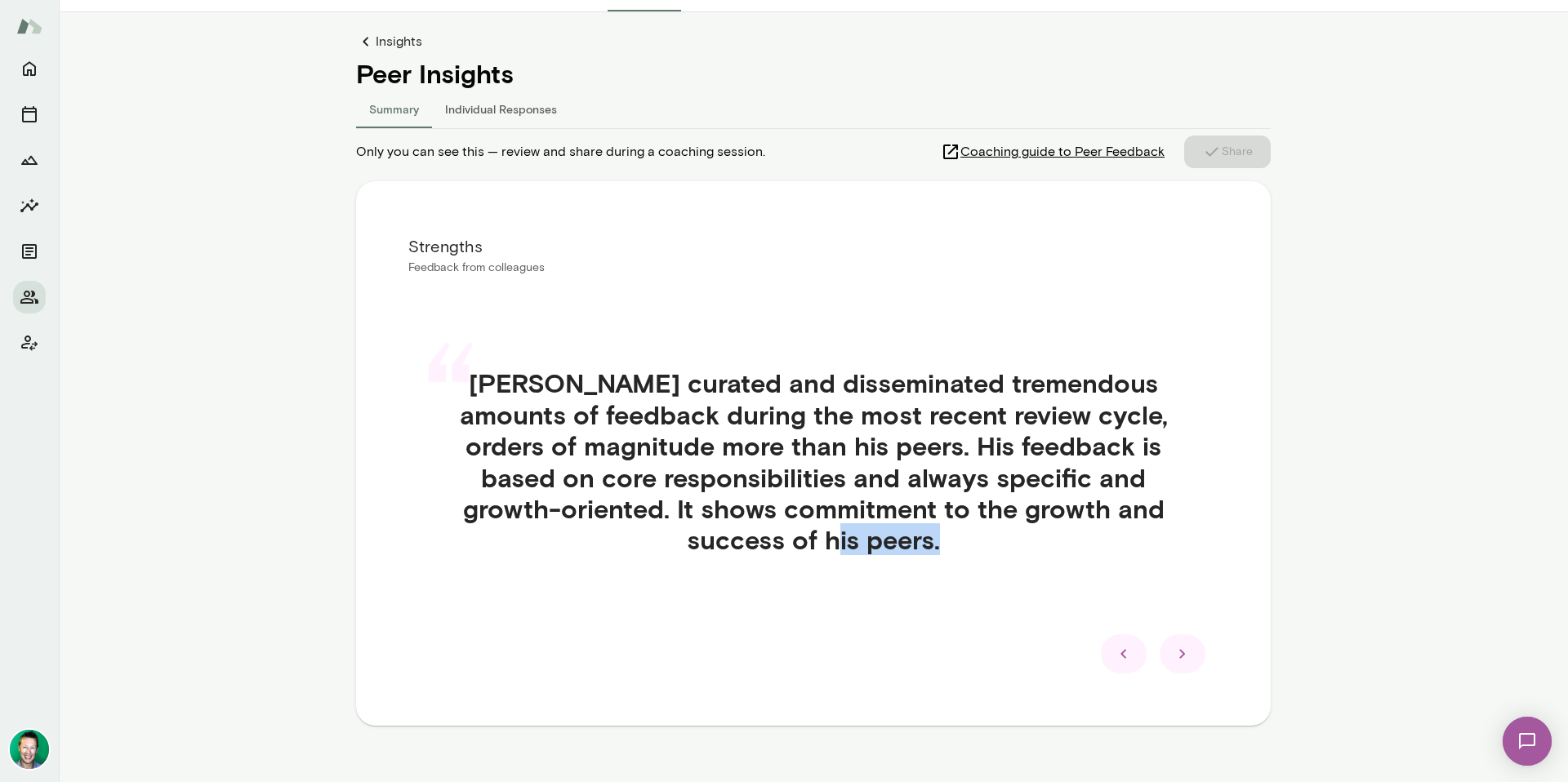
click at [1176, 626] on div "“ [PERSON_NAME] curated and disseminated tremendous amounts of feedback during …" at bounding box center [813, 480] width 810 height 305
click at [1174, 659] on icon at bounding box center [1183, 654] width 20 height 20
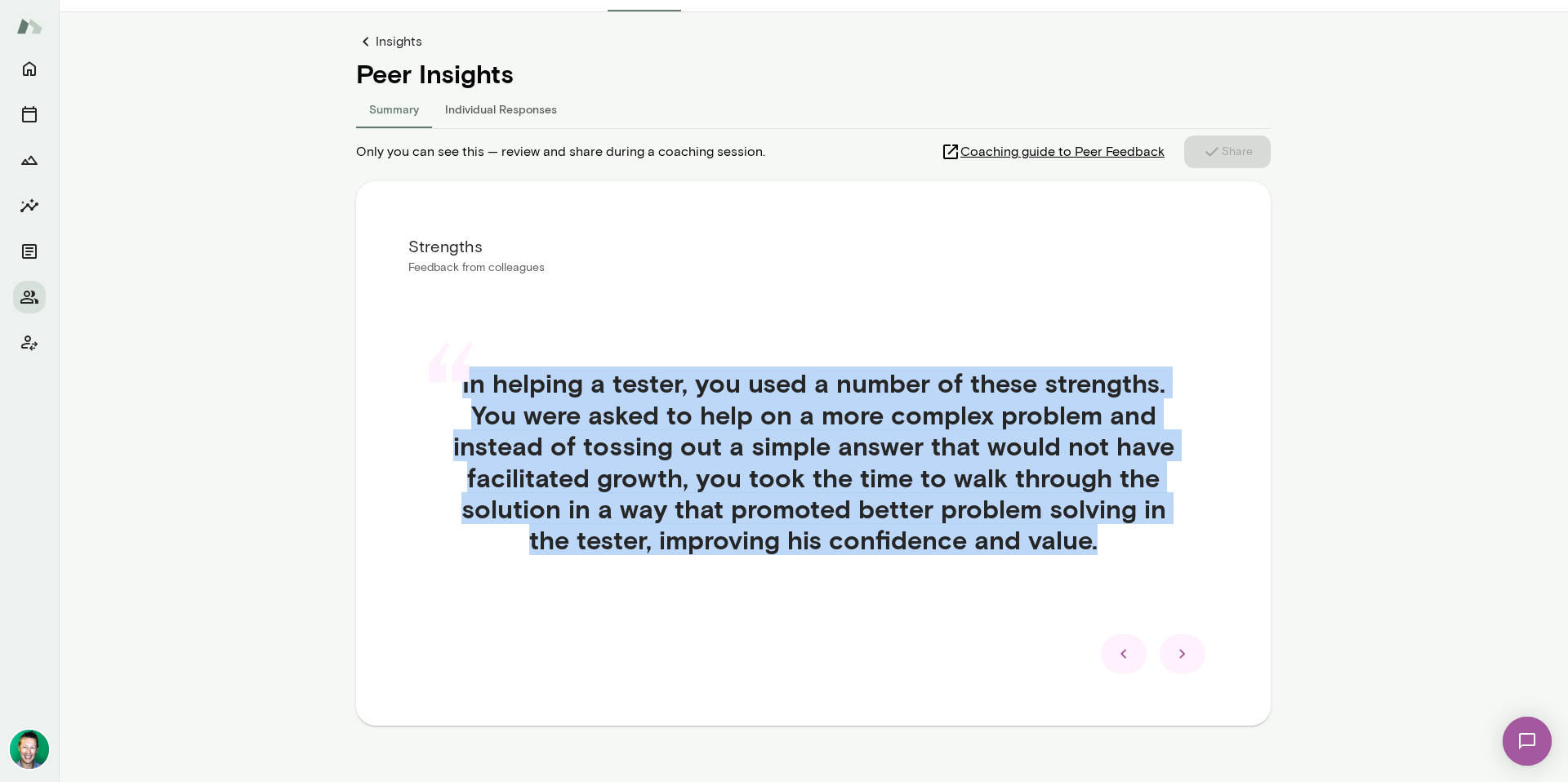
click at [1175, 658] on icon at bounding box center [1183, 654] width 20 height 20
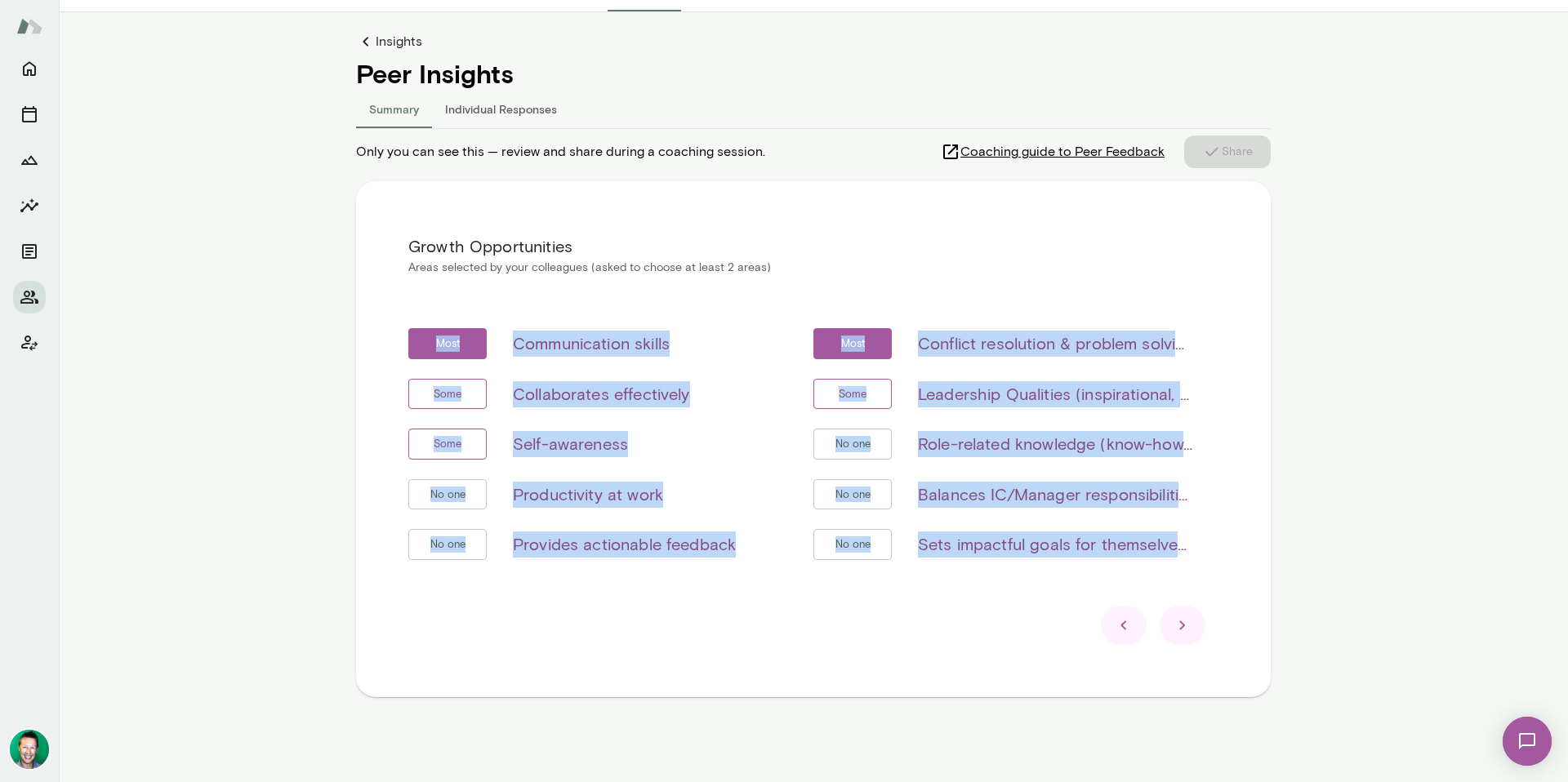
click at [1220, 389] on div "Growth Opportunities Areas selected by your colleagues (asked to choose at leas…" at bounding box center [813, 439] width 914 height 516
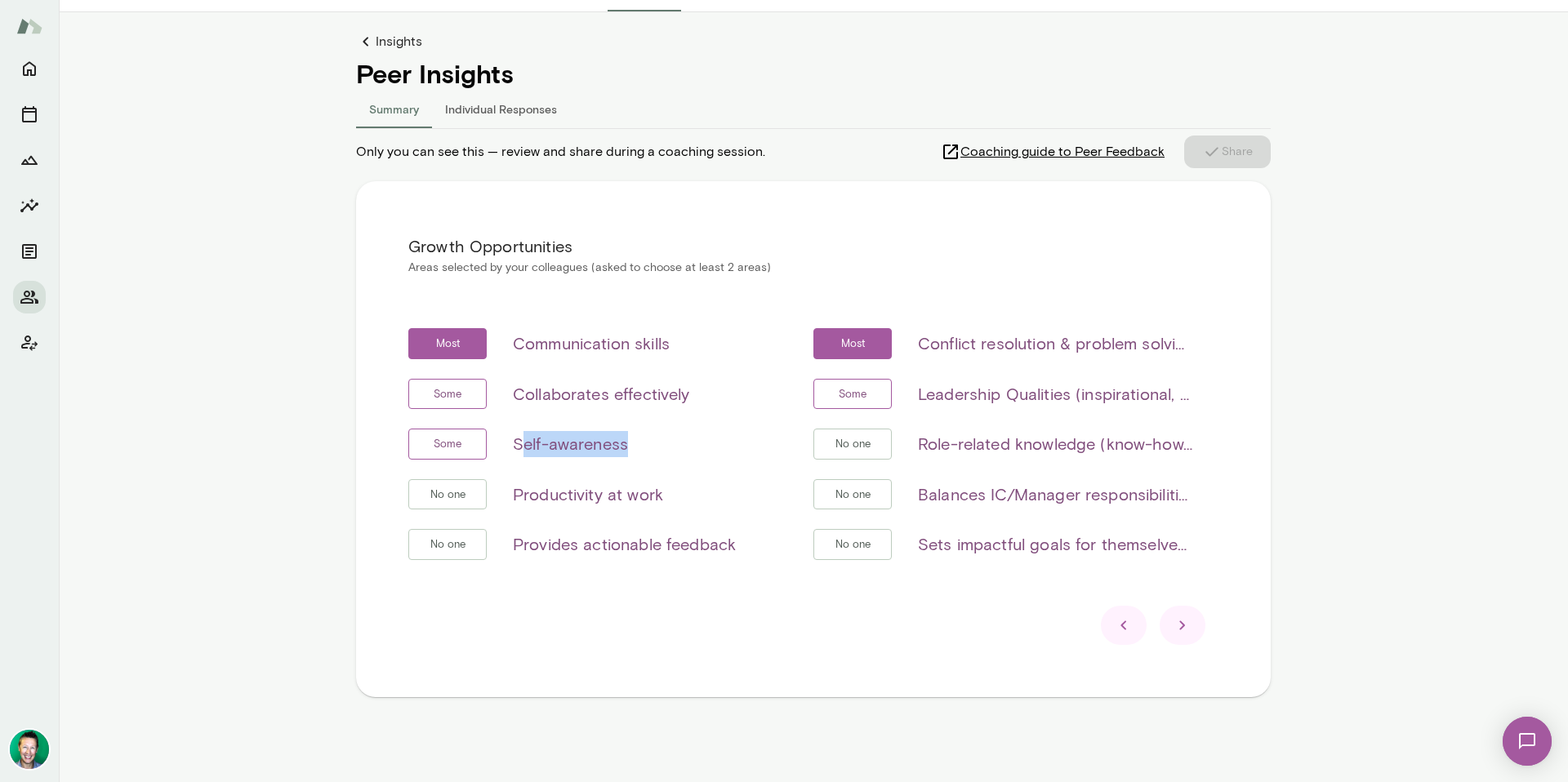
drag, startPoint x: 529, startPoint y: 442, endPoint x: 710, endPoint y: 442, distance: 181.0
click at [710, 442] on div "Some Self-awareness" at bounding box center [598, 444] width 379 height 31
click at [1180, 623] on icon at bounding box center [1182, 626] width 5 height 9
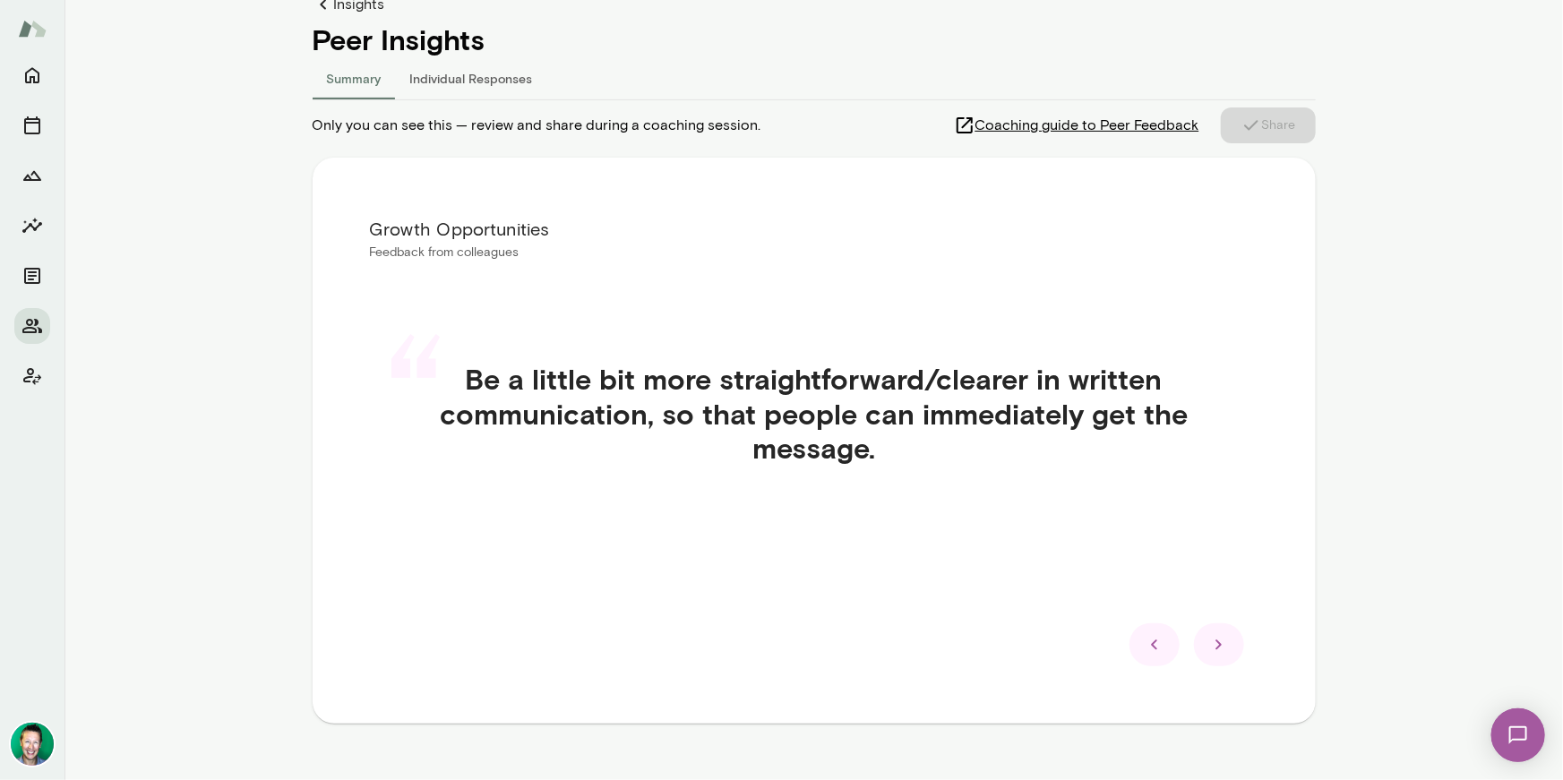
scroll to position [194, 0]
click at [1211, 643] on icon at bounding box center [1220, 644] width 22 height 22
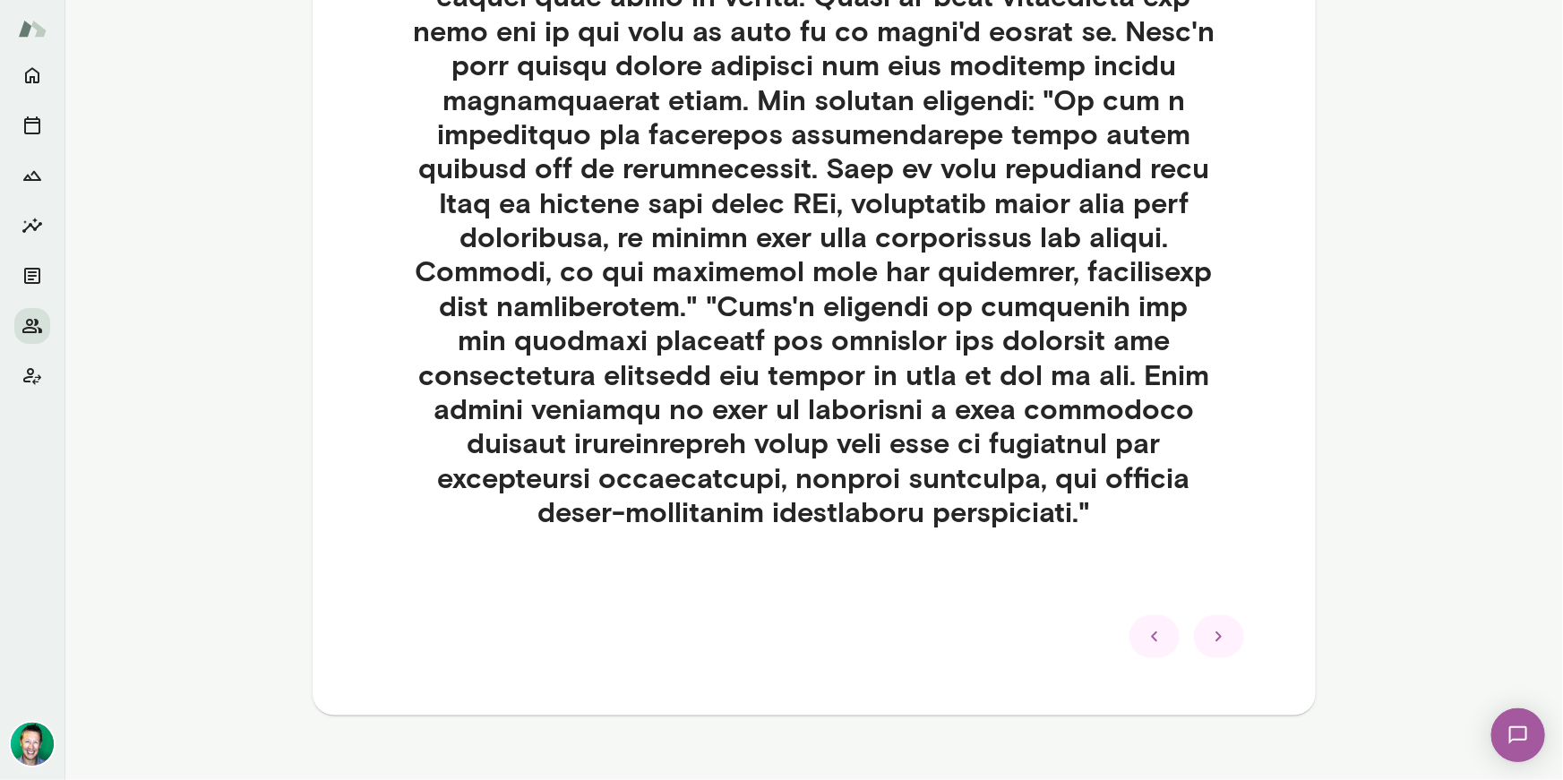
scroll to position [750, 0]
click at [1209, 638] on icon at bounding box center [1220, 636] width 22 height 22
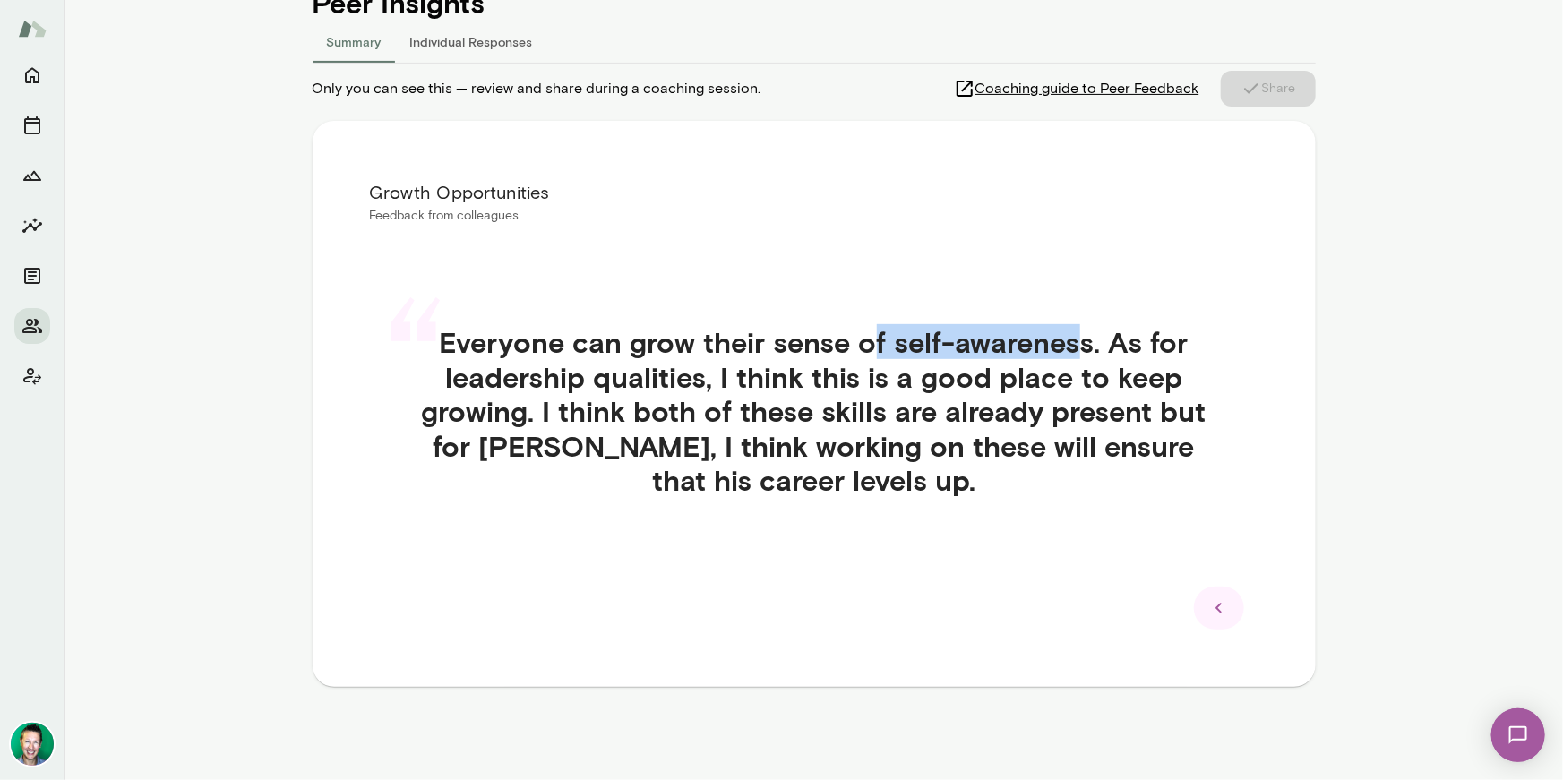
drag, startPoint x: 1080, startPoint y: 343, endPoint x: 865, endPoint y: 348, distance: 216.0
click at [865, 348] on h4 "Everyone can grow their sense of self-awareness. As for leadership qualities, I…" at bounding box center [814, 411] width 803 height 172
drag, startPoint x: 1089, startPoint y: 342, endPoint x: 886, endPoint y: 349, distance: 203.5
click at [886, 349] on h4 "Everyone can grow their sense of self-awareness. As for leadership qualities, I…" at bounding box center [814, 411] width 803 height 172
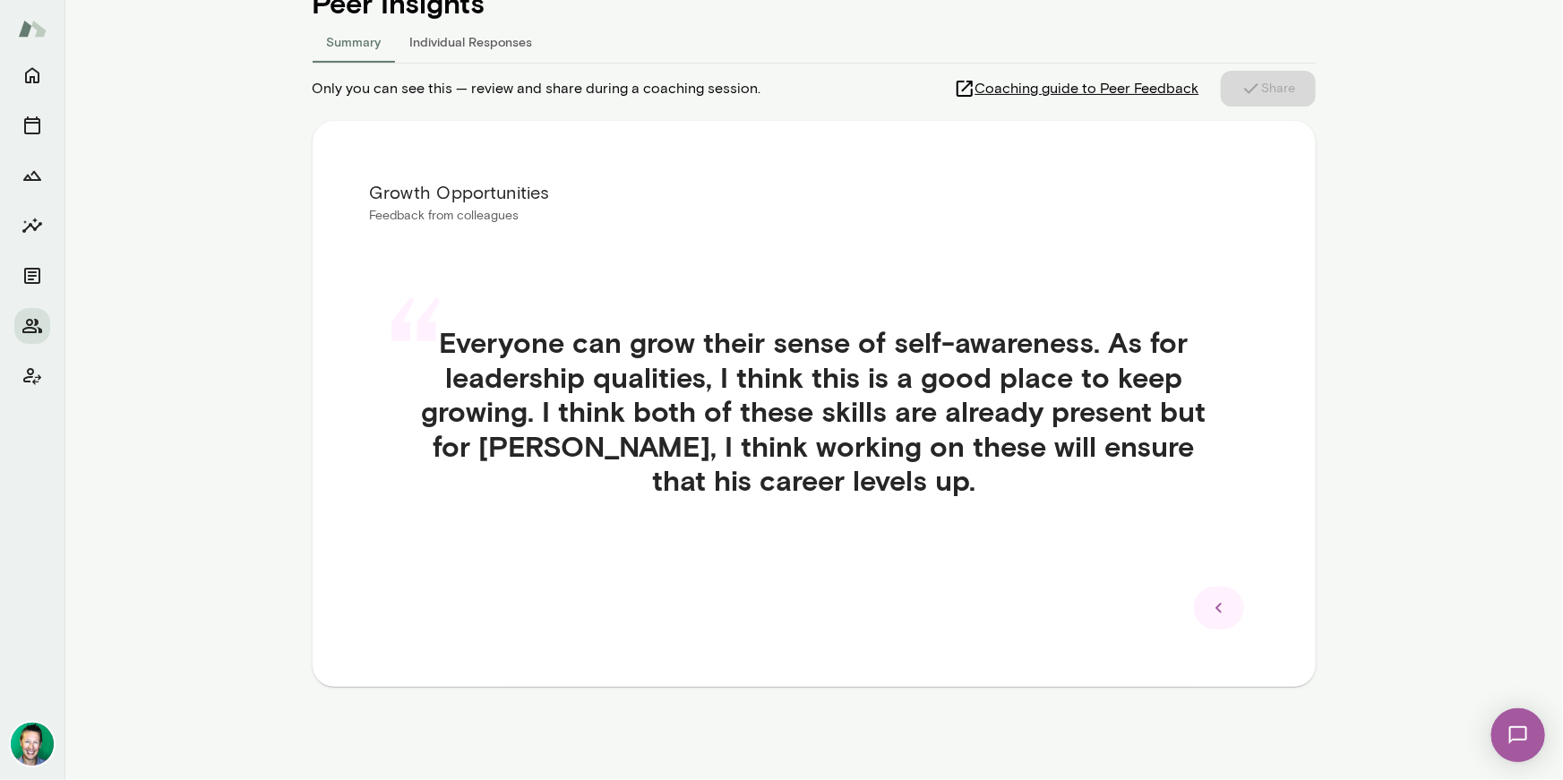
click at [928, 495] on h4 "Everyone can grow their sense of self-awareness. As for leadership qualities, I…" at bounding box center [814, 411] width 803 height 172
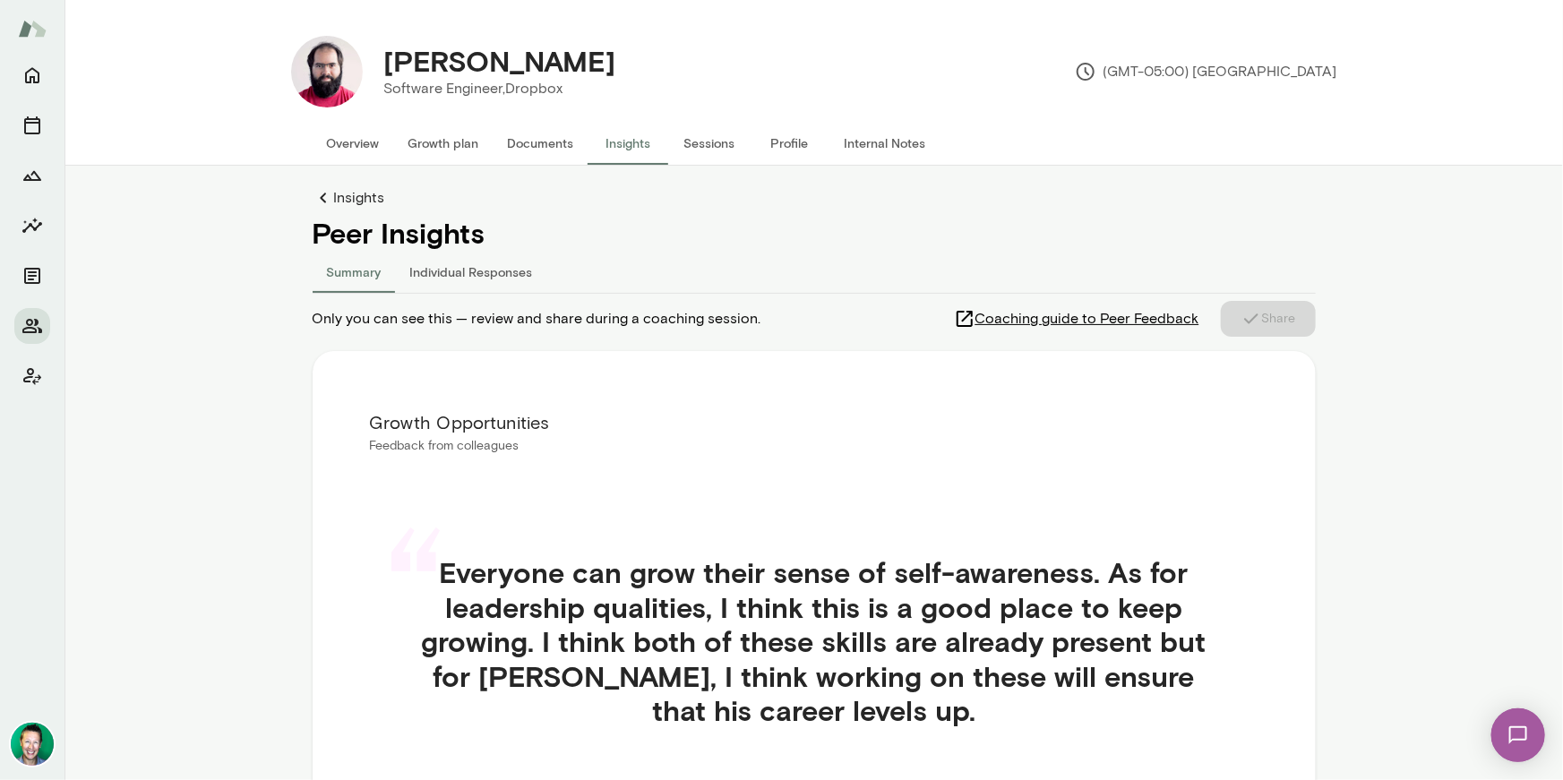
click at [464, 277] on button "Individual Responses" at bounding box center [471, 271] width 151 height 43
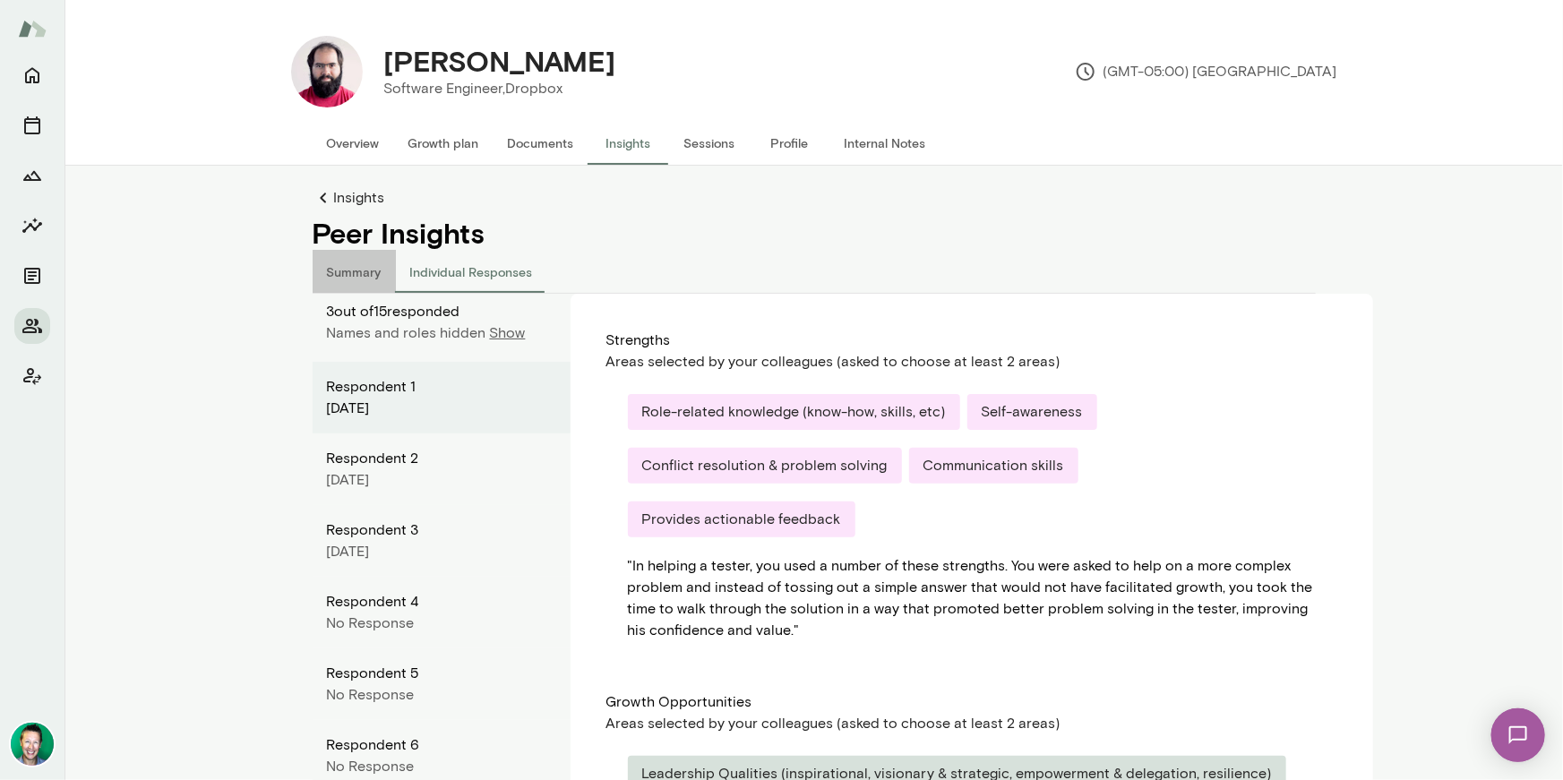
click at [353, 265] on button "Summary" at bounding box center [354, 271] width 83 height 43
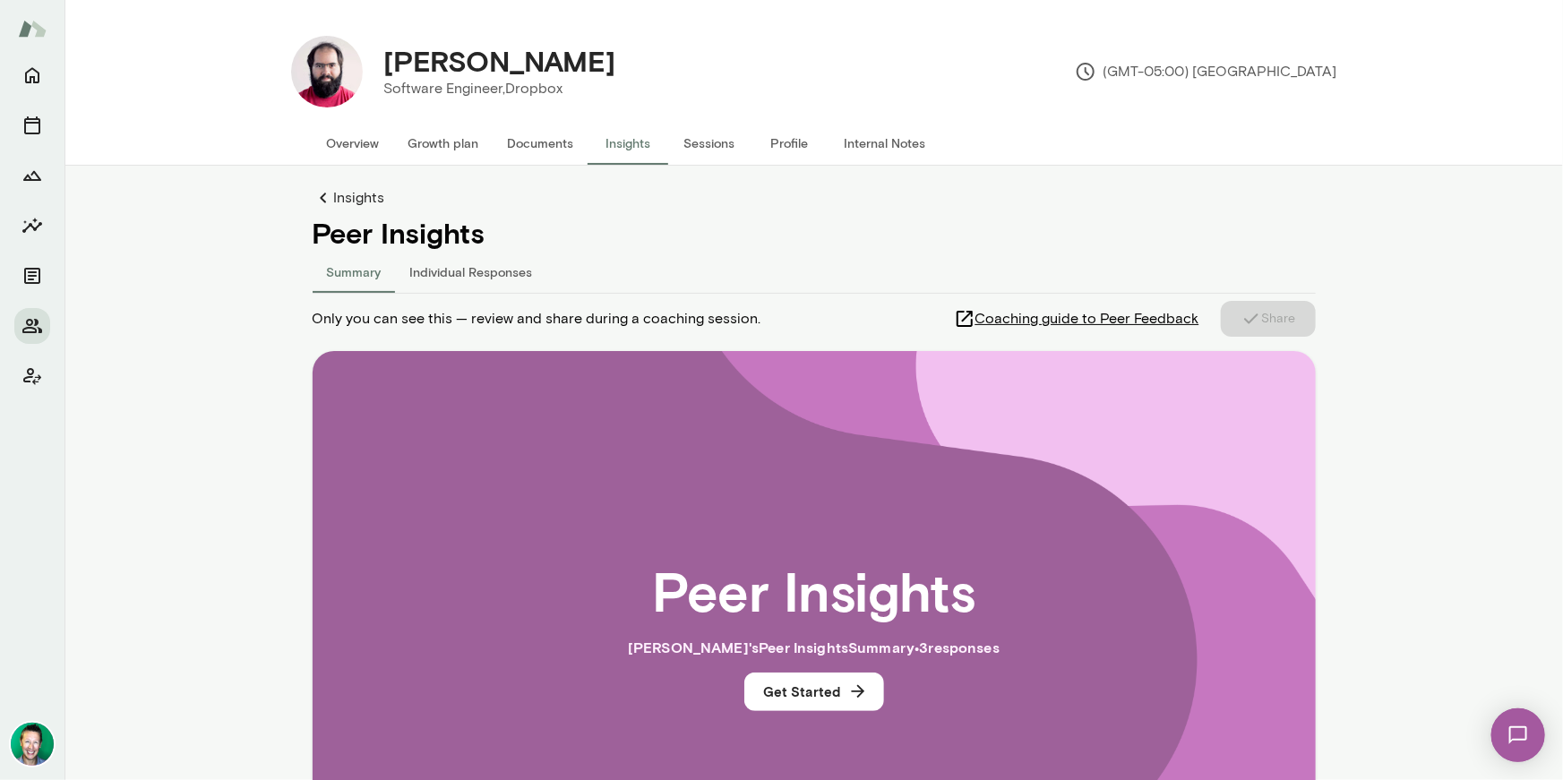
click at [1022, 318] on span "Coaching guide to Peer Feedback" at bounding box center [1088, 319] width 224 height 22
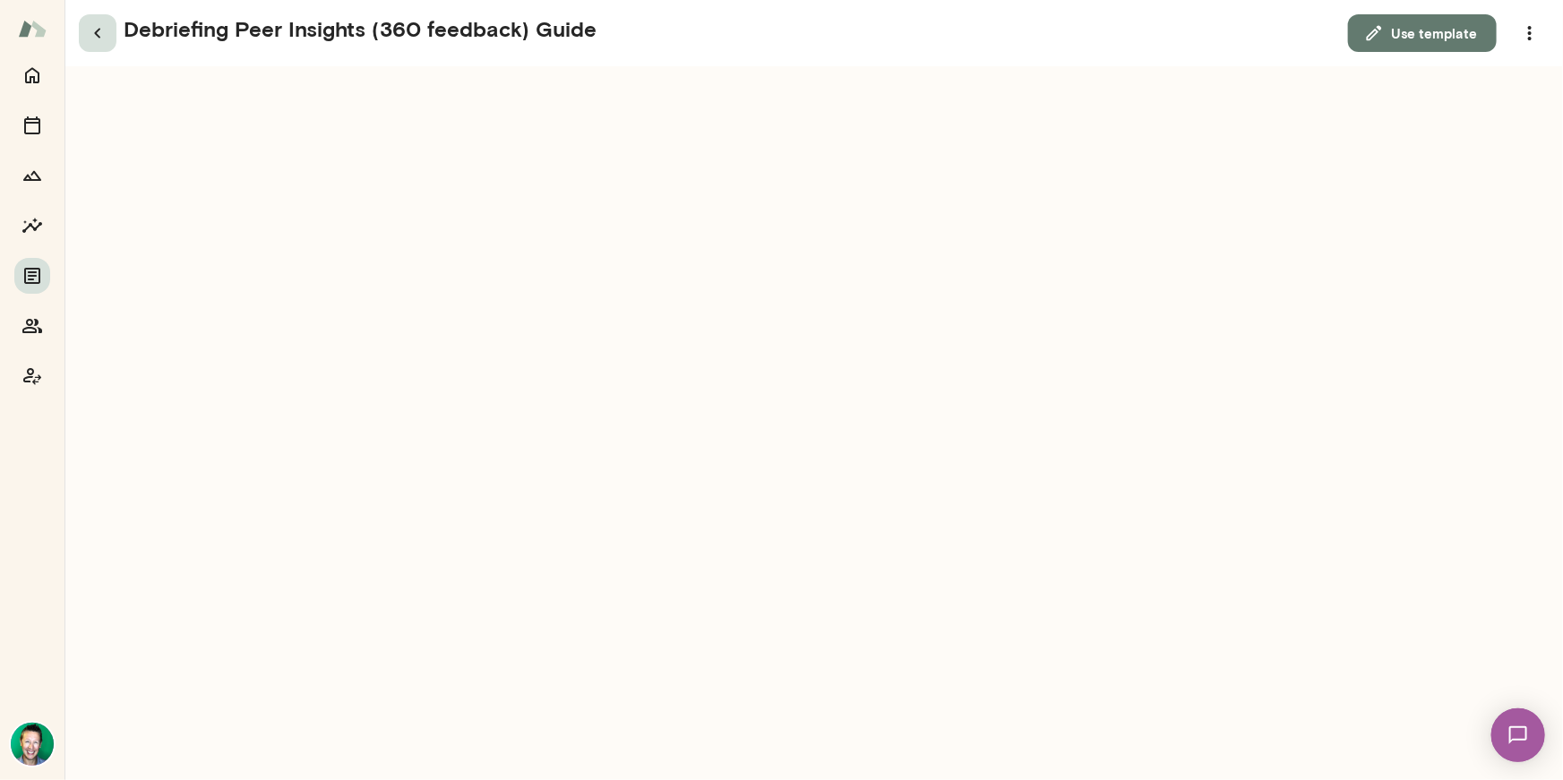
click at [96, 34] on icon "button" at bounding box center [97, 34] width 6 height 10
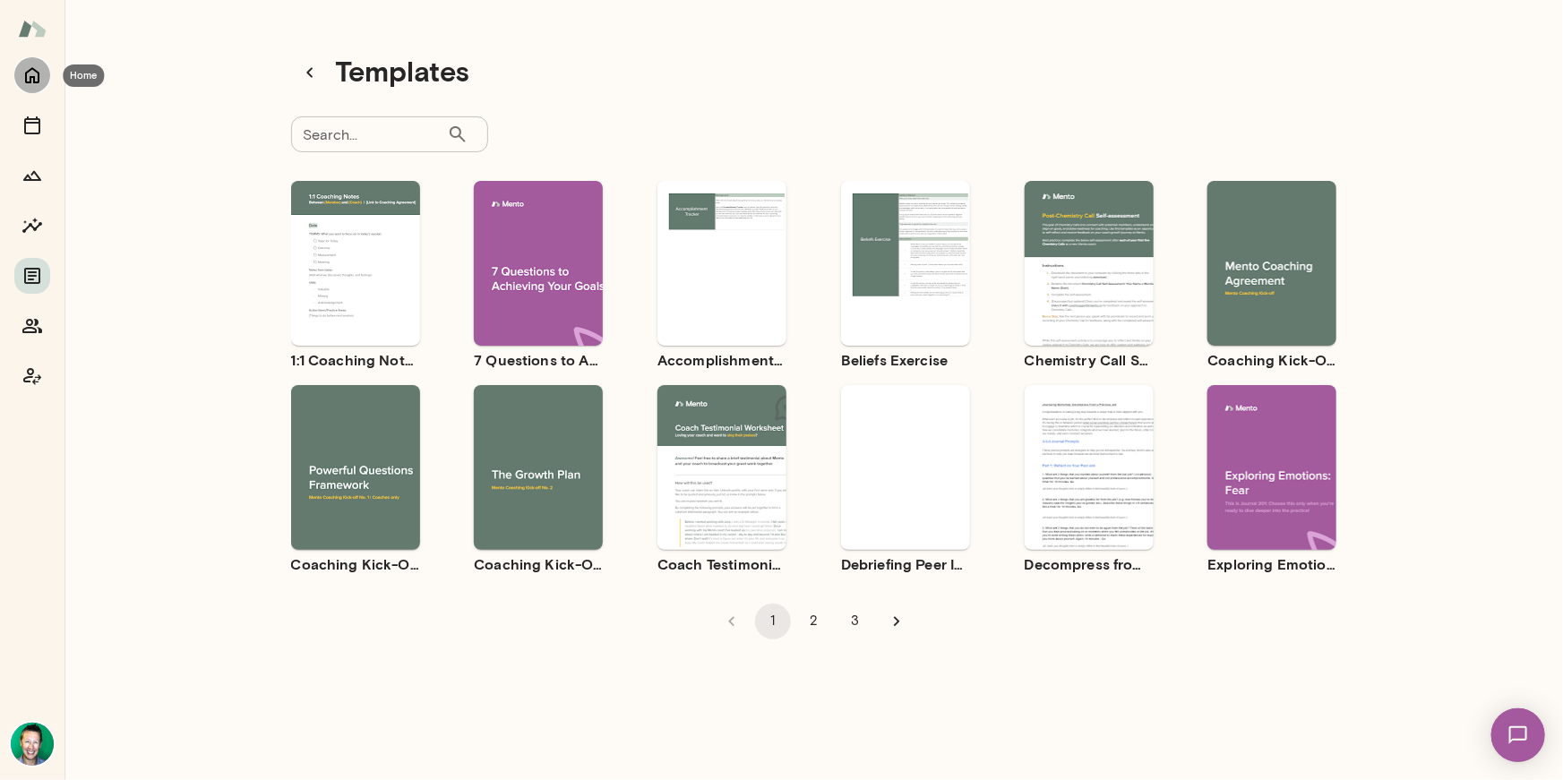
click at [31, 75] on icon "Home" at bounding box center [33, 76] width 22 height 22
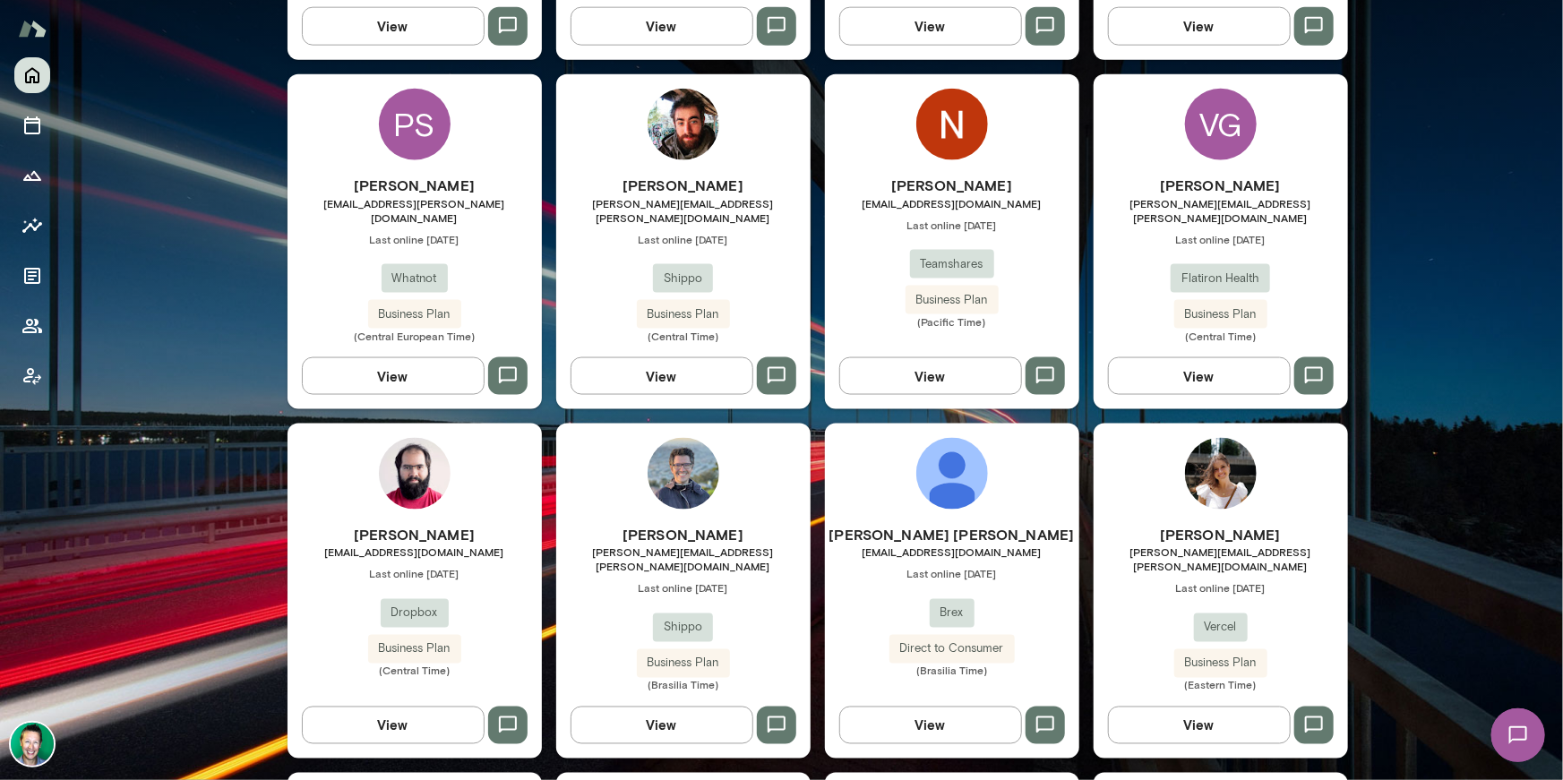
scroll to position [1365, 0]
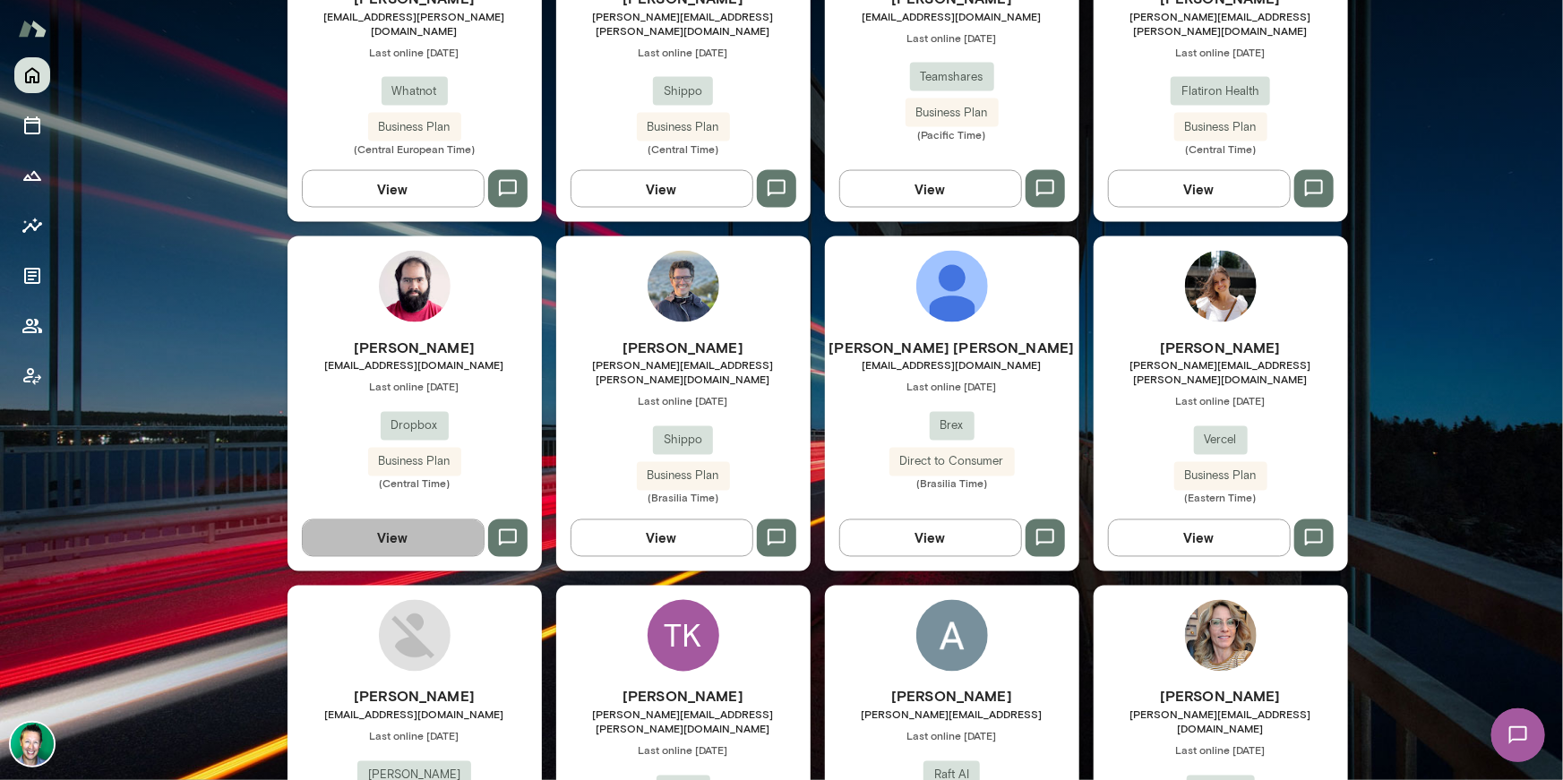
click at [407, 520] on button "View" at bounding box center [393, 539] width 183 height 38
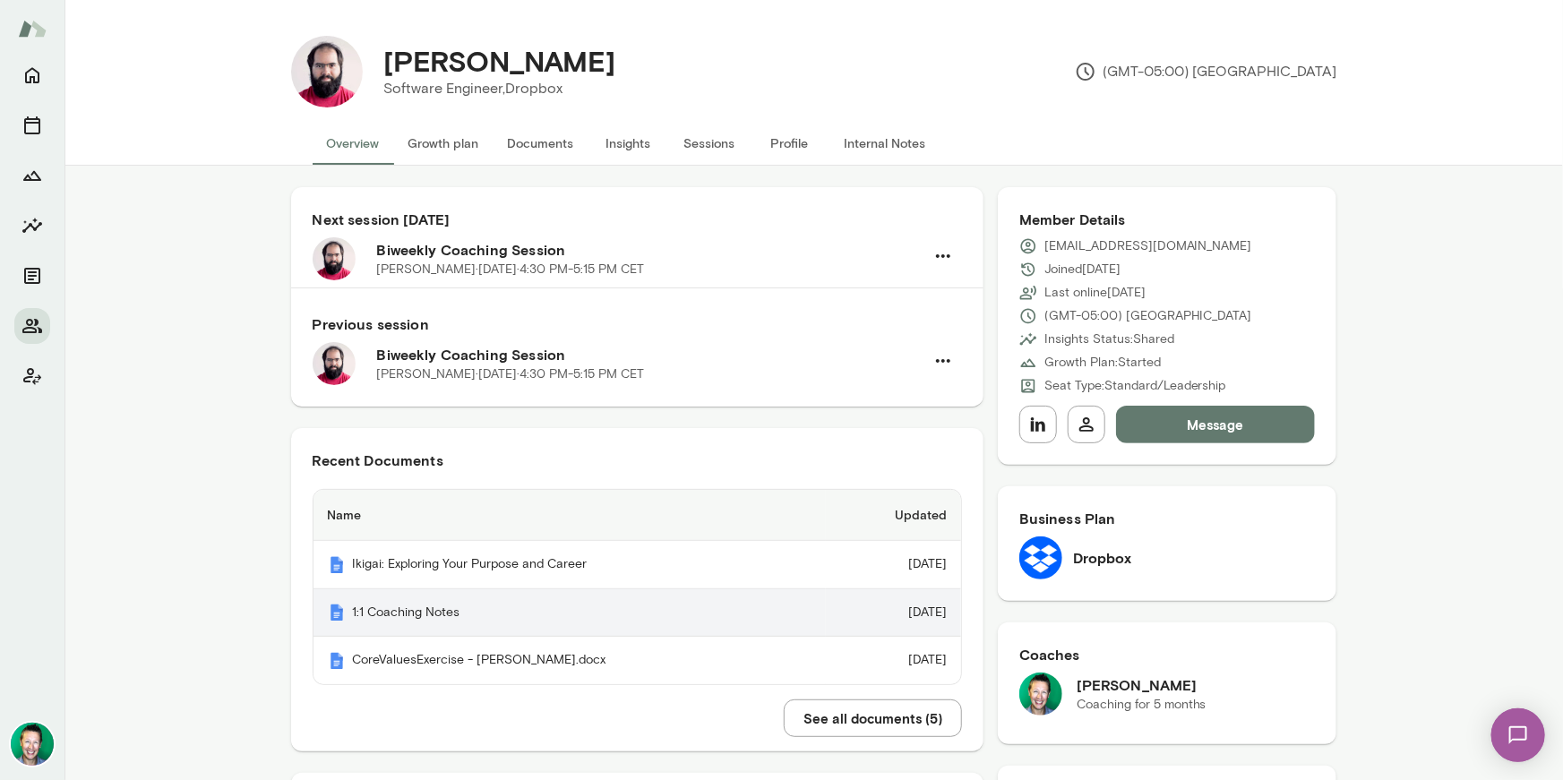
click at [443, 619] on th "1:1 Coaching Notes" at bounding box center [570, 614] width 513 height 48
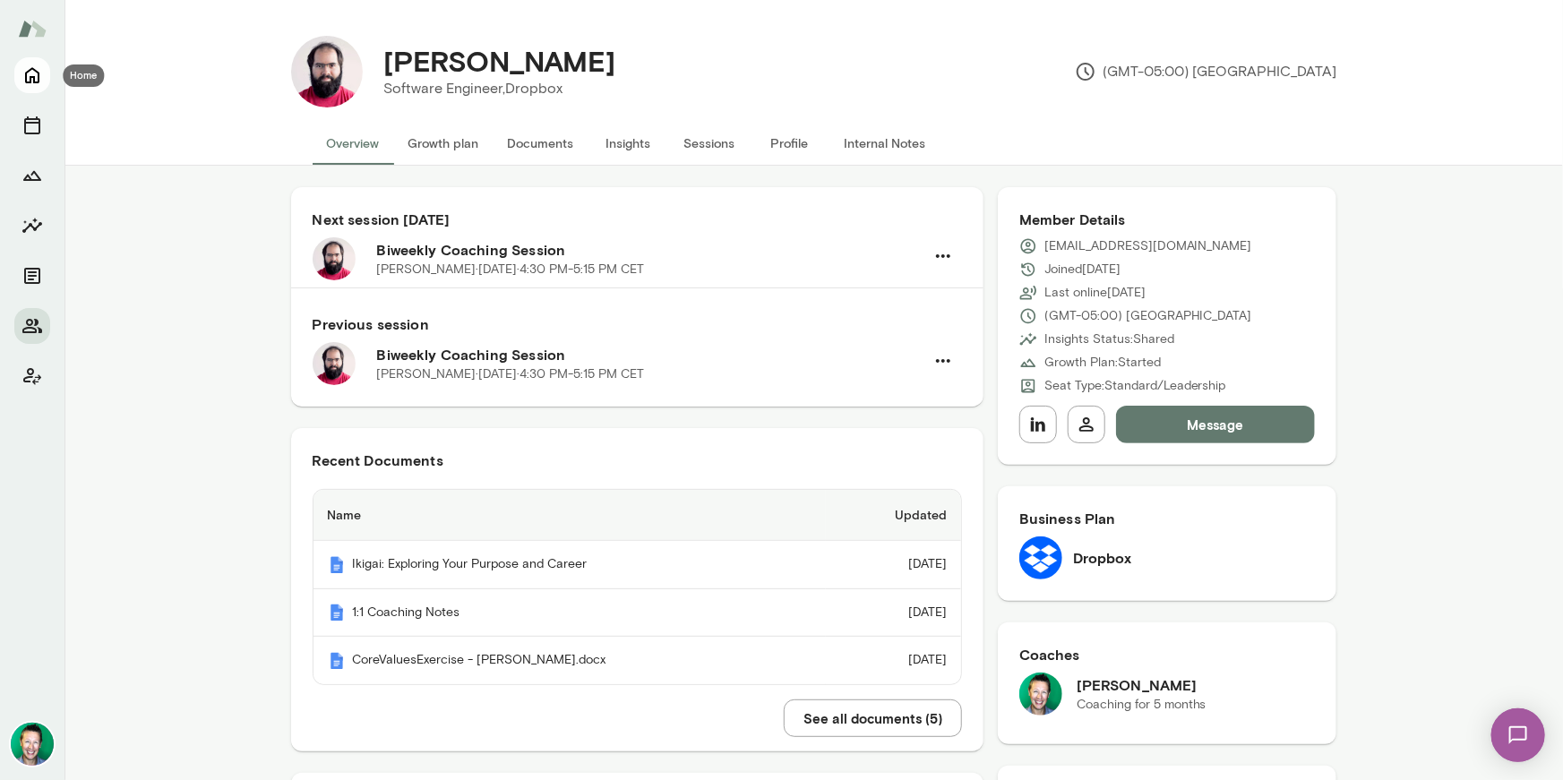
click at [35, 74] on icon "Home" at bounding box center [33, 76] width 22 height 22
